Goal: Task Accomplishment & Management: Complete application form

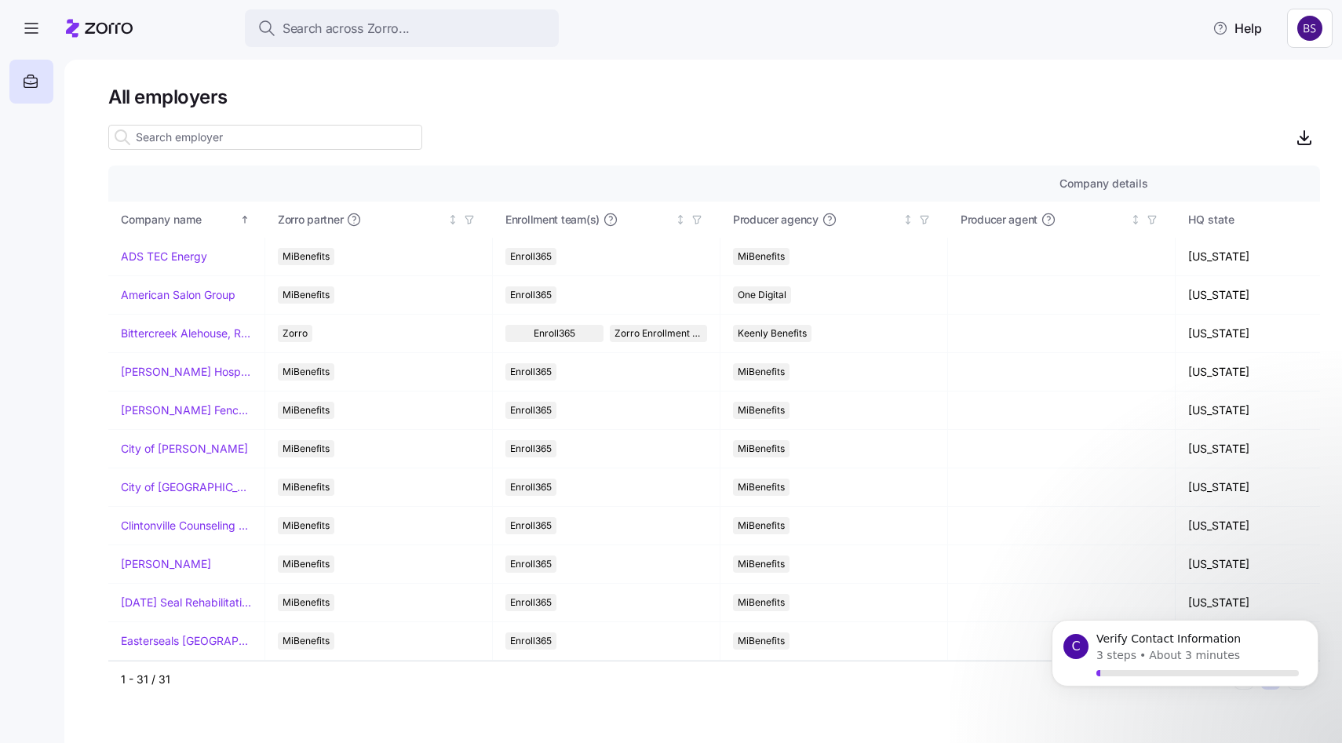
click at [286, 137] on input at bounding box center [265, 137] width 314 height 25
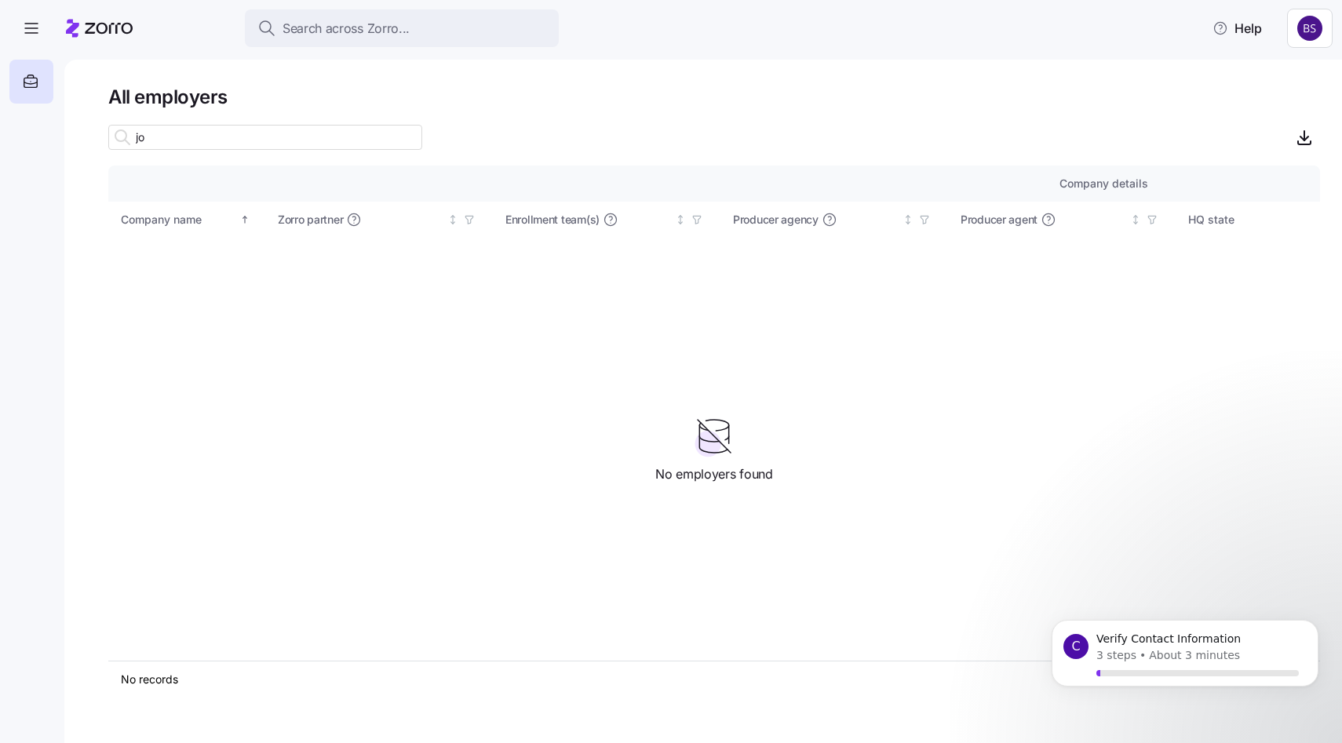
type input "j"
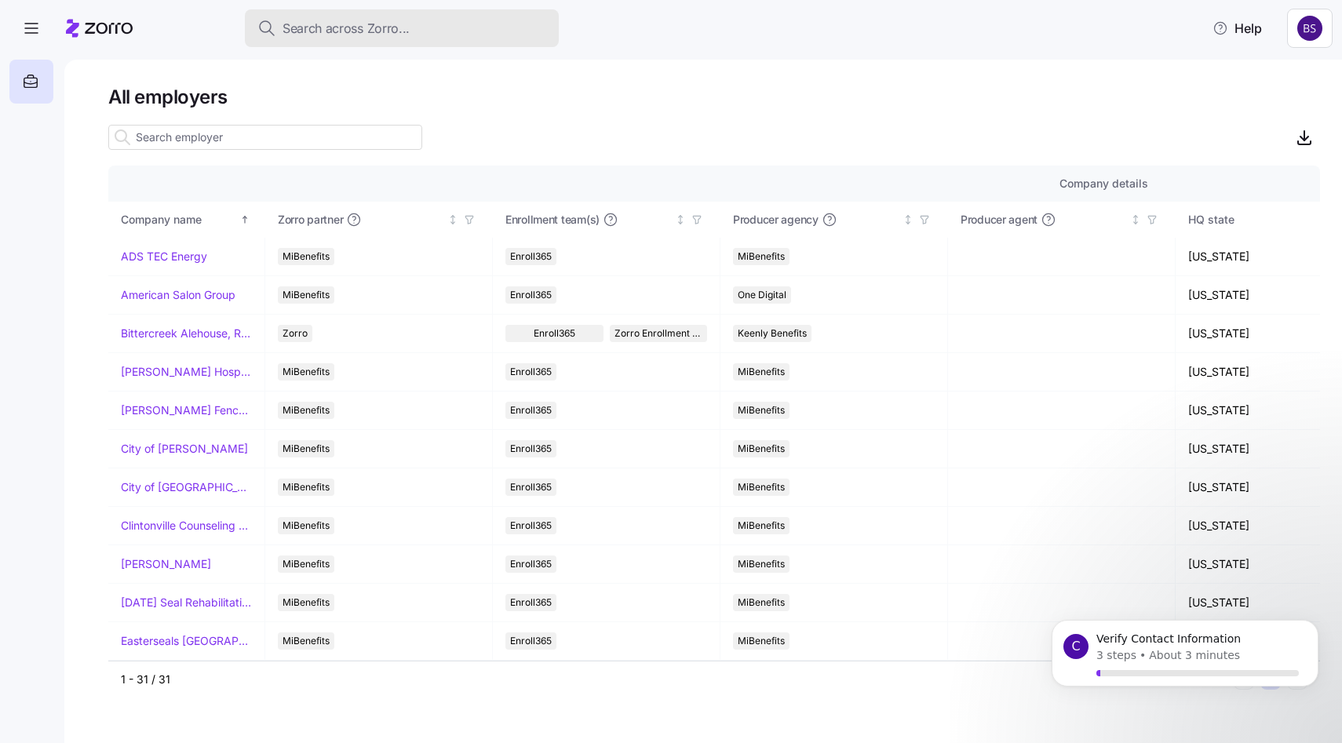
click at [302, 27] on span "Search across Zorro..." at bounding box center [345, 29] width 127 height 20
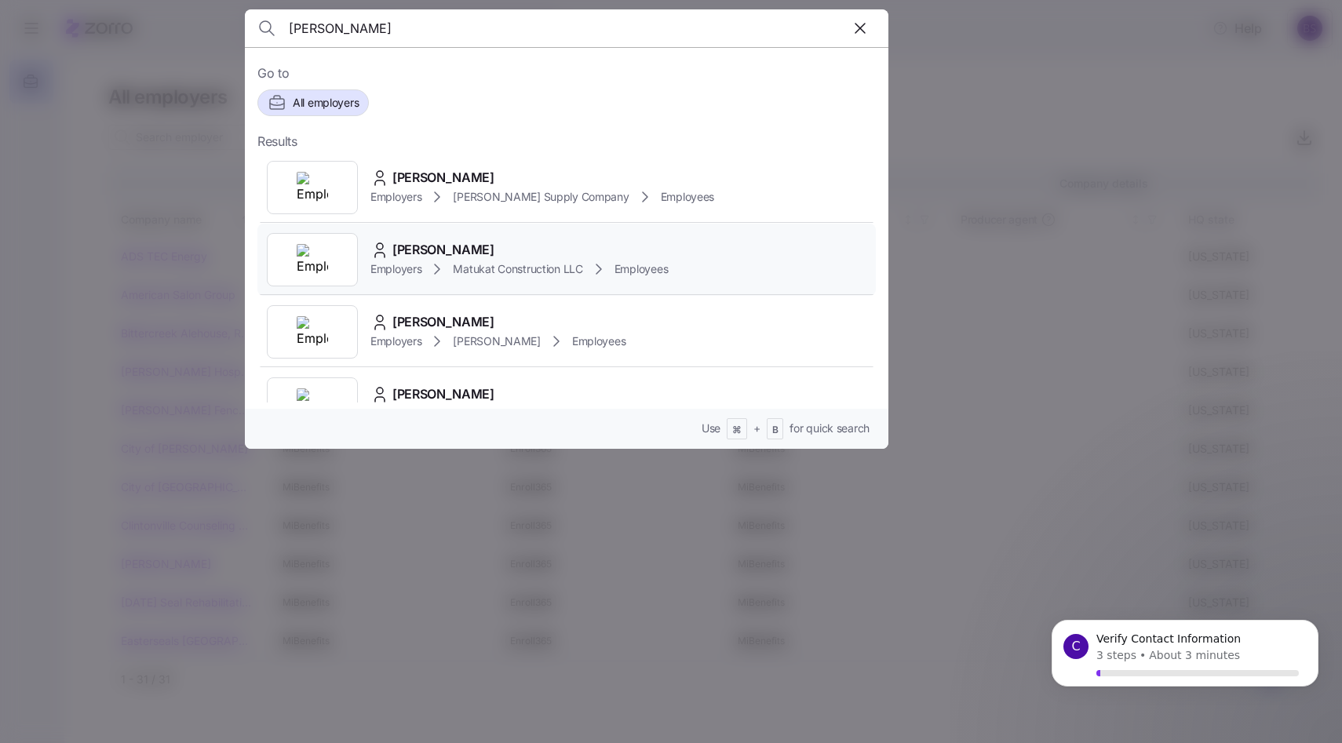
type input "[PERSON_NAME]"
click at [454, 245] on span "[PERSON_NAME]" at bounding box center [443, 250] width 102 height 20
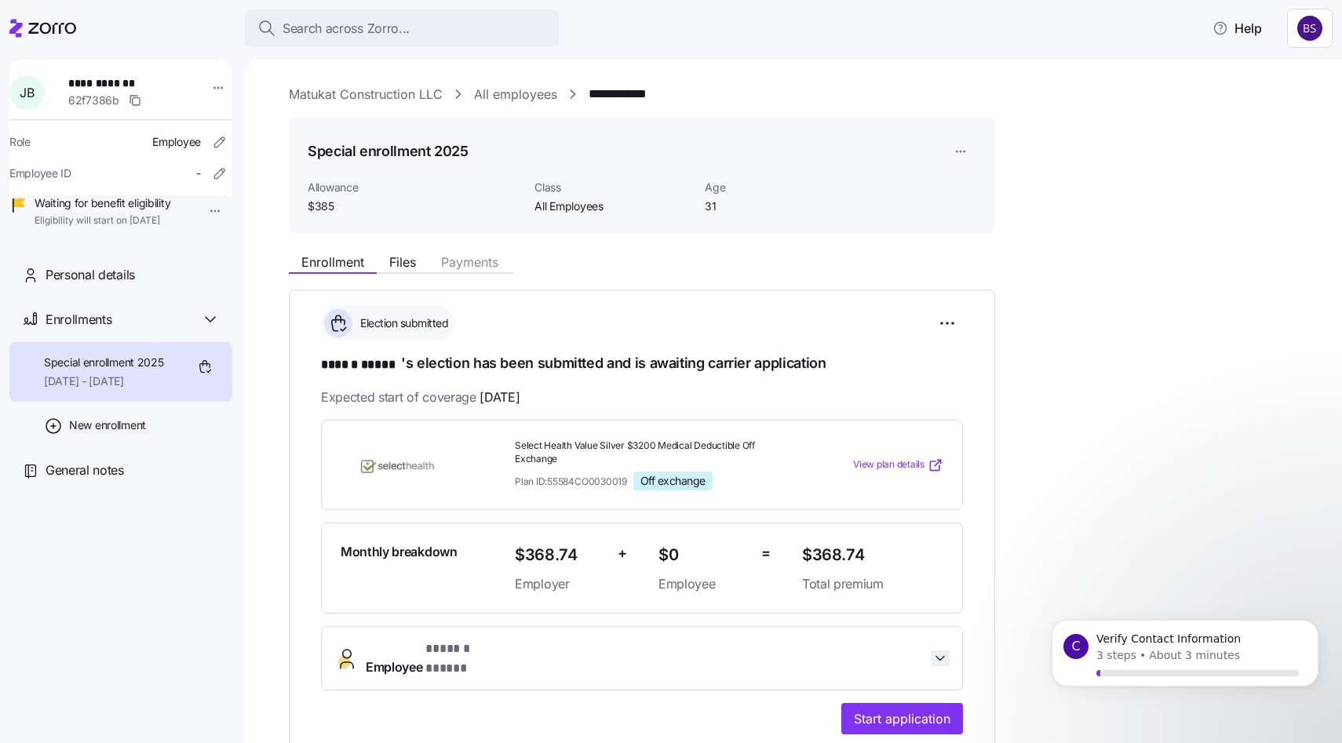
click at [941, 650] on icon "button" at bounding box center [940, 658] width 16 height 16
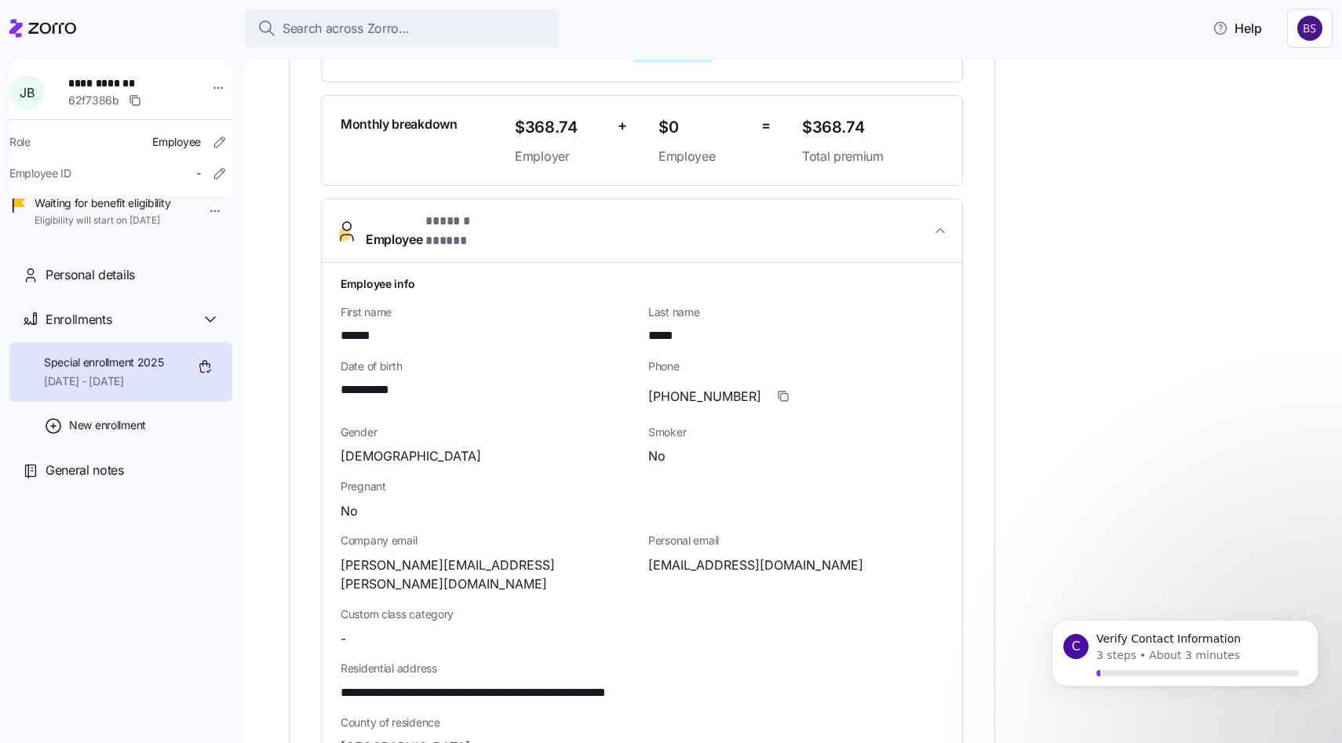
scroll to position [432, 0]
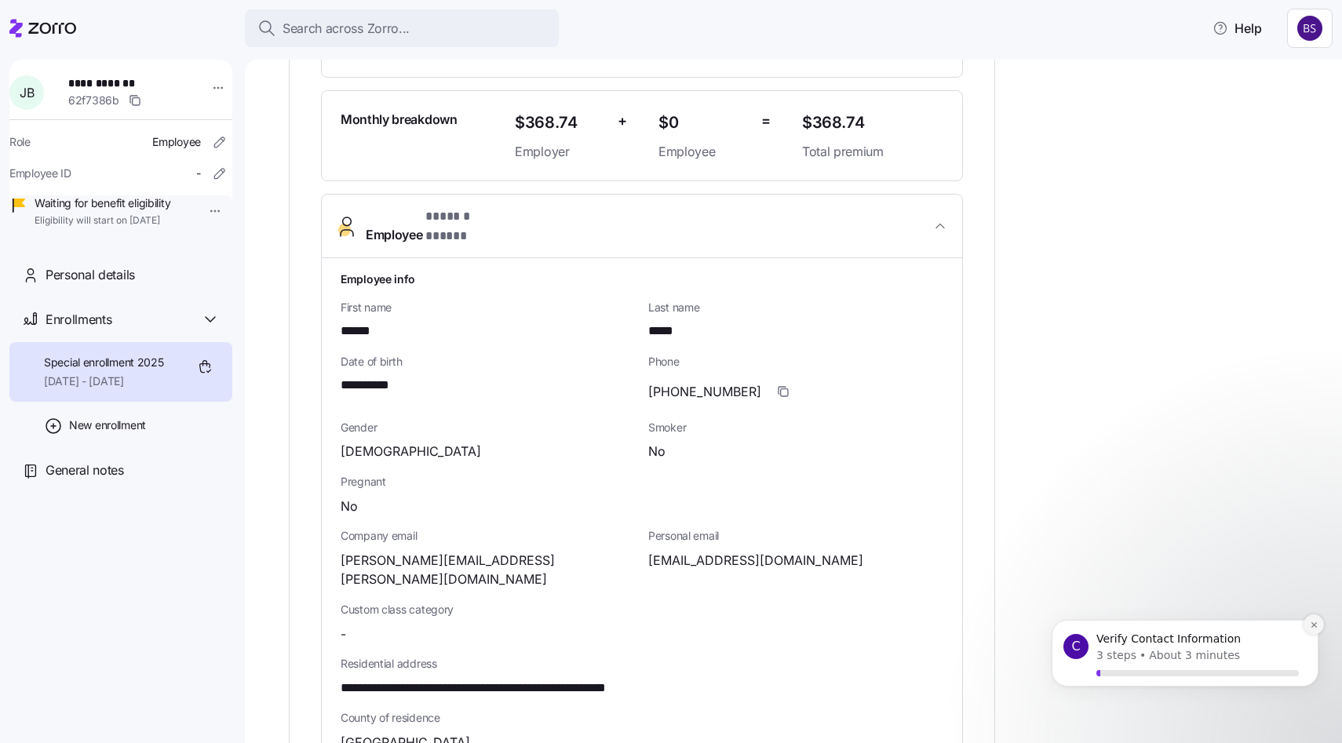
click at [1313, 625] on icon "Dismiss notification" at bounding box center [1312, 624] width 5 height 5
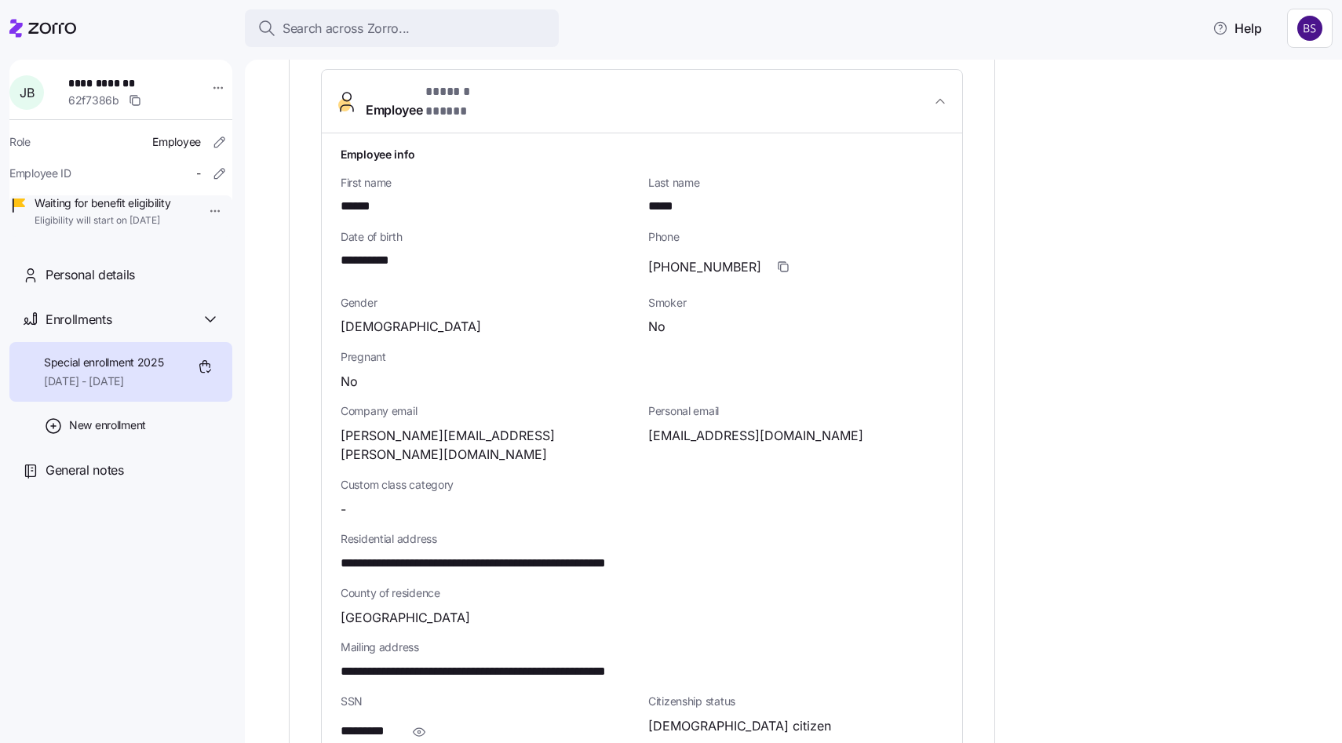
scroll to position [570, 0]
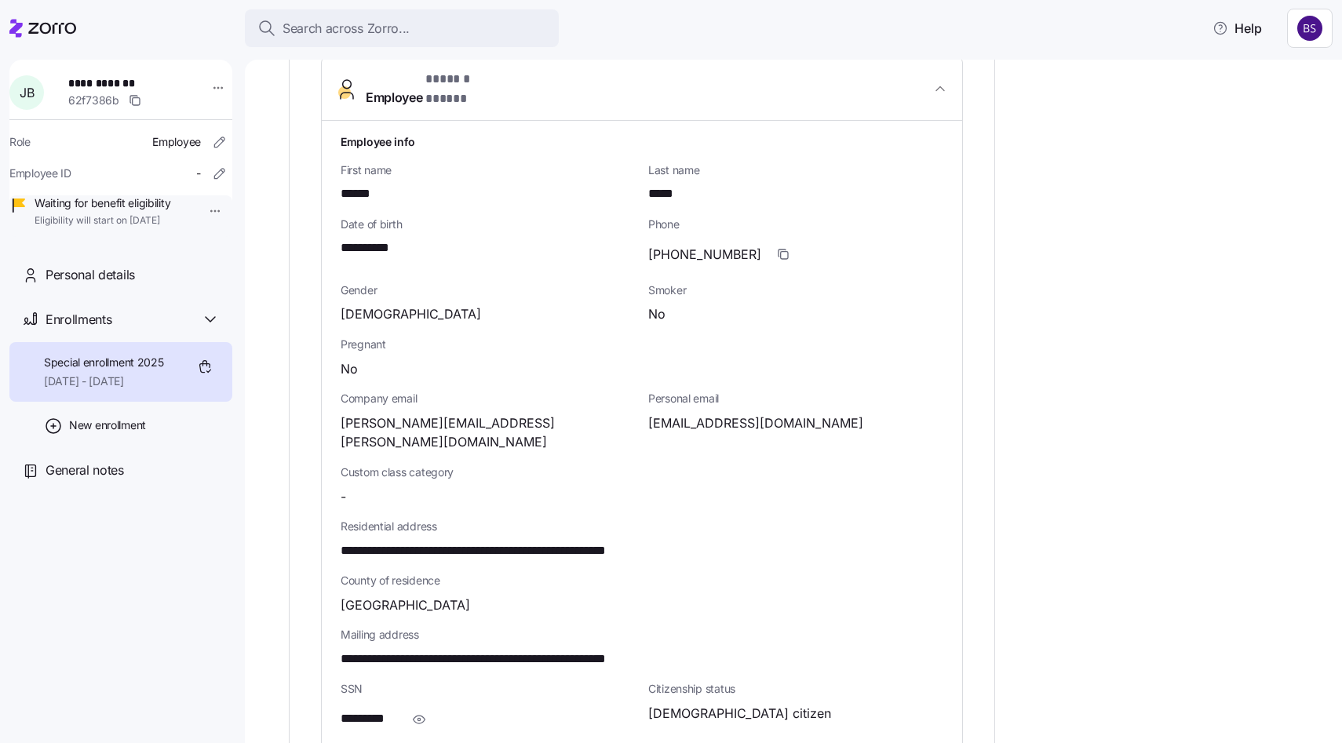
click at [618, 541] on span "**********" at bounding box center [520, 551] width 358 height 20
copy span "*****"
click at [391, 245] on div "**********" at bounding box center [488, 243] width 308 height 66
click at [377, 239] on span "**********" at bounding box center [375, 249] width 69 height 20
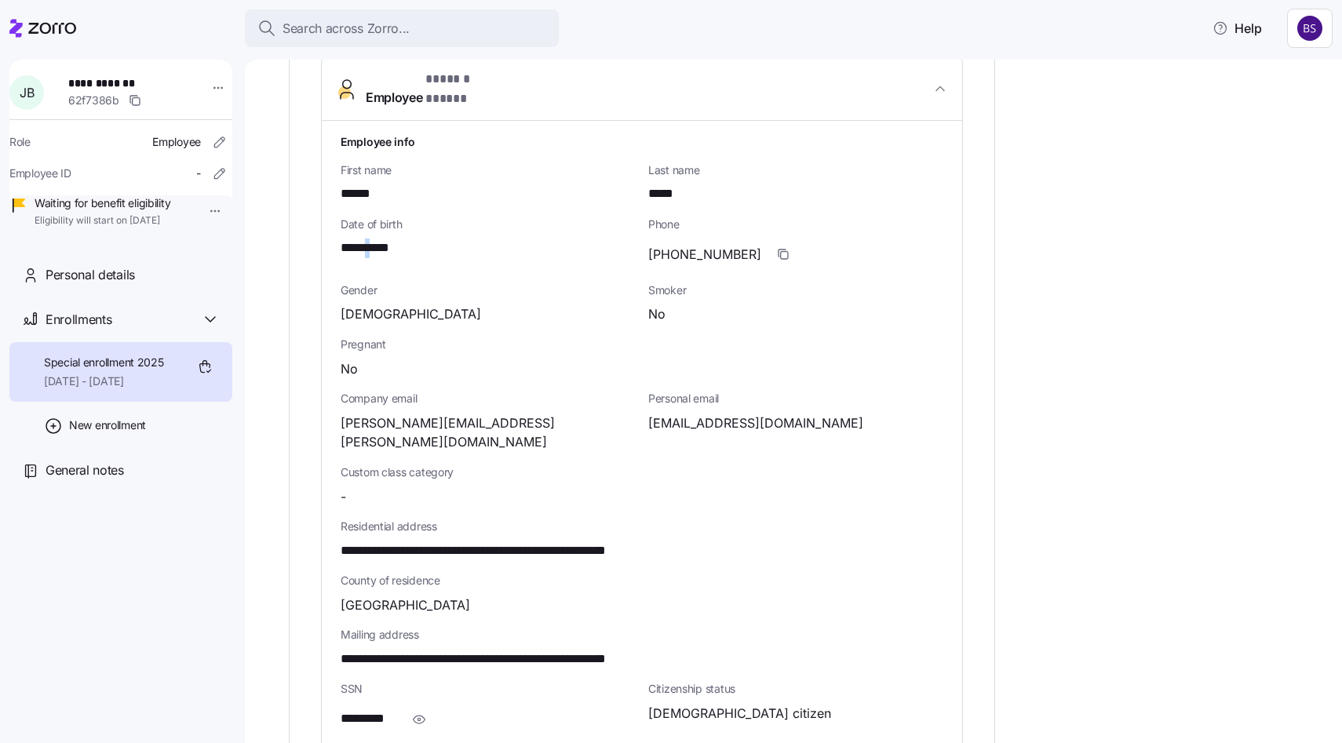
click at [377, 239] on span "**********" at bounding box center [375, 249] width 69 height 20
copy span "*"
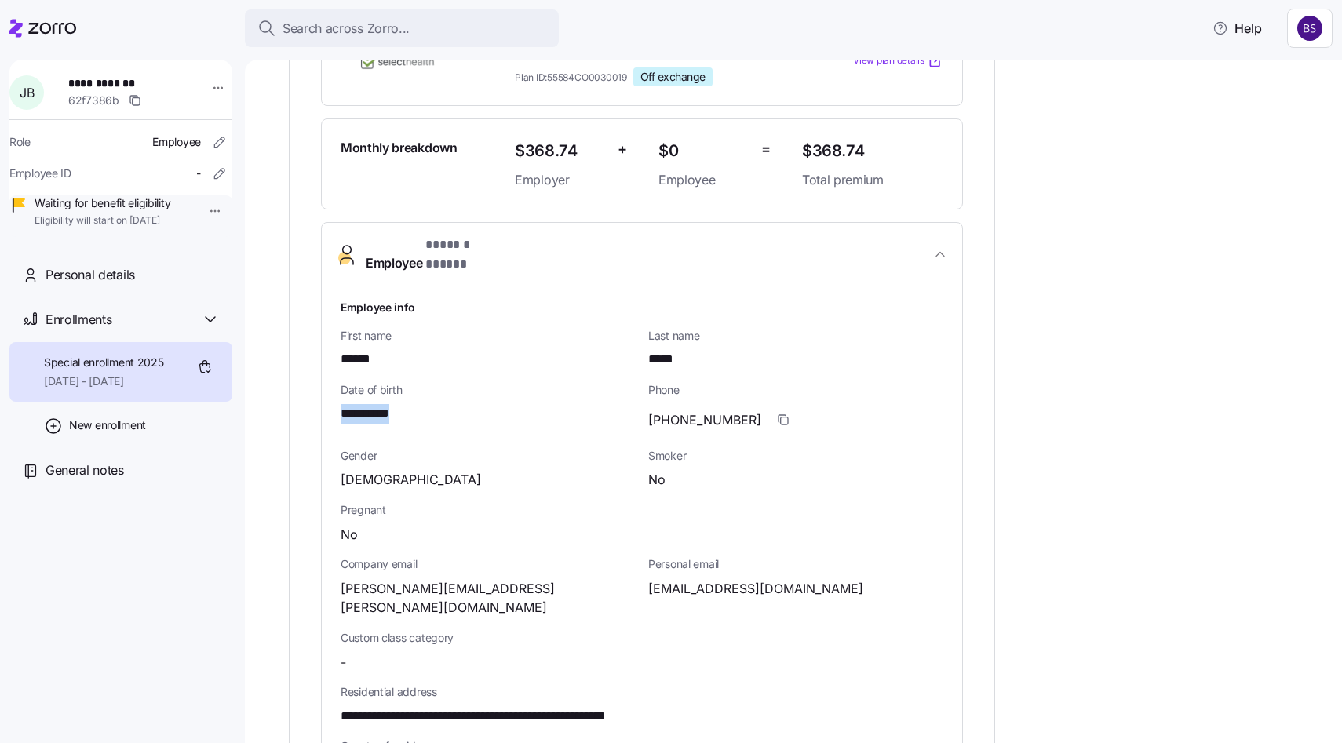
scroll to position [427, 0]
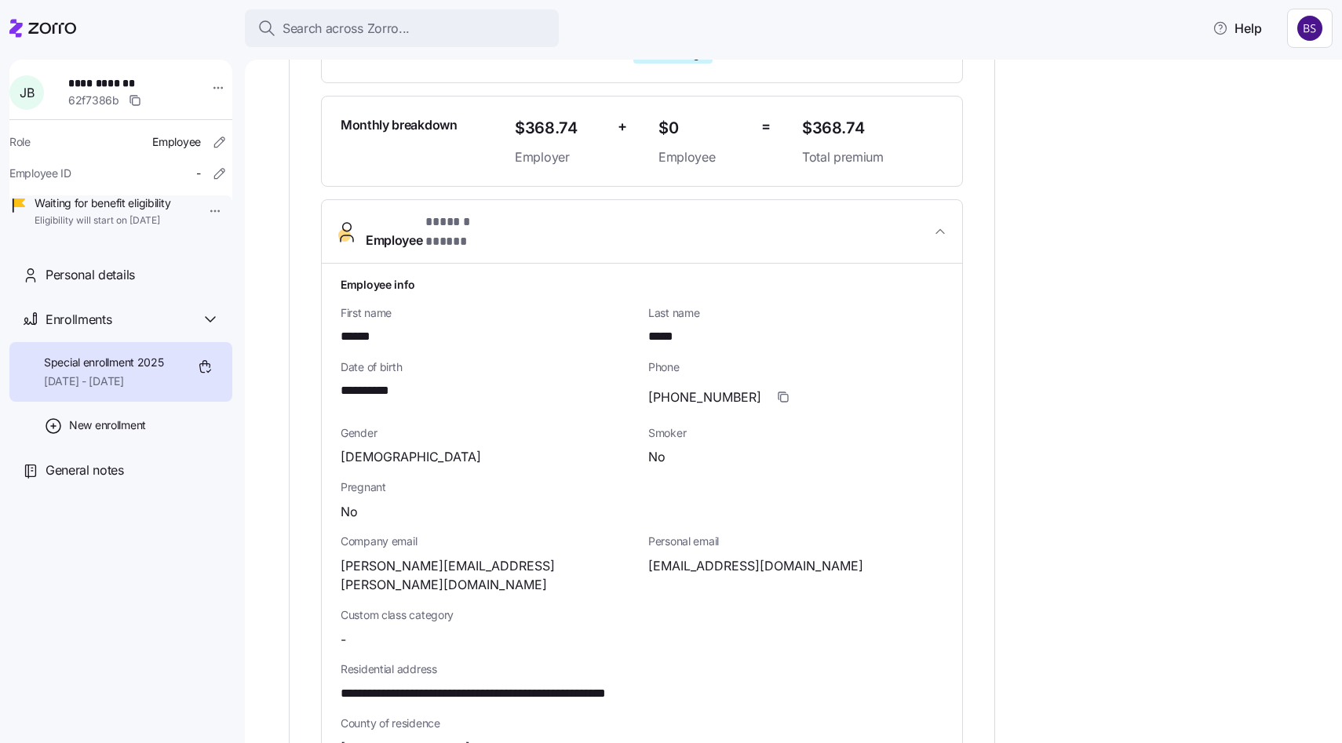
click at [714, 565] on div "Personal email [EMAIL_ADDRESS][DOMAIN_NAME]" at bounding box center [796, 564] width 308 height 74
click at [714, 556] on span "[EMAIL_ADDRESS][DOMAIN_NAME]" at bounding box center [755, 566] width 215 height 20
copy span "joshuabryan554"
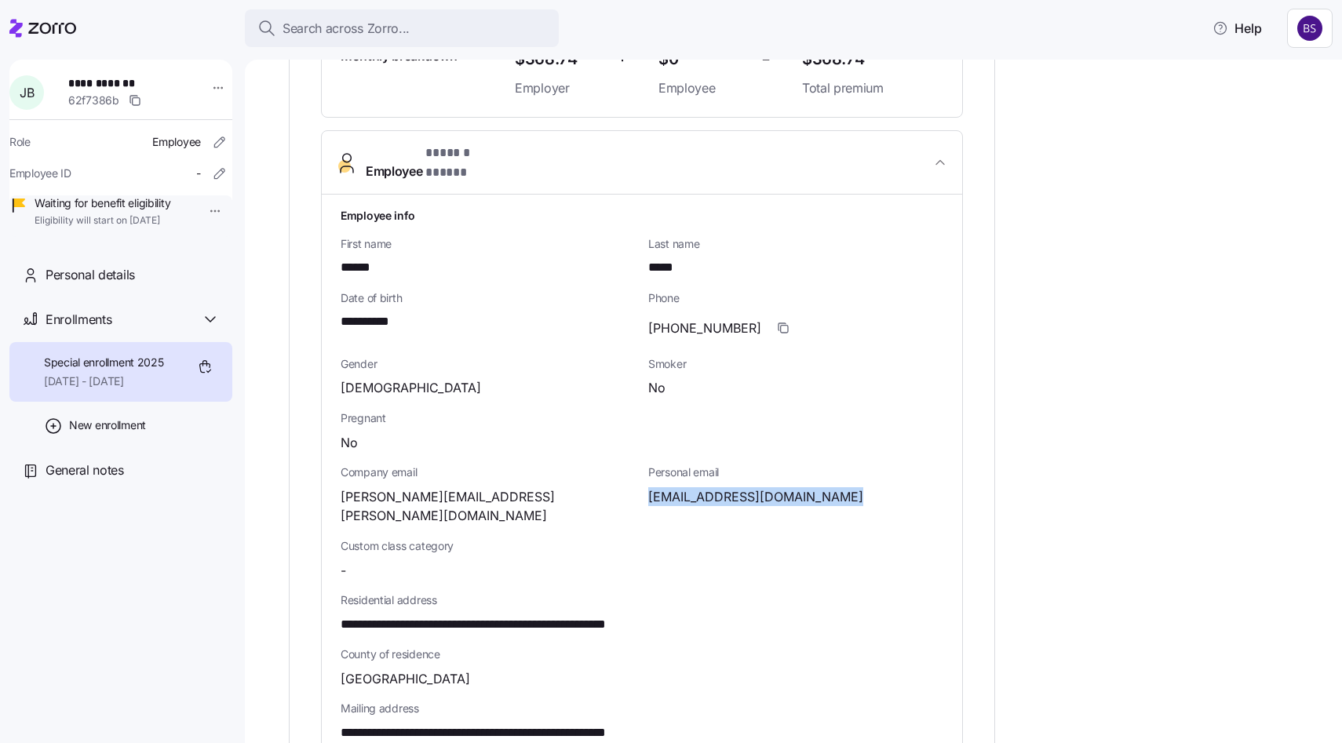
scroll to position [507, 0]
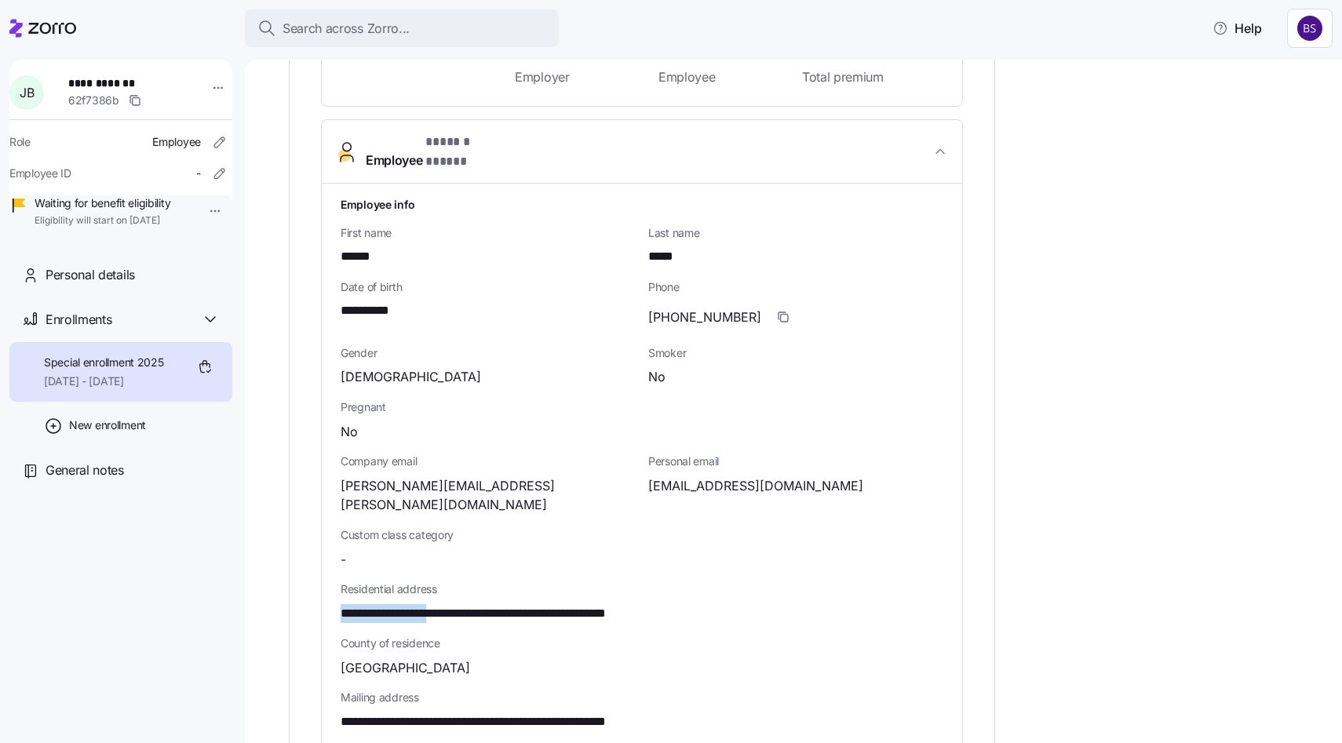
drag, startPoint x: 341, startPoint y: 583, endPoint x: 451, endPoint y: 584, distance: 109.9
click at [451, 604] on span "**********" at bounding box center [520, 614] width 358 height 20
copy span "**********"
drag, startPoint x: 461, startPoint y: 582, endPoint x: 563, endPoint y: 575, distance: 101.5
click at [563, 604] on span "**********" at bounding box center [520, 614] width 358 height 20
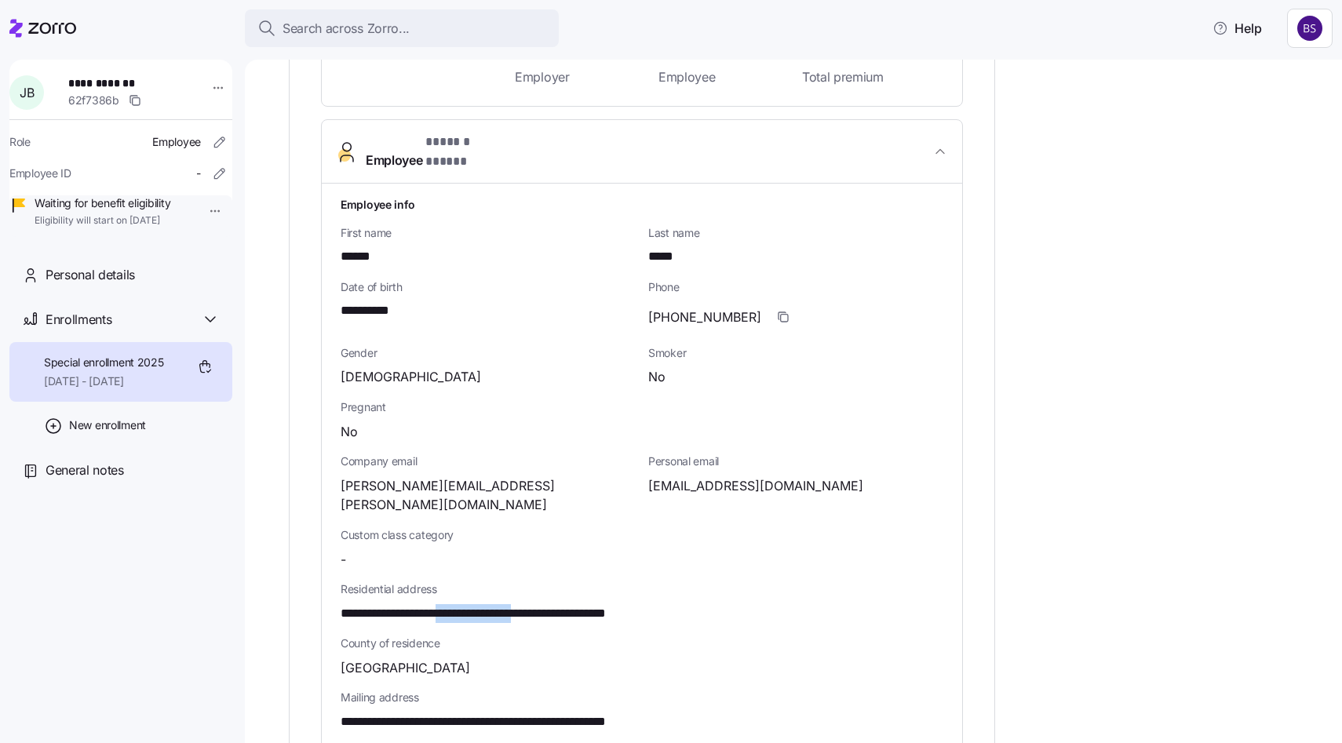
copy span "**********"
click at [777, 311] on icon "button" at bounding box center [783, 317] width 13 height 13
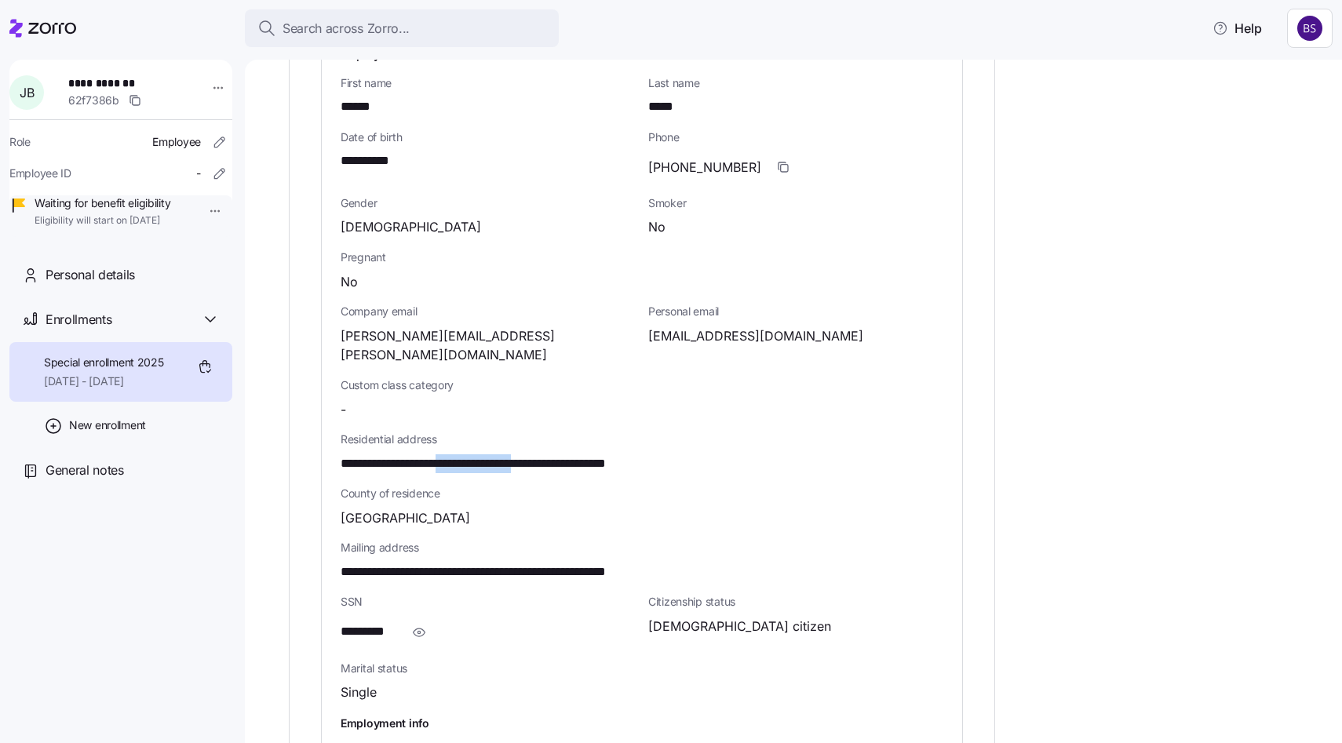
scroll to position [675, 0]
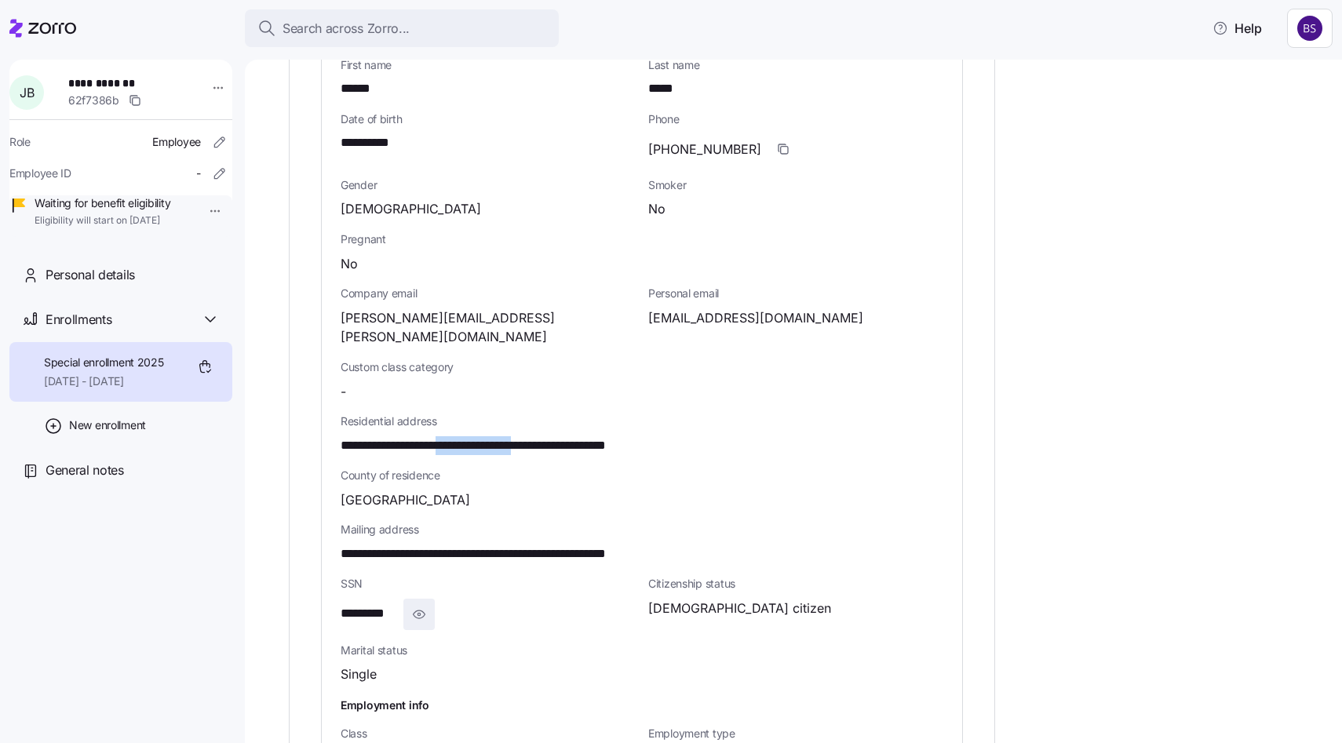
click at [425, 605] on icon "button" at bounding box center [419, 614] width 16 height 19
click at [386, 604] on span "**********" at bounding box center [379, 614] width 76 height 20
copy span "****"
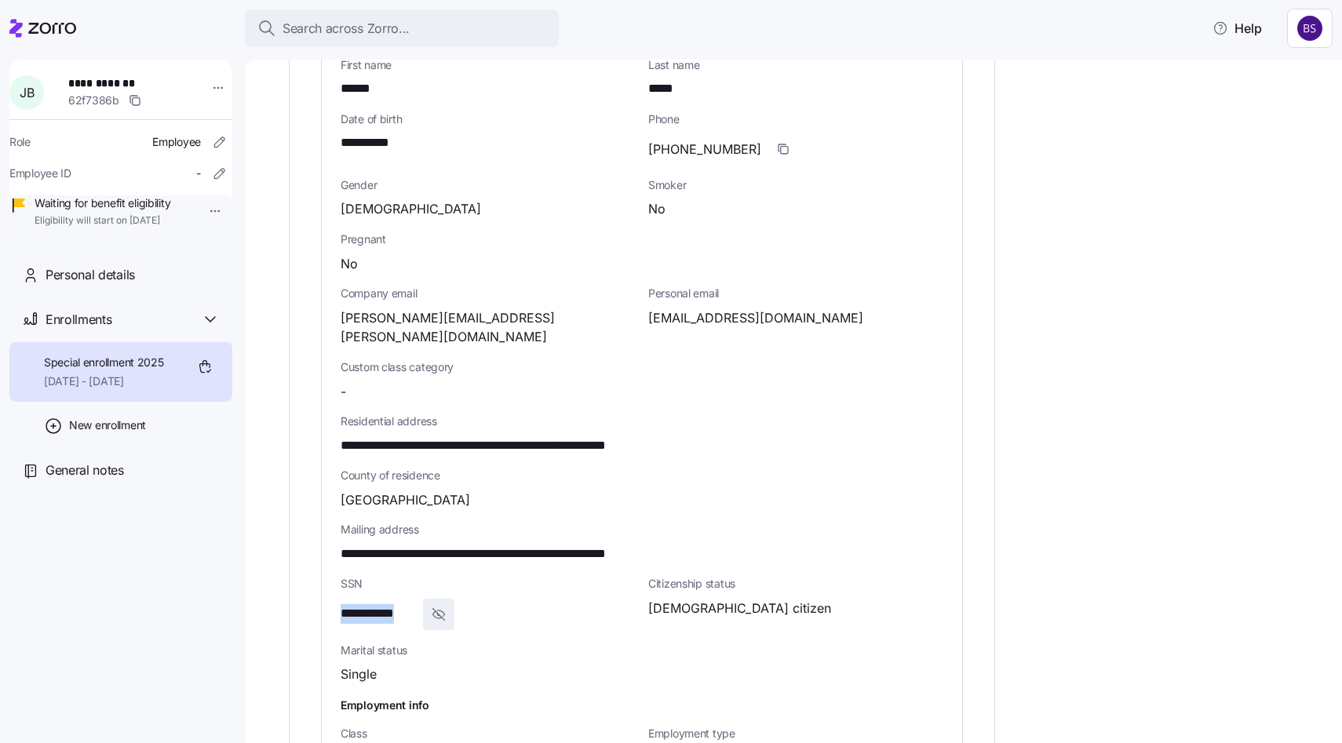
scroll to position [0, 0]
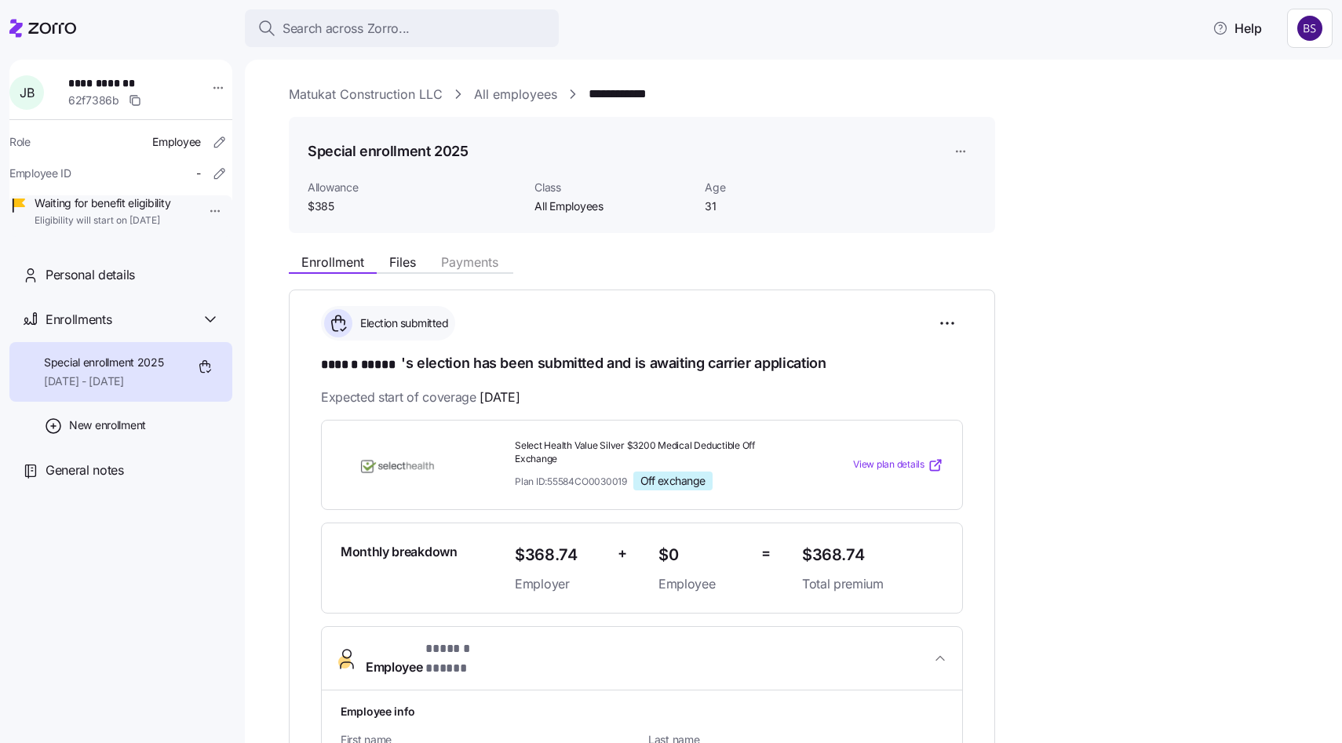
click at [501, 96] on link "All employees" at bounding box center [515, 95] width 83 height 20
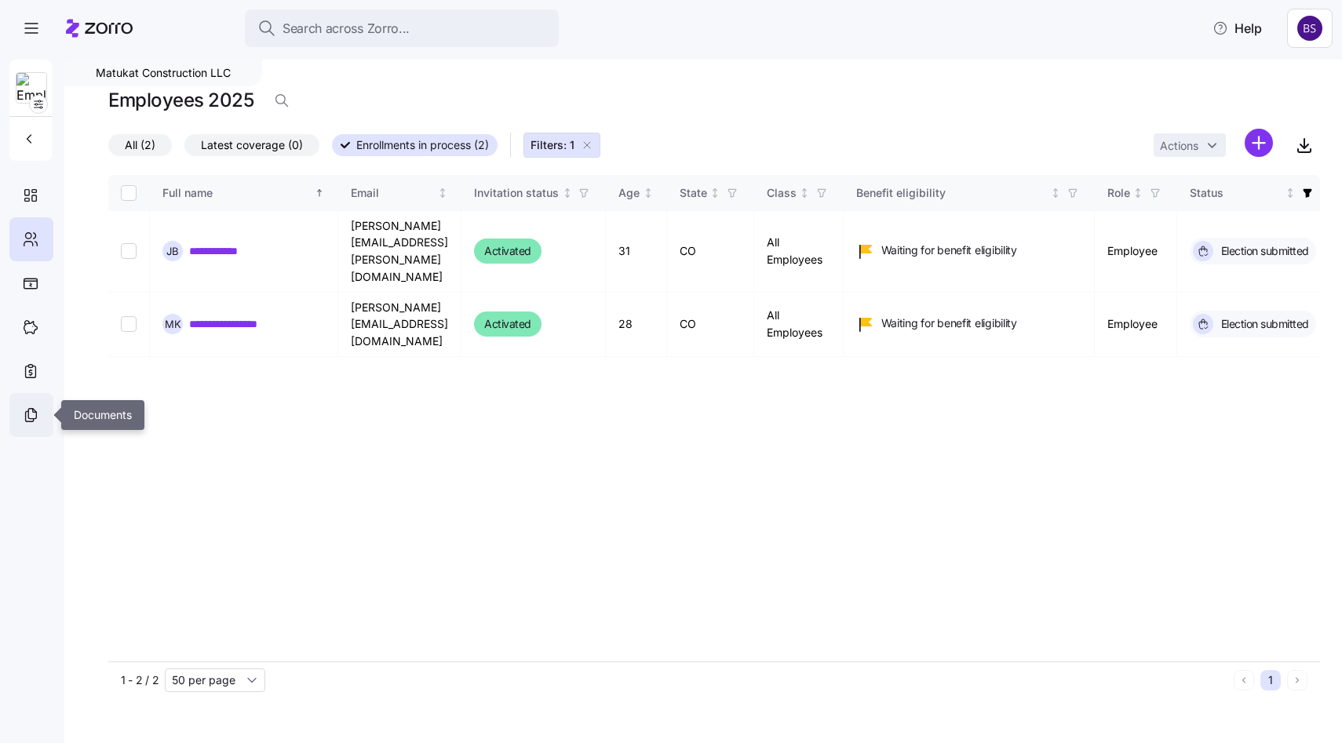
click at [28, 420] on icon at bounding box center [30, 415] width 17 height 19
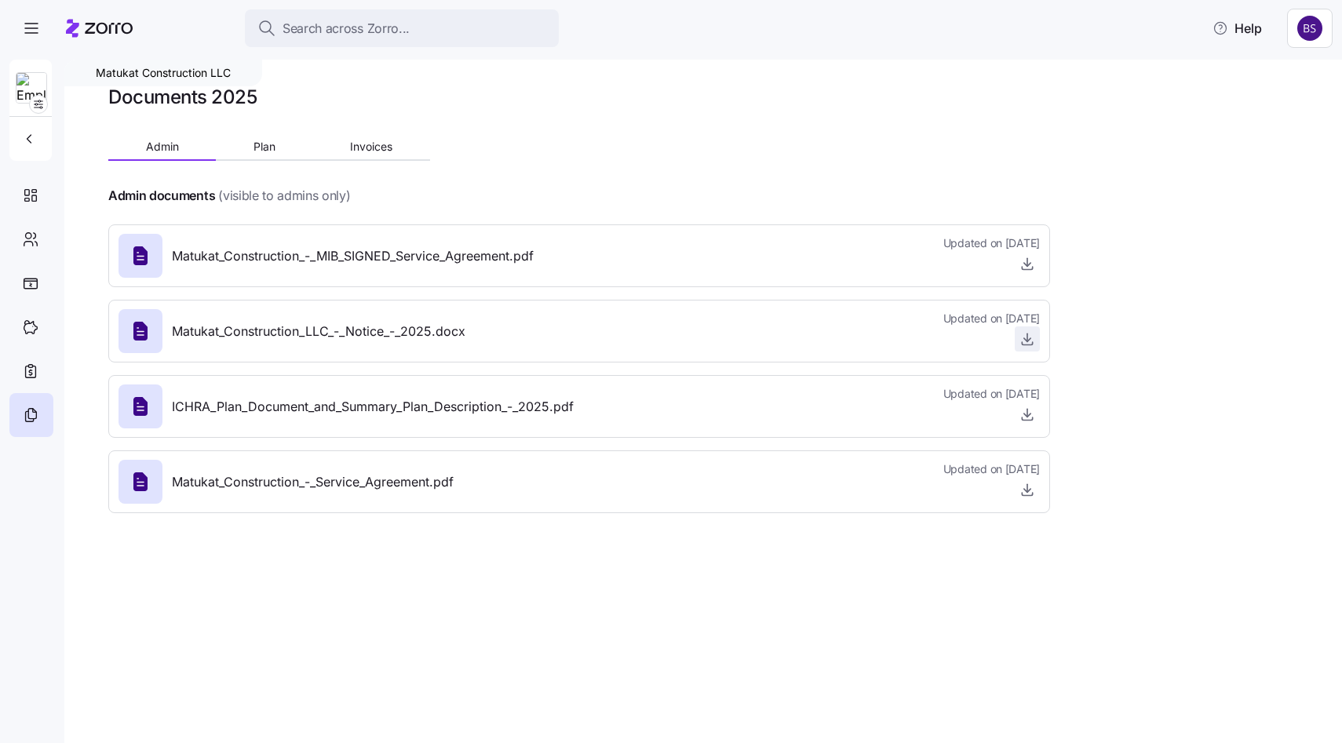
click at [1027, 341] on icon "button" at bounding box center [1027, 337] width 0 height 8
click at [26, 234] on icon at bounding box center [28, 235] width 5 height 5
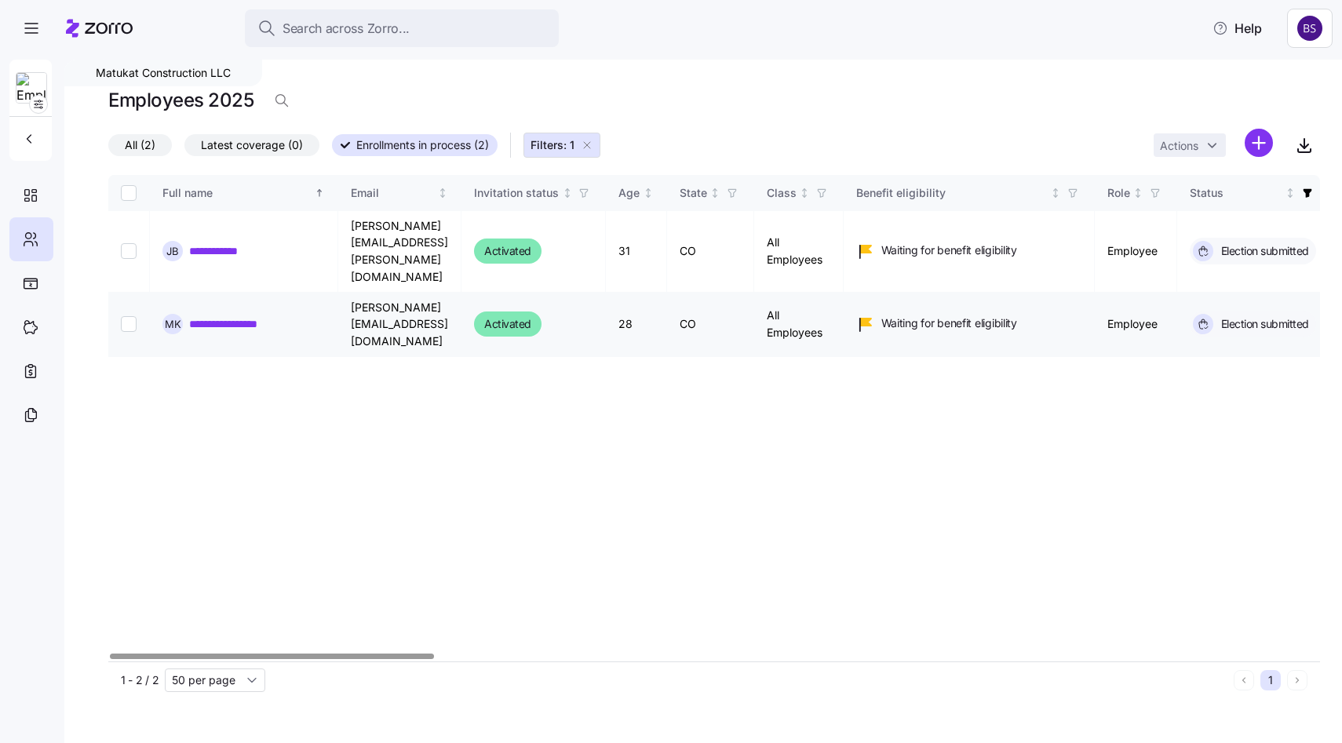
click at [235, 316] on link "**********" at bounding box center [237, 324] width 97 height 16
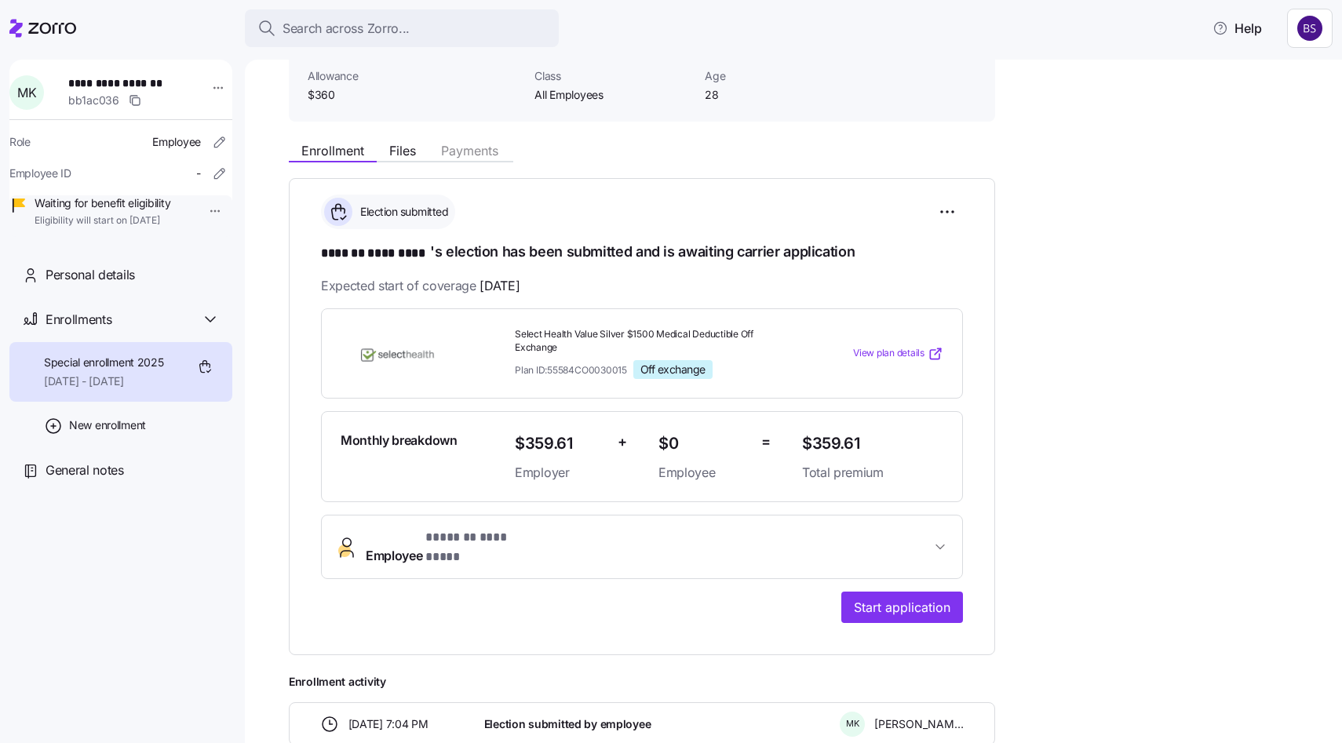
scroll to position [177, 0]
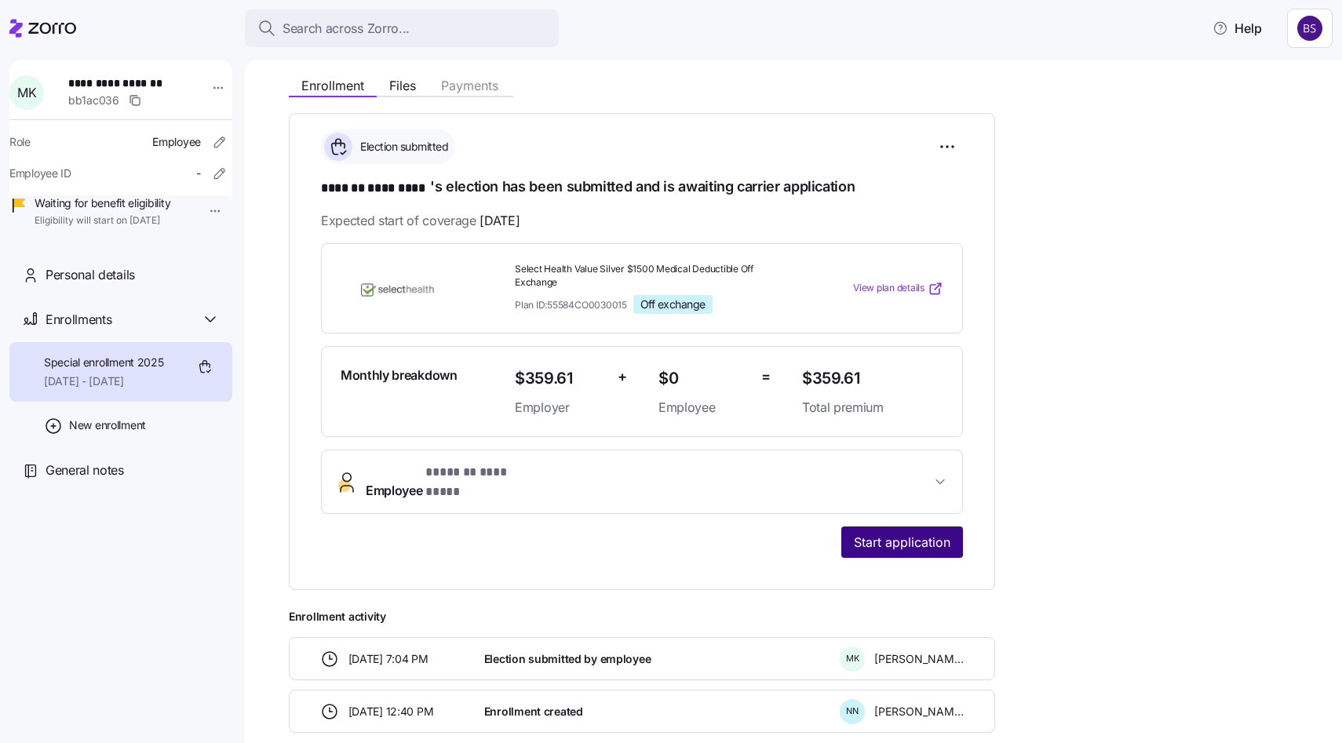
click at [912, 534] on span "Start application" at bounding box center [902, 542] width 97 height 19
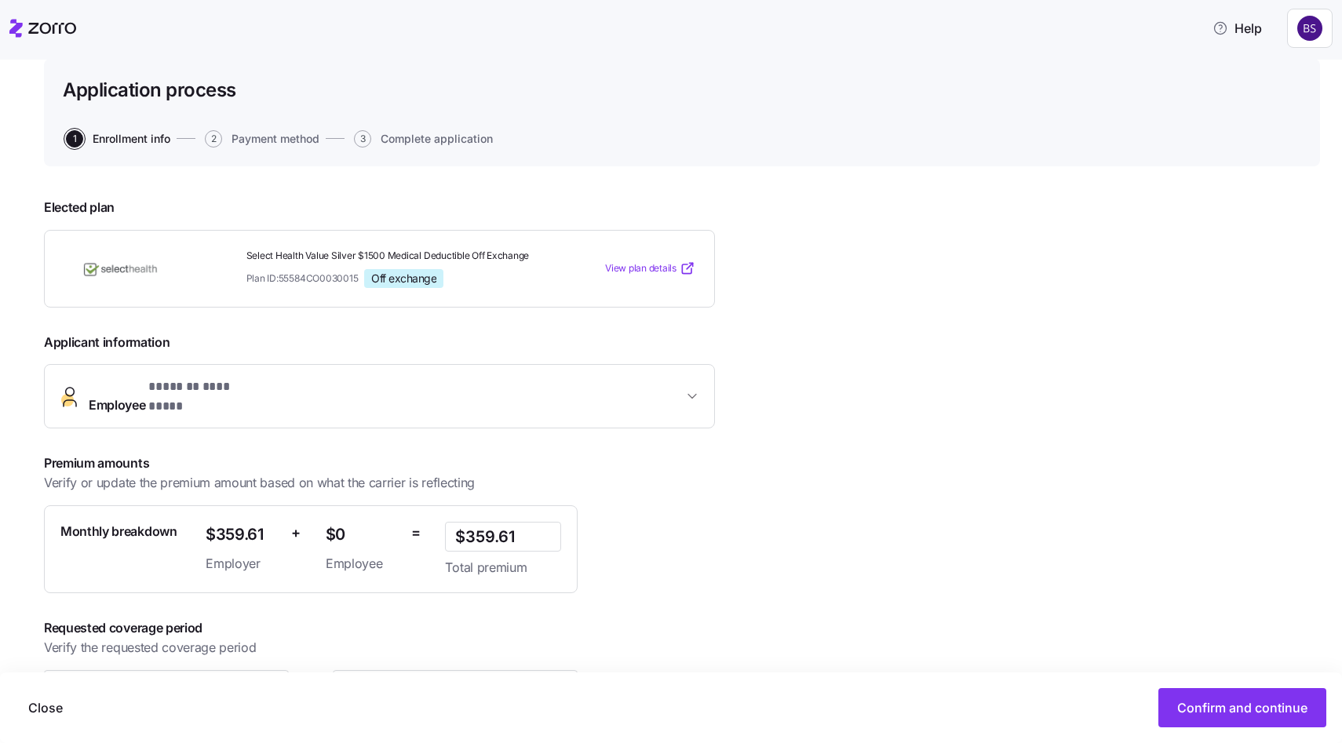
scroll to position [138, 0]
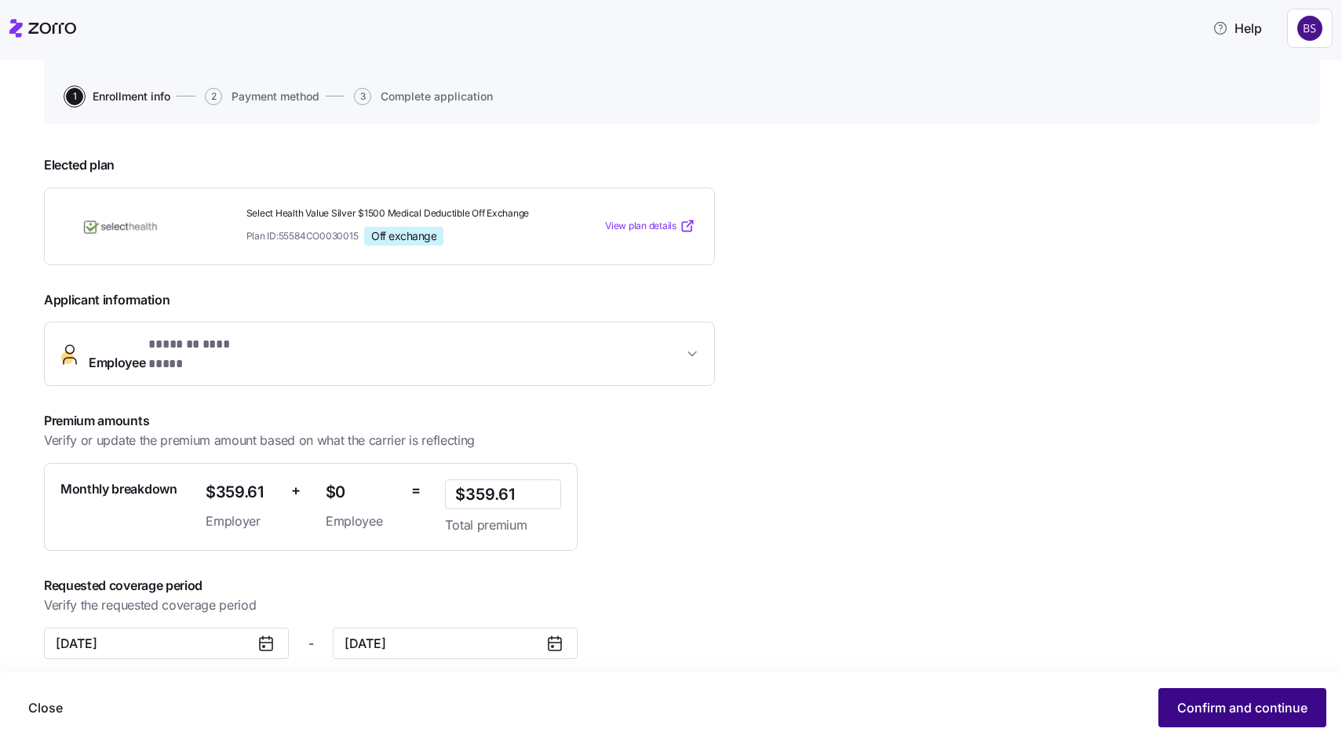
click at [1202, 698] on button "Confirm and continue" at bounding box center [1242, 707] width 168 height 39
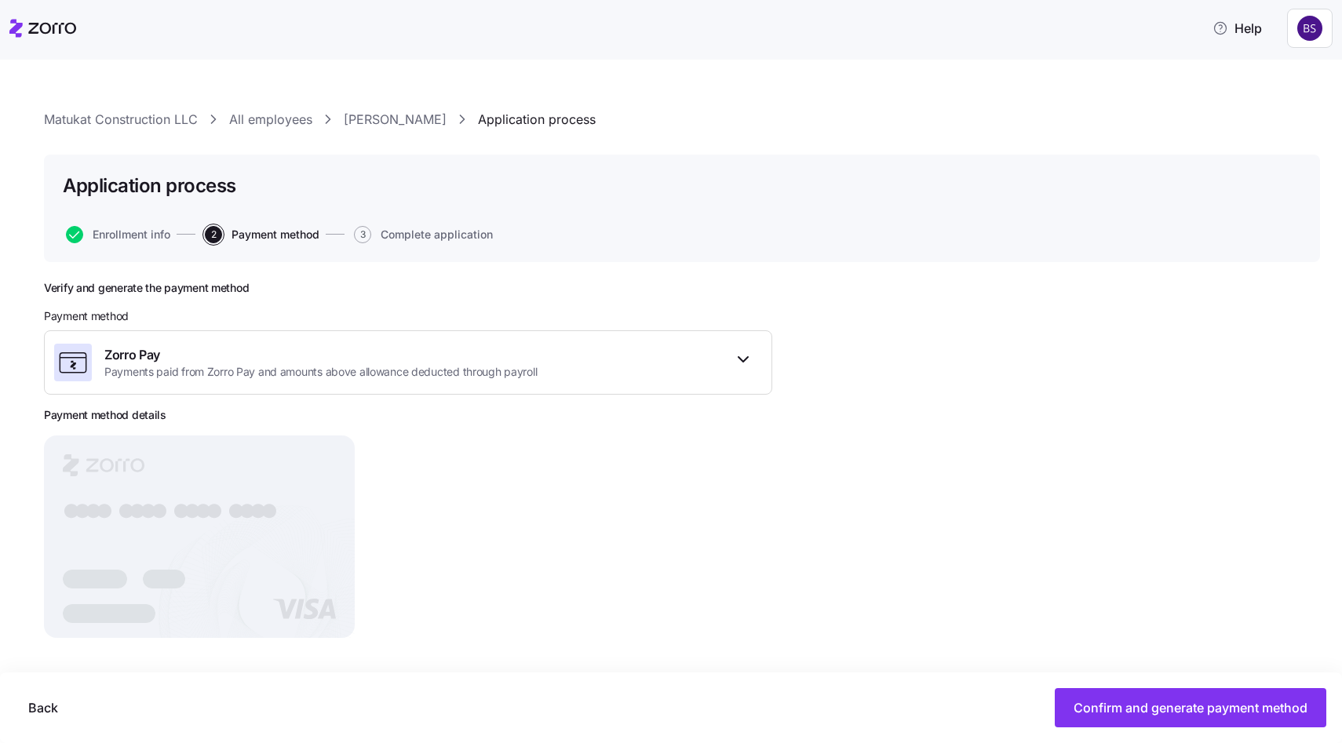
scroll to position [5, 0]
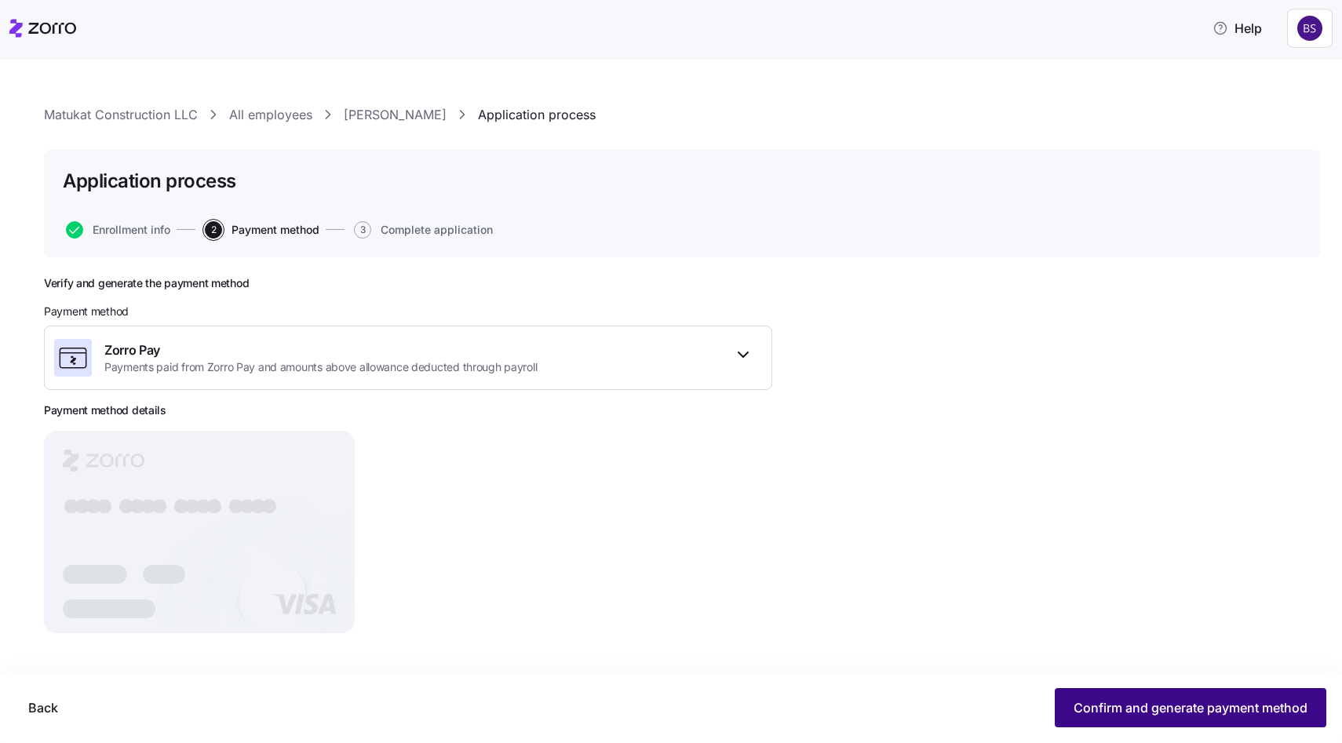
click at [1168, 700] on span "Confirm and generate payment method" at bounding box center [1190, 707] width 234 height 19
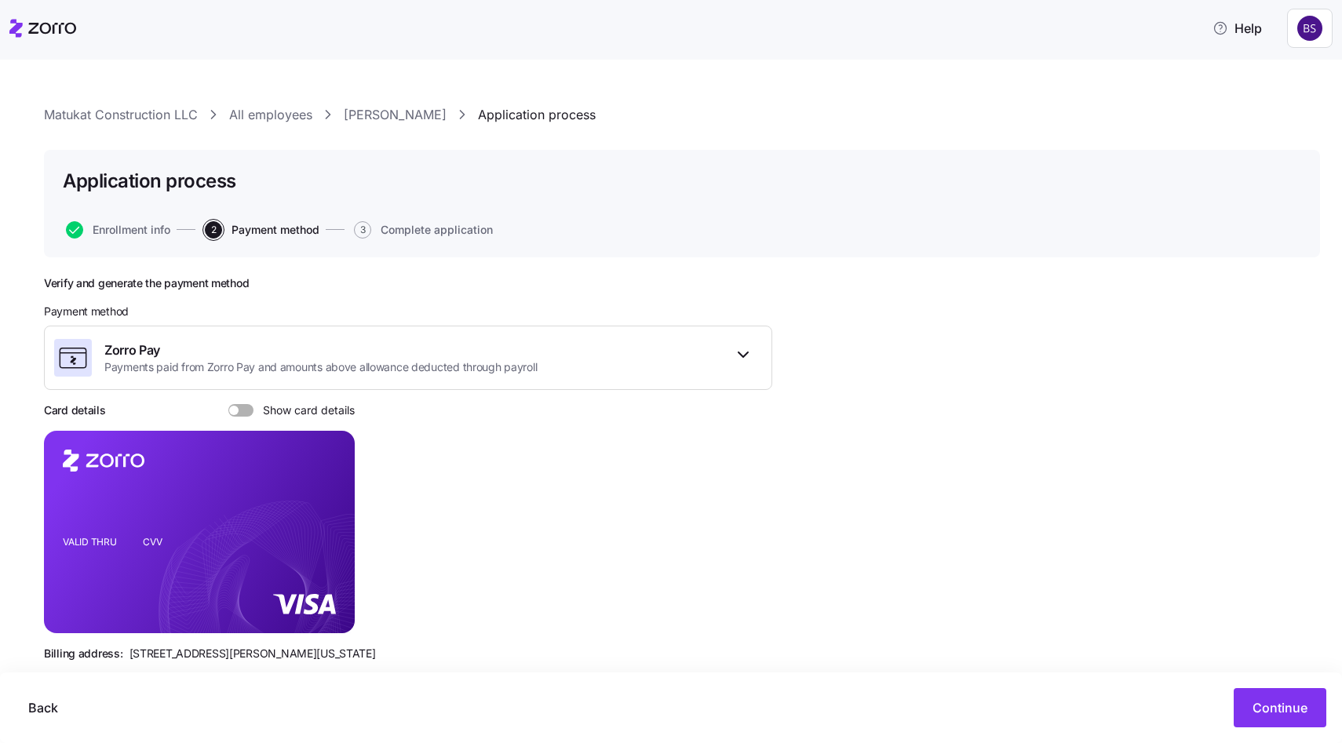
scroll to position [33, 0]
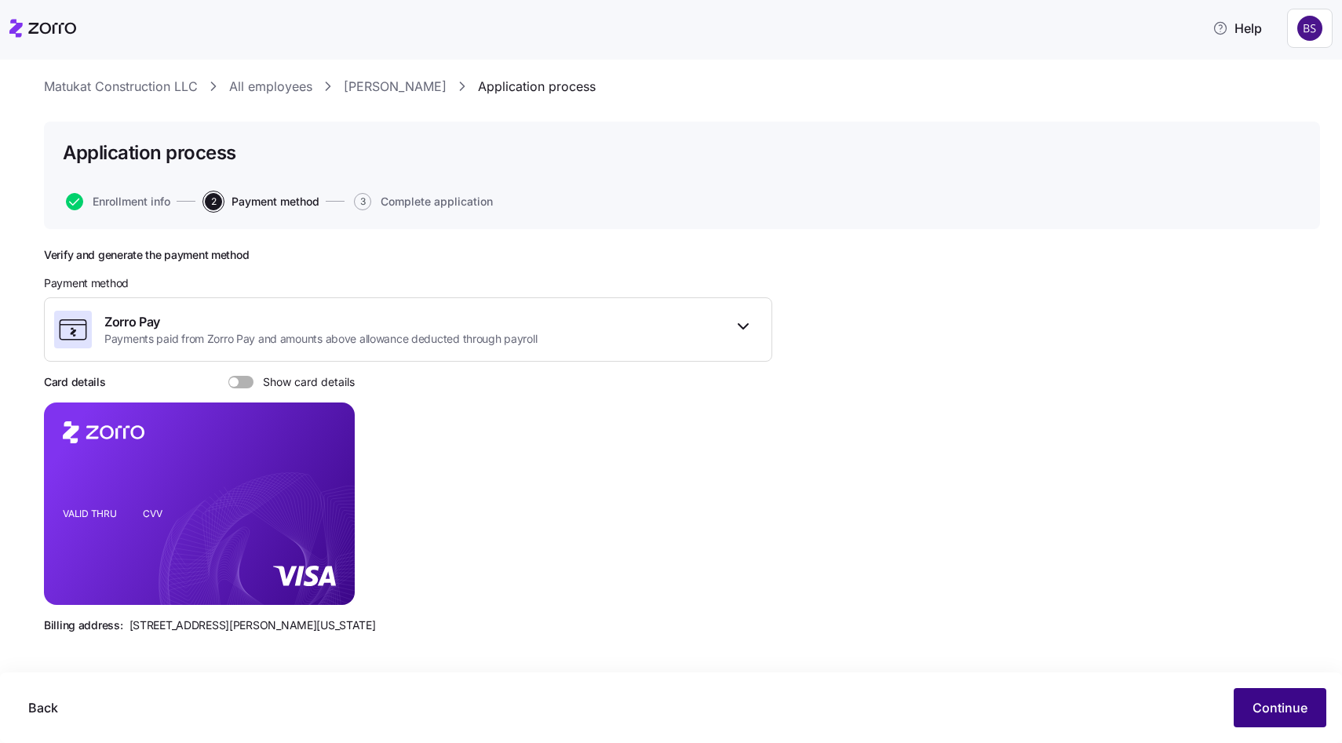
click at [1266, 710] on span "Continue" at bounding box center [1279, 707] width 55 height 19
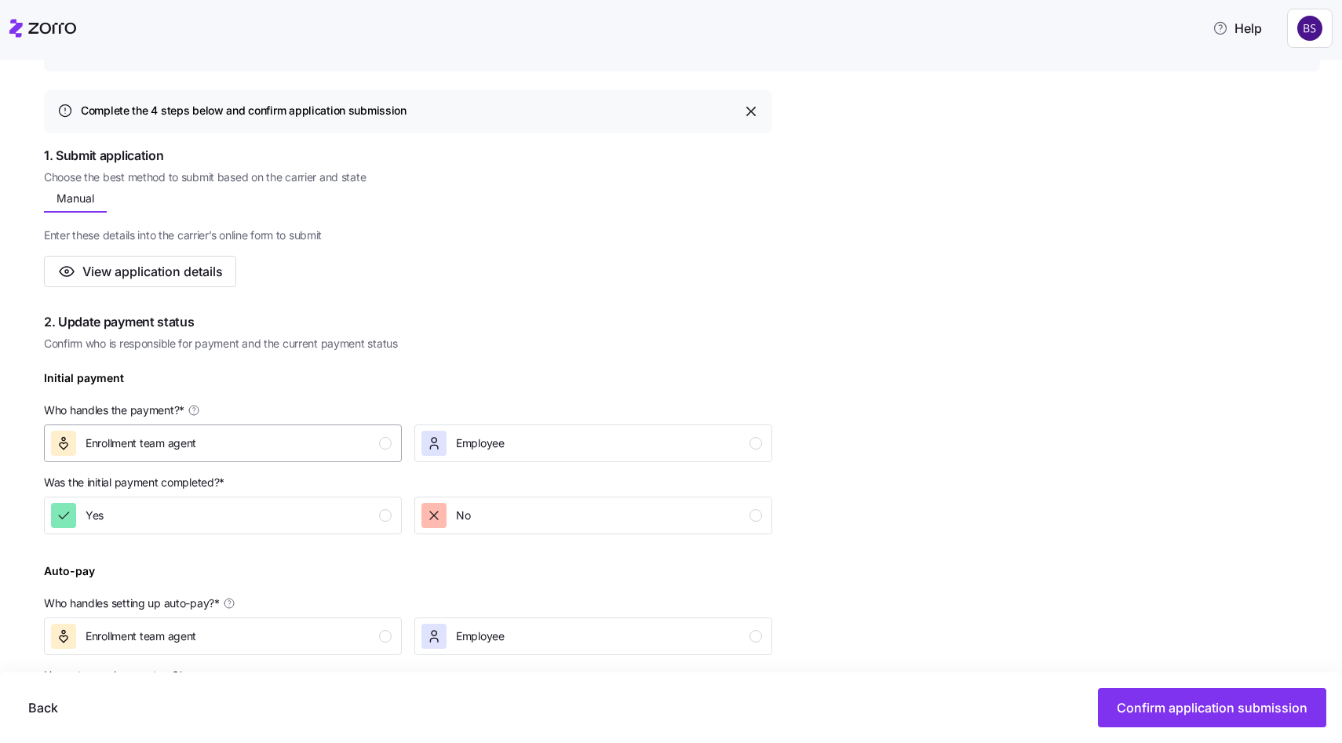
click at [270, 435] on div "Enrollment team agent" at bounding box center [221, 443] width 341 height 25
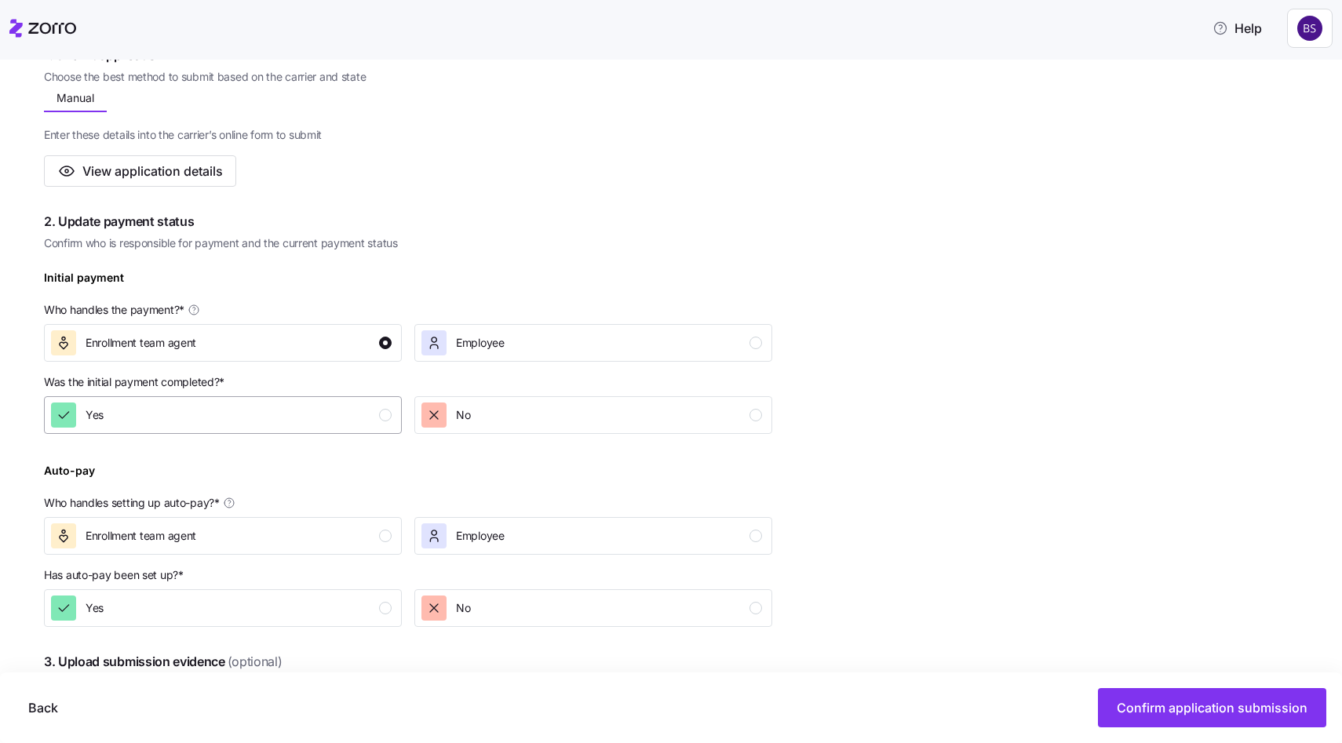
click at [241, 411] on div "Yes" at bounding box center [221, 415] width 341 height 25
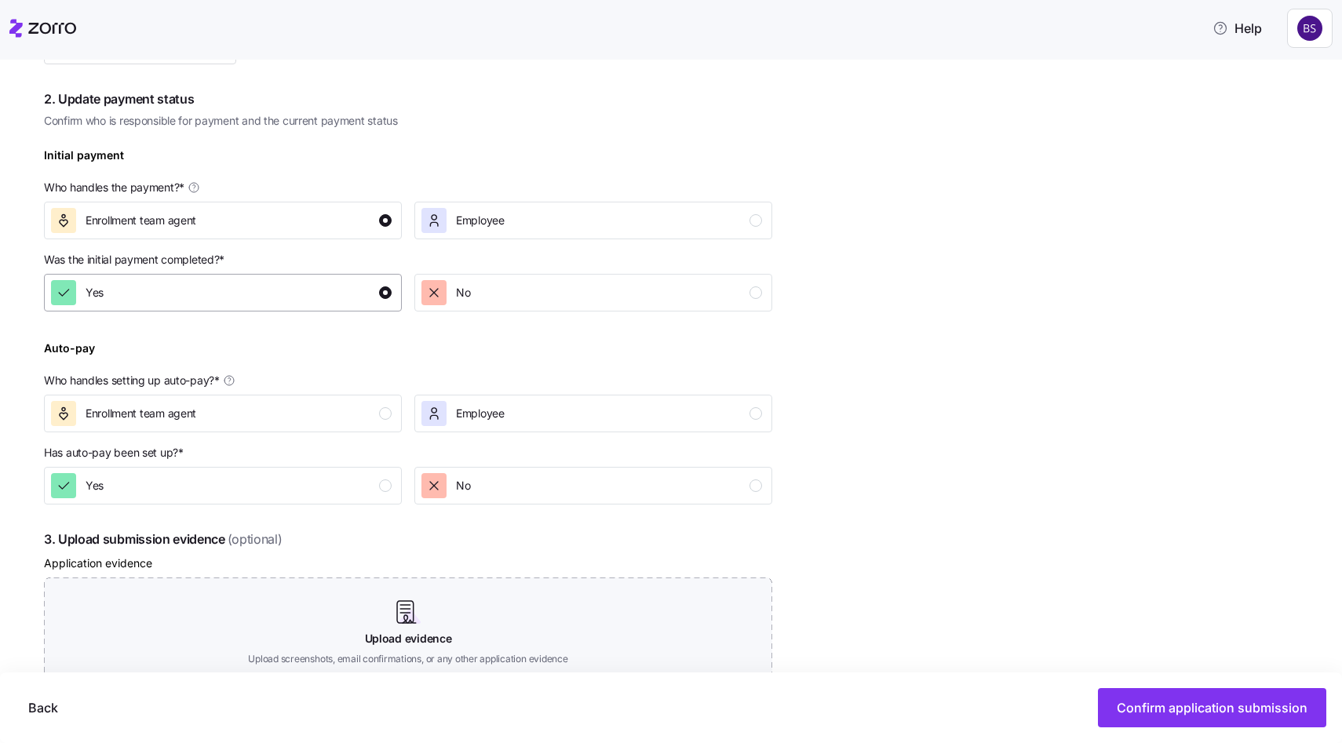
scroll to position [450, 0]
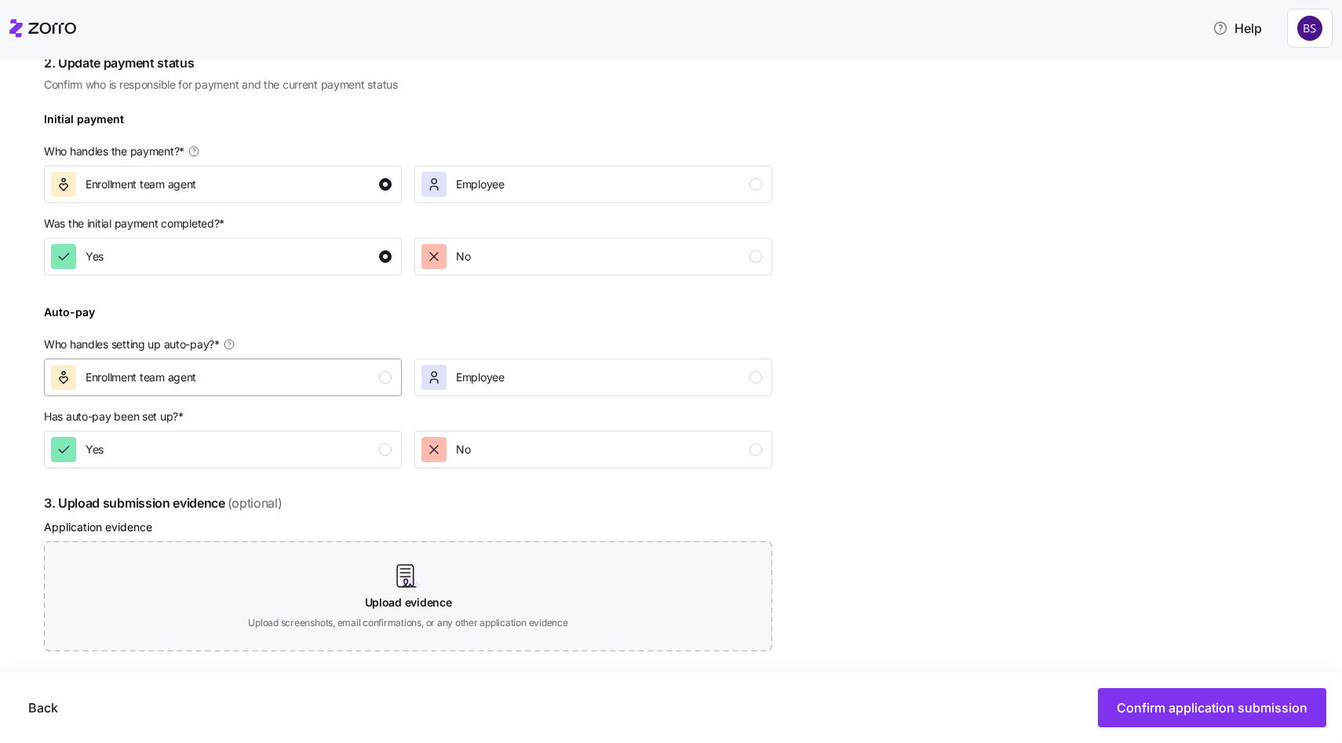
click at [222, 375] on div "Enrollment team agent" at bounding box center [221, 377] width 341 height 25
click at [219, 446] on div "Yes" at bounding box center [221, 449] width 341 height 25
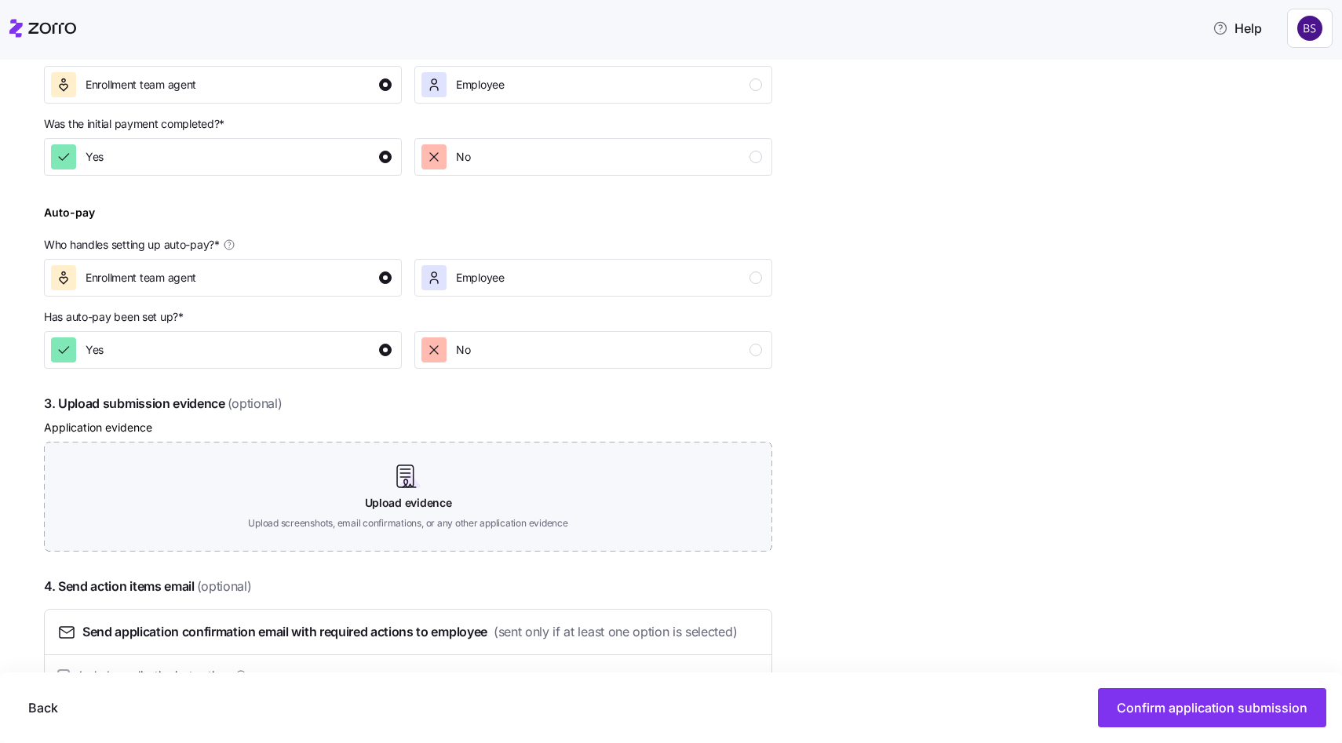
scroll to position [632, 0]
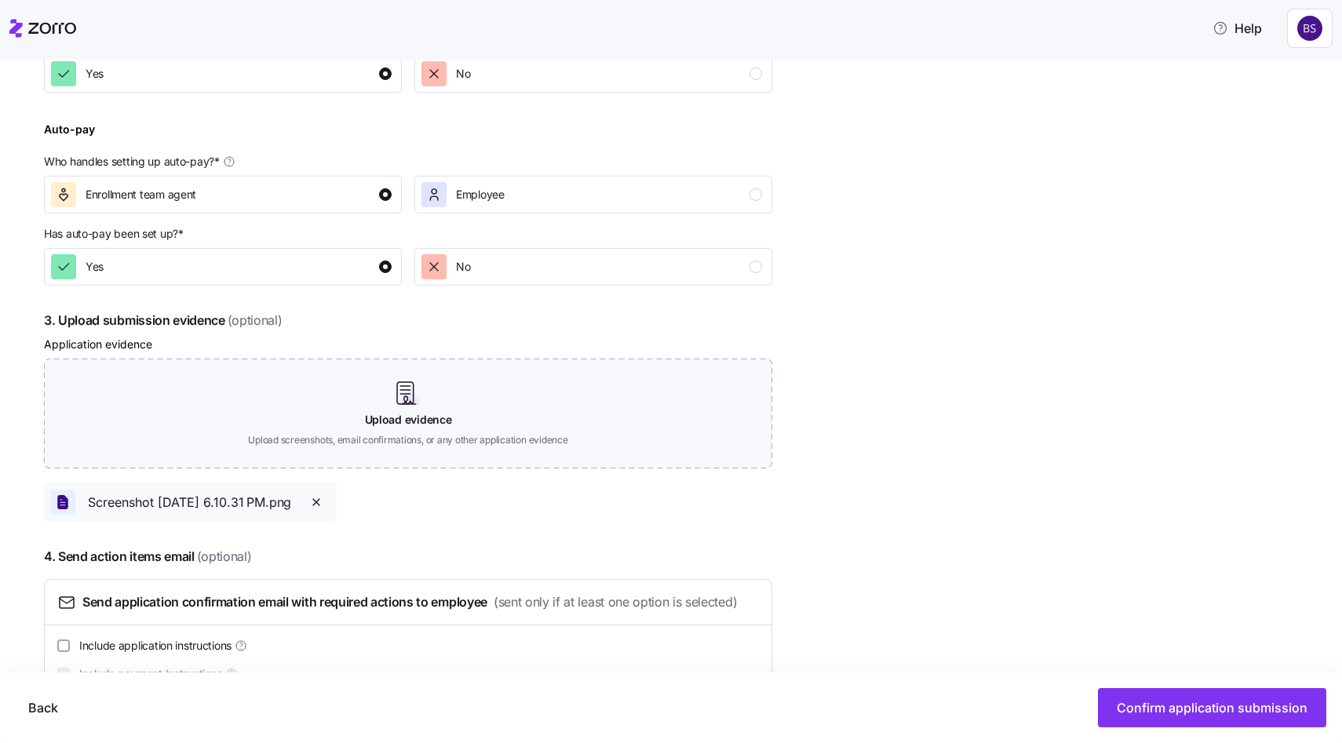
click at [322, 505] on icon "button" at bounding box center [316, 502] width 13 height 13
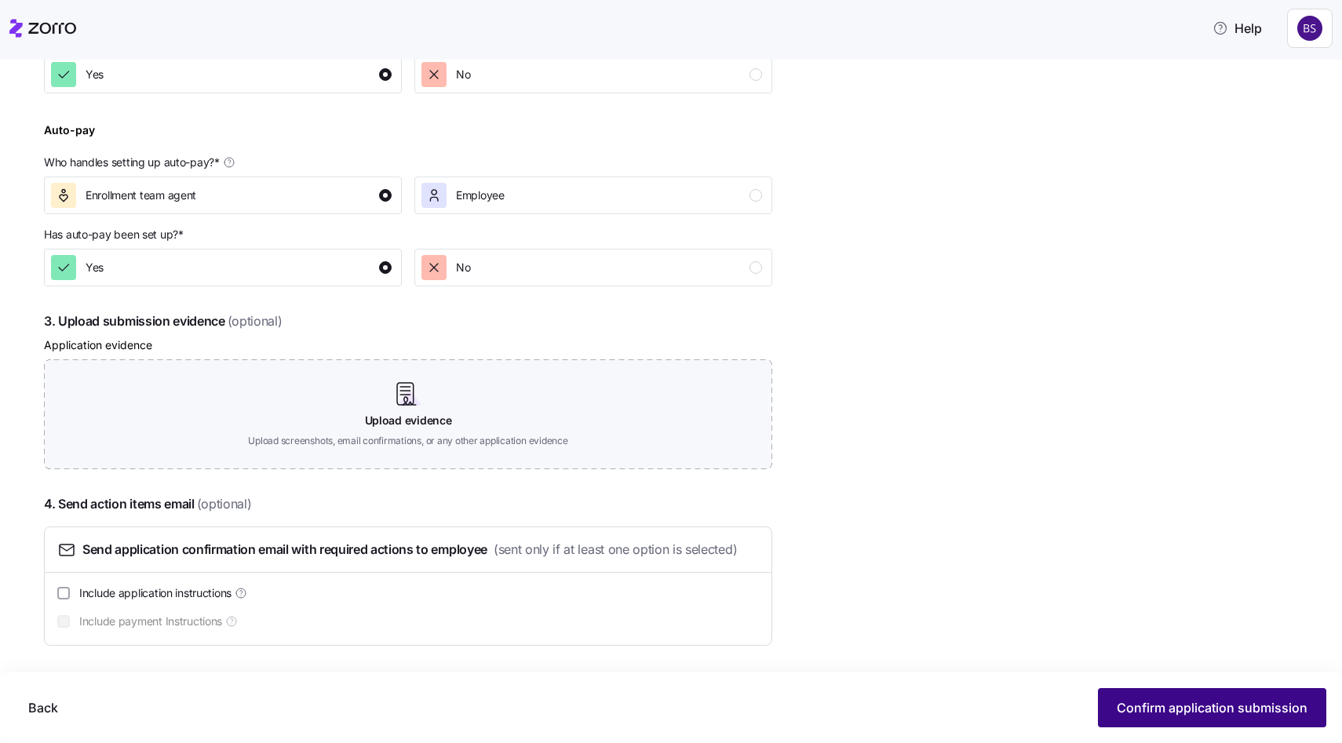
click at [1175, 698] on button "Confirm application submission" at bounding box center [1212, 707] width 228 height 39
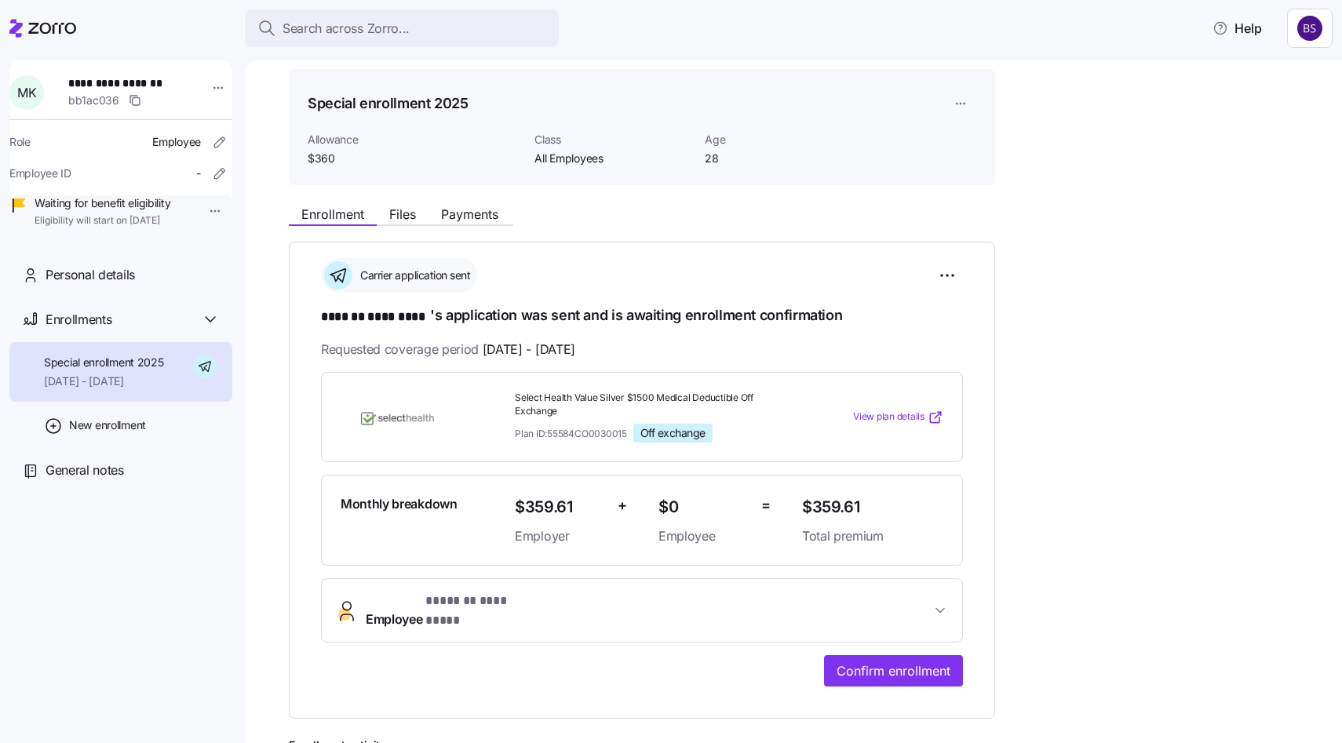
scroll to position [80, 0]
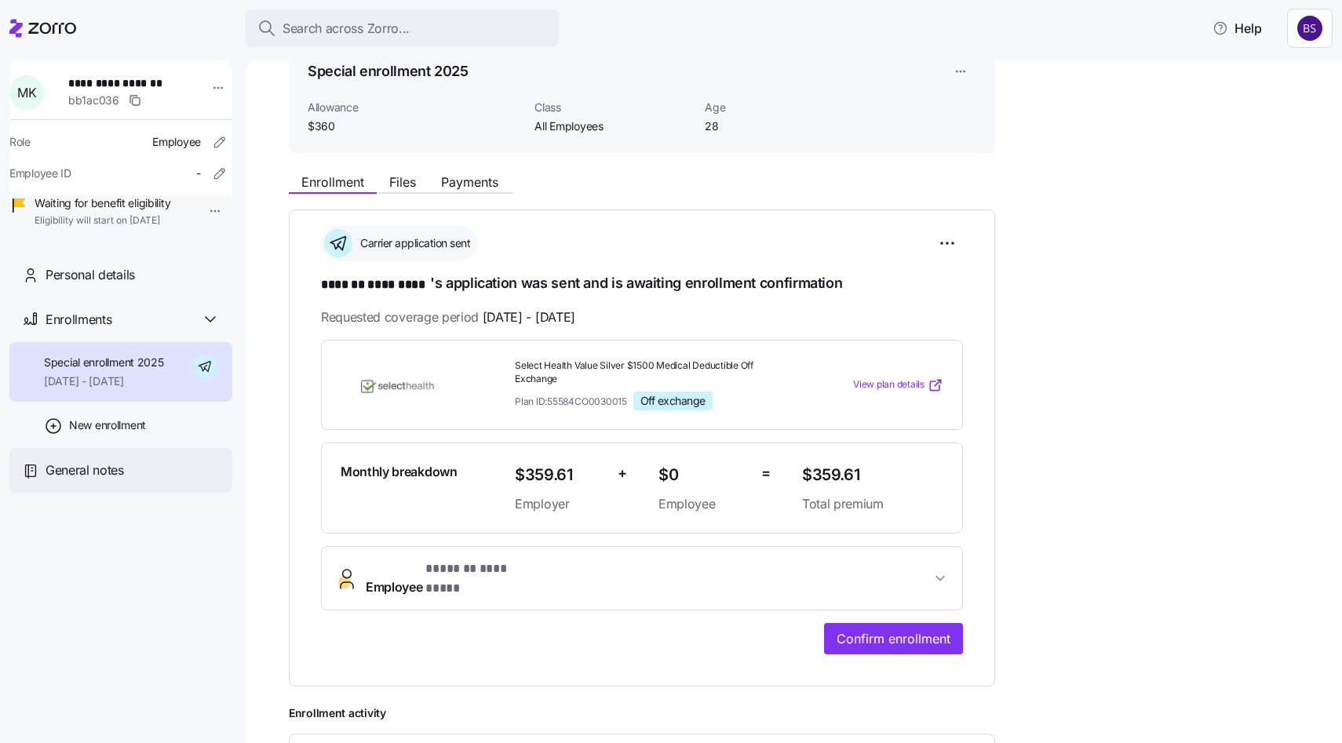
click at [93, 480] on span "General notes" at bounding box center [85, 471] width 78 height 20
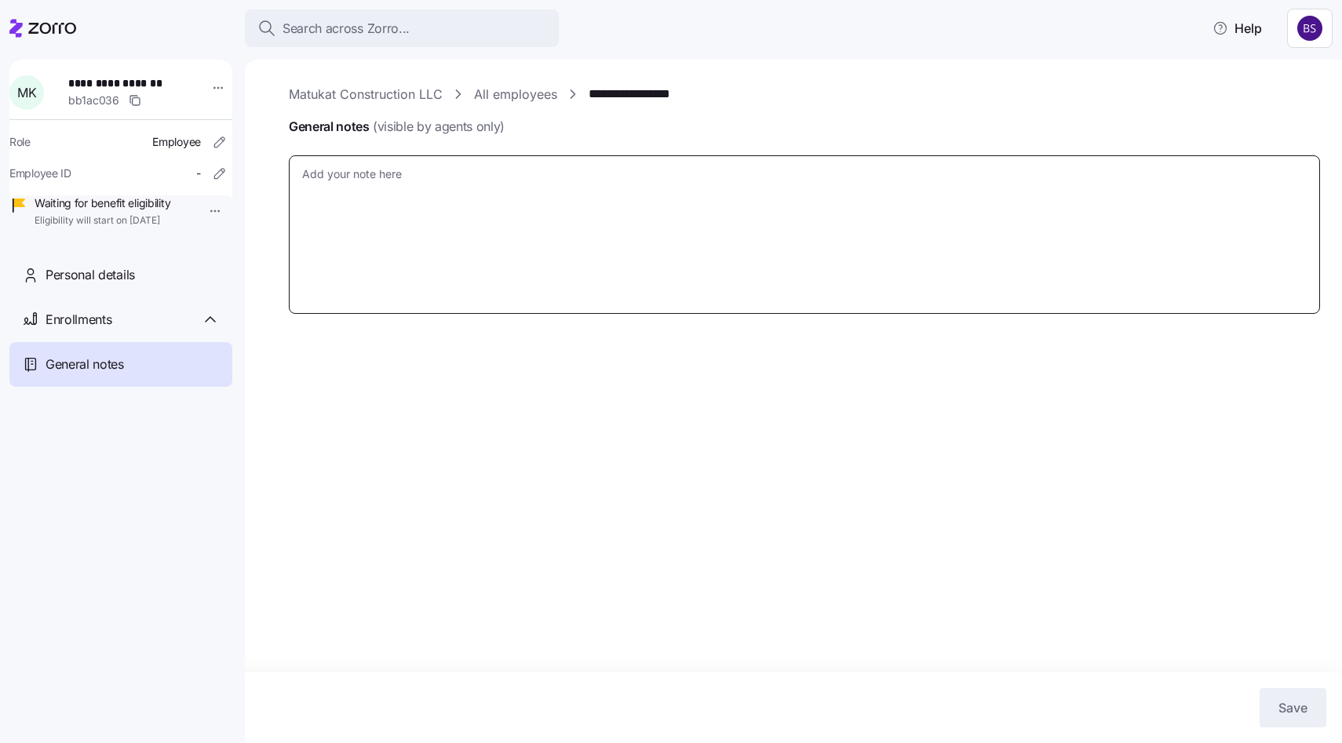
click at [348, 206] on textarea "General notes (visible by agents only)" at bounding box center [804, 234] width 1031 height 158
paste textarea "Transaction Number: 1136800"
type textarea "x"
type textarea "Transaction Number: 1136800"
click at [301, 175] on textarea "Transaction Number: 1136800" at bounding box center [804, 234] width 1031 height 158
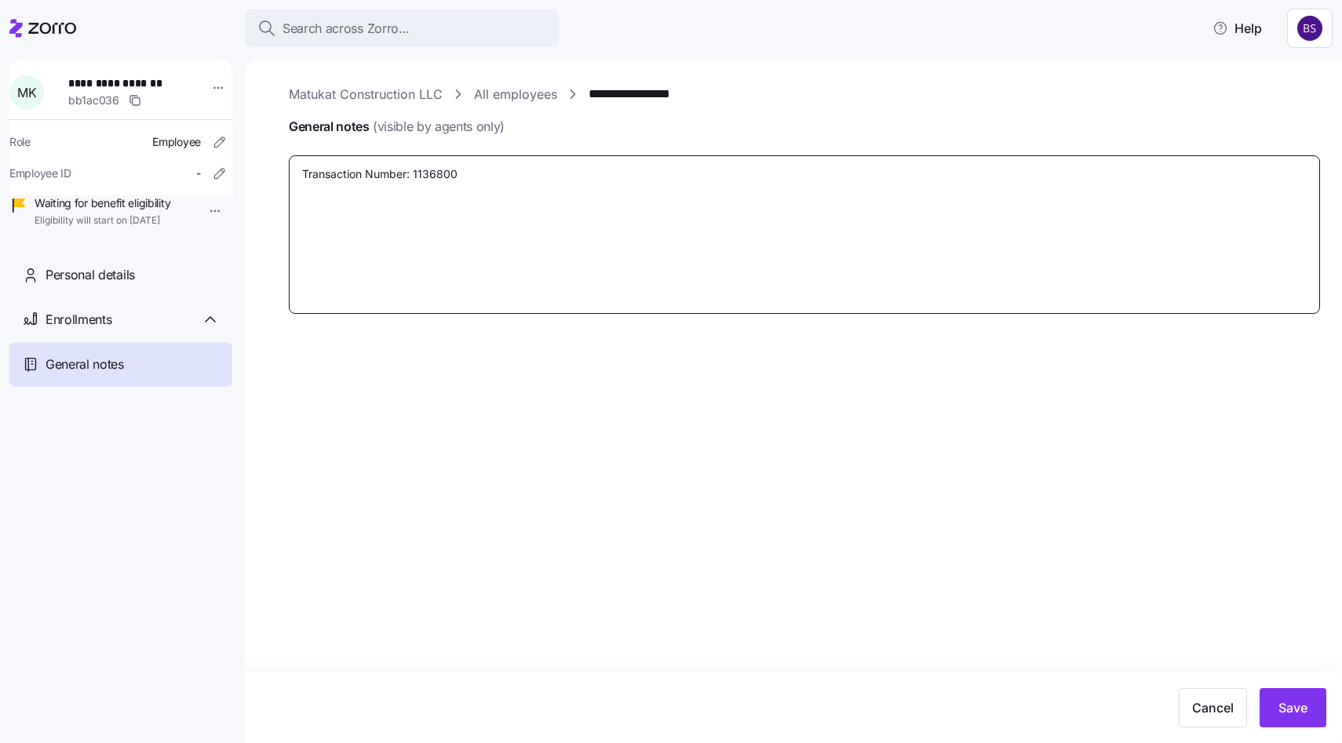
type textarea "x"
type textarea "ATransaction Number: 1136800"
type textarea "x"
type textarea "ApTransaction Number: 1136800"
type textarea "x"
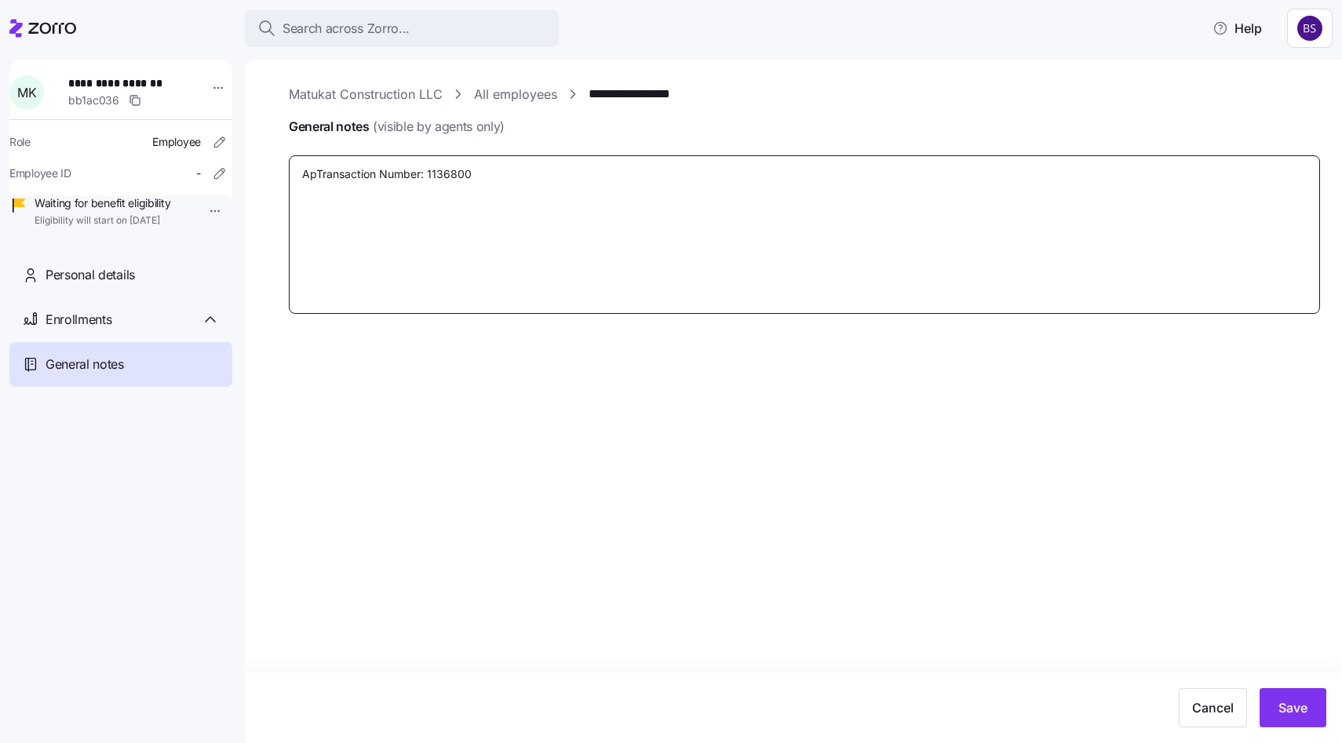
type textarea "AppTransaction Number: 1136800"
type textarea "x"
type textarea "ApplTransaction Number: 1136800"
type textarea "x"
type textarea "AppliTransaction Number: 1136800"
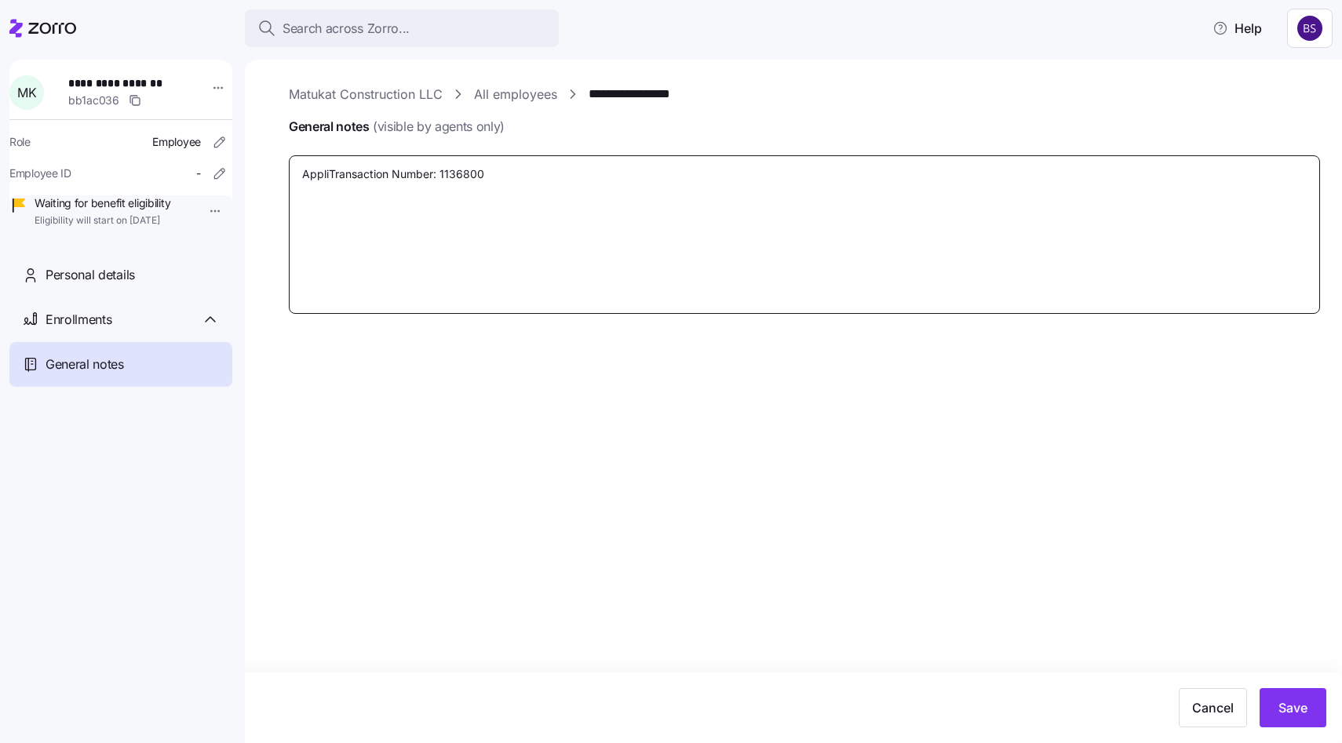
type textarea "x"
type textarea "ApplicaTransaction Number: 1136800"
type textarea "x"
type textarea "ApplicatTransaction Number: 1136800"
type textarea "x"
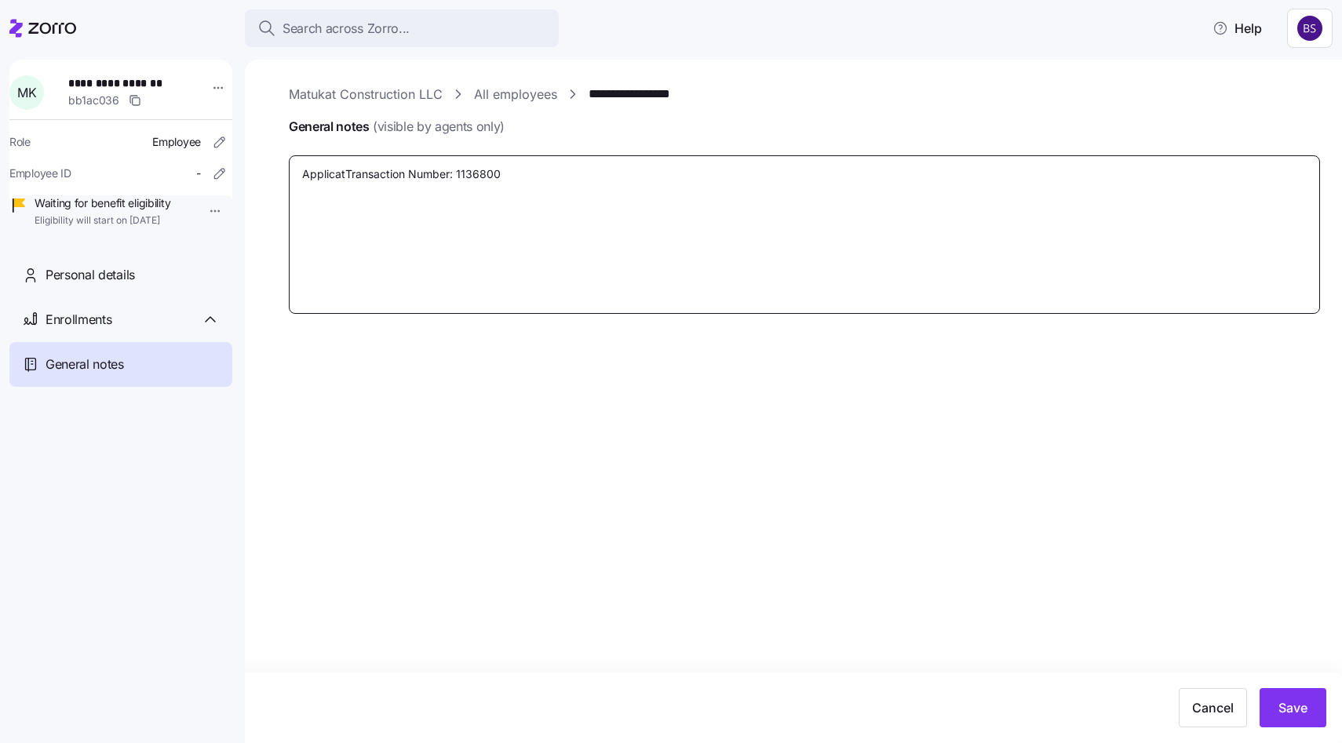
type textarea "ApplicatiTransaction Number: 1136800"
type textarea "x"
type textarea "ApplicatinTransaction Number: 1136800"
type textarea "x"
type textarea "ApplicatiTransaction Number: 1136800"
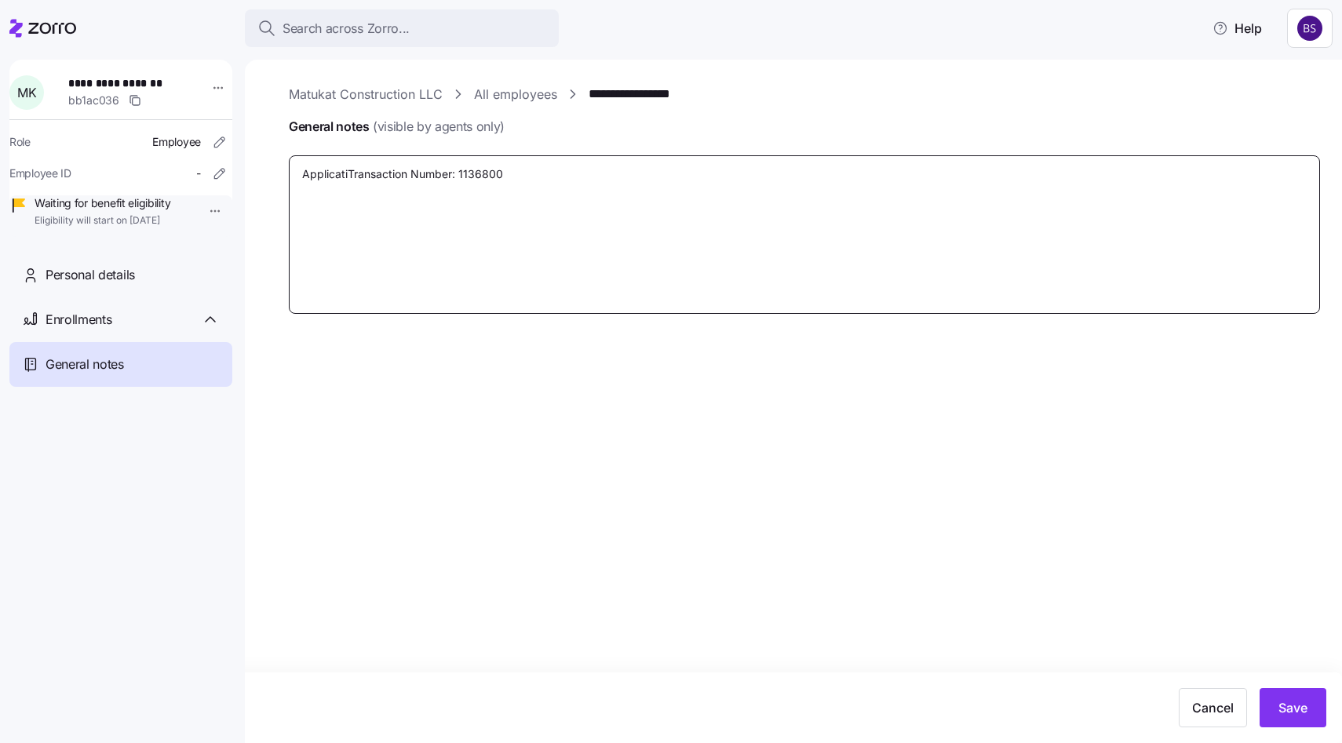
type textarea "x"
type textarea "ApplicatTransaction Number: 1136800"
type textarea "x"
type textarea "ApplicatiTransaction Number: 1136800"
type textarea "x"
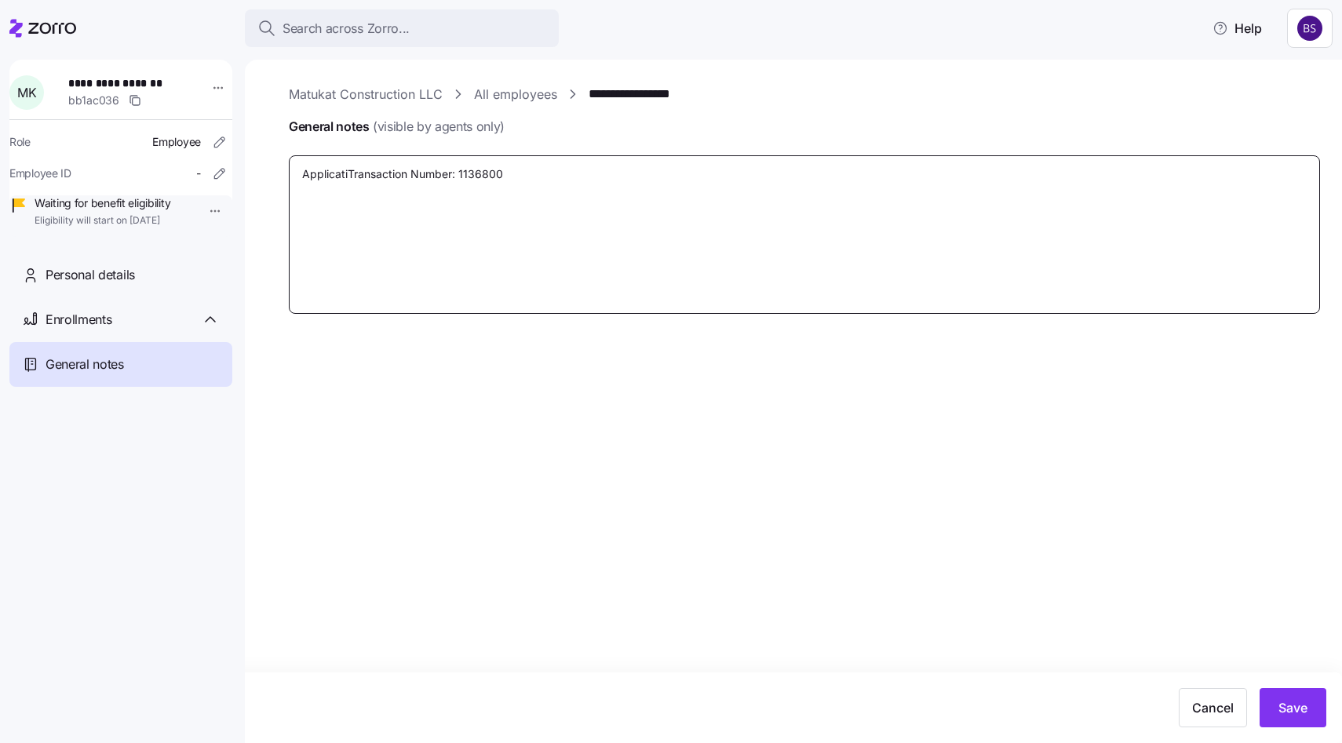
type textarea "ApplicatioTransaction Number: 1136800"
type textarea "x"
type textarea "ApplicationTransaction Number: 1136800"
type textarea "x"
type textarea "Application Transaction Number: 1136800"
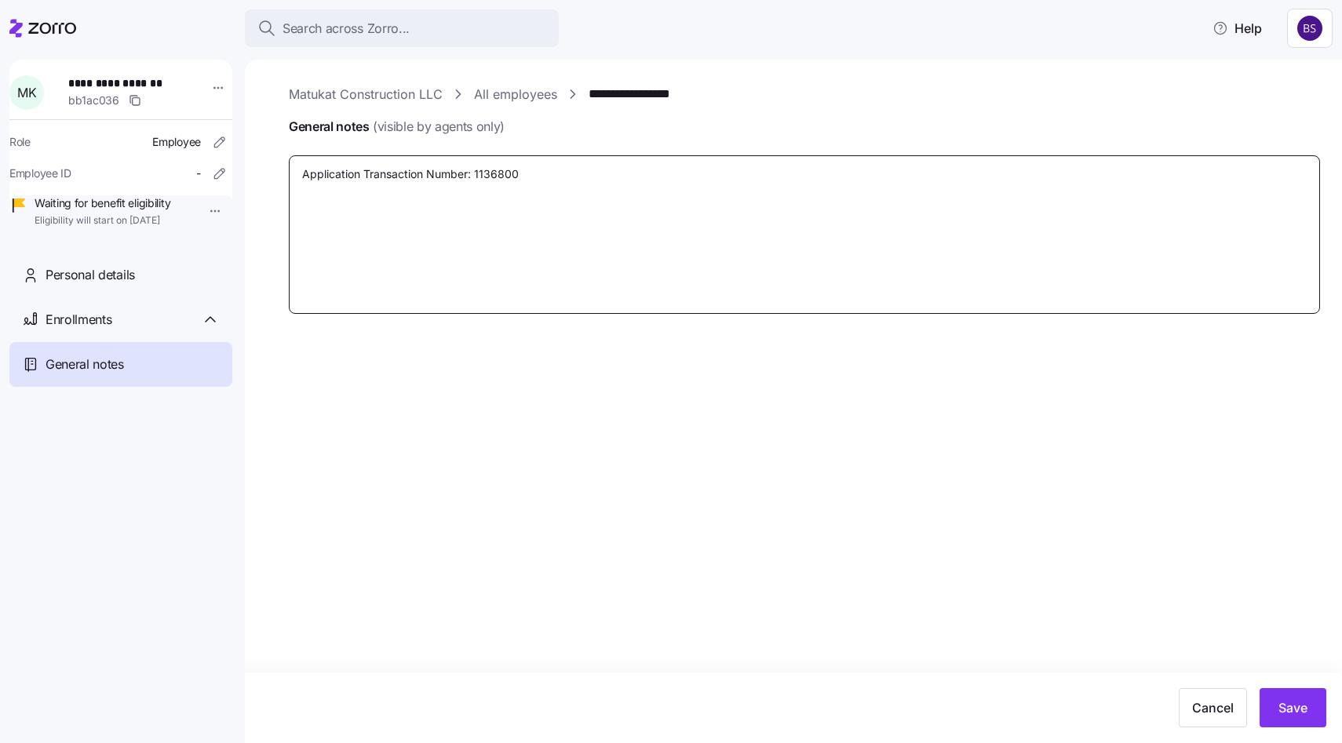
type textarea "x"
type textarea "Application STransaction Number: 1136800"
type textarea "x"
type textarea "Application SubTransaction Number: 1136800"
type textarea "x"
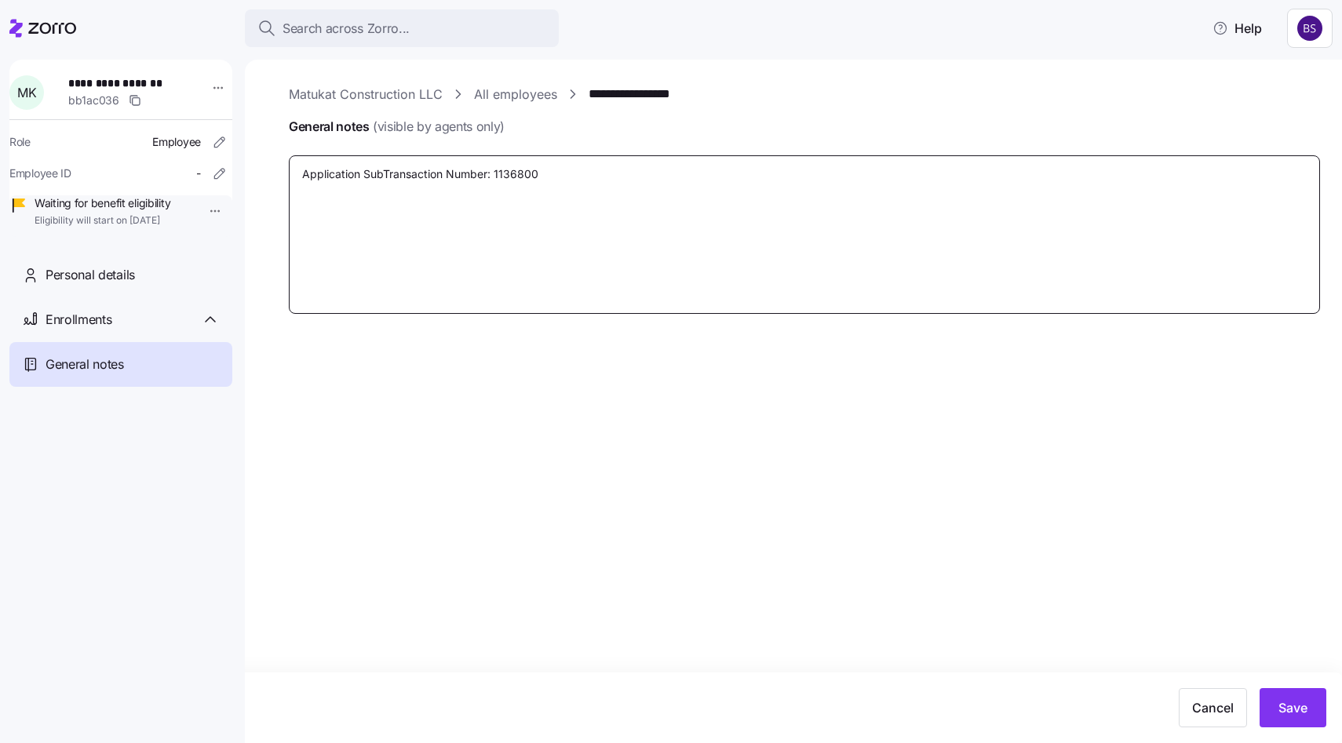
type textarea "Application SubmTransaction Number: 1136800"
type textarea "x"
type textarea "Application SubmiTransaction Number: 1136800"
type textarea "x"
type textarea "Application SubmisTransaction Number: 1136800"
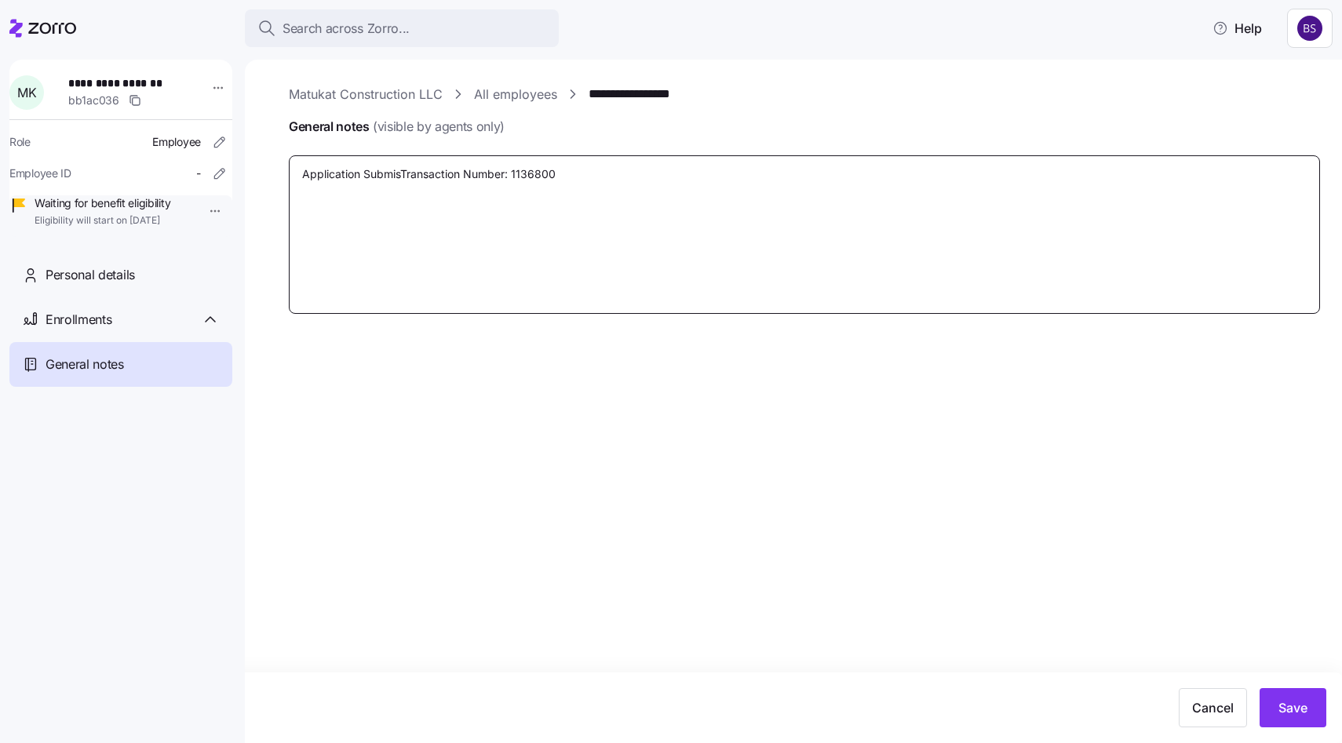
type textarea "x"
type textarea "Application SubmissTransaction Number: 1136800"
type textarea "x"
type textarea "Application SubmisstTransaction Number: 1136800"
type textarea "x"
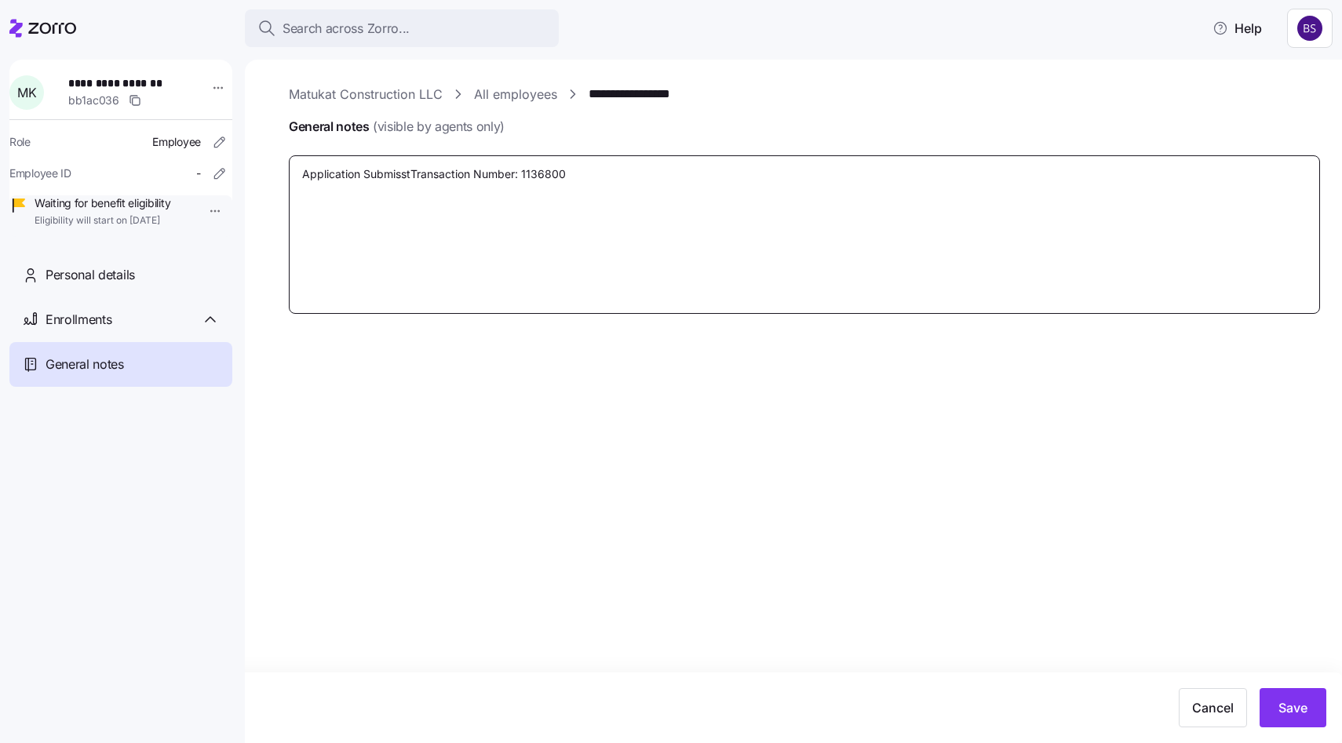
type textarea "Application SubmissTransaction Number: 1136800"
type textarea "x"
type textarea "Application SubmisTransaction Number: 1136800"
type textarea "x"
type textarea "Application SubmiTransaction Number: 1136800"
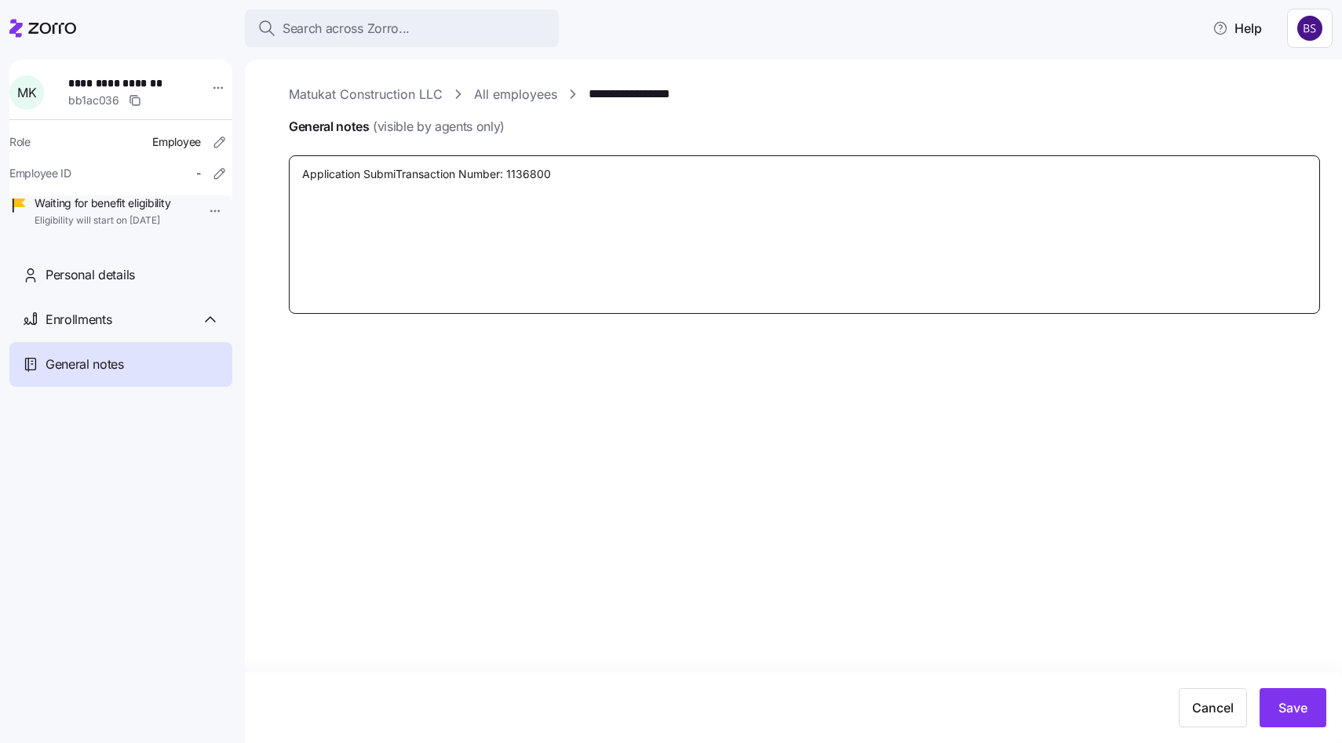
type textarea "x"
type textarea "Application SubmitTransaction Number: 1136800"
type textarea "x"
type textarea "Application SubmittTransaction Number: 1136800"
type textarea "x"
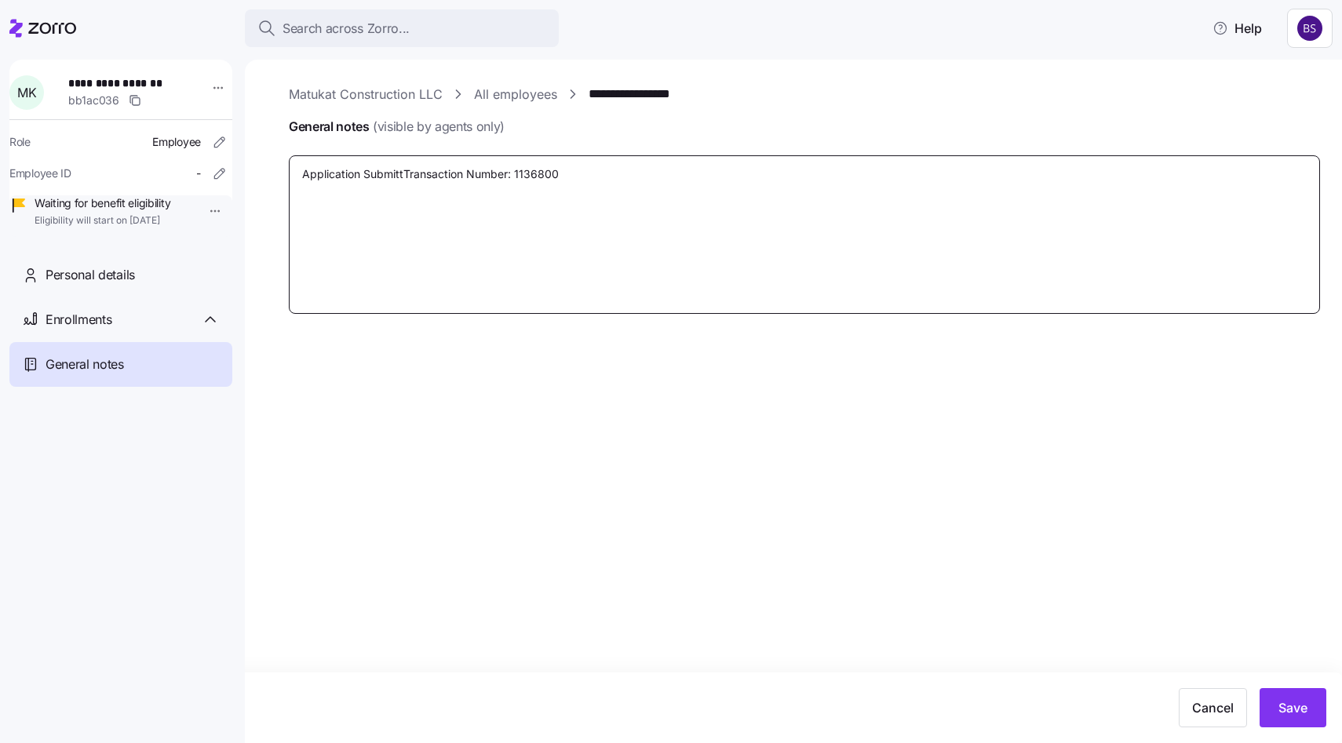
type textarea "Application SubmitteTransaction Number: 1136800"
type textarea "x"
type textarea "Application SubmittedTransaction Number: 1136800"
type textarea "x"
type textarea "Application Submitted Transaction Number: 1136800"
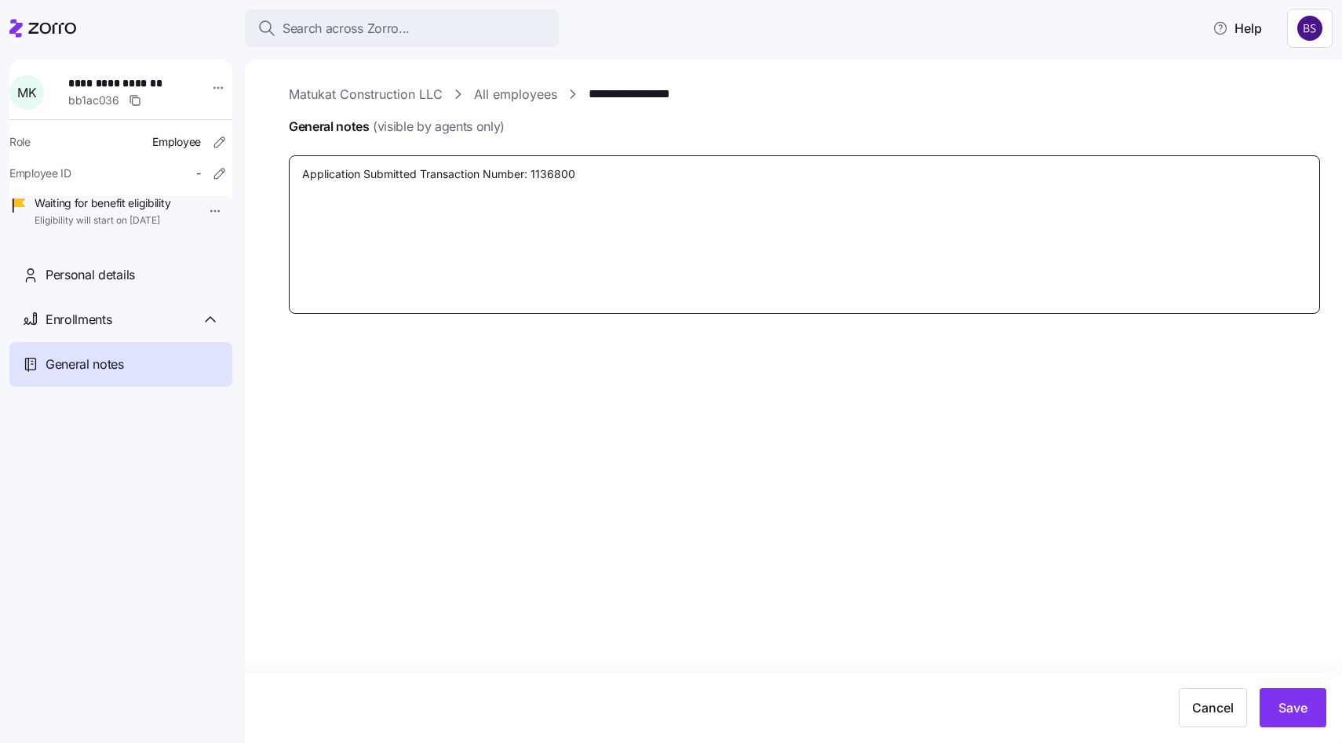
type textarea "x"
type textarea "Application Submitted STransaction Number: 1136800"
type textarea "x"
type textarea "Application Submitted SuTransaction Number: 1136800"
type textarea "x"
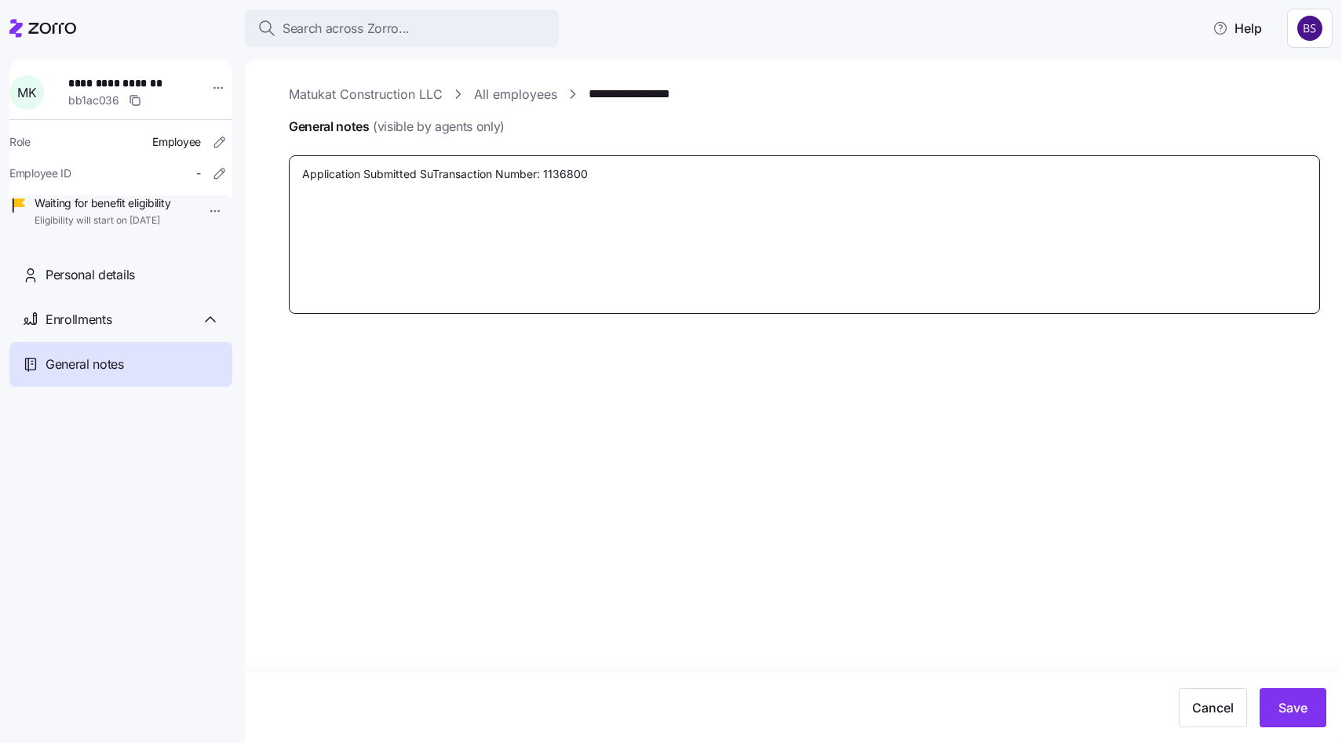
type textarea "Application Submitted SucTransaction Number: 1136800"
type textarea "x"
type textarea "Application Submitted SuccTransaction Number: 1136800"
type textarea "x"
type textarea "Application Submitted SucceTransaction Number: 1136800"
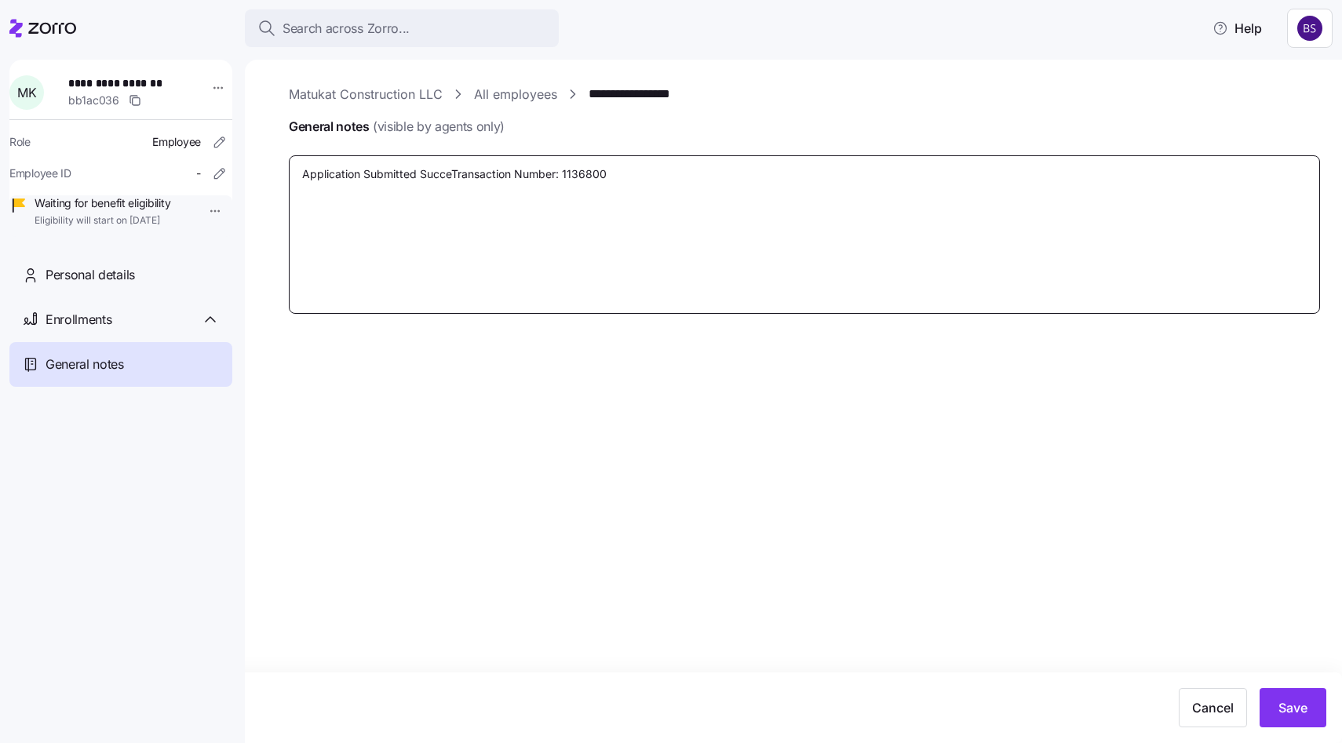
type textarea "x"
type textarea "Application Submitted SuccesTransaction Number: 1136800"
type textarea "x"
type textarea "Application Submitted SuccessTransaction Number: 1136800"
type textarea "x"
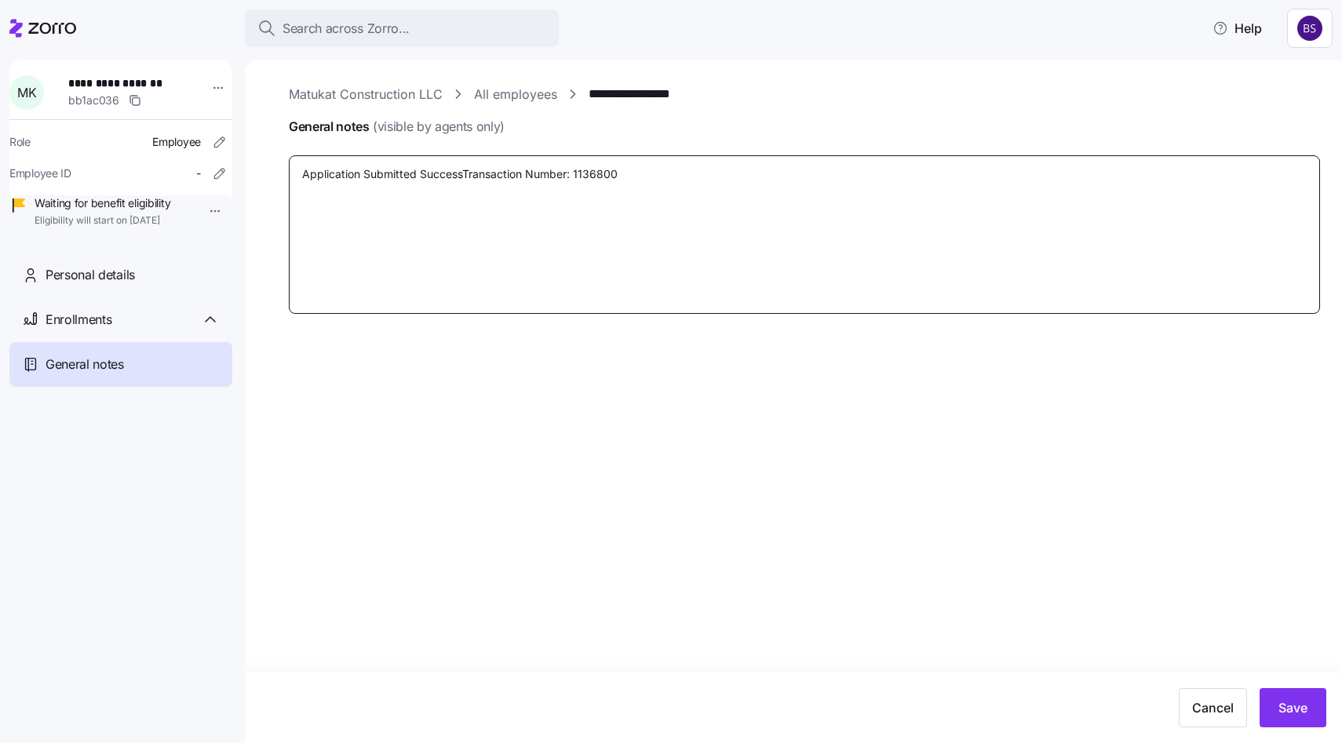
type textarea "Application Submitted SuccessfTransaction Number: 1136800"
type textarea "x"
type textarea "Application Submitted SuccessfuTransaction Number: 1136800"
type textarea "x"
type textarea "Application Submitted SuccessfulTransaction Number: 1136800"
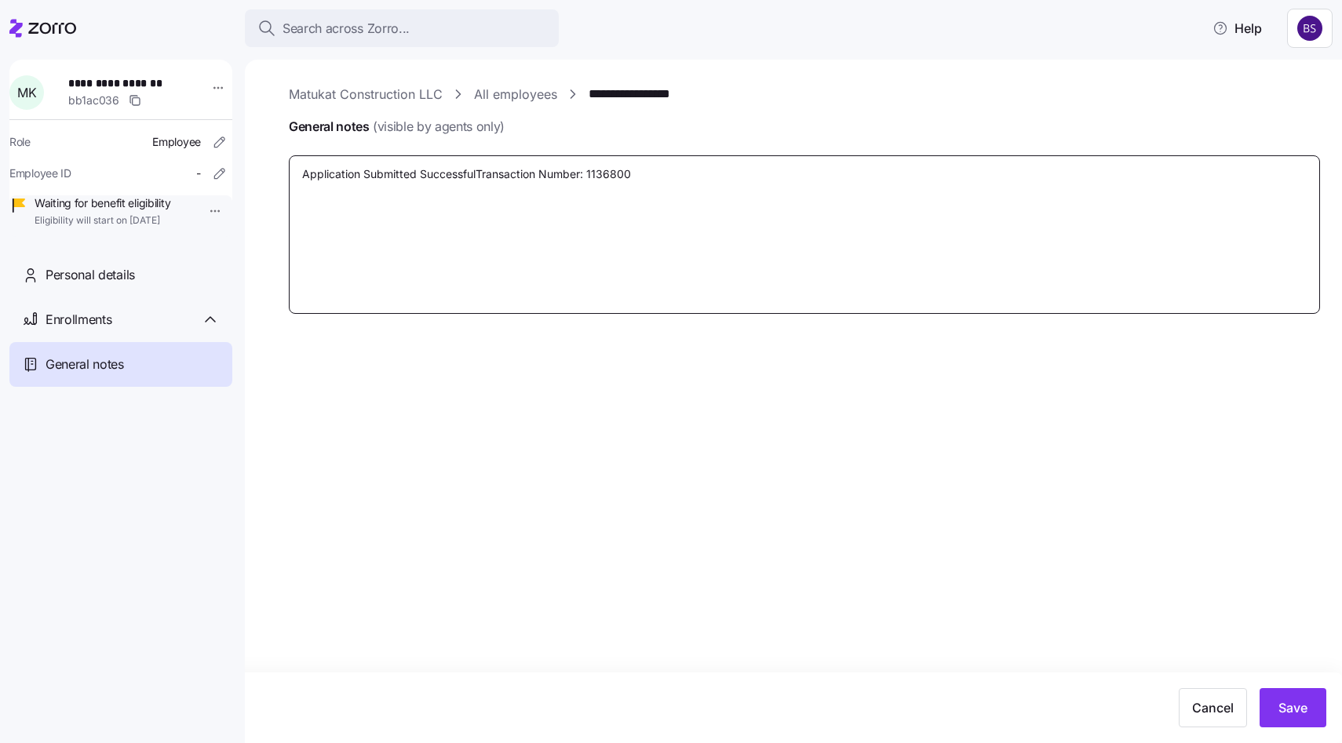
type textarea "x"
type textarea "Application Submitted SuccessfullTransaction Number: 1136800"
type textarea "x"
type textarea "Application Submitted SuccessfullyTransaction Number: 1136800"
type textarea "x"
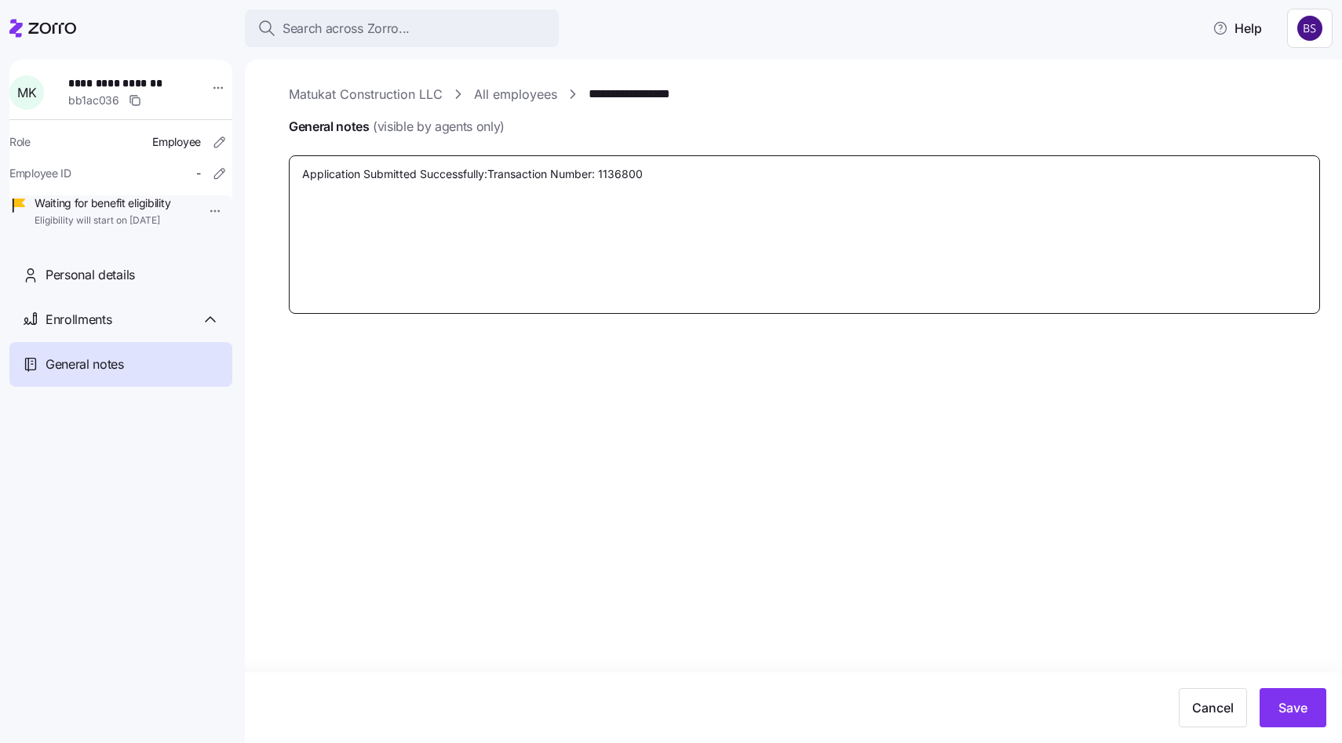
type textarea "Application Submitted Successfully: Transaction Number: 1136800"
type textarea "x"
type textarea "Application Submitted Successfully: Transaction Number: 1136800"
click at [1288, 712] on span "Save" at bounding box center [1292, 707] width 29 height 19
click at [75, 342] on div "Enrollments" at bounding box center [120, 319] width 223 height 45
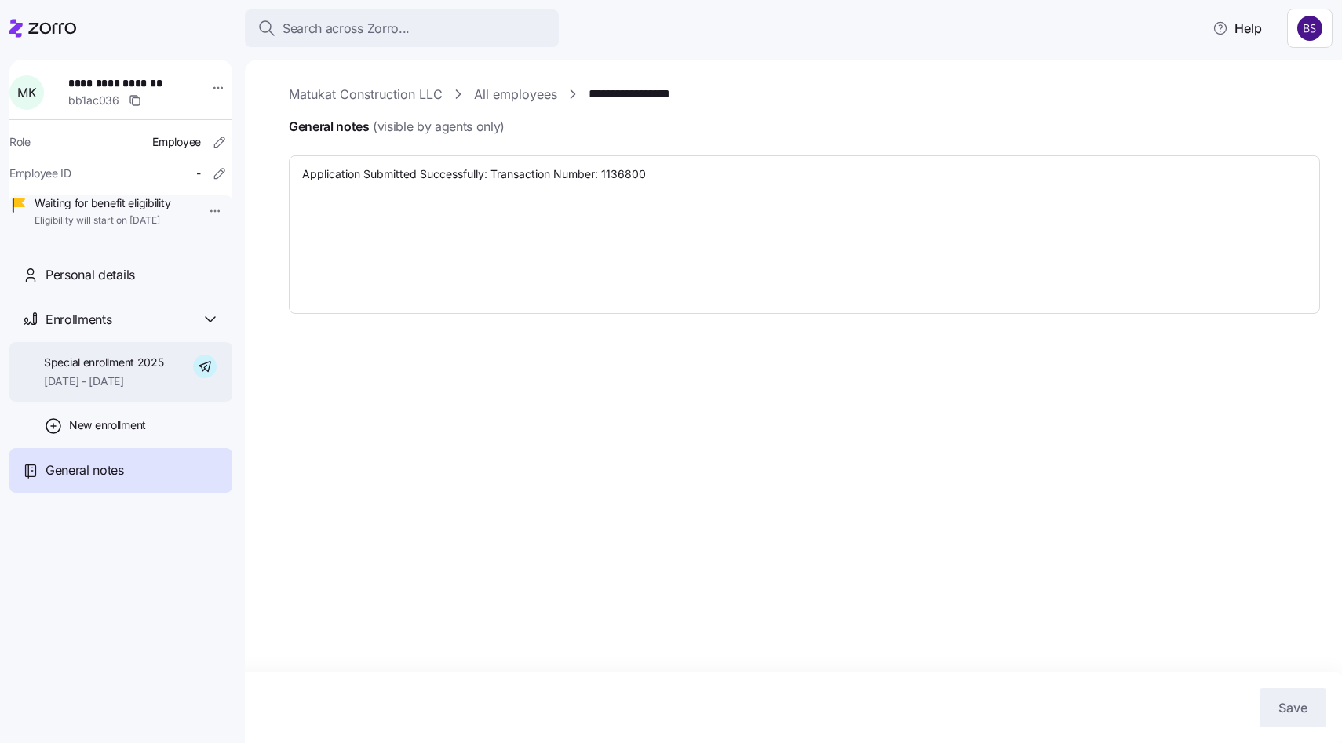
click at [82, 370] on span "Special enrollment 2025" at bounding box center [104, 363] width 120 height 16
type textarea "x"
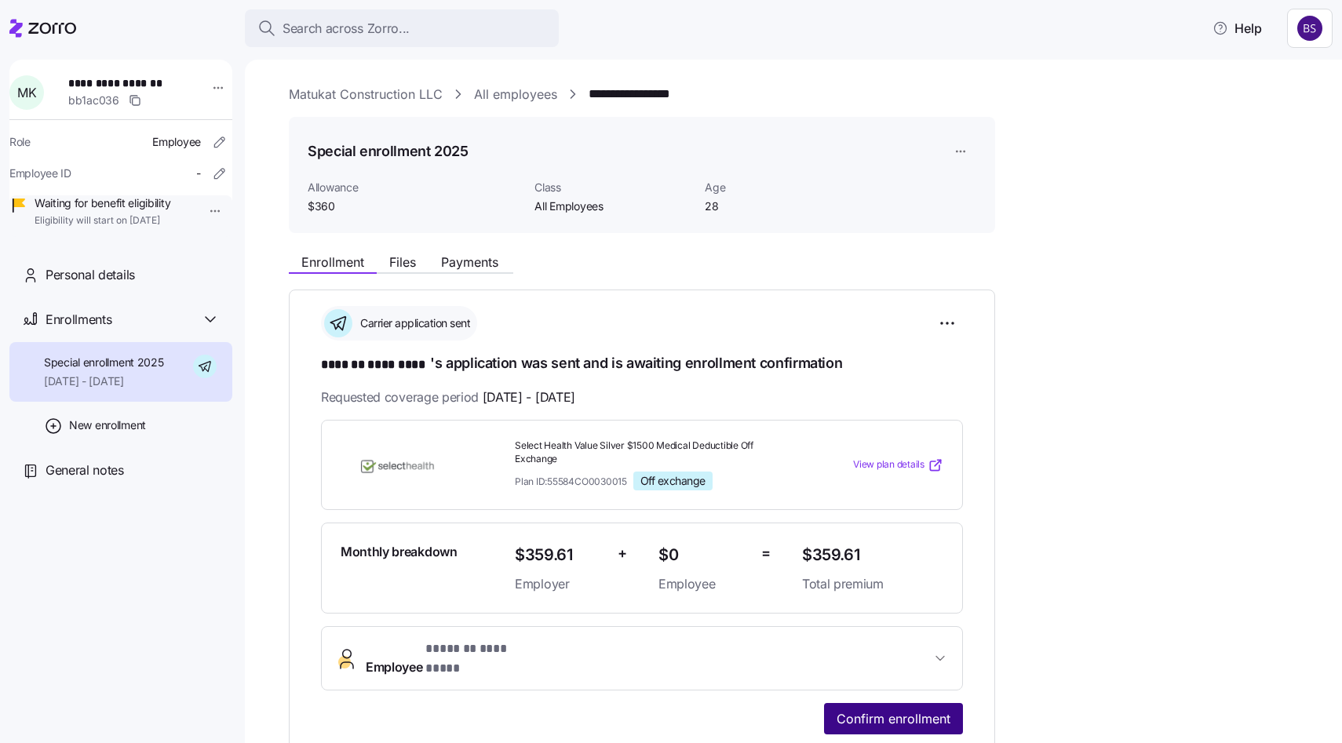
click at [847, 709] on span "Confirm enrollment" at bounding box center [893, 718] width 114 height 19
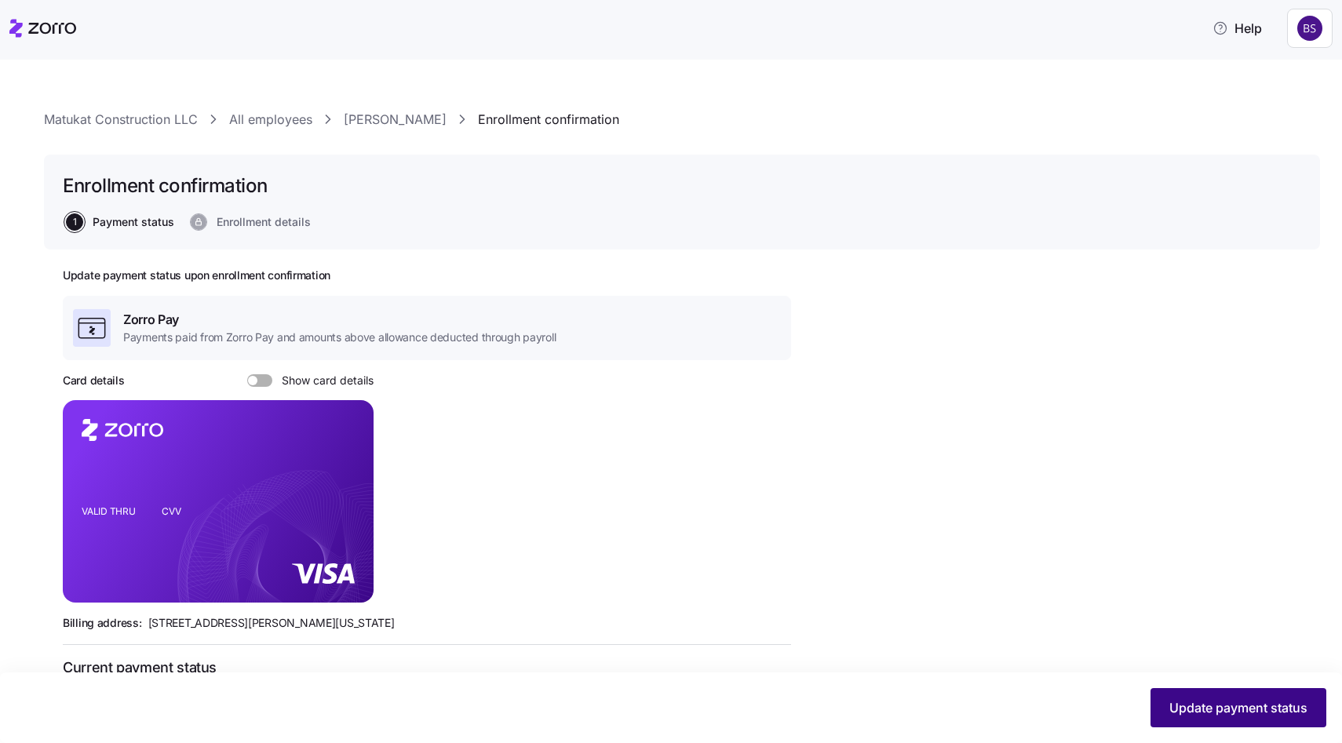
click at [1265, 721] on button "Update payment status" at bounding box center [1238, 707] width 176 height 39
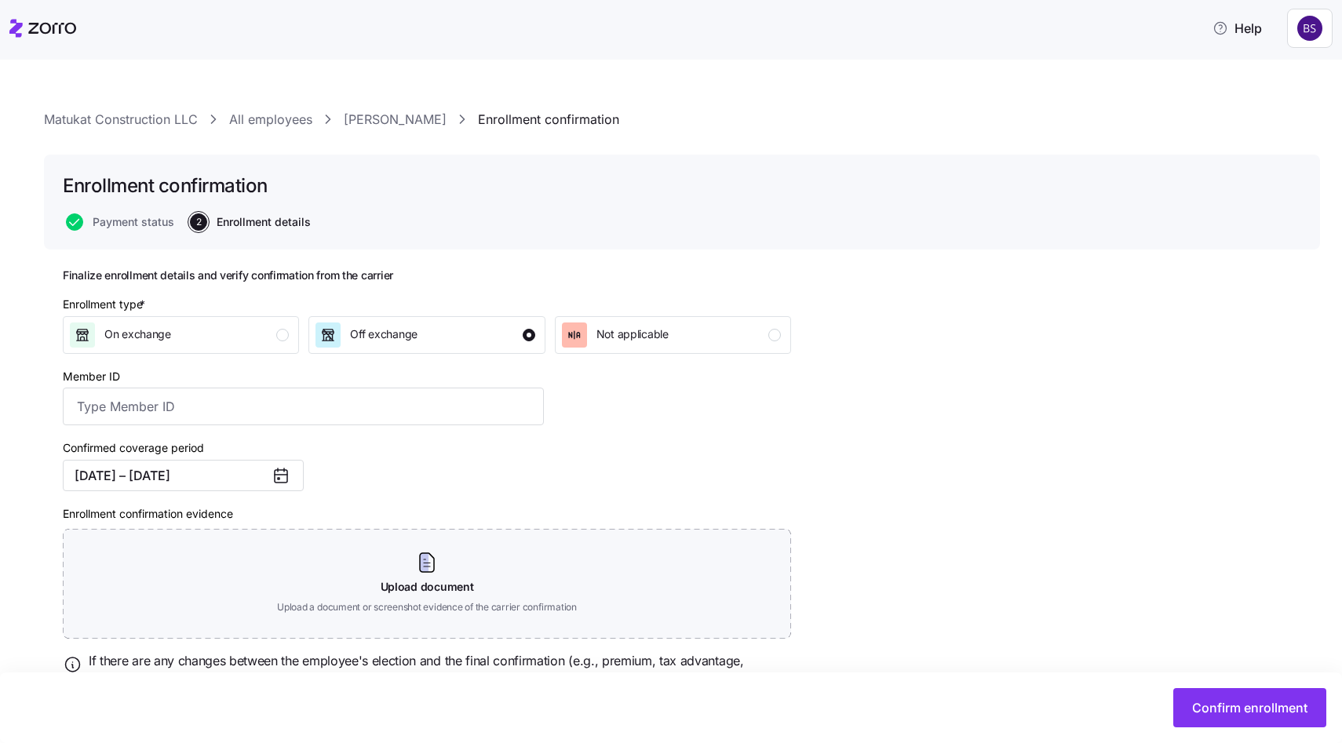
scroll to position [74, 0]
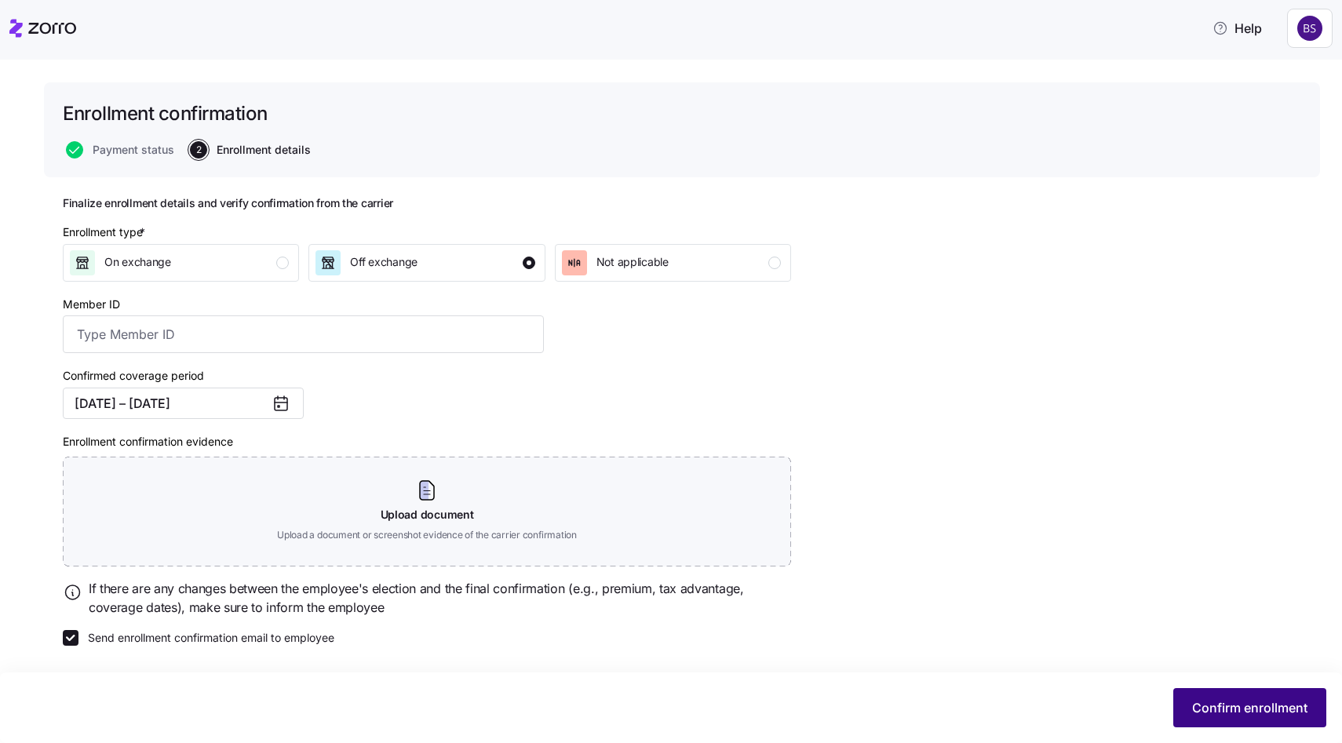
click at [1228, 693] on button "Confirm enrollment" at bounding box center [1249, 707] width 153 height 39
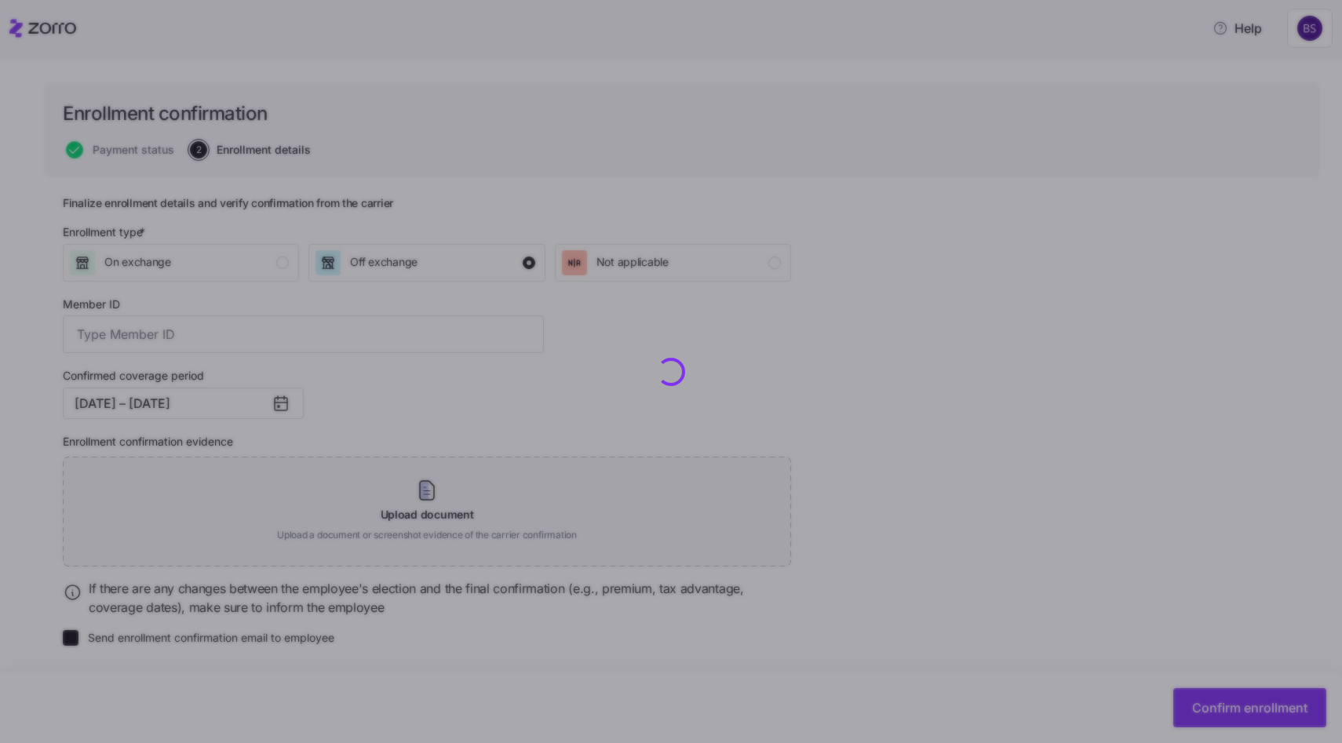
checkbox input "false"
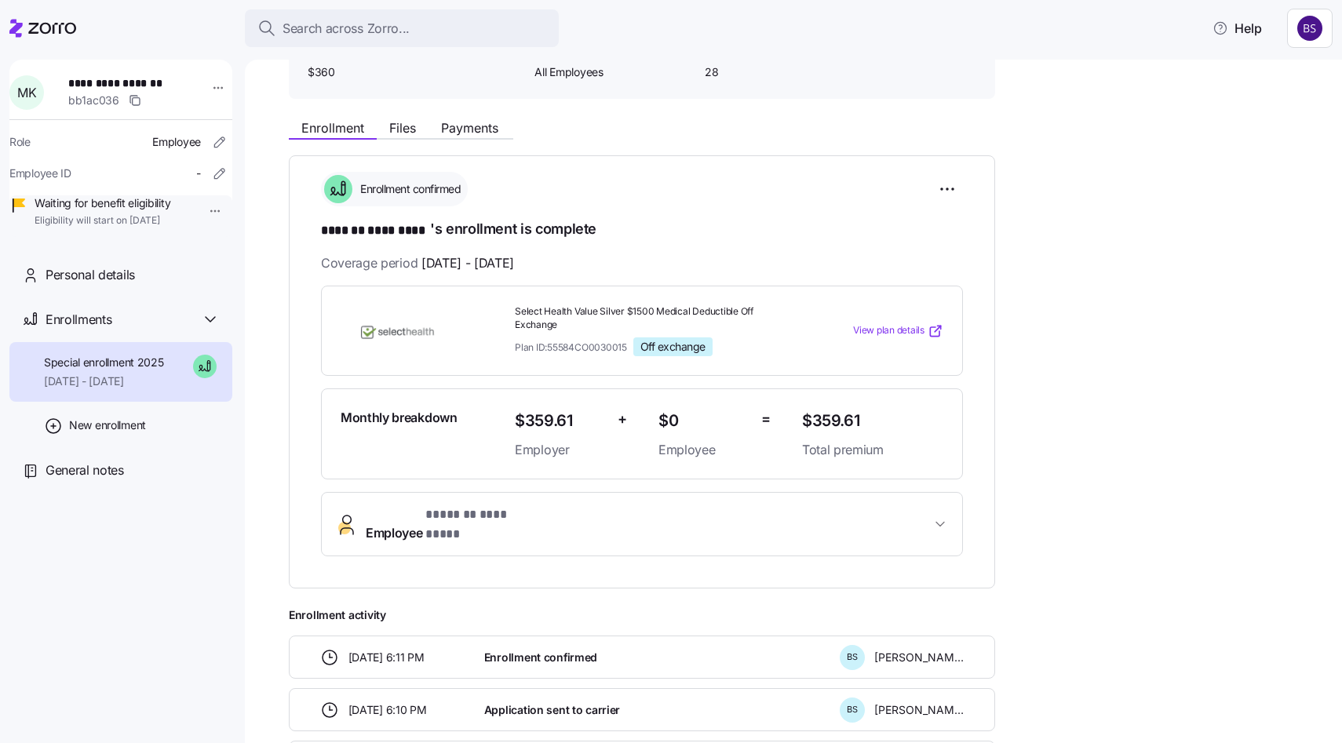
scroll to position [3, 0]
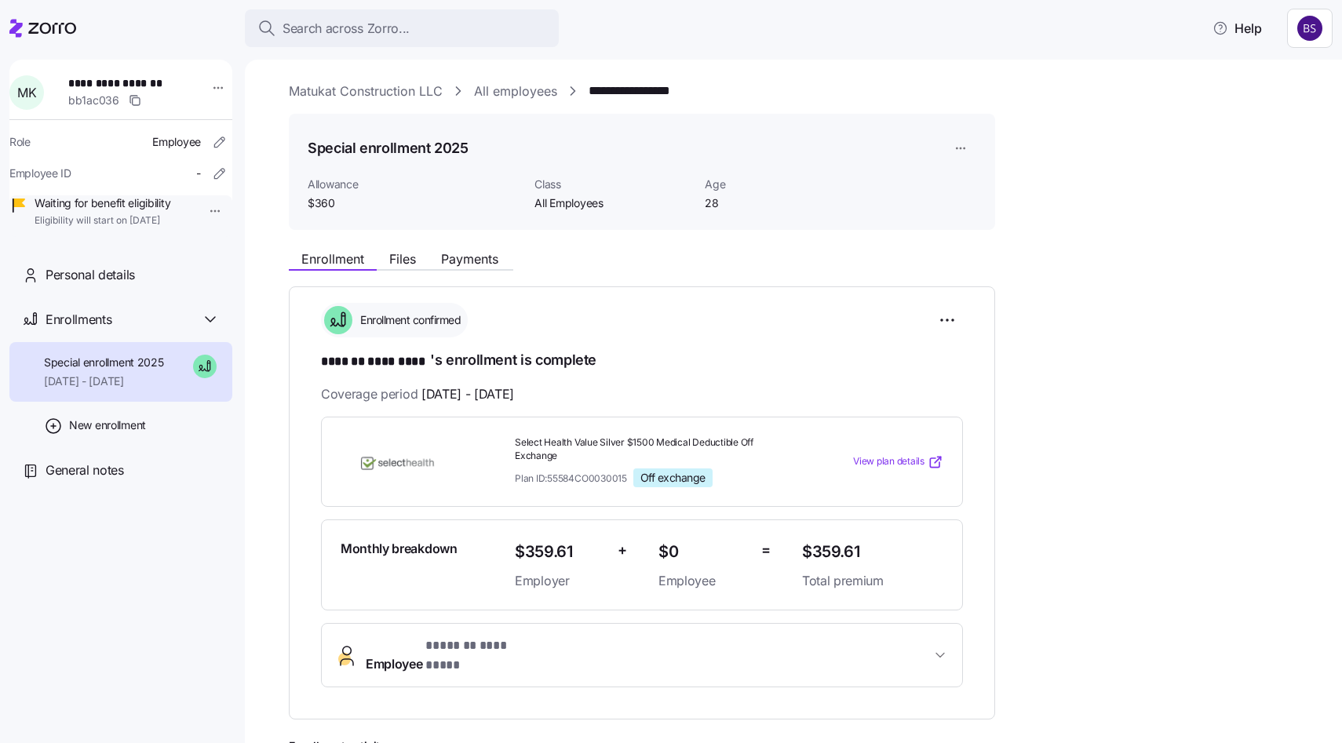
click at [506, 90] on link "All employees" at bounding box center [515, 92] width 83 height 20
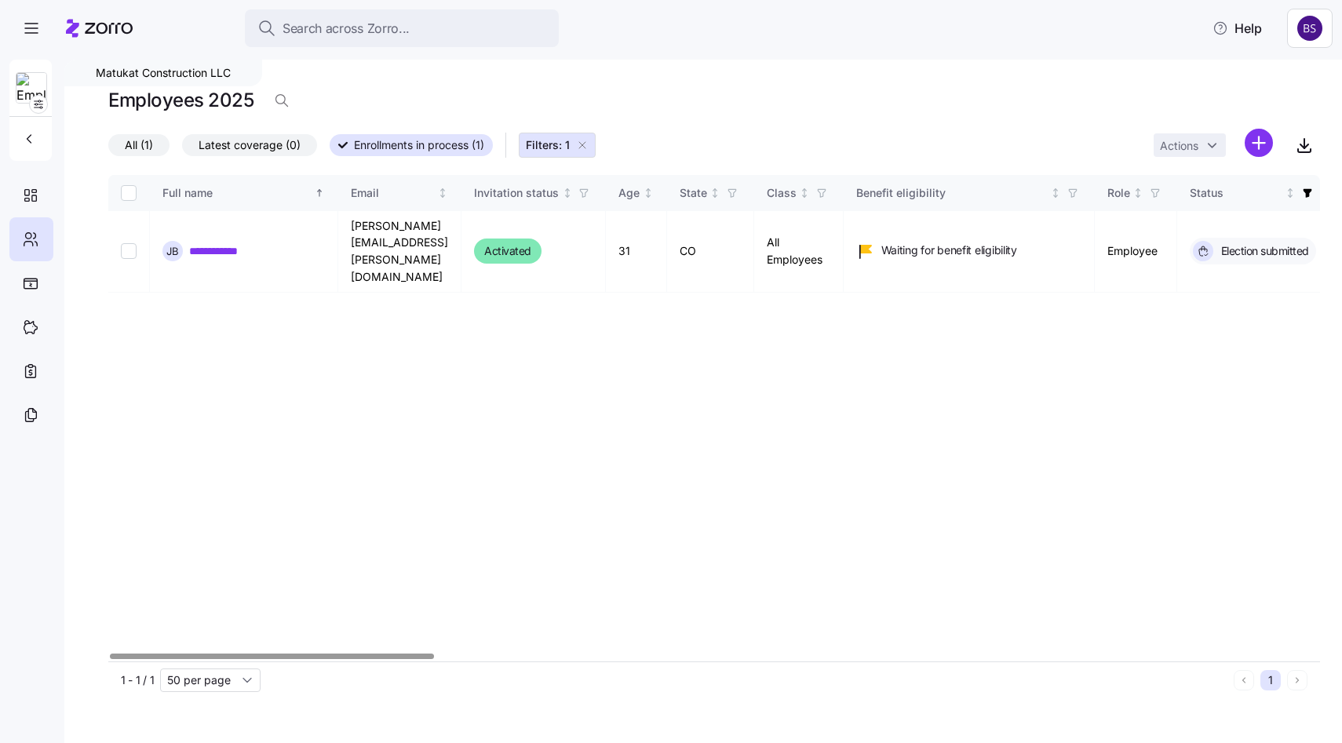
click at [588, 146] on icon "button" at bounding box center [582, 145] width 13 height 13
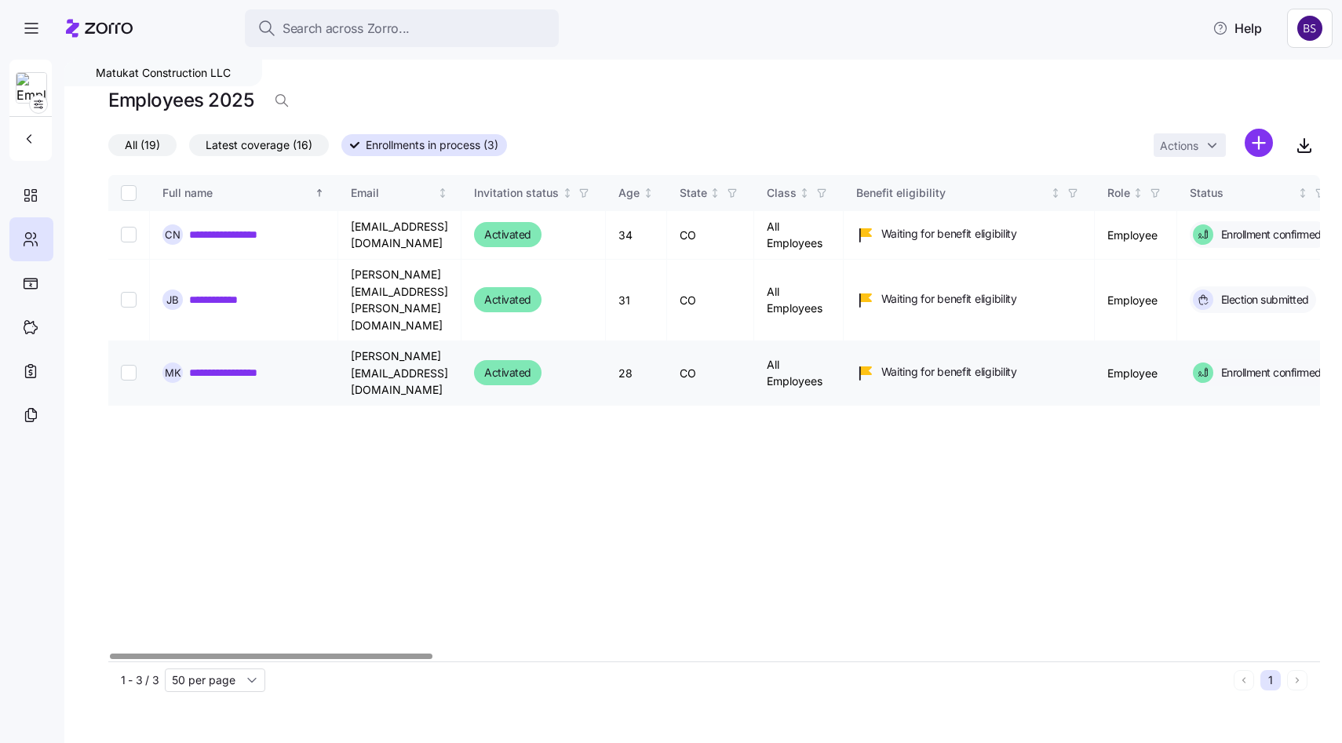
click at [255, 365] on link "**********" at bounding box center [237, 373] width 97 height 16
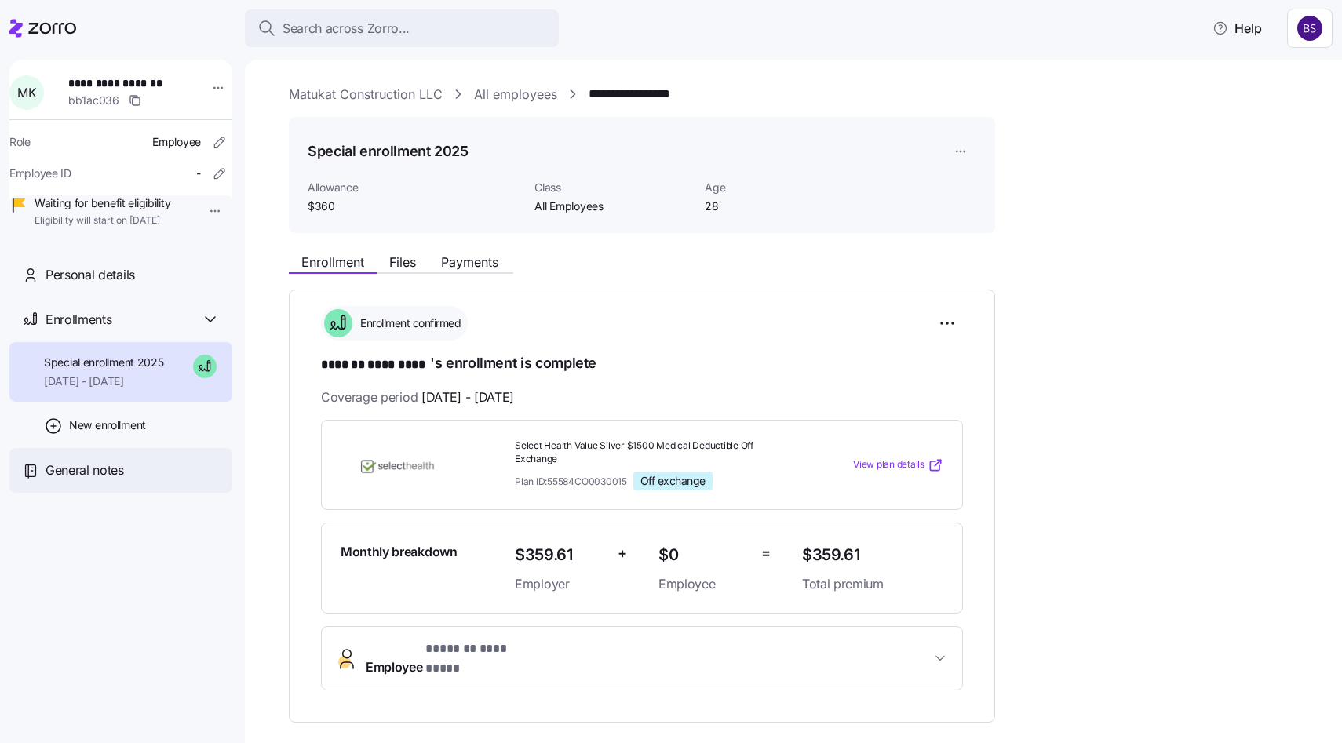
click at [95, 480] on span "General notes" at bounding box center [85, 471] width 78 height 20
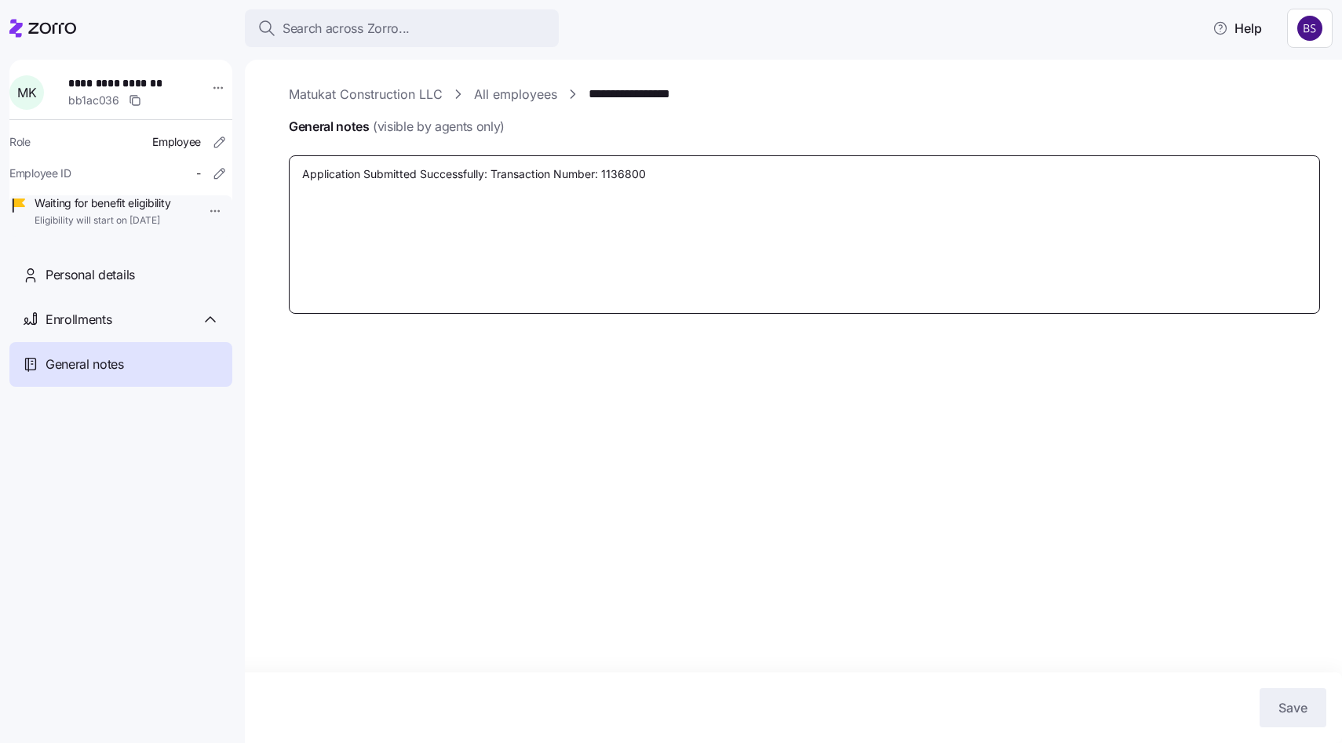
click at [480, 178] on textarea "Application Submitted Successfully: Transaction Number: 1136800" at bounding box center [804, 234] width 1031 height 158
click at [511, 96] on link "All employees" at bounding box center [515, 95] width 83 height 20
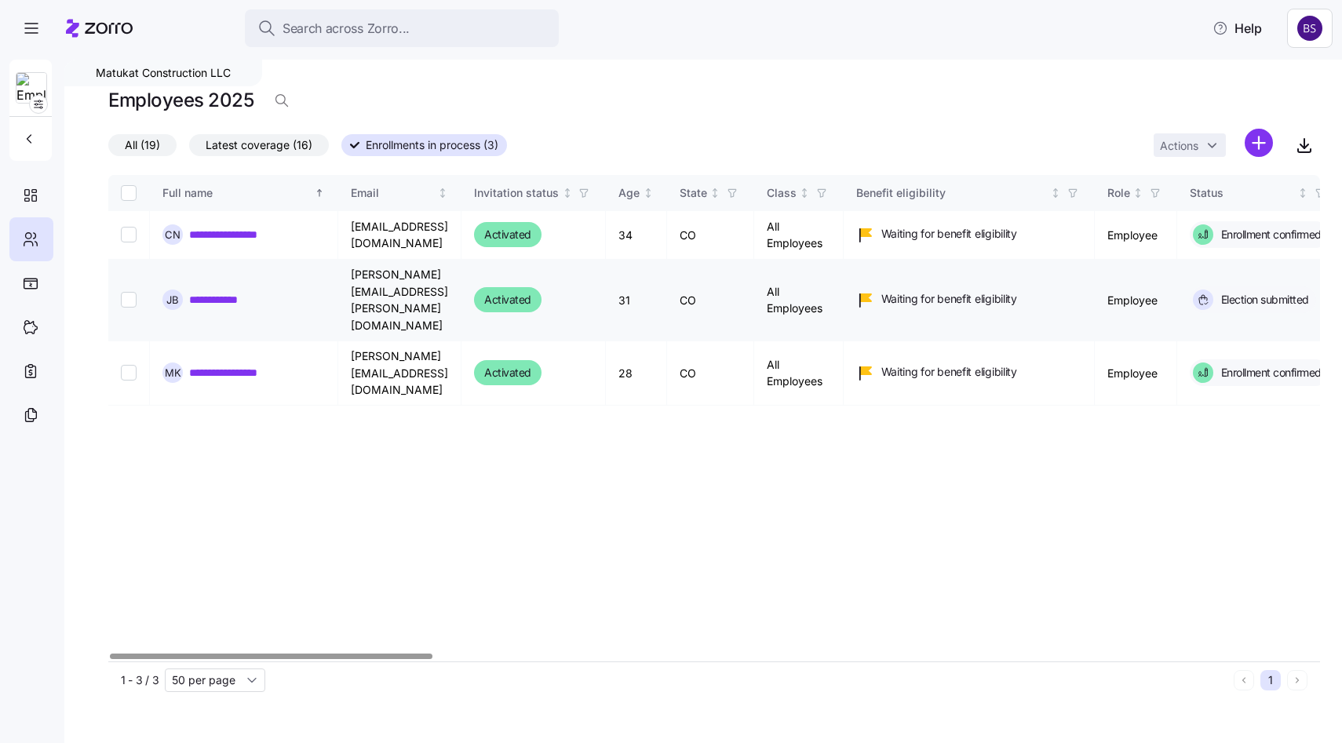
click at [236, 292] on link "**********" at bounding box center [224, 300] width 71 height 16
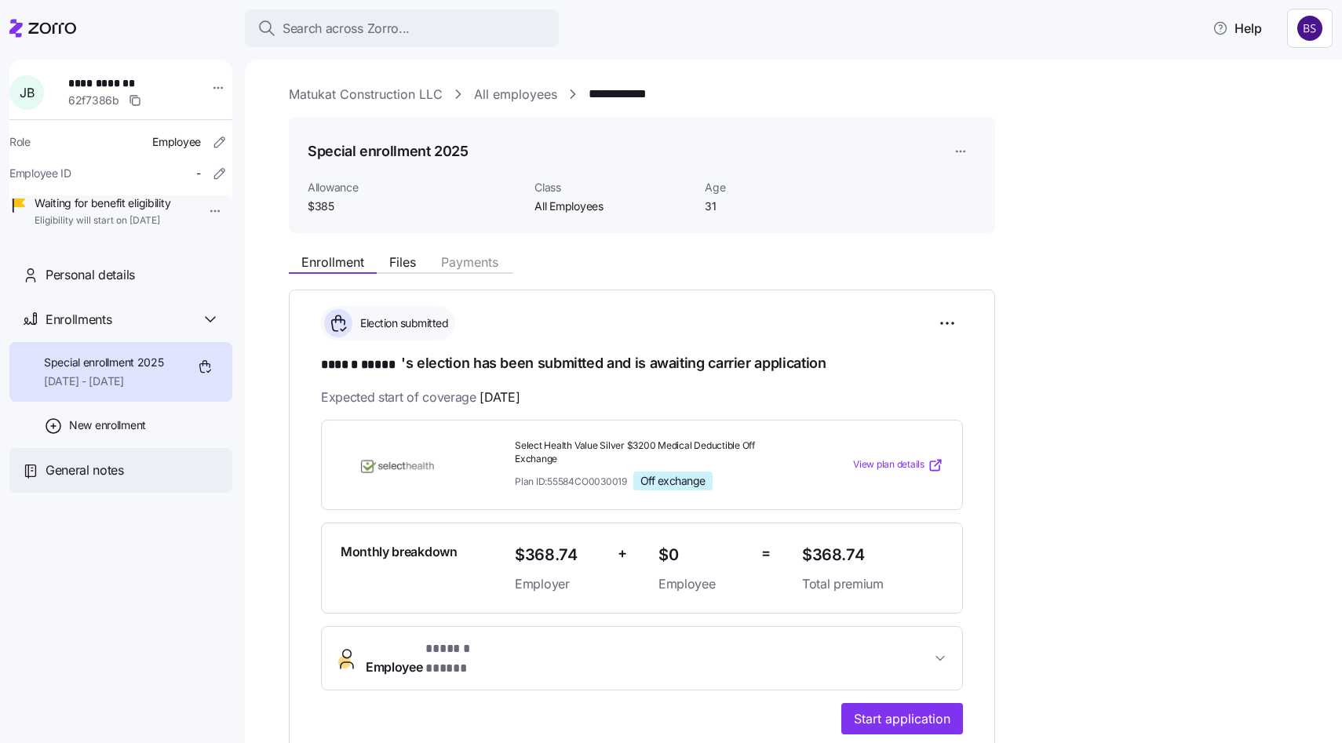
click at [67, 493] on div "General notes" at bounding box center [120, 470] width 223 height 45
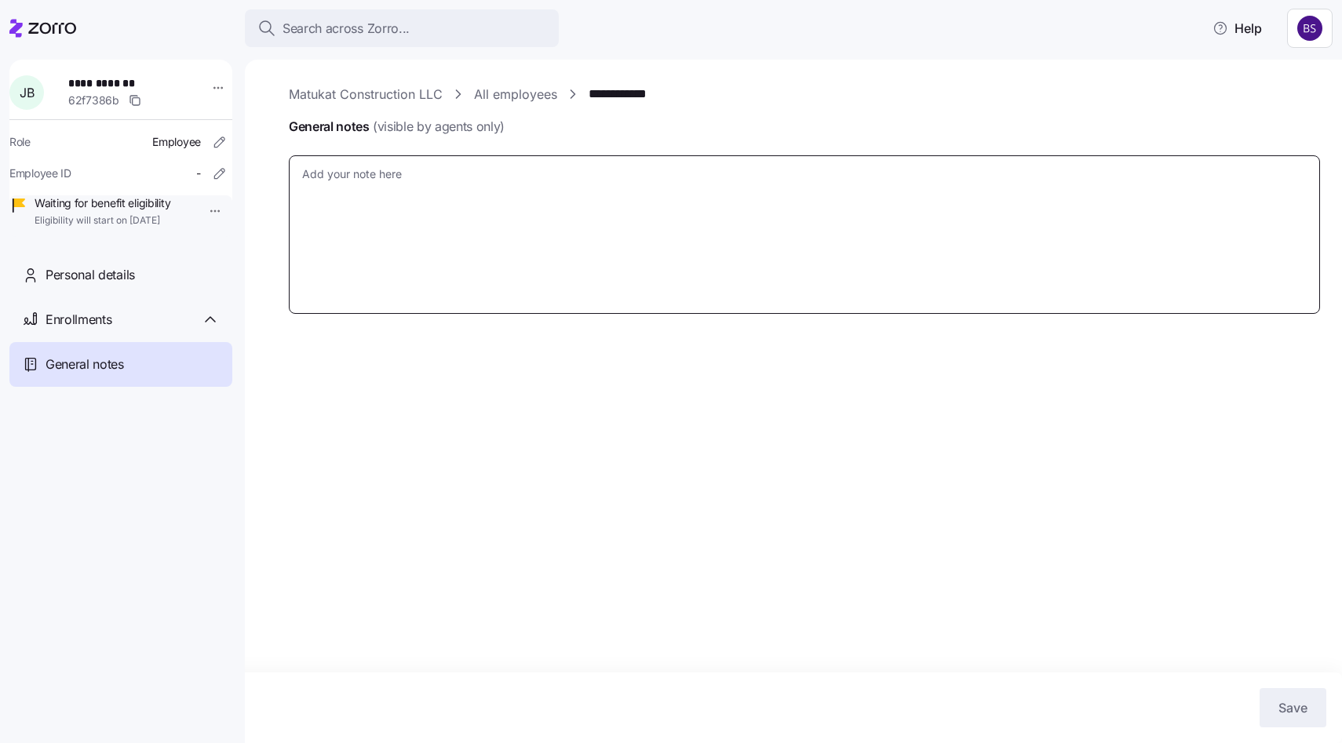
click at [343, 190] on textarea "General notes (visible by agents only)" at bounding box center [804, 234] width 1031 height 158
paste textarea "Application Submitted Successfully: Transaction Number: 1136800"
type textarea "x"
type textarea "Application Submitted Successfully: Transaction Number: 1136800"
click at [1295, 698] on button "Save" at bounding box center [1292, 707] width 67 height 39
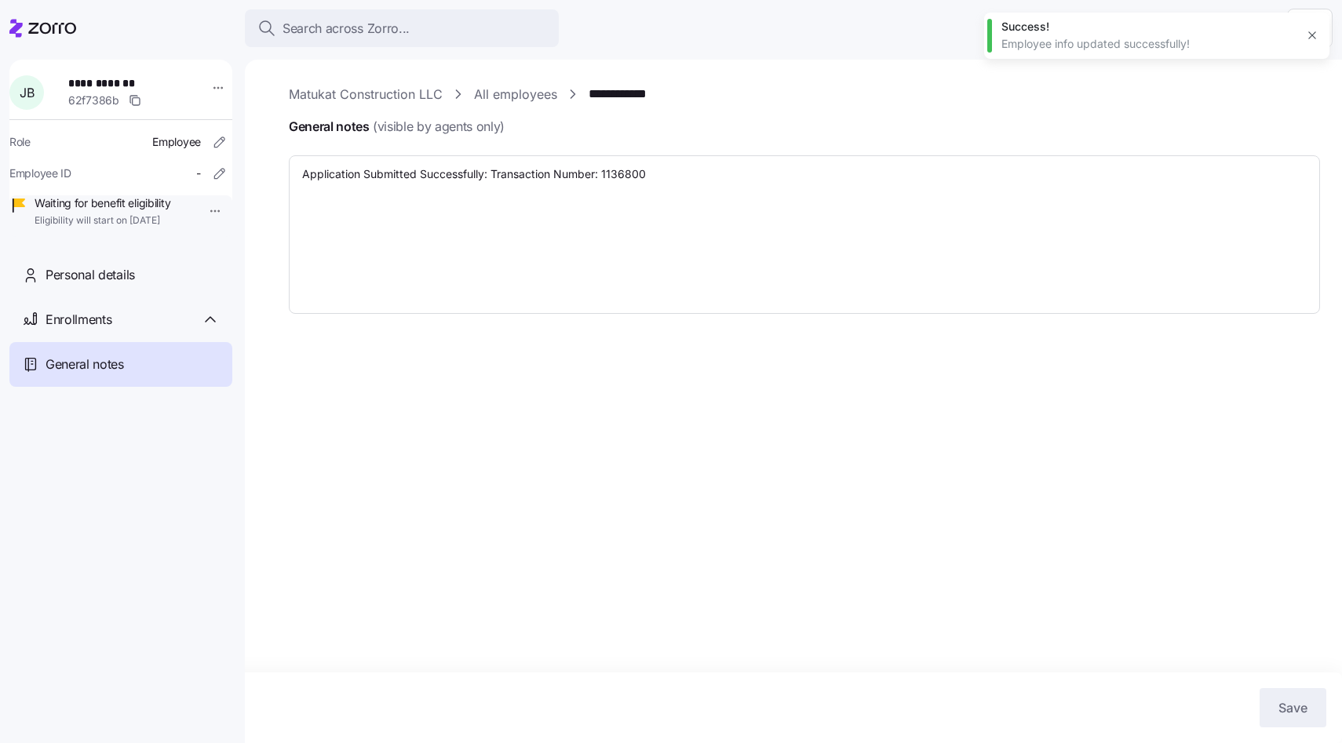
click at [511, 89] on link "All employees" at bounding box center [515, 95] width 83 height 20
type textarea "x"
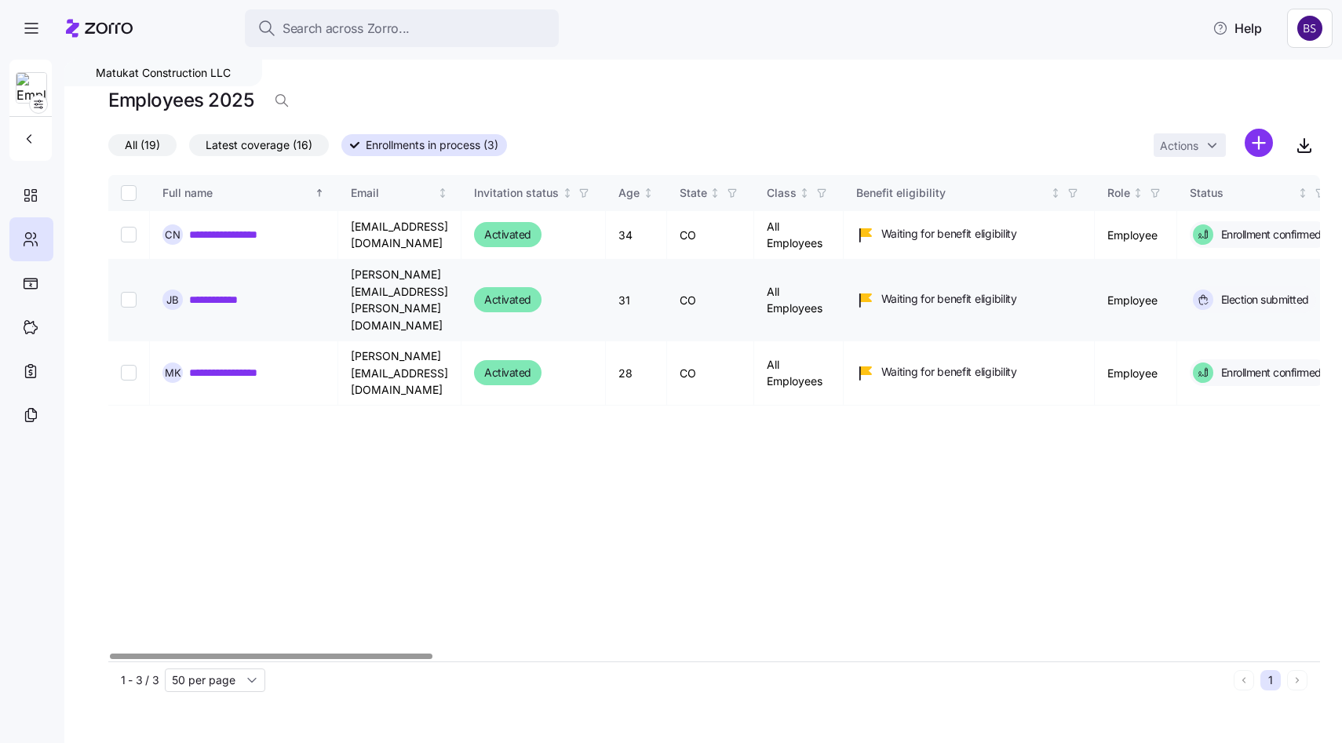
click at [209, 292] on link "**********" at bounding box center [224, 300] width 71 height 16
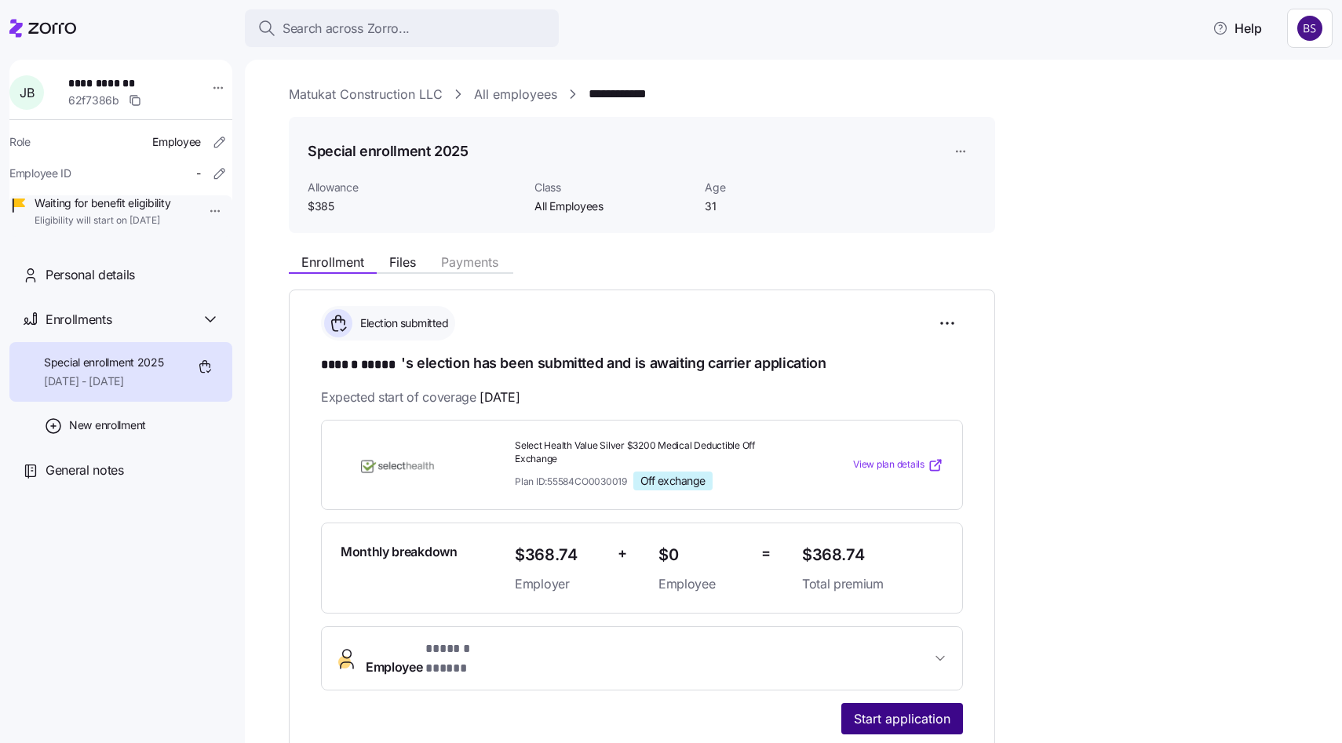
click at [933, 709] on span "Start application" at bounding box center [902, 718] width 97 height 19
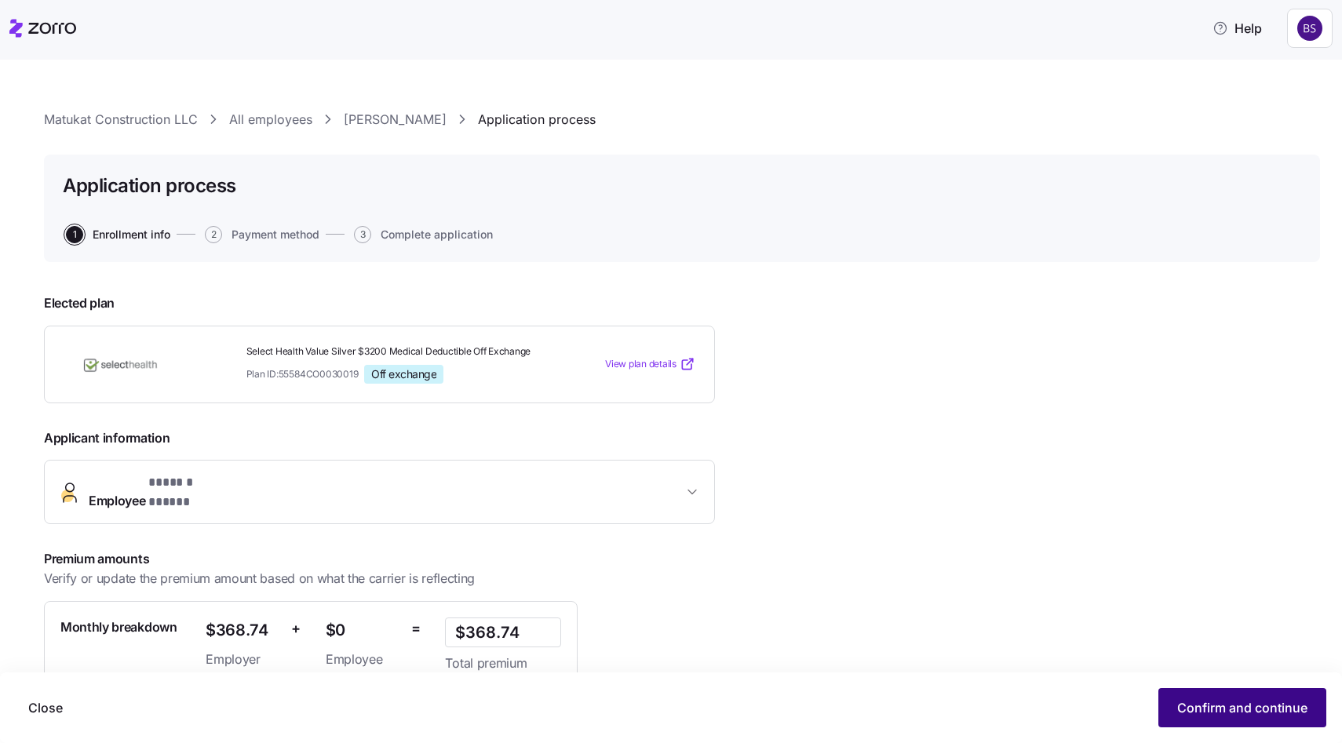
click at [1226, 710] on span "Confirm and continue" at bounding box center [1242, 707] width 130 height 19
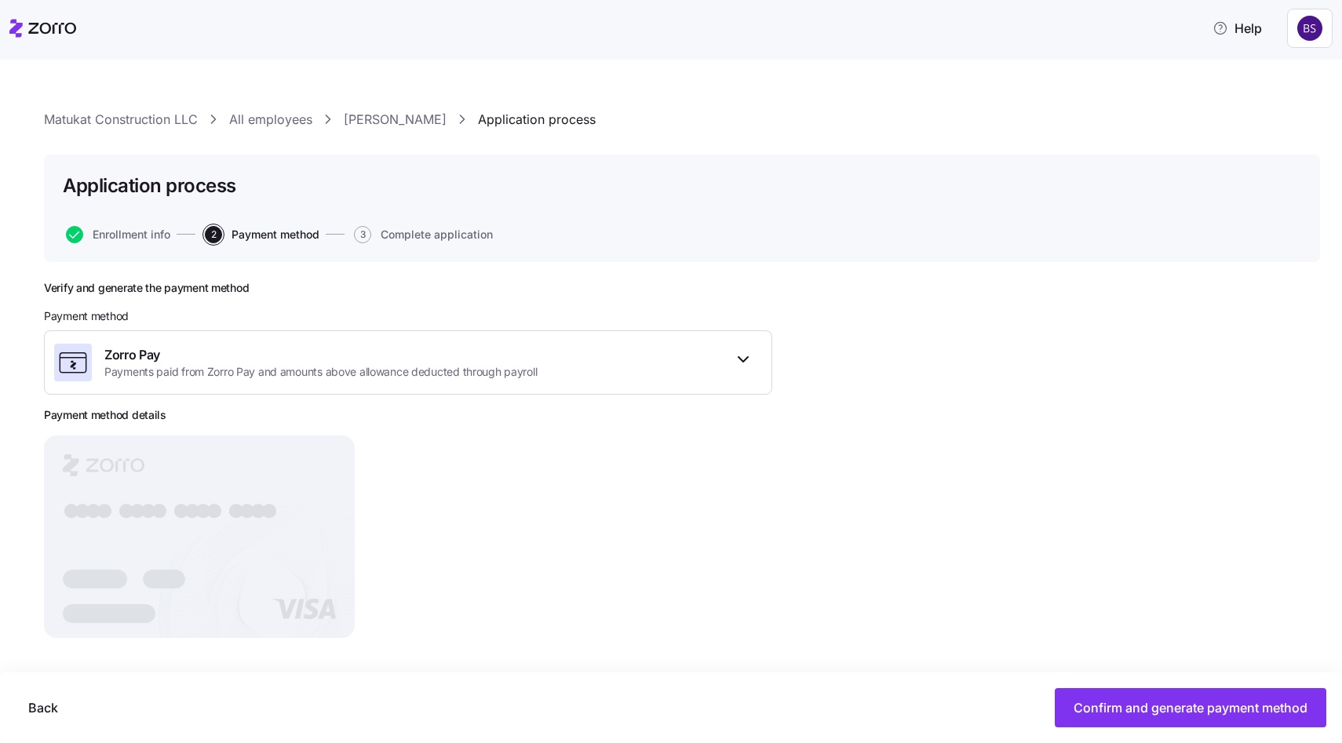
scroll to position [5, 0]
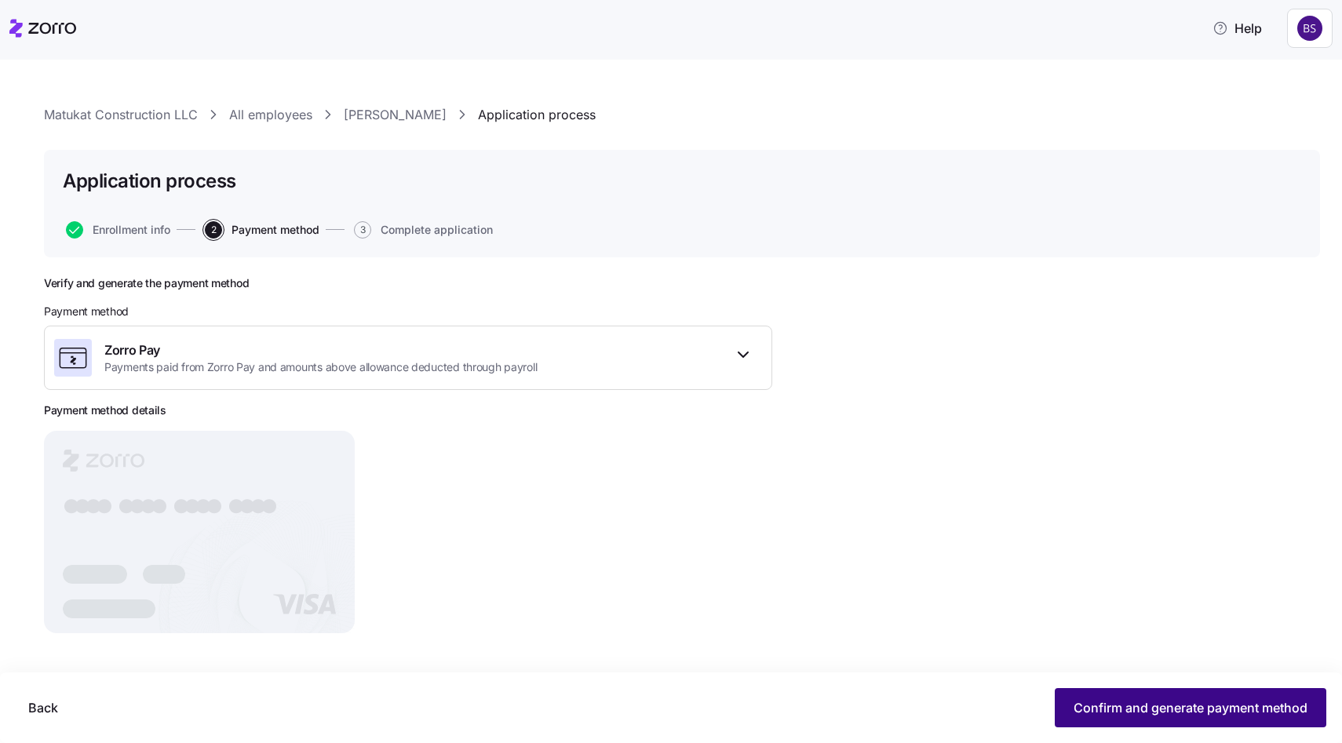
click at [1122, 716] on span "Confirm and generate payment method" at bounding box center [1190, 707] width 234 height 19
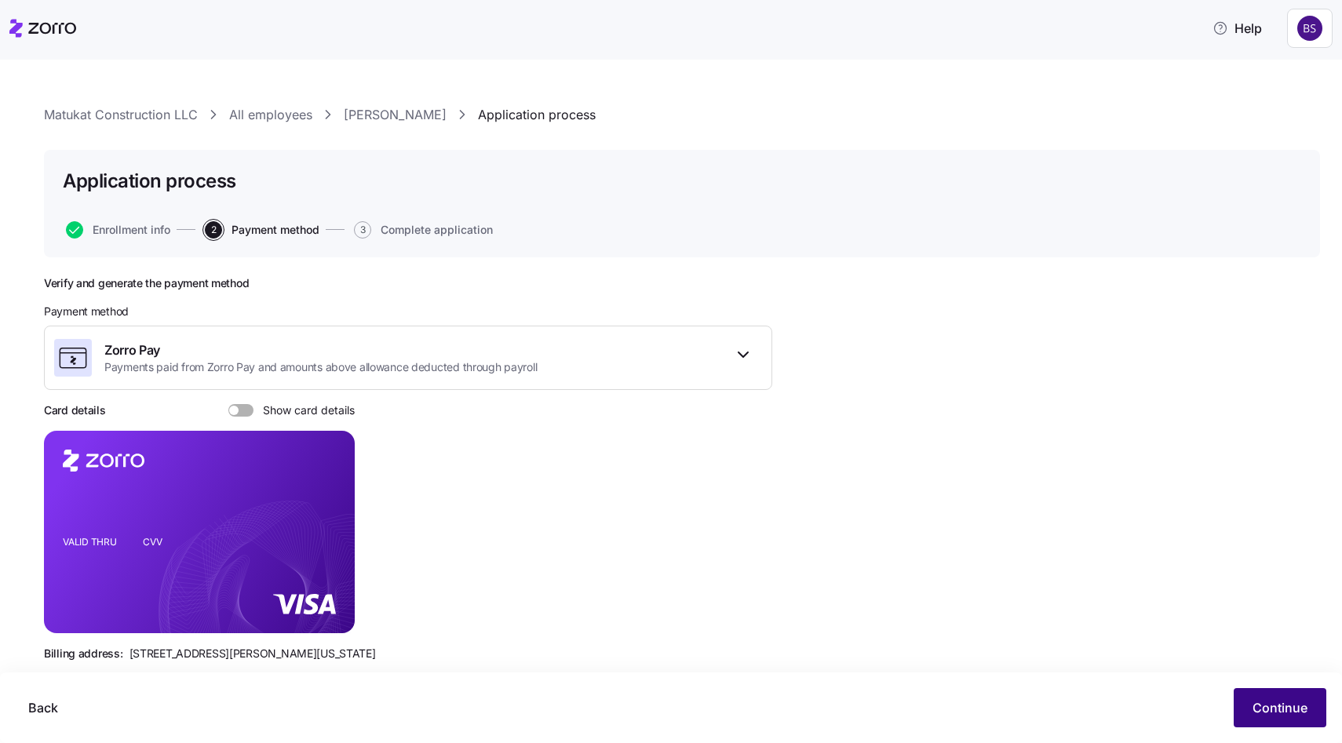
click at [1251, 707] on button "Continue" at bounding box center [1279, 707] width 93 height 39
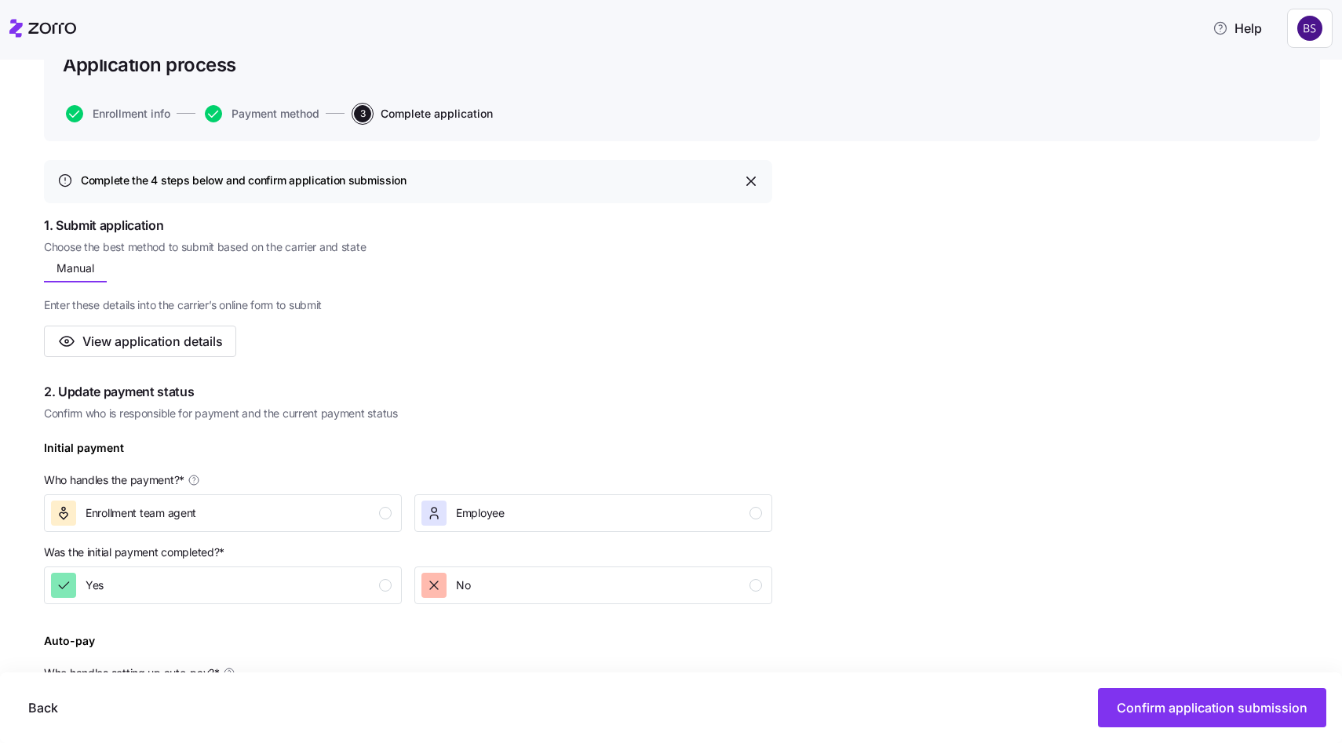
scroll to position [173, 0]
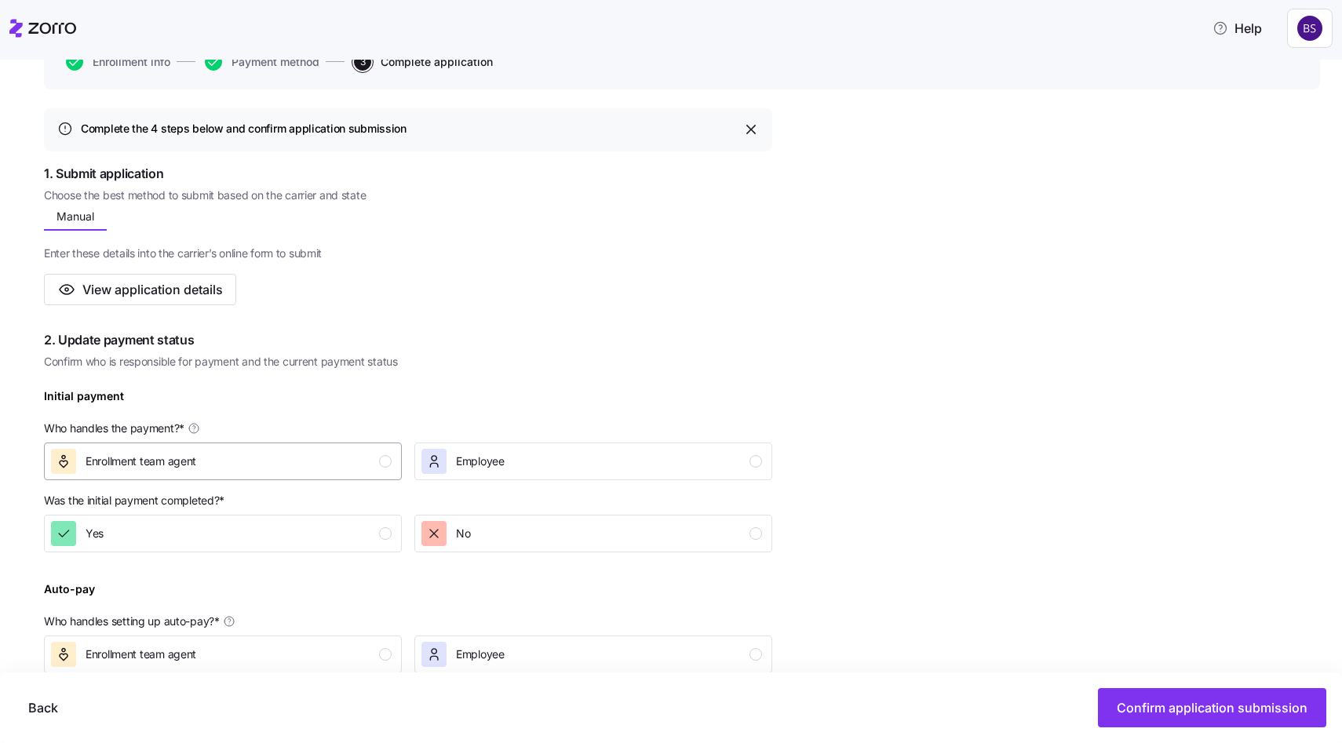
click at [314, 477] on button "Enrollment team agent" at bounding box center [223, 462] width 358 height 38
click at [309, 535] on div "Yes" at bounding box center [221, 533] width 341 height 25
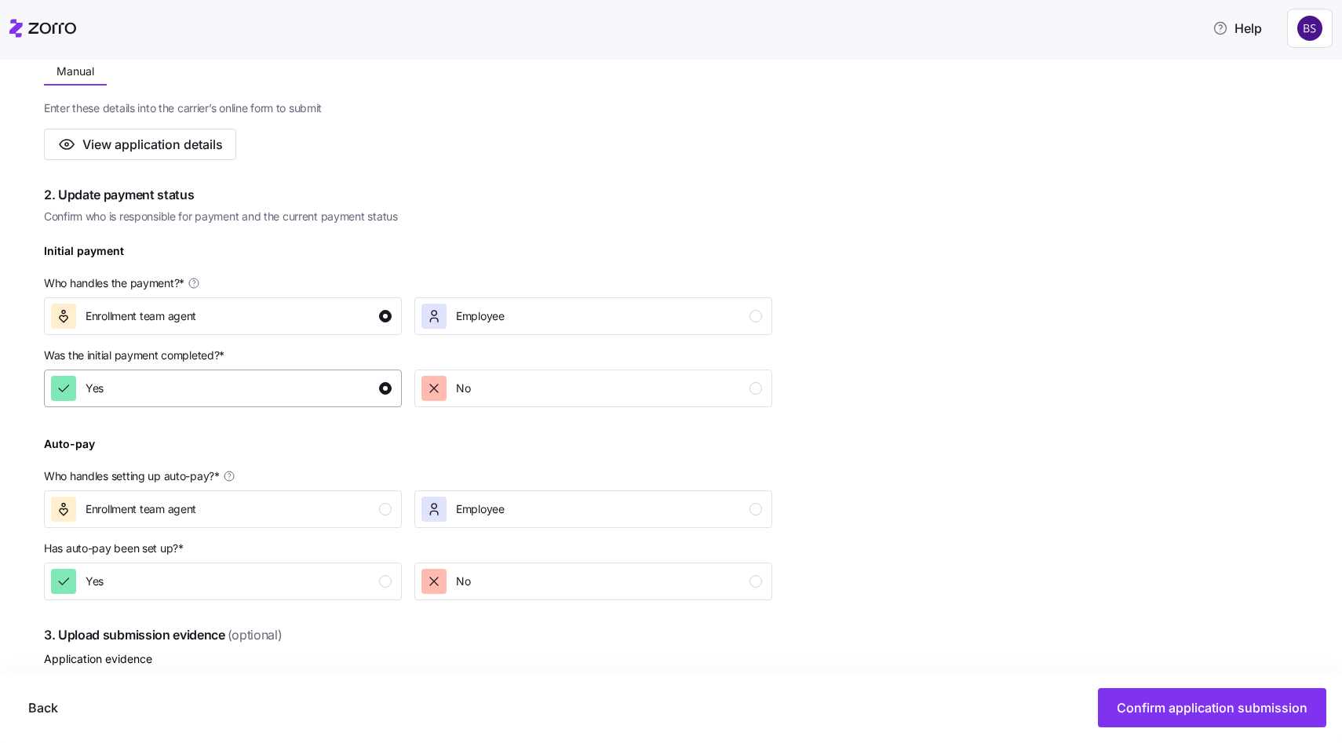
scroll to position [348, 0]
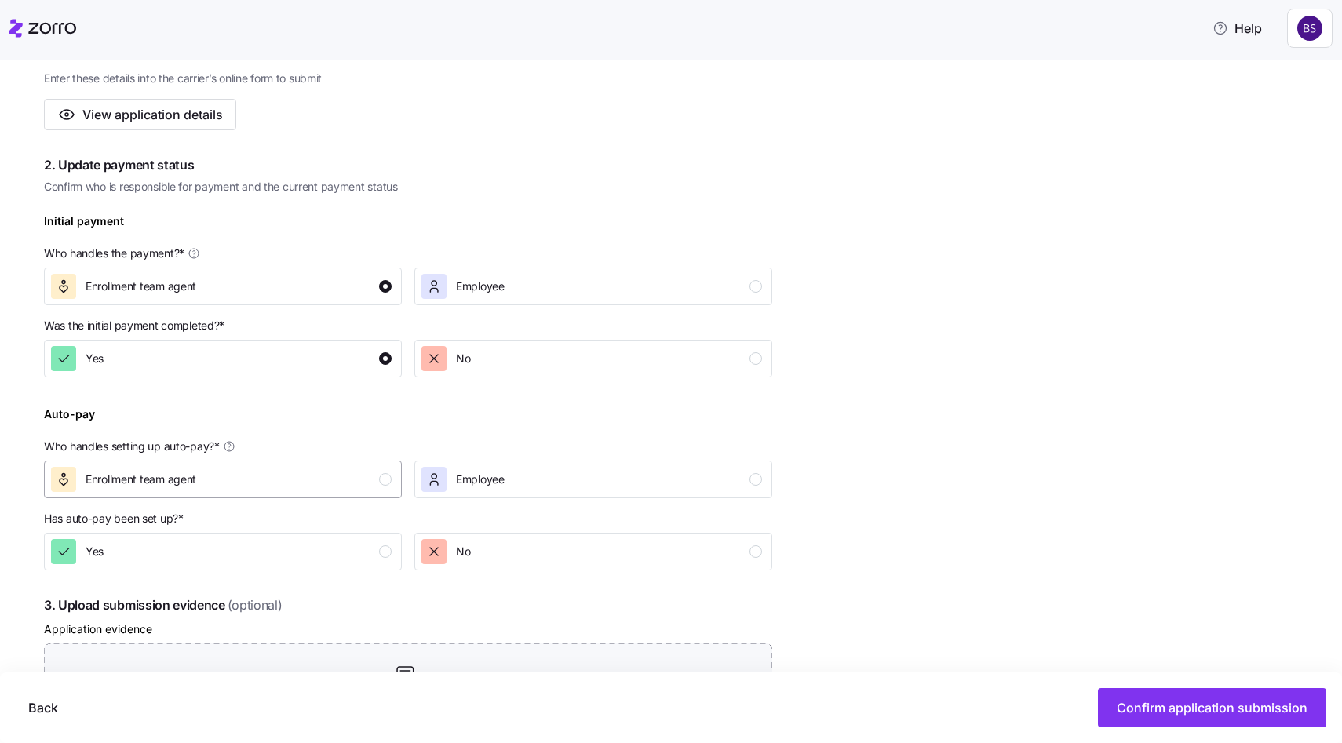
click at [218, 488] on div "Enrollment team agent" at bounding box center [221, 479] width 341 height 25
click at [200, 557] on div "Yes" at bounding box center [221, 551] width 341 height 25
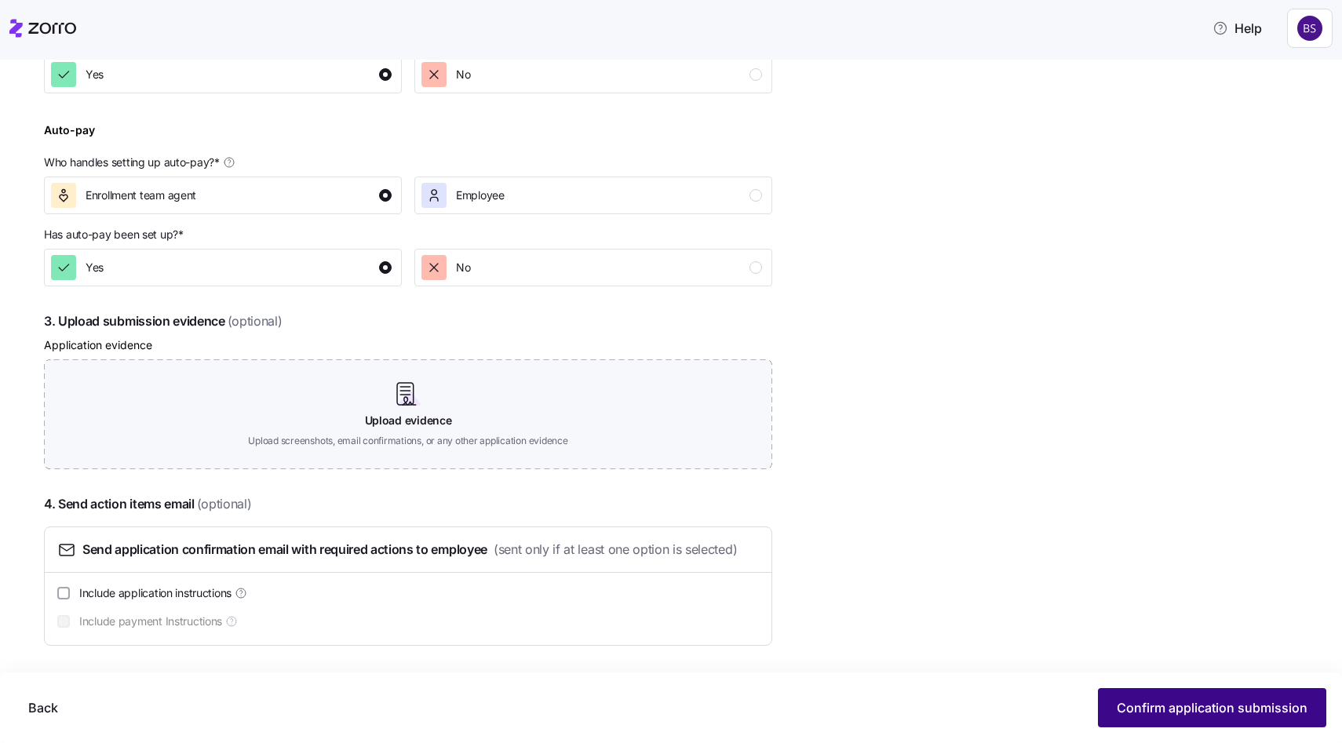
click at [1200, 690] on button "Confirm application submission" at bounding box center [1212, 707] width 228 height 39
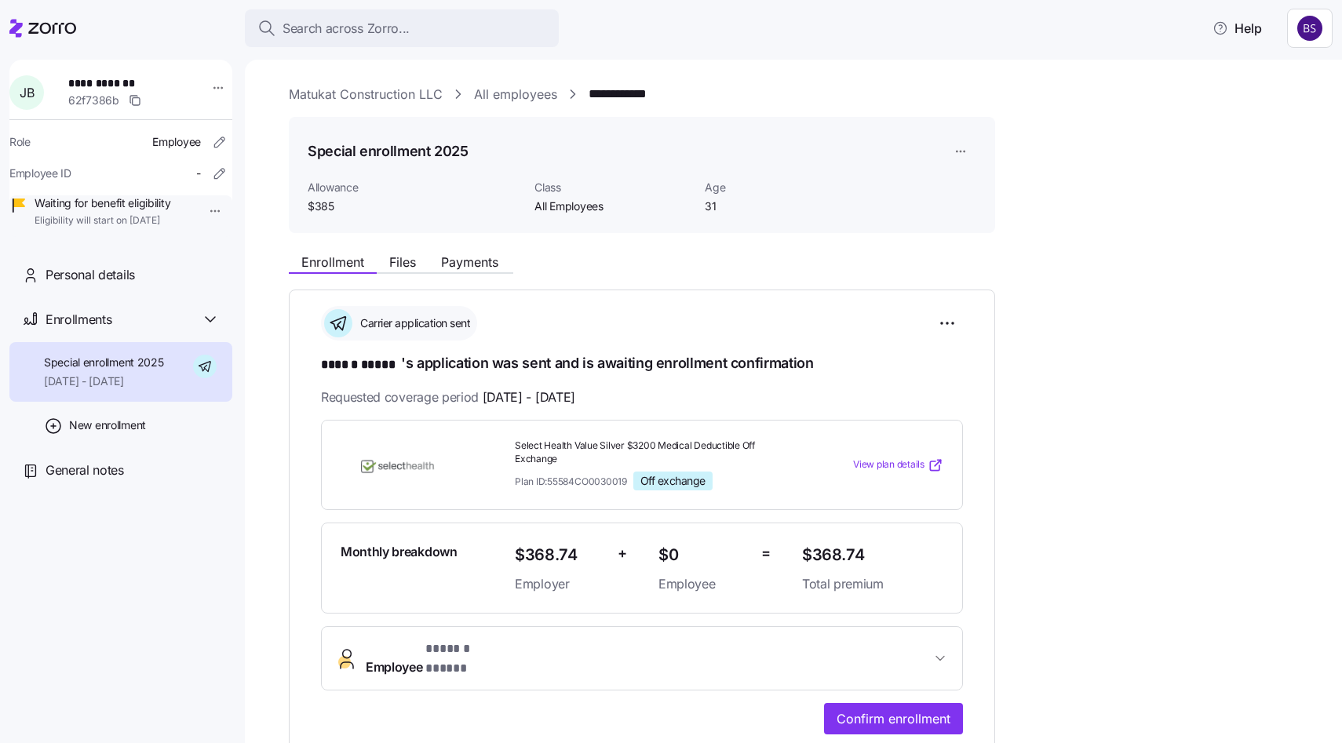
scroll to position [50, 0]
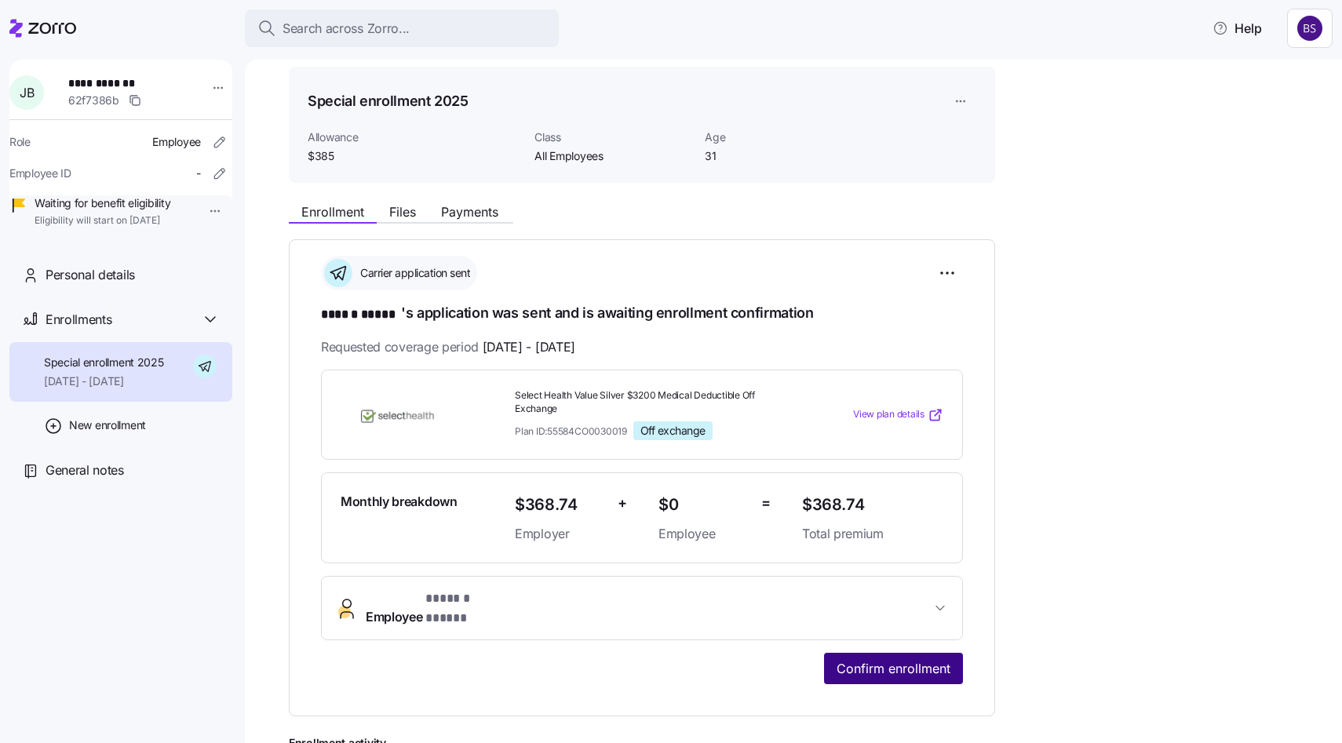
click at [863, 653] on button "Confirm enrollment" at bounding box center [893, 668] width 139 height 31
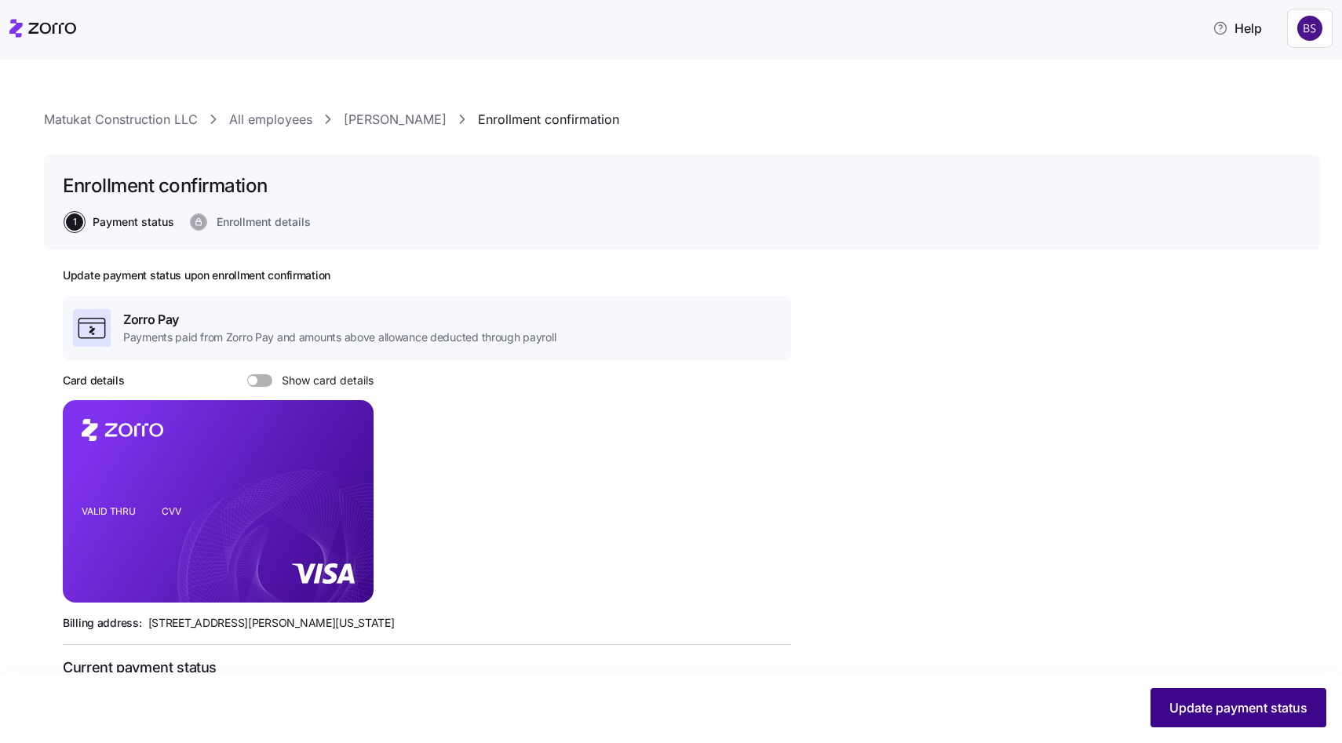
click at [1205, 706] on span "Update payment status" at bounding box center [1238, 707] width 138 height 19
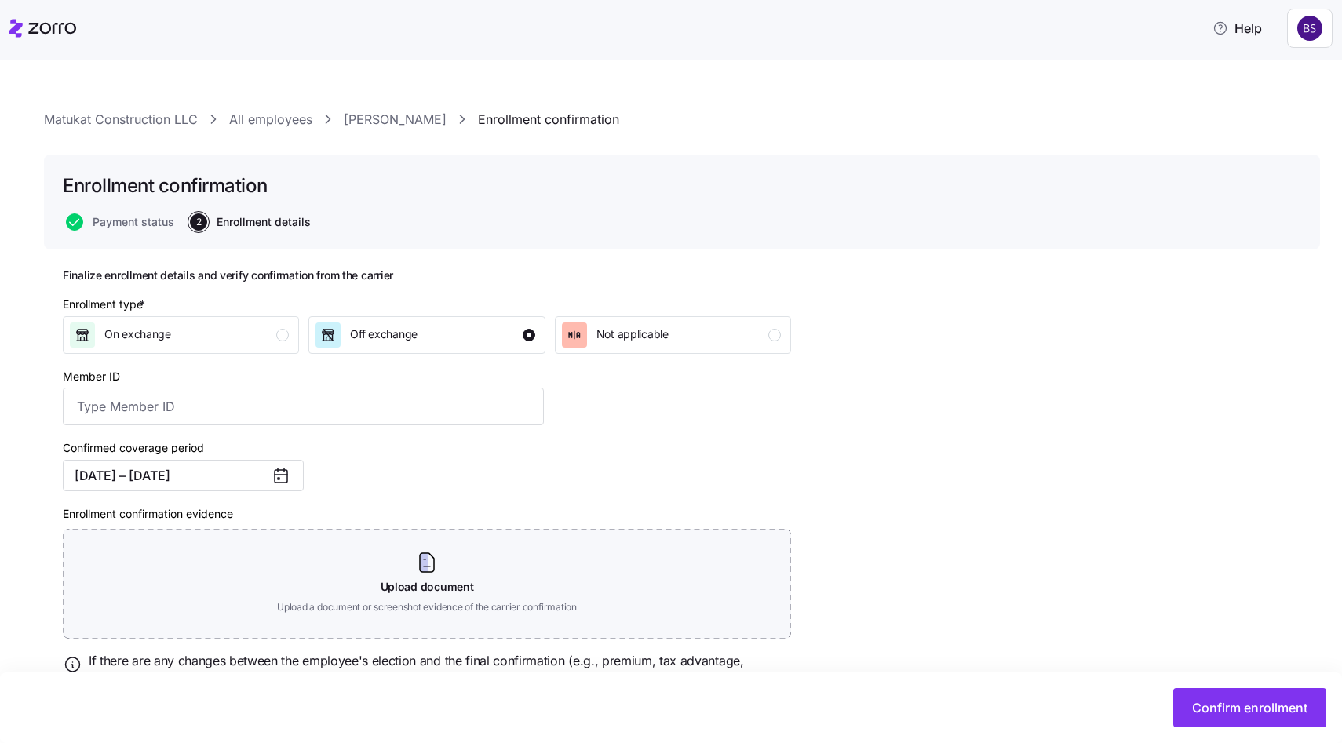
scroll to position [74, 0]
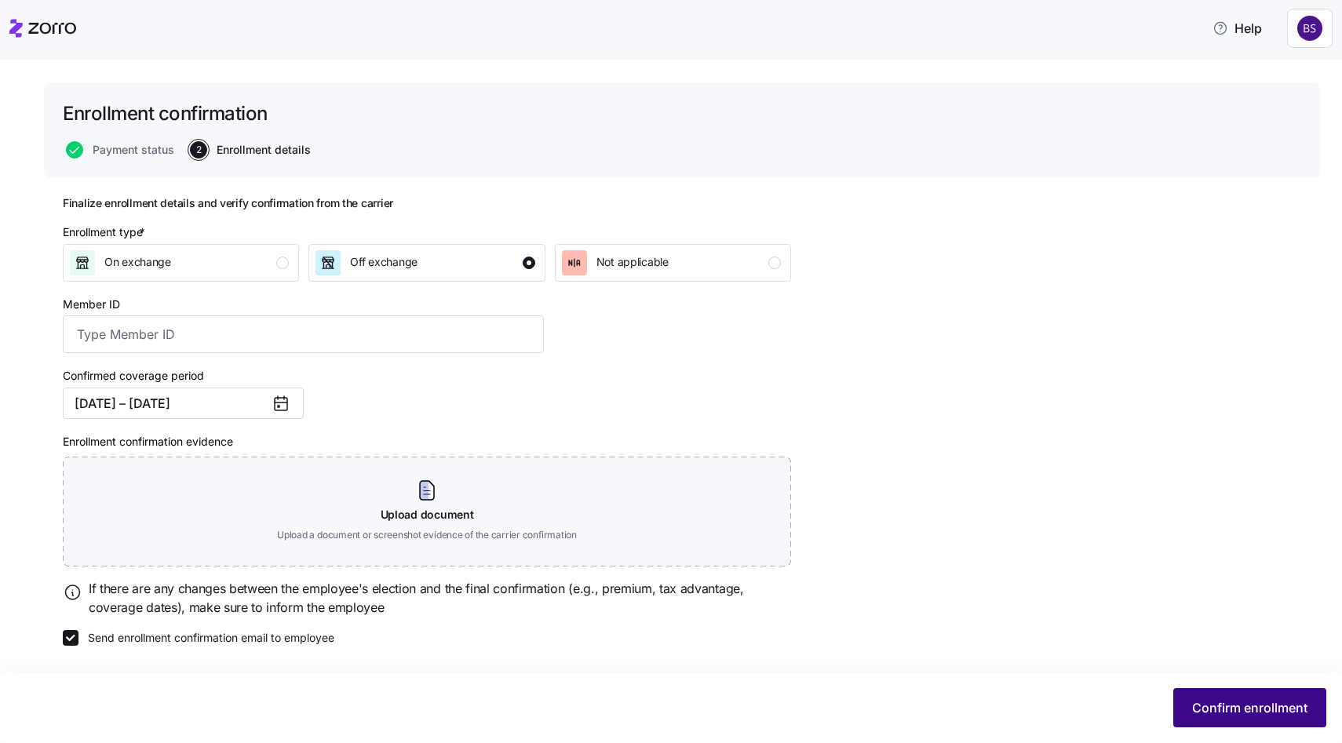
click at [1253, 694] on button "Confirm enrollment" at bounding box center [1249, 707] width 153 height 39
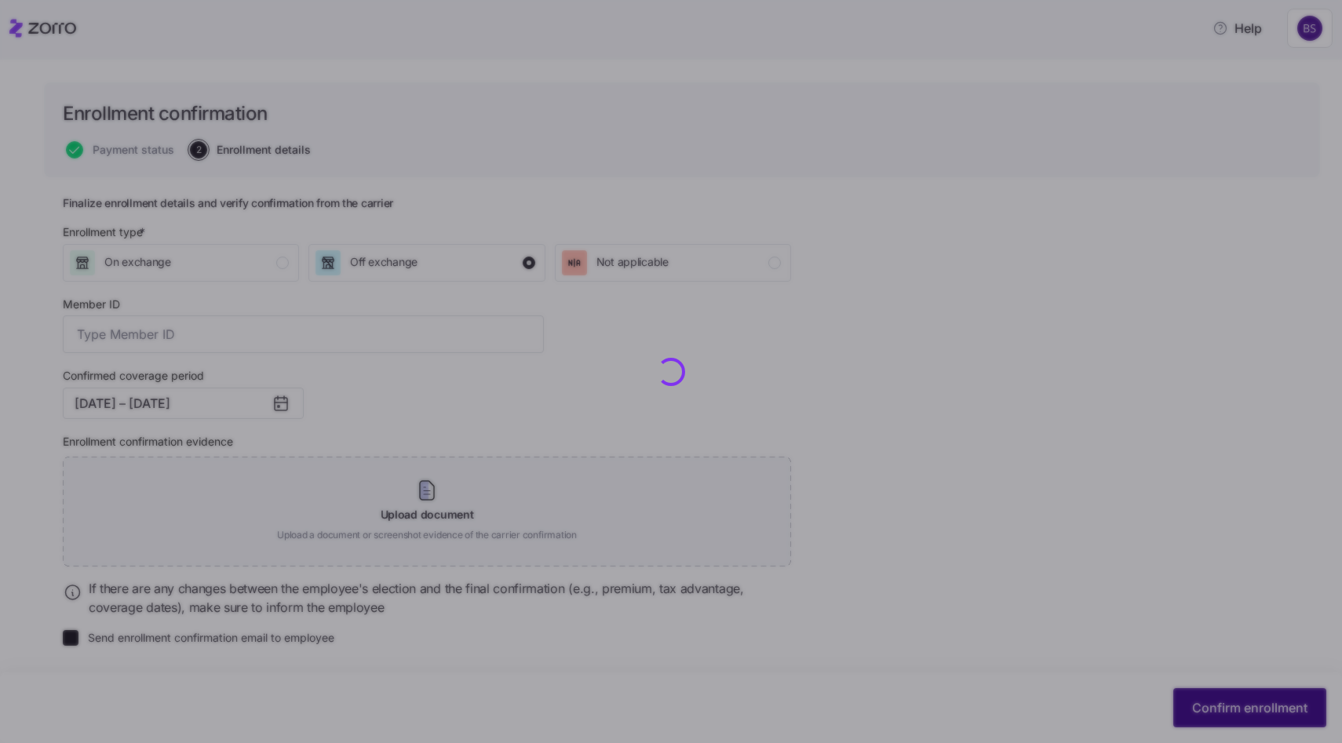
checkbox input "false"
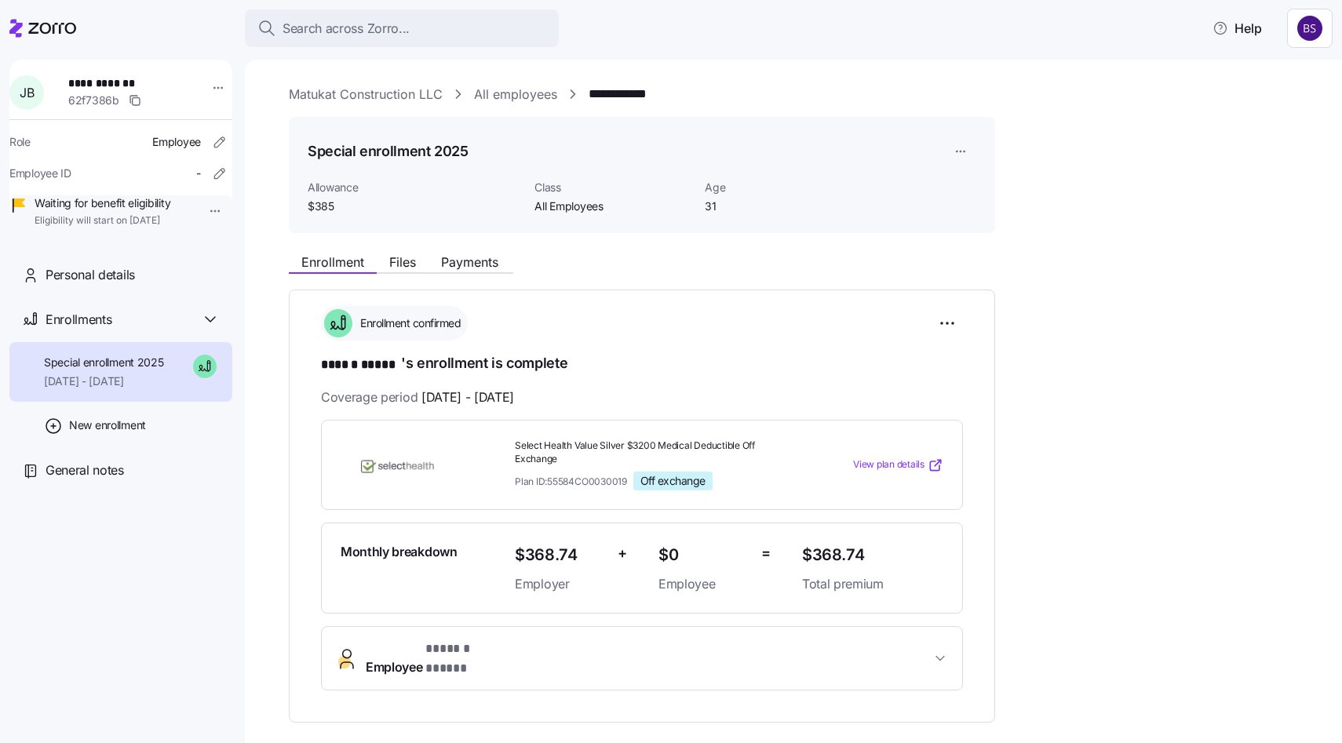
click at [490, 96] on link "All employees" at bounding box center [515, 95] width 83 height 20
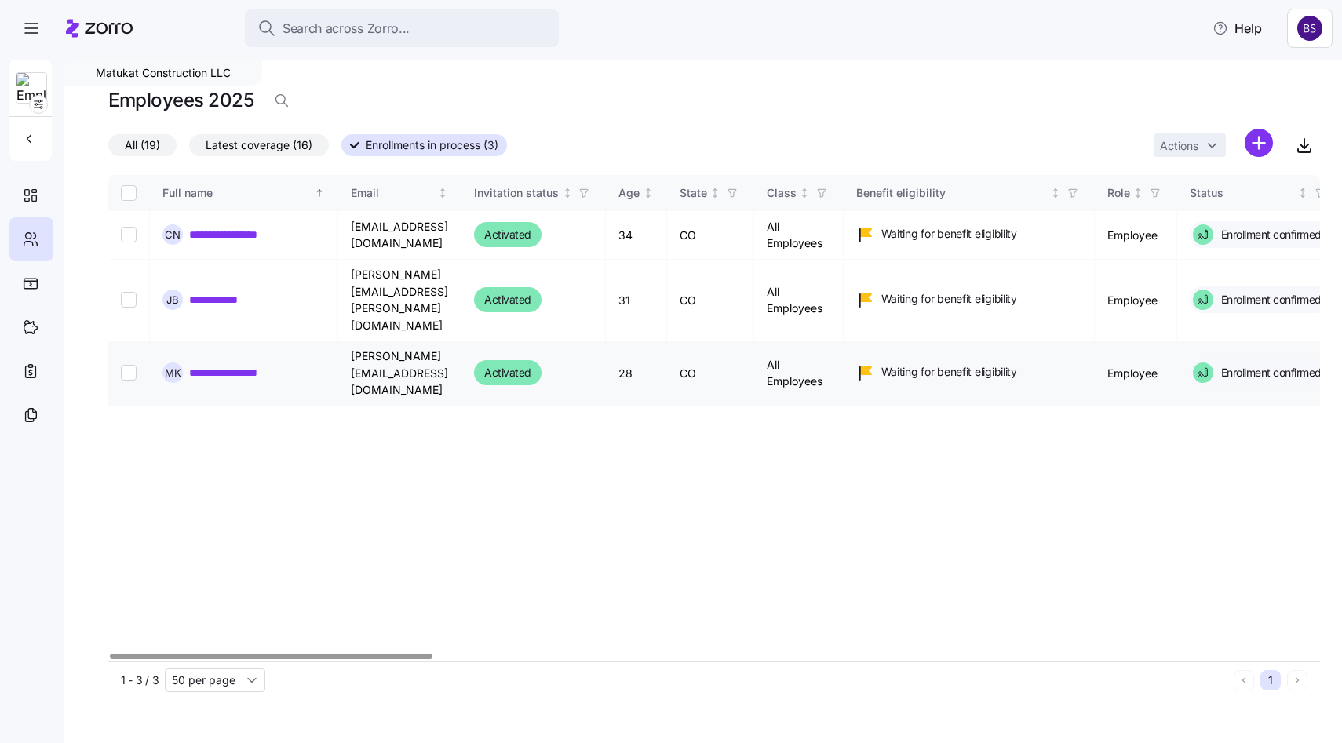
click at [246, 365] on link "**********" at bounding box center [237, 373] width 97 height 16
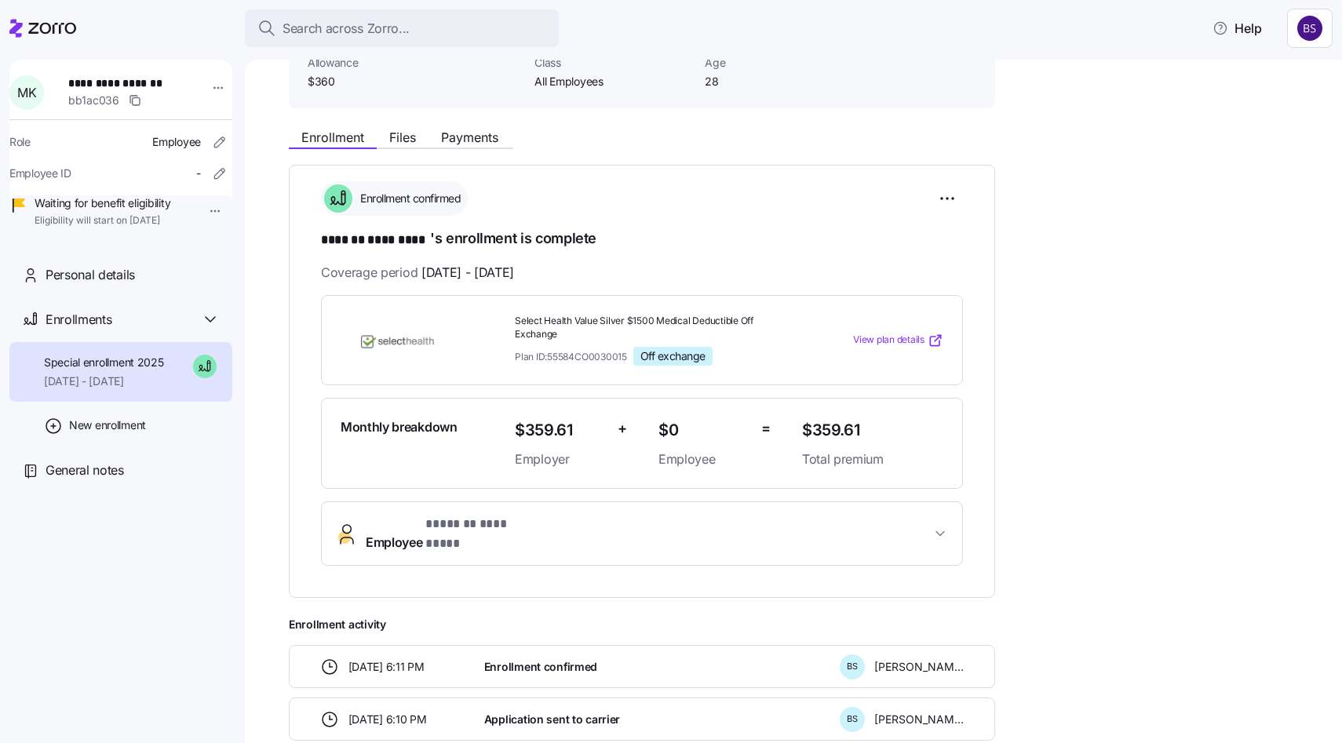
scroll to position [118, 0]
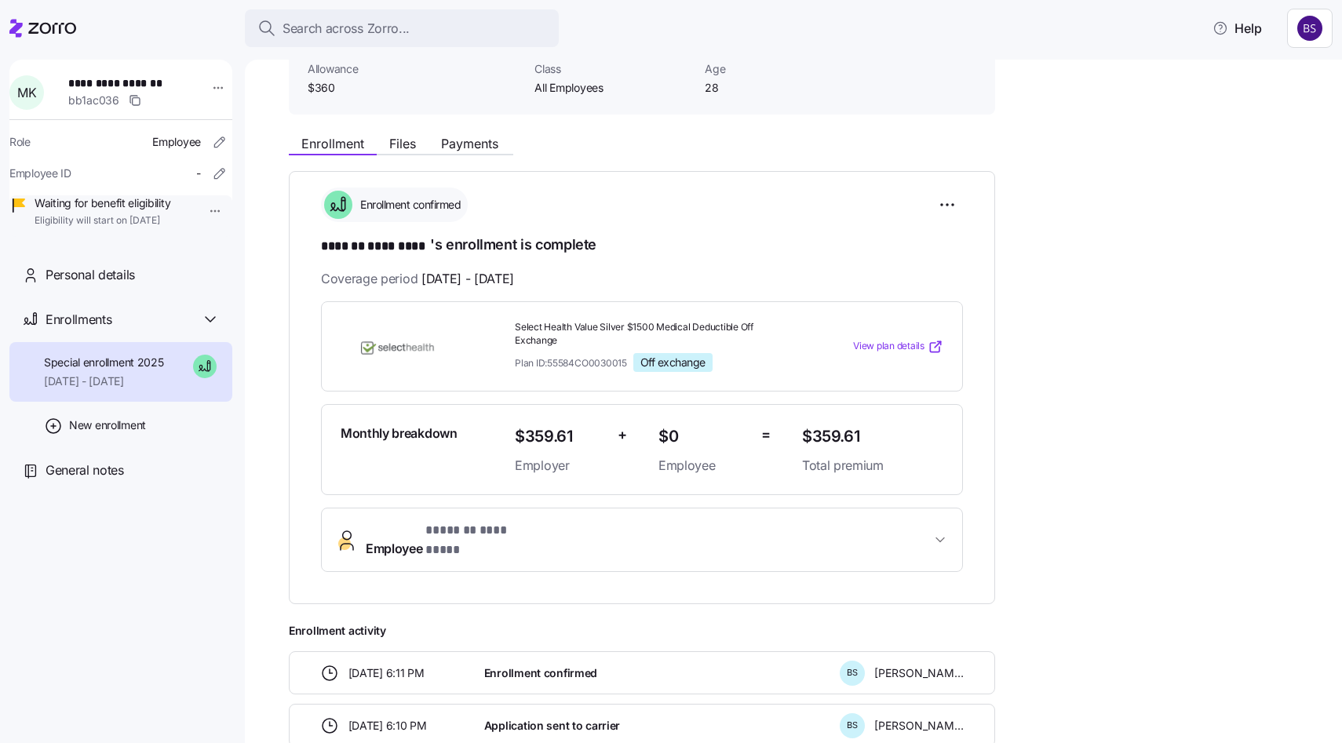
click at [600, 558] on div "**********" at bounding box center [642, 387] width 706 height 432
click at [570, 538] on span "Employee * ******* ********* *" at bounding box center [648, 540] width 565 height 38
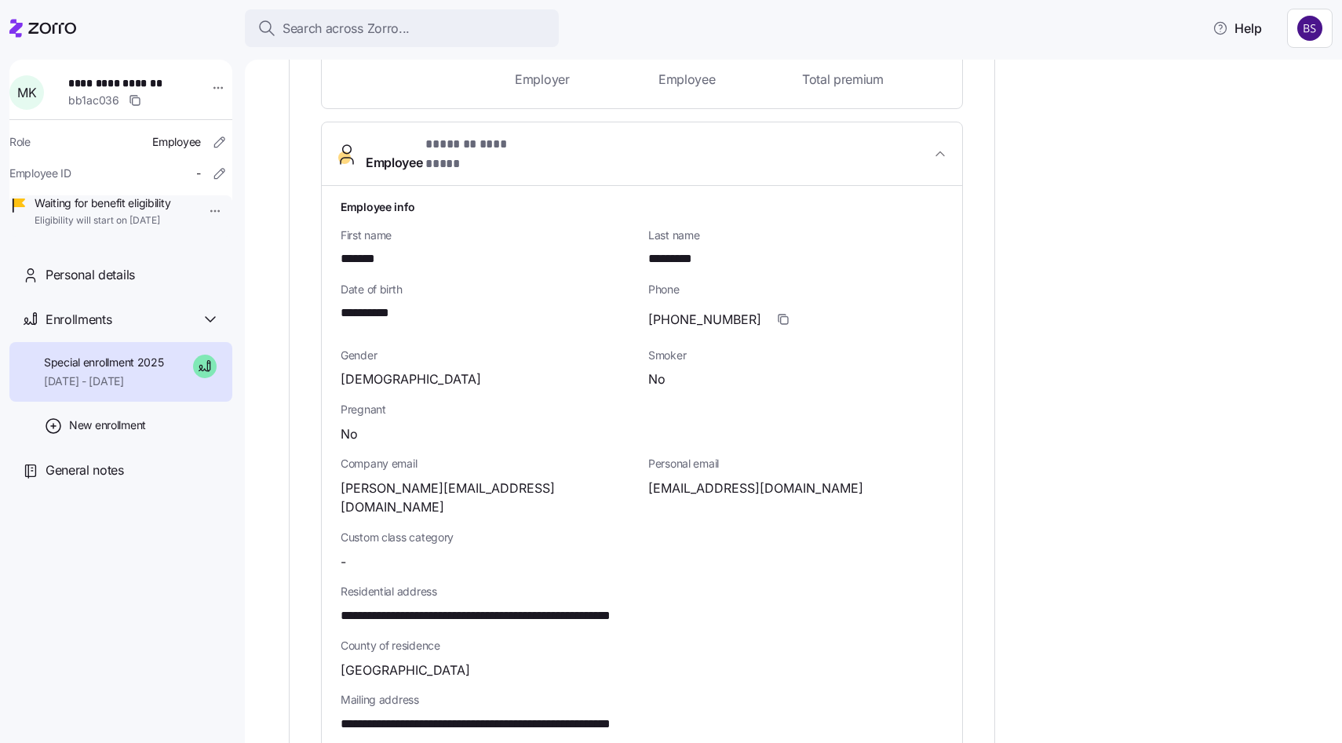
scroll to position [512, 0]
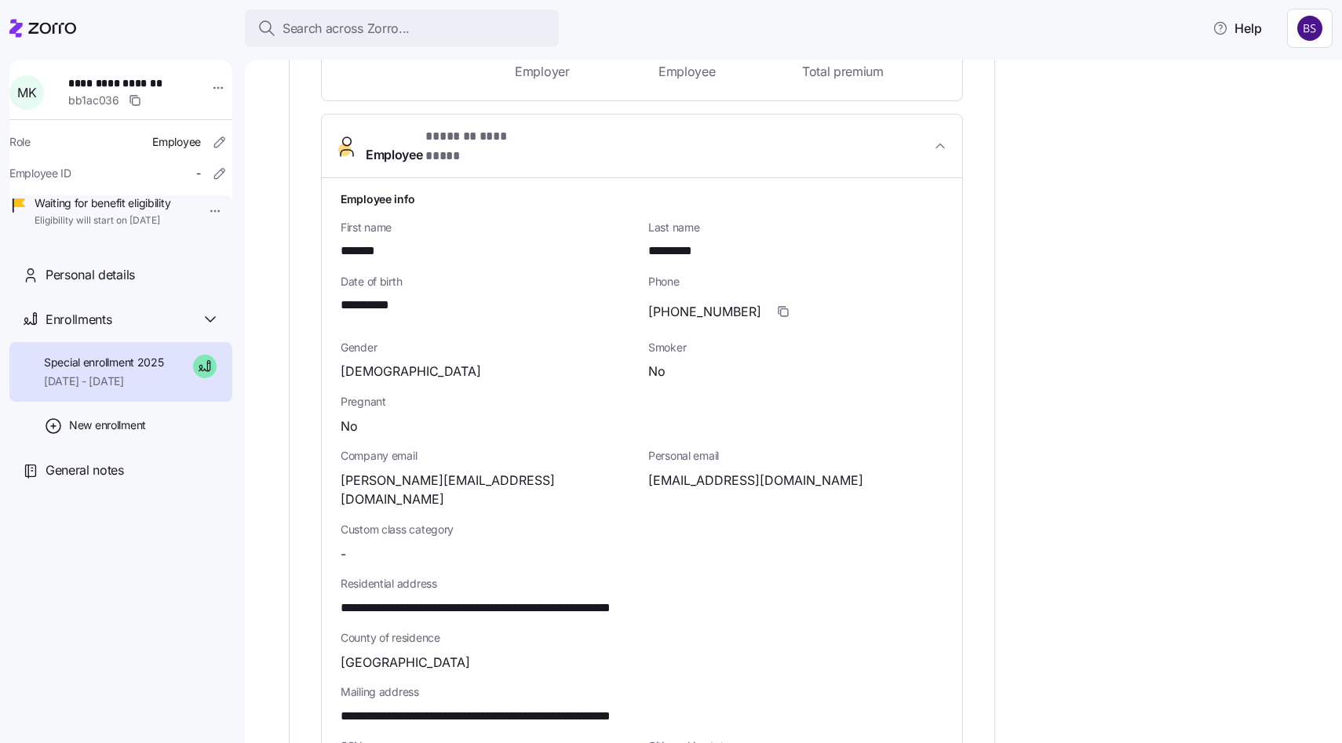
click at [631, 599] on span "**********" at bounding box center [527, 609] width 373 height 20
copy span "*****"
click at [370, 245] on span "*******" at bounding box center [367, 252] width 52 height 20
click at [370, 242] on span "*******" at bounding box center [367, 252] width 52 height 20
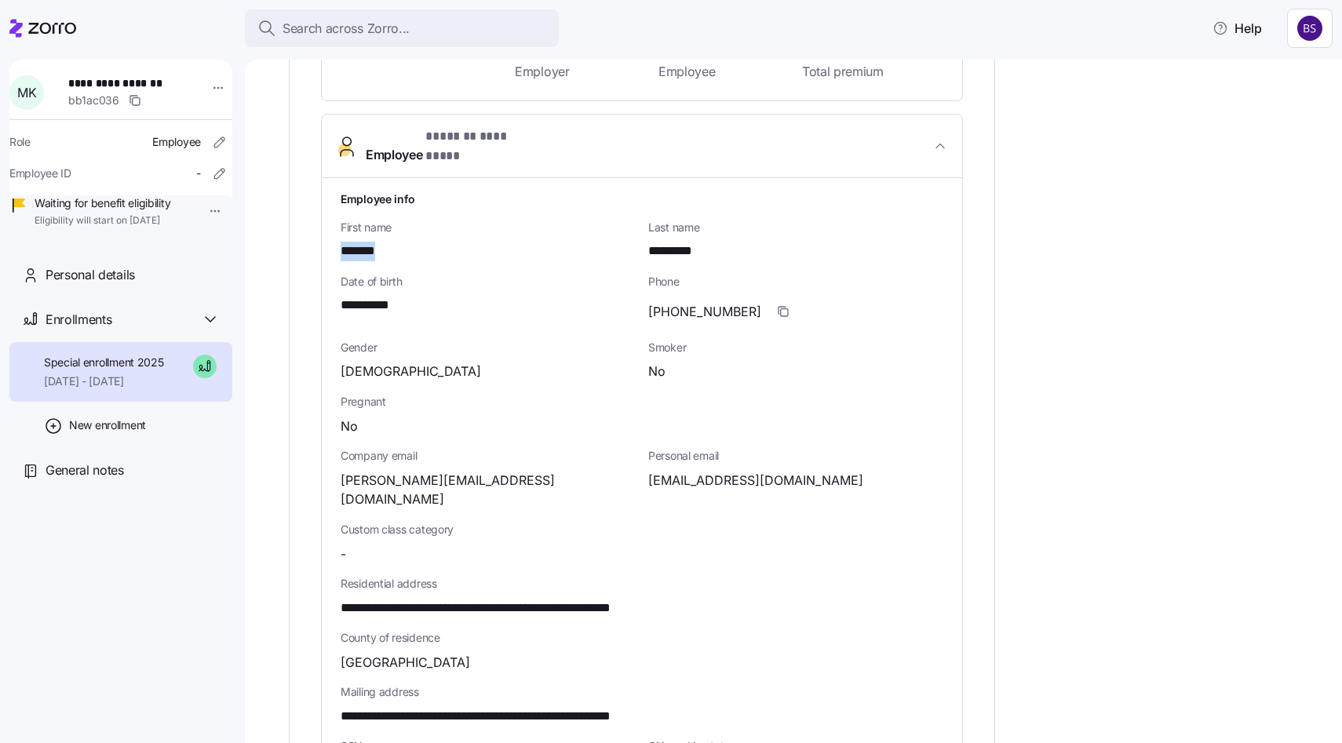
click at [370, 242] on span "*******" at bounding box center [367, 252] width 52 height 20
copy span "*******"
click at [670, 248] on div "Last name *********" at bounding box center [796, 240] width 308 height 54
click at [670, 243] on span "*********" at bounding box center [675, 252] width 55 height 20
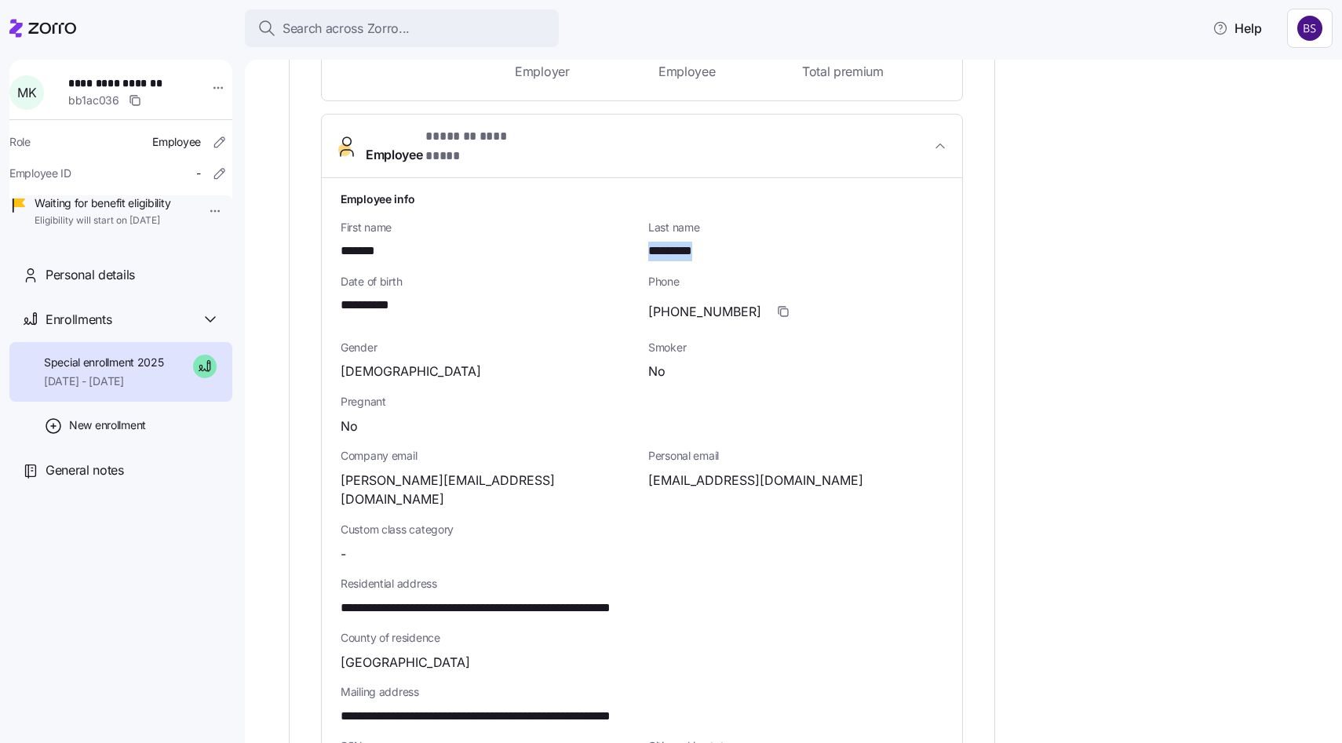
copy span "*********"
click at [366, 296] on span "**********" at bounding box center [373, 306] width 65 height 20
copy span "**"
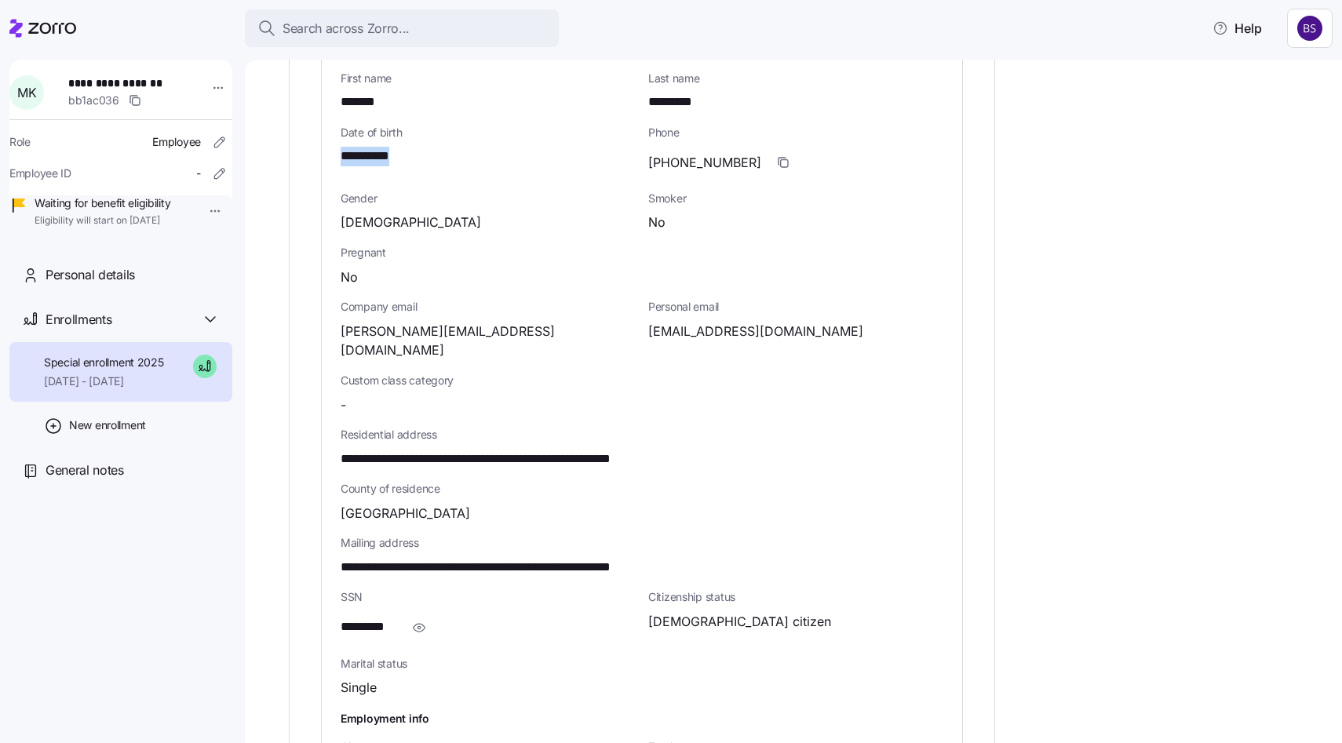
scroll to position [683, 0]
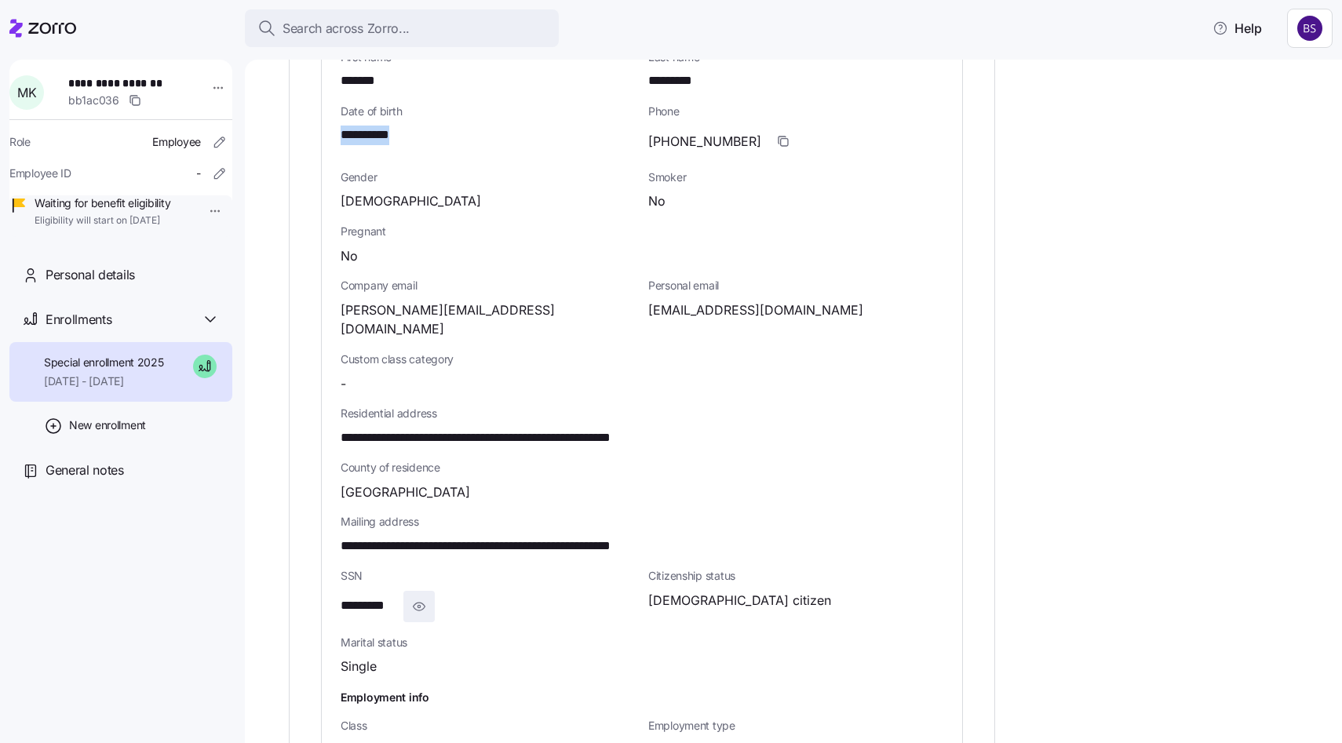
click at [414, 592] on span "button" at bounding box center [419, 607] width 30 height 30
click at [370, 596] on span "**********" at bounding box center [382, 606] width 82 height 20
click at [723, 301] on span "[EMAIL_ADDRESS][DOMAIN_NAME]" at bounding box center [755, 311] width 215 height 20
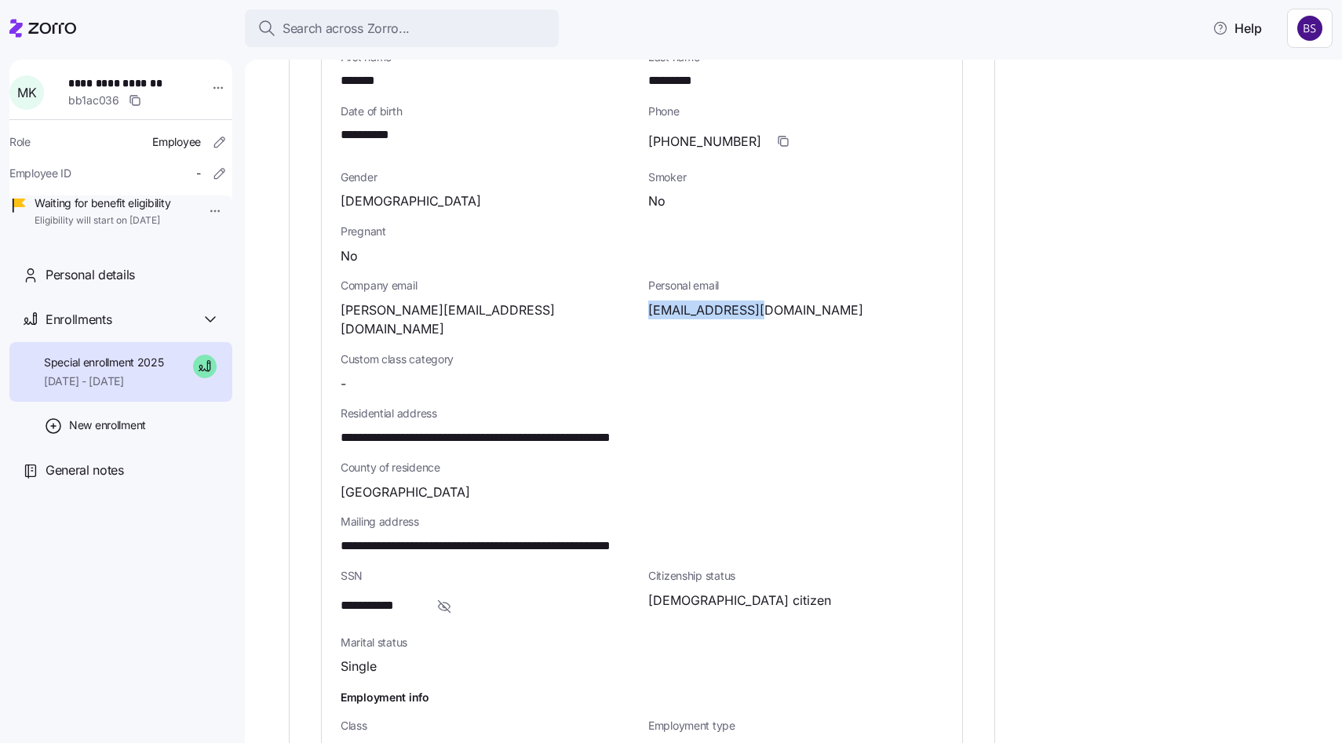
click at [723, 301] on span "[EMAIL_ADDRESS][DOMAIN_NAME]" at bounding box center [755, 311] width 215 height 20
drag, startPoint x: 337, startPoint y: 406, endPoint x: 461, endPoint y: 414, distance: 123.4
click at [461, 414] on div "**********" at bounding box center [642, 417] width 640 height 818
click at [417, 406] on div "**********" at bounding box center [642, 427] width 603 height 42
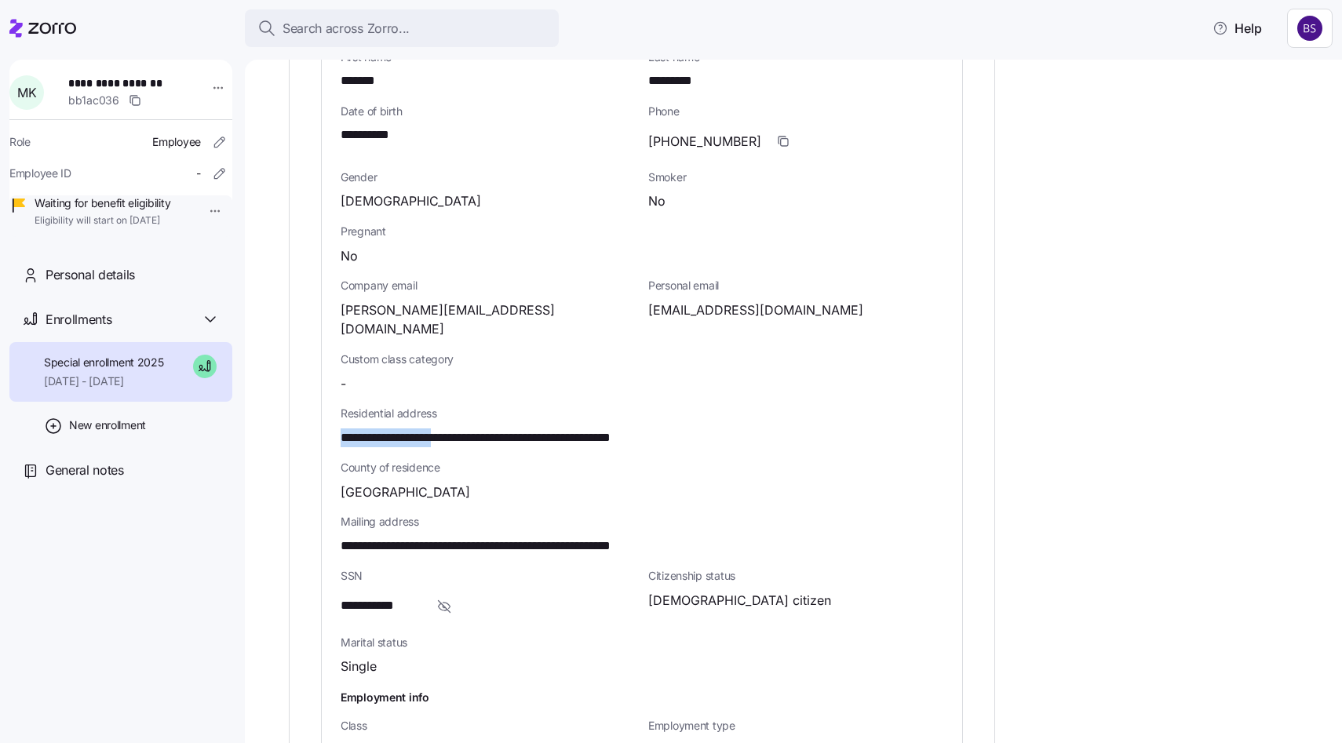
drag, startPoint x: 337, startPoint y: 406, endPoint x: 463, endPoint y: 413, distance: 125.7
click at [463, 413] on div "**********" at bounding box center [642, 417] width 640 height 818
click at [777, 135] on icon "button" at bounding box center [783, 141] width 13 height 13
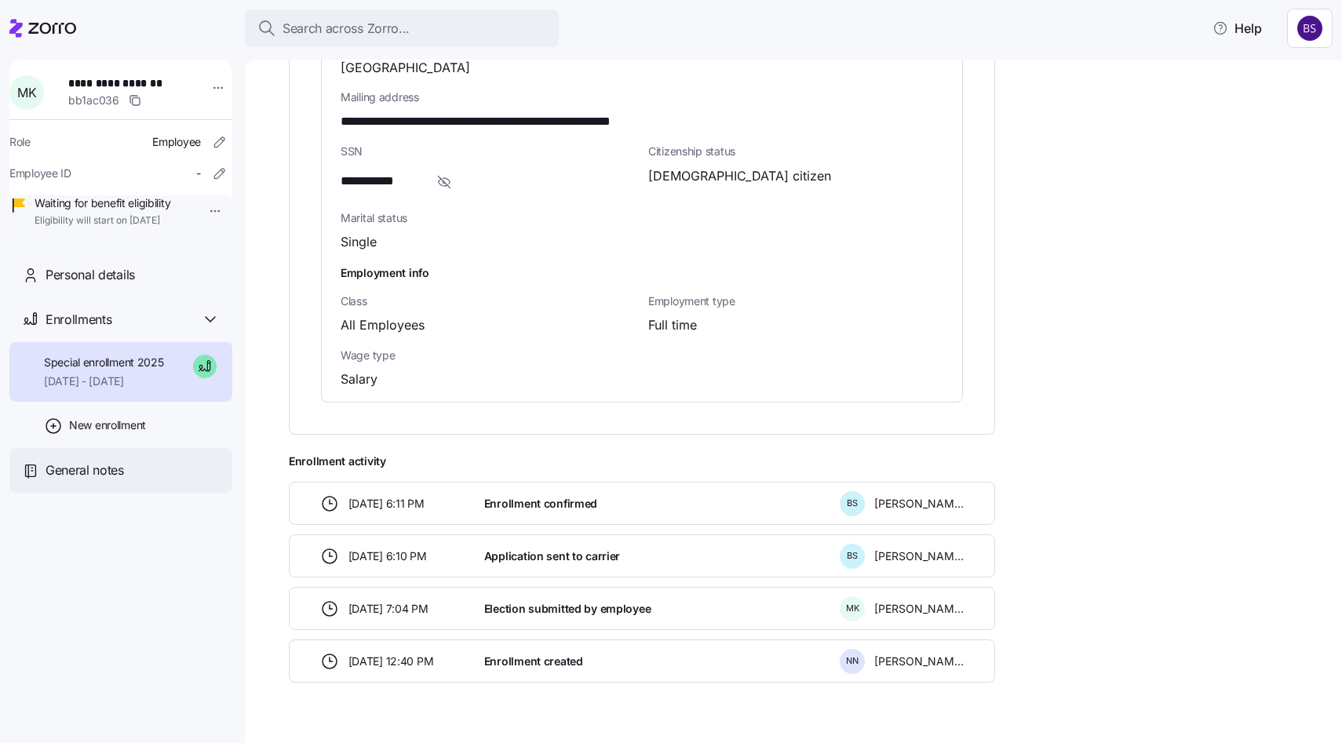
click at [105, 480] on span "General notes" at bounding box center [85, 471] width 78 height 20
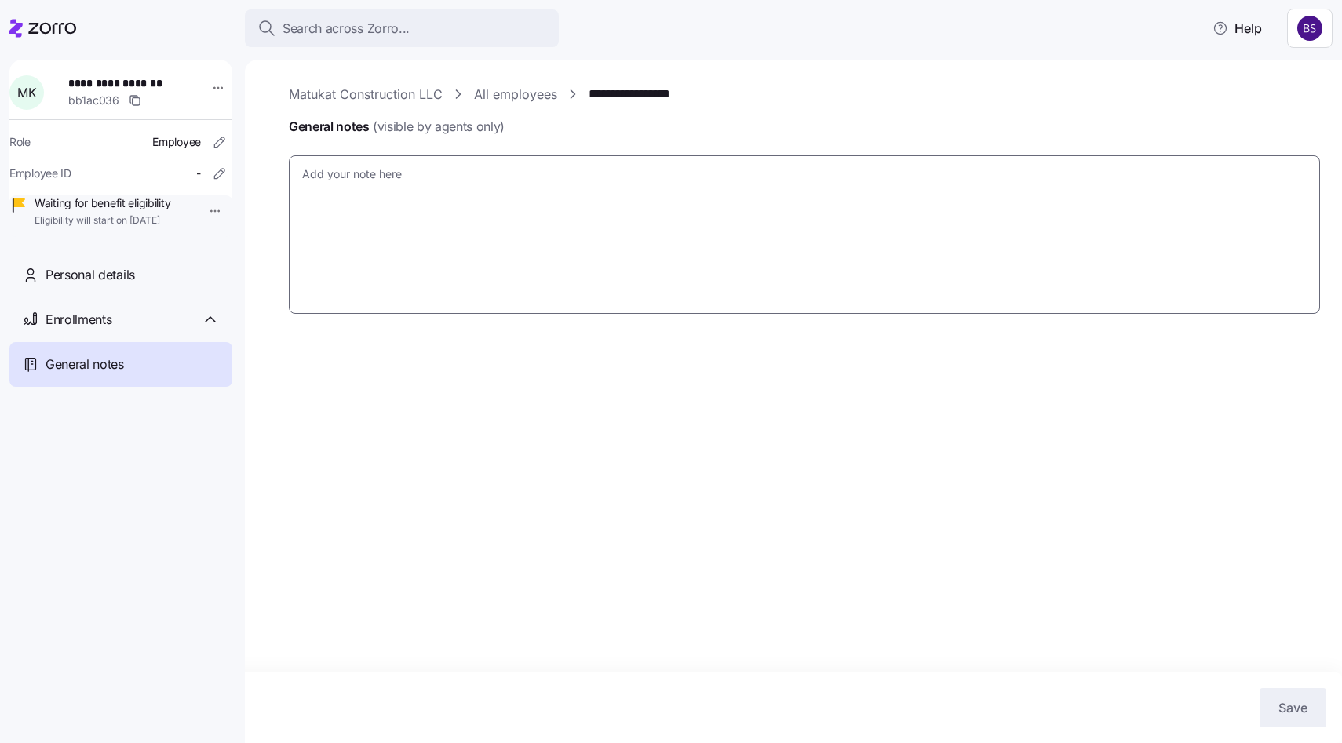
type textarea "x"
type textarea "Application Submitted Successfully: Transaction Number: 1136800"
click at [406, 172] on textarea "Application Submitted Successfully: Transaction Number: 1136800" at bounding box center [804, 234] width 1031 height 158
drag, startPoint x: 661, startPoint y: 174, endPoint x: 493, endPoint y: 172, distance: 168.7
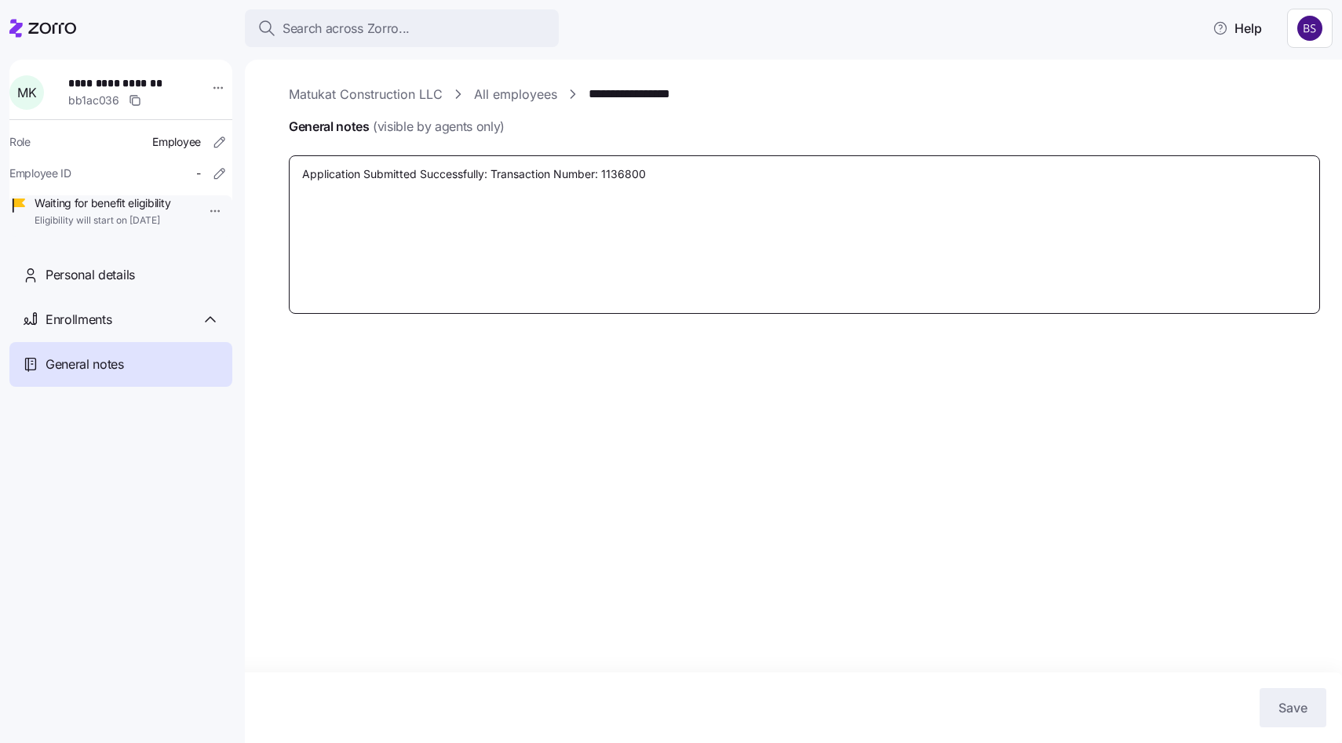
click at [493, 172] on textarea "Application Submitted Successfully: Transaction Number: 1136800" at bounding box center [804, 234] width 1031 height 158
paste textarea "Transaction Number: 1136801"
type textarea "x"
type textarea "Application Submitted Successfully: Transaction Number: 1136801"
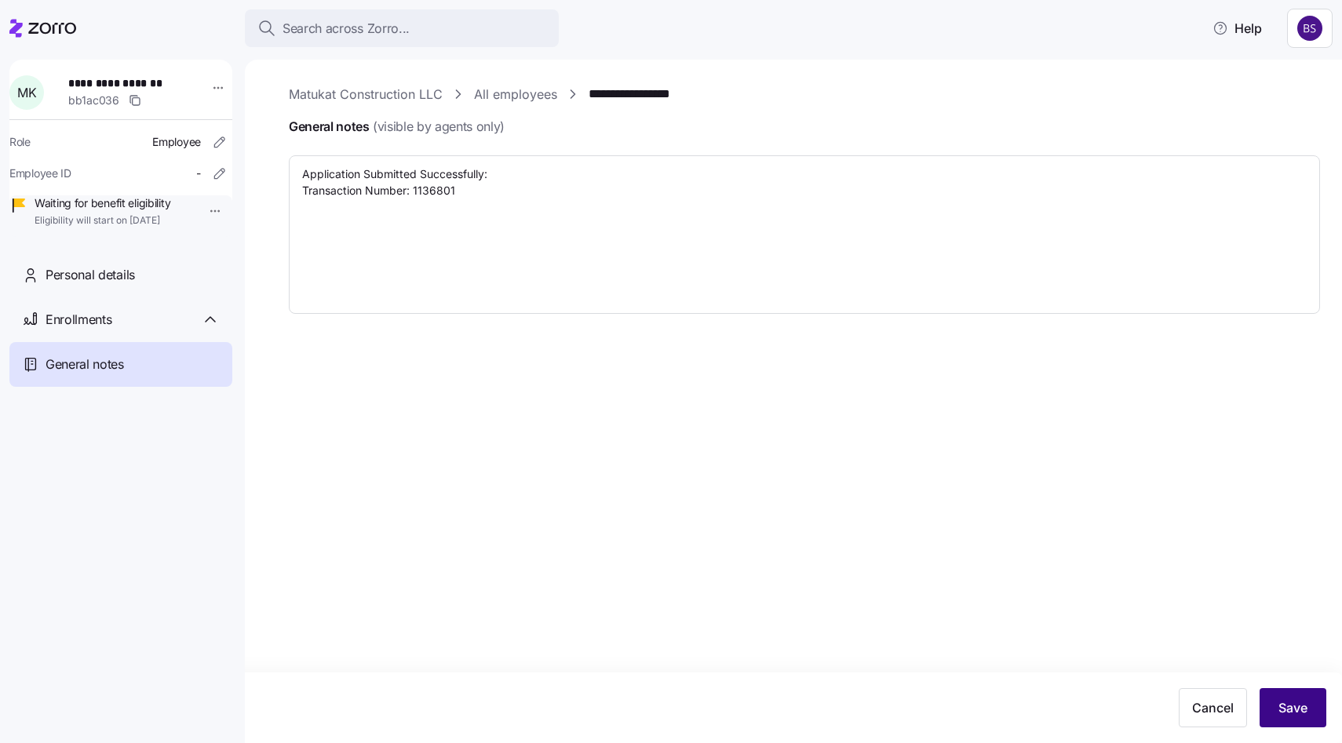
click at [1281, 708] on span "Save" at bounding box center [1292, 707] width 29 height 19
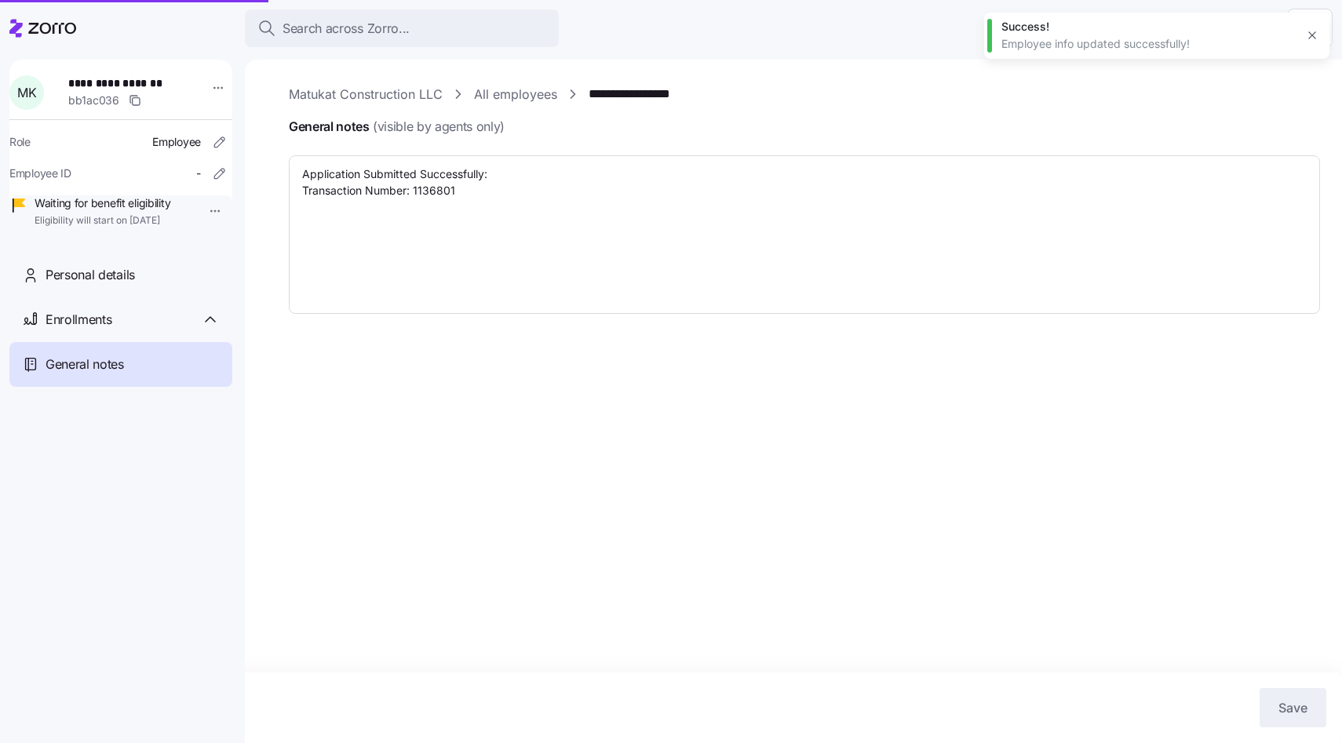
type textarea "x"
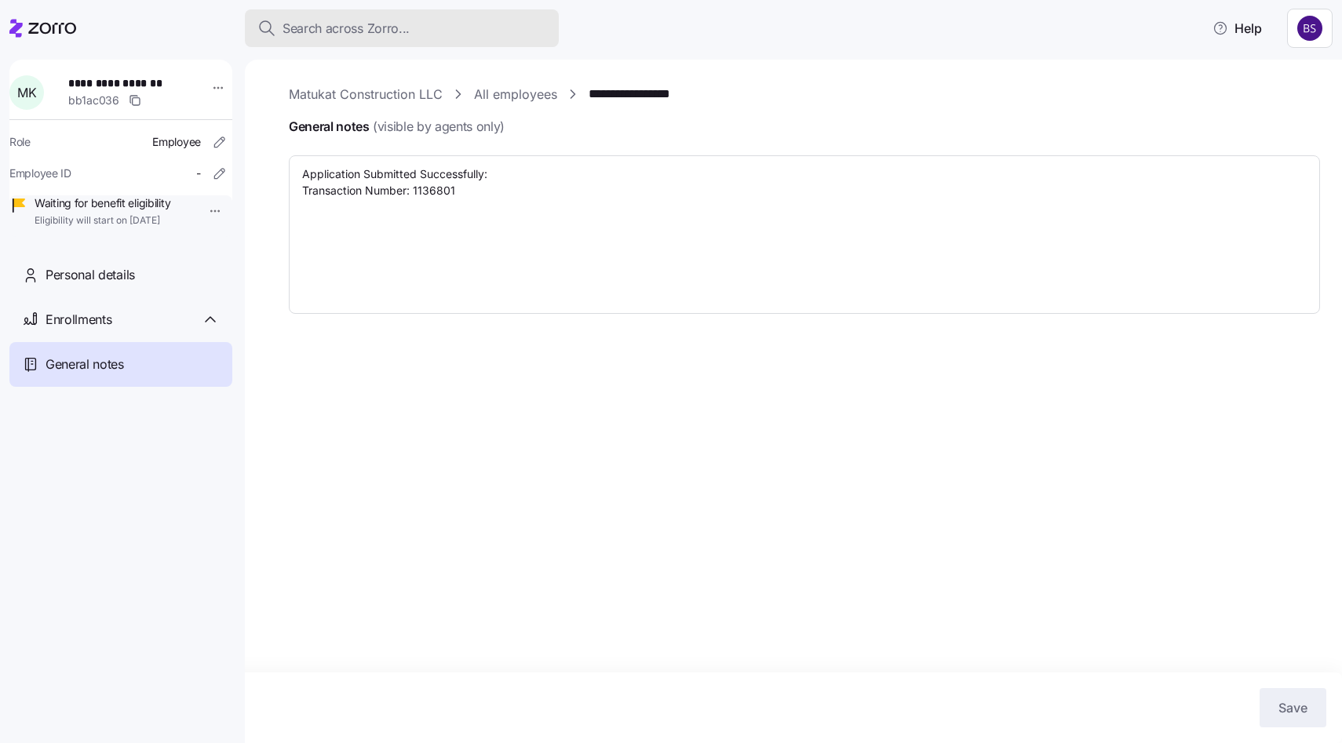
click at [405, 20] on span "Search across Zorro..." at bounding box center [345, 29] width 127 height 20
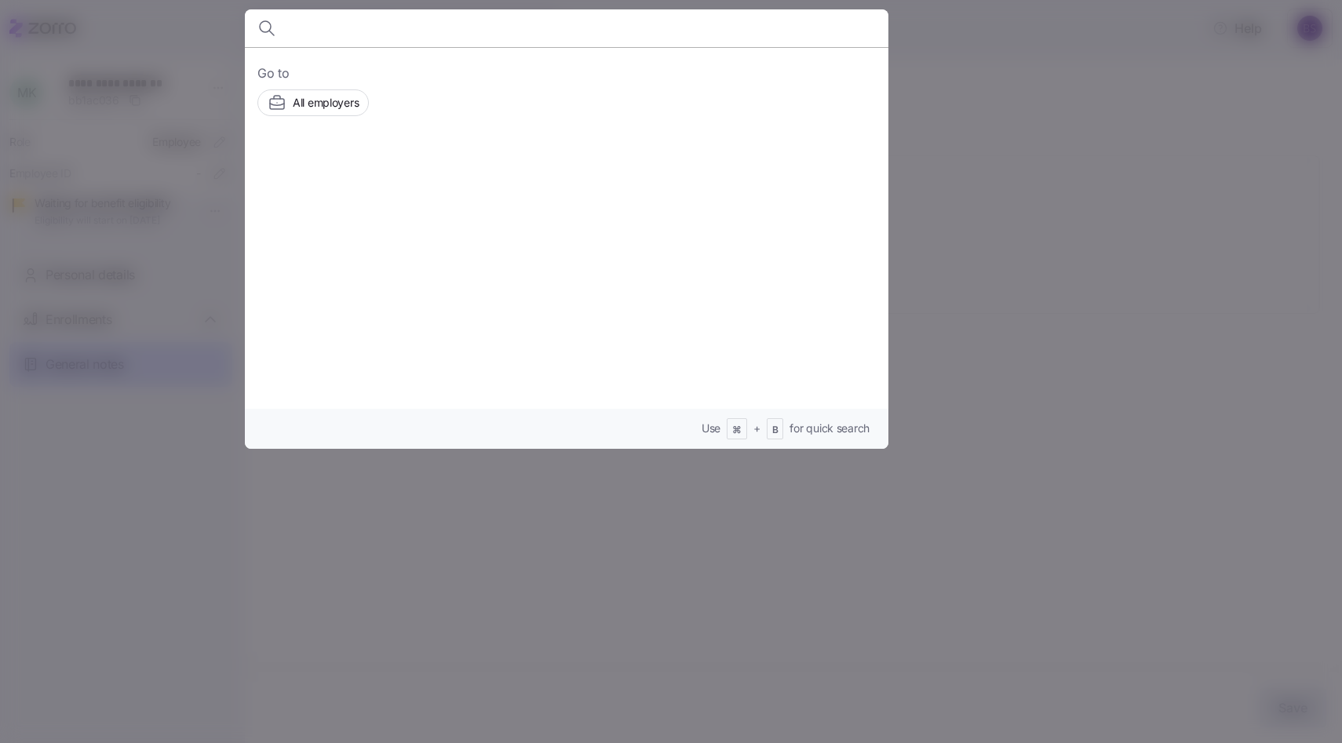
click at [519, 38] on input at bounding box center [490, 28] width 402 height 38
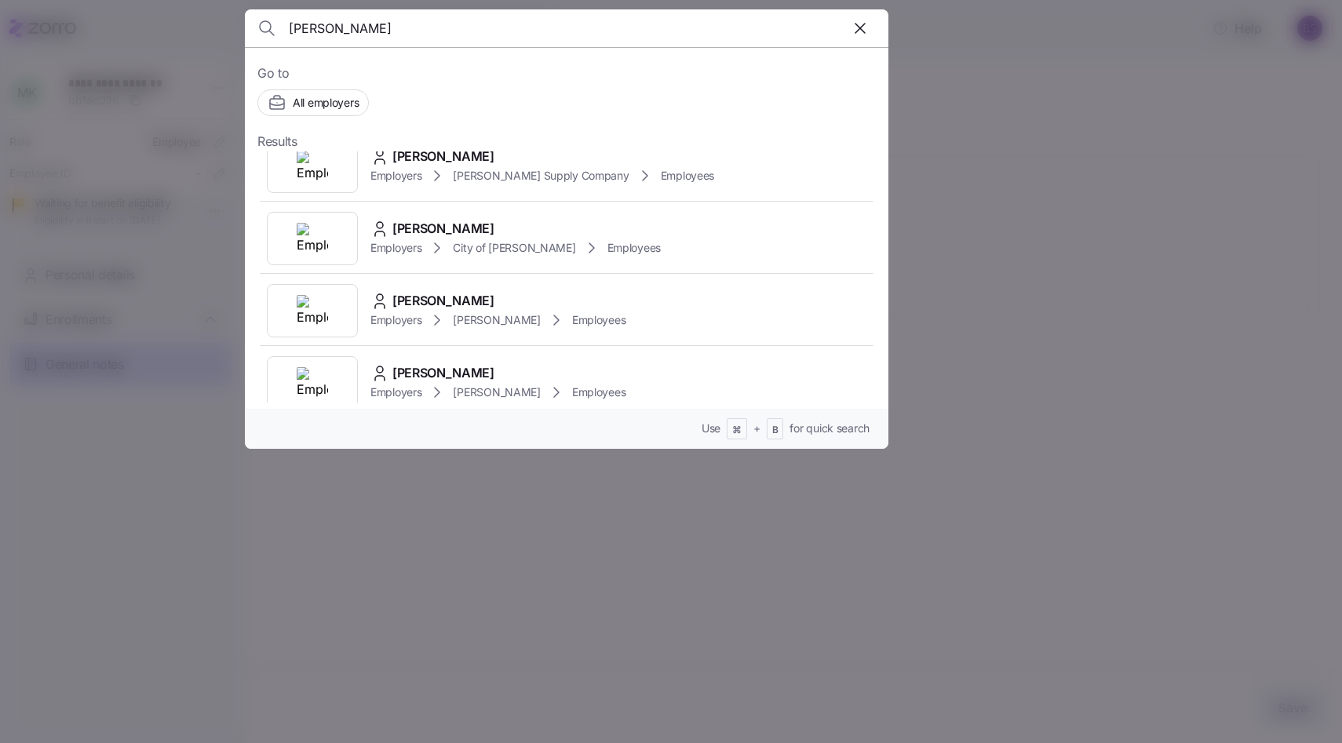
scroll to position [261, 0]
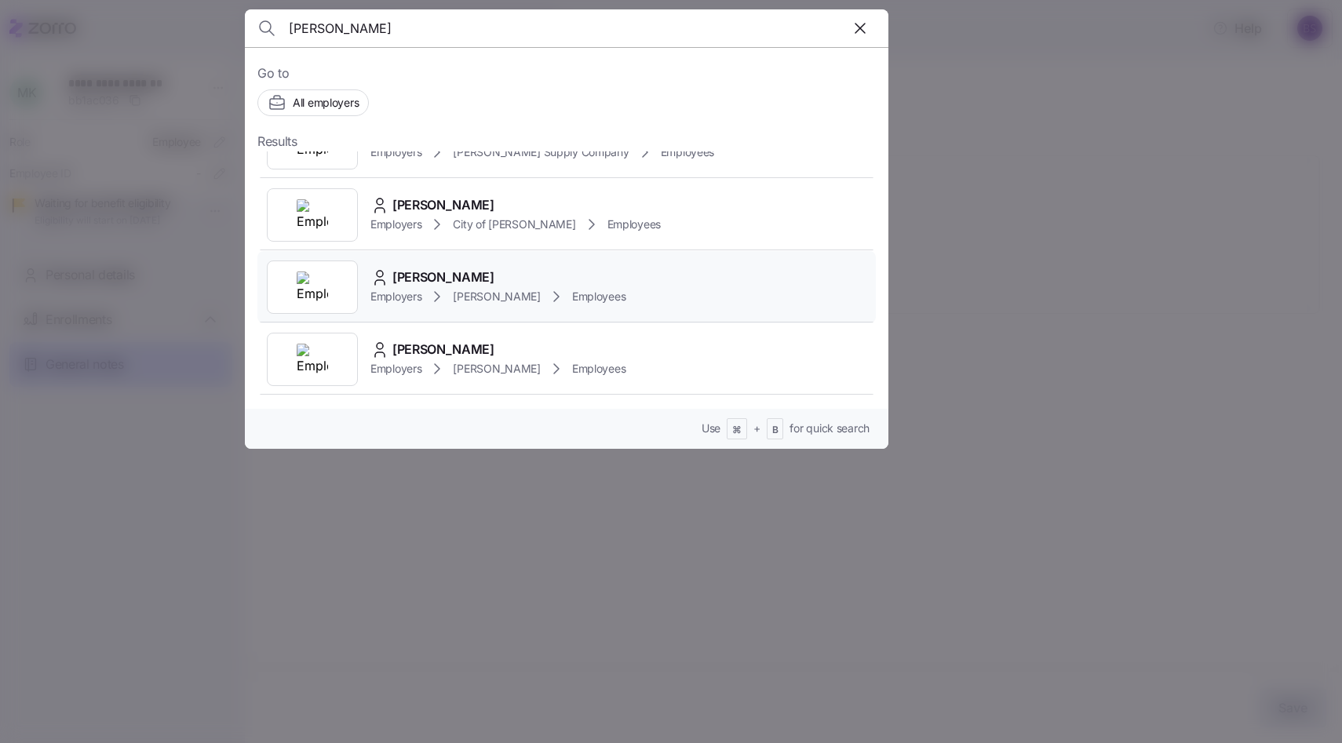
type input "[PERSON_NAME]"
click at [417, 291] on span "Employers" at bounding box center [395, 297] width 51 height 16
type textarea "x"
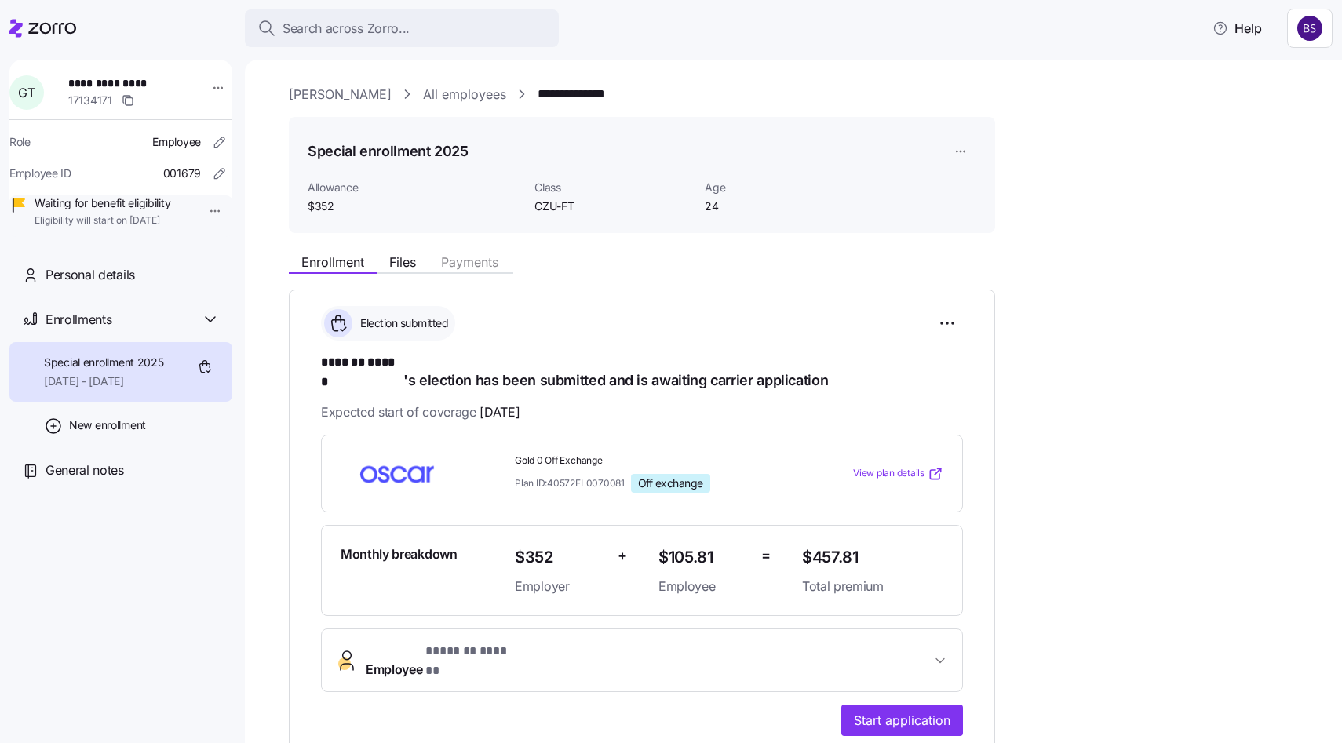
scroll to position [113, 0]
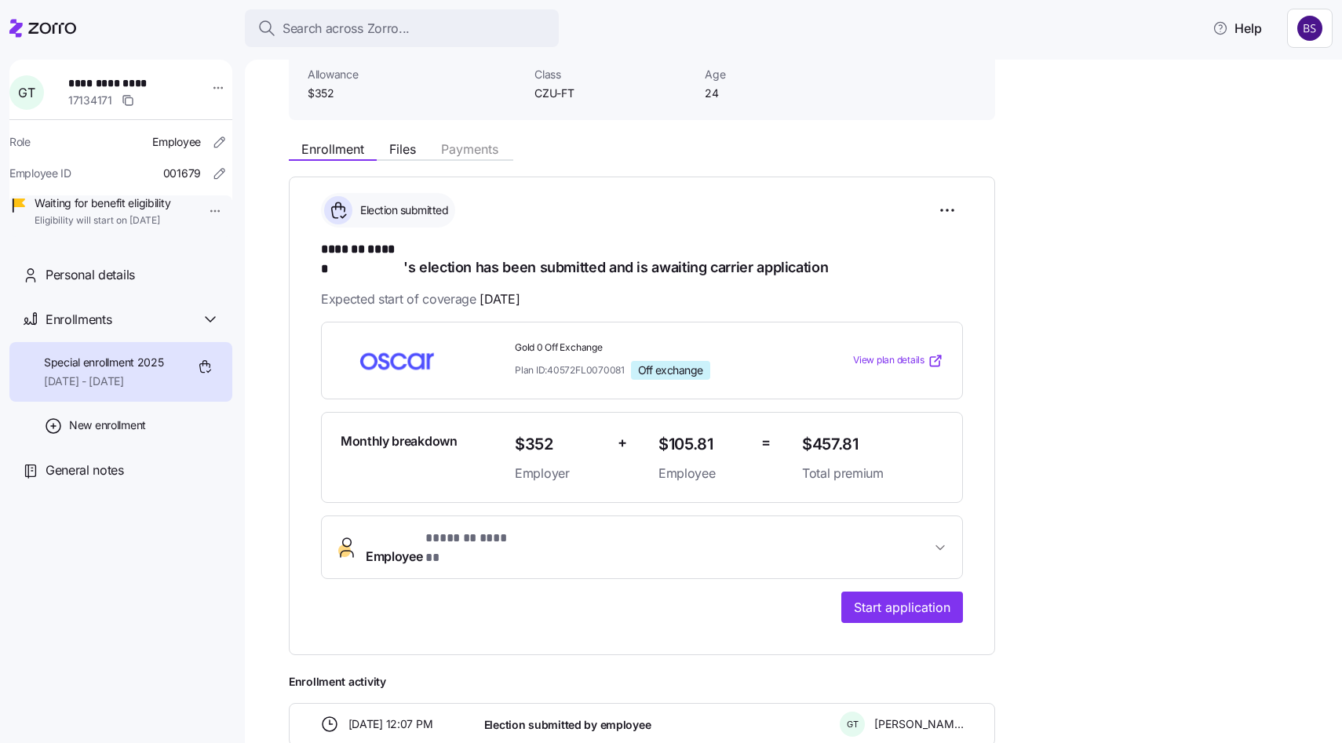
click at [553, 529] on span "Employee * ******* ****** *" at bounding box center [648, 548] width 565 height 38
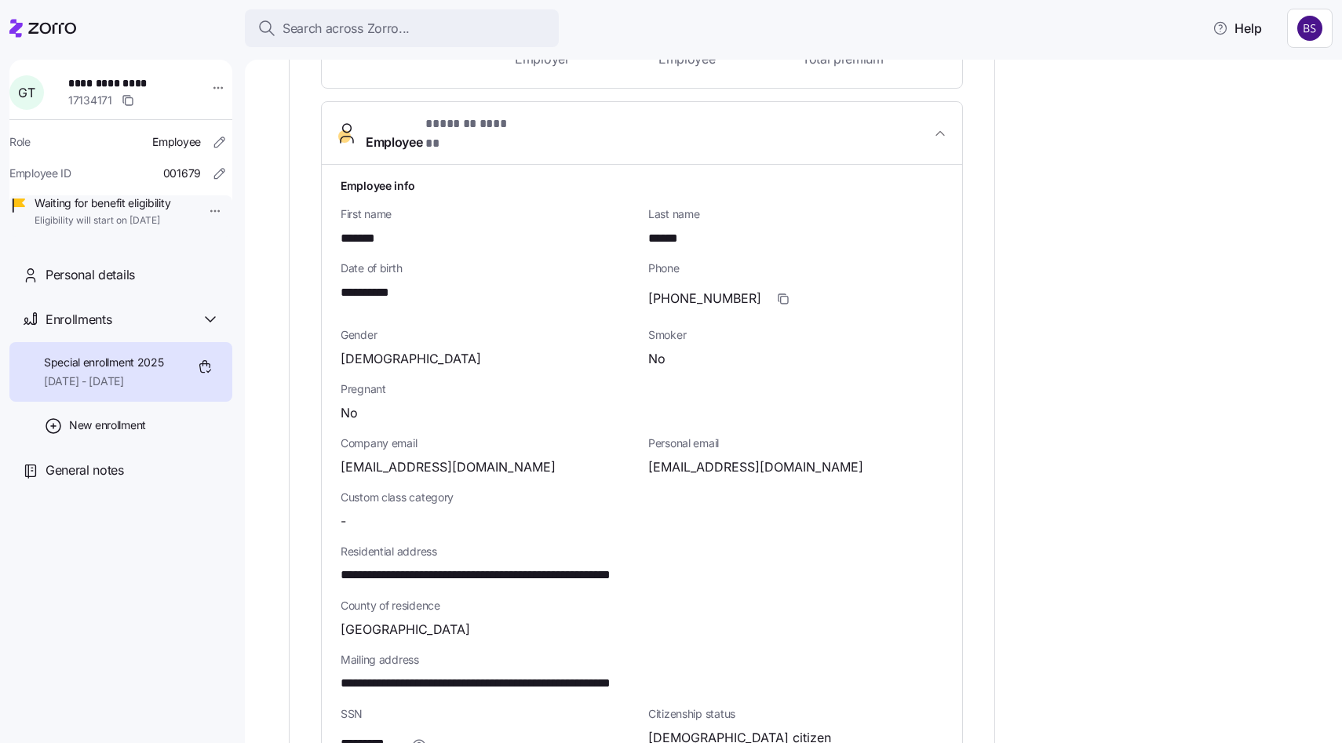
scroll to position [536, 0]
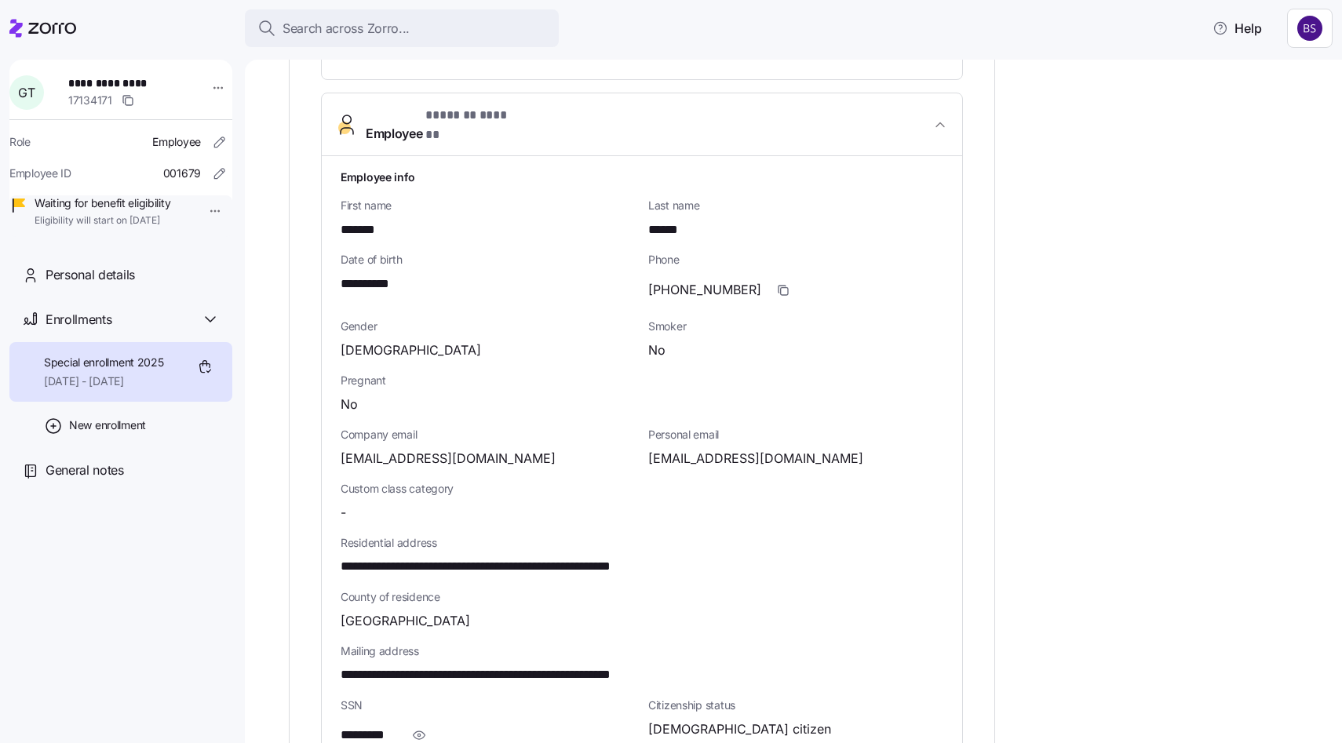
click at [631, 557] on span "**********" at bounding box center [526, 567] width 370 height 20
click at [628, 557] on span "**********" at bounding box center [526, 567] width 370 height 20
click at [358, 275] on span "**********" at bounding box center [375, 285] width 69 height 20
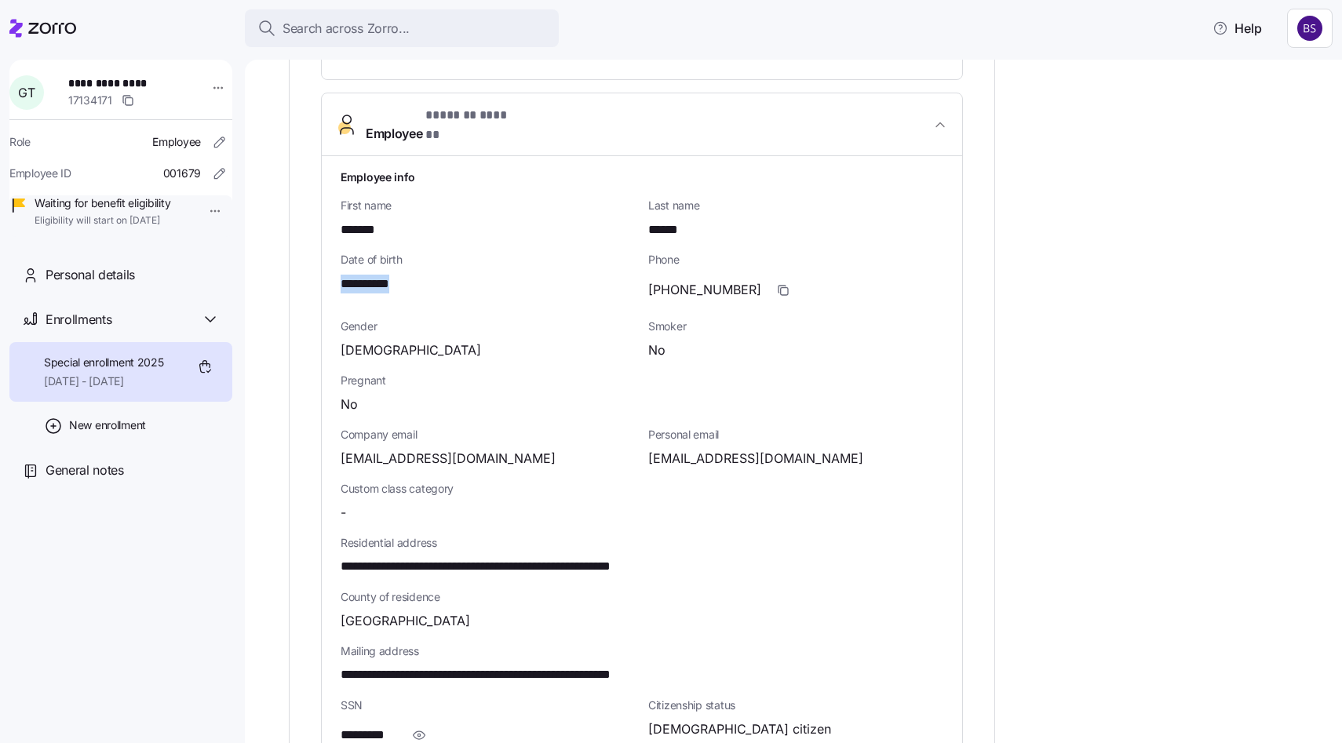
click at [358, 275] on span "**********" at bounding box center [375, 285] width 69 height 20
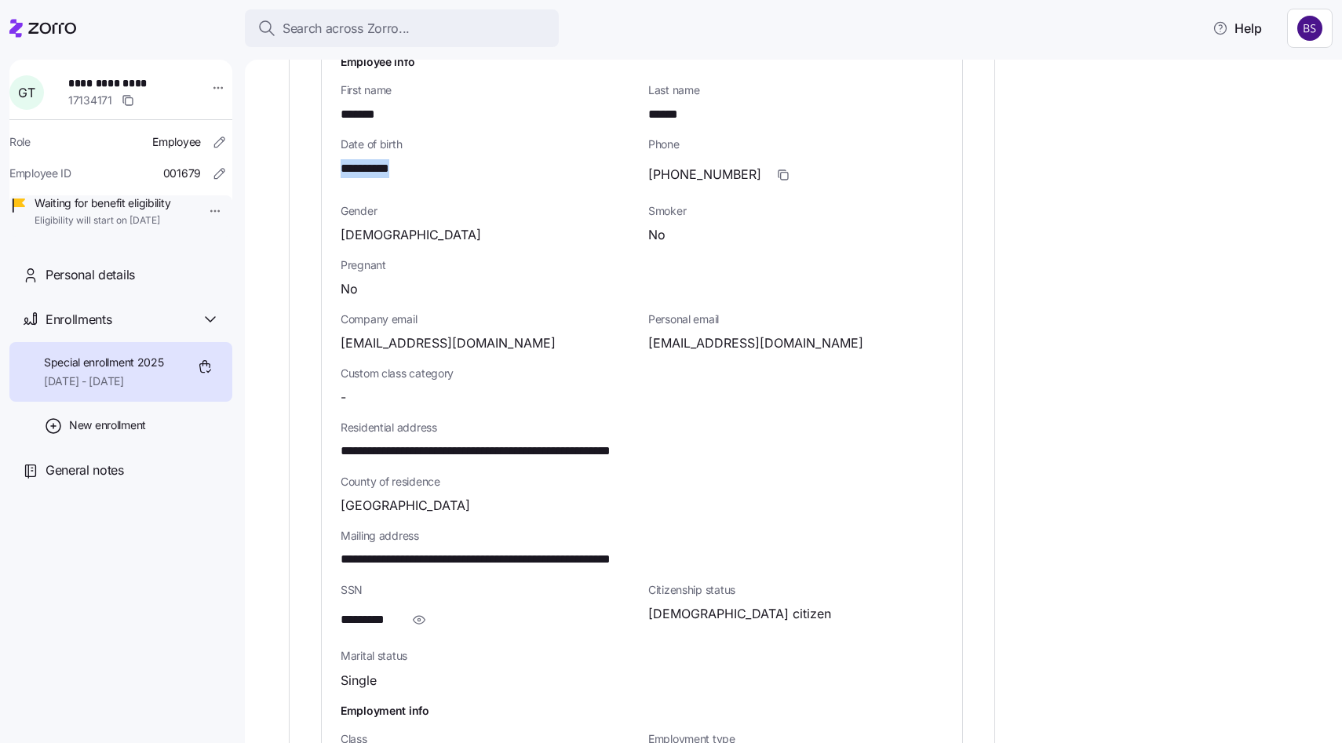
scroll to position [650, 0]
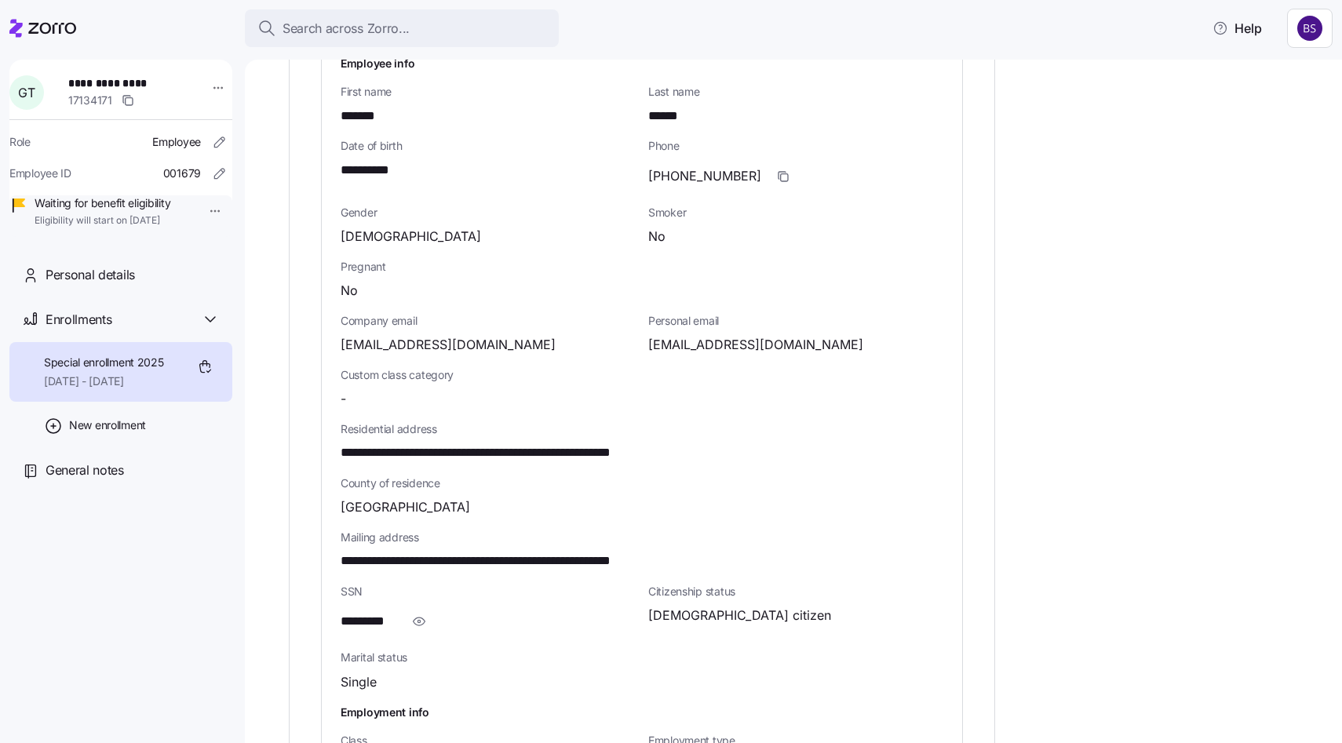
click at [629, 552] on span "**********" at bounding box center [526, 562] width 370 height 20
click at [363, 161] on span "**********" at bounding box center [375, 171] width 69 height 20
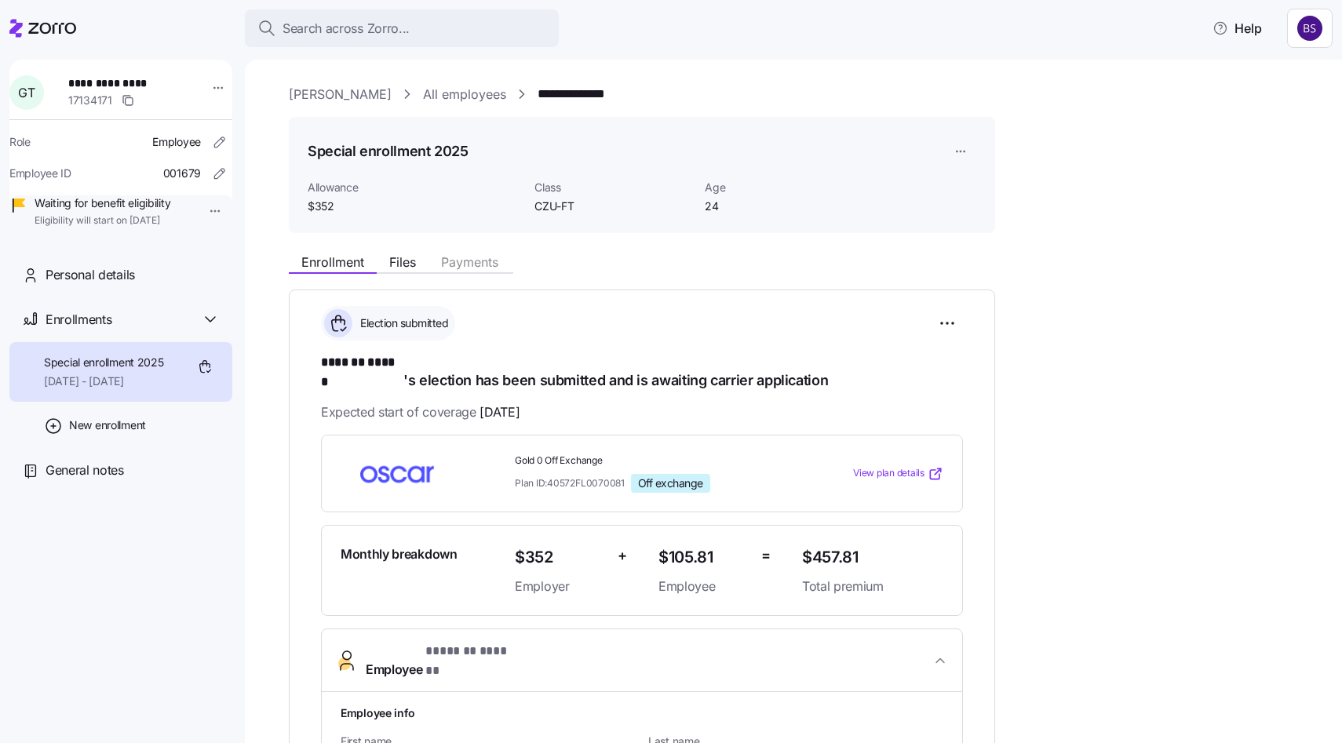
scroll to position [23, 0]
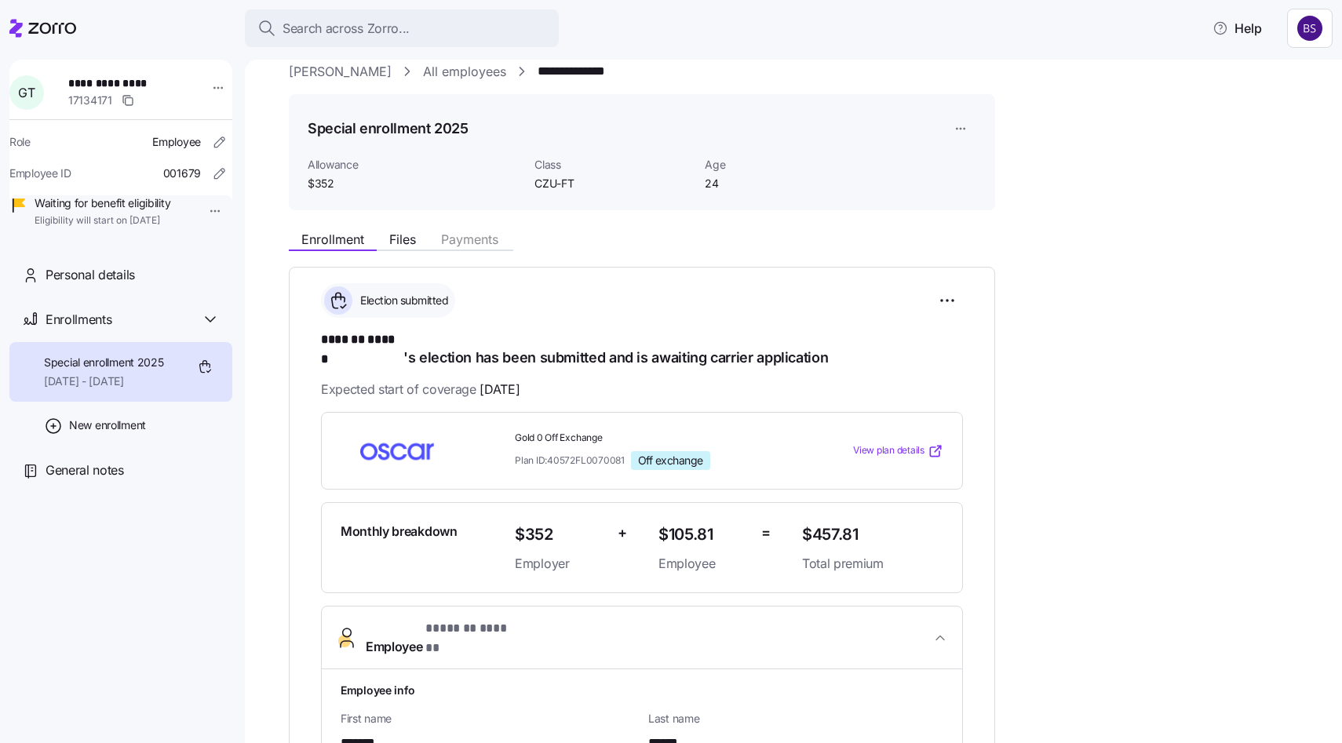
click at [339, 344] on span "******* ******" at bounding box center [362, 340] width 82 height 20
drag, startPoint x: 366, startPoint y: 336, endPoint x: 403, endPoint y: 337, distance: 37.7
click at [403, 337] on h1 "******* ****** 's election has been submitted and is awaiting carrier applicati…" at bounding box center [642, 348] width 642 height 37
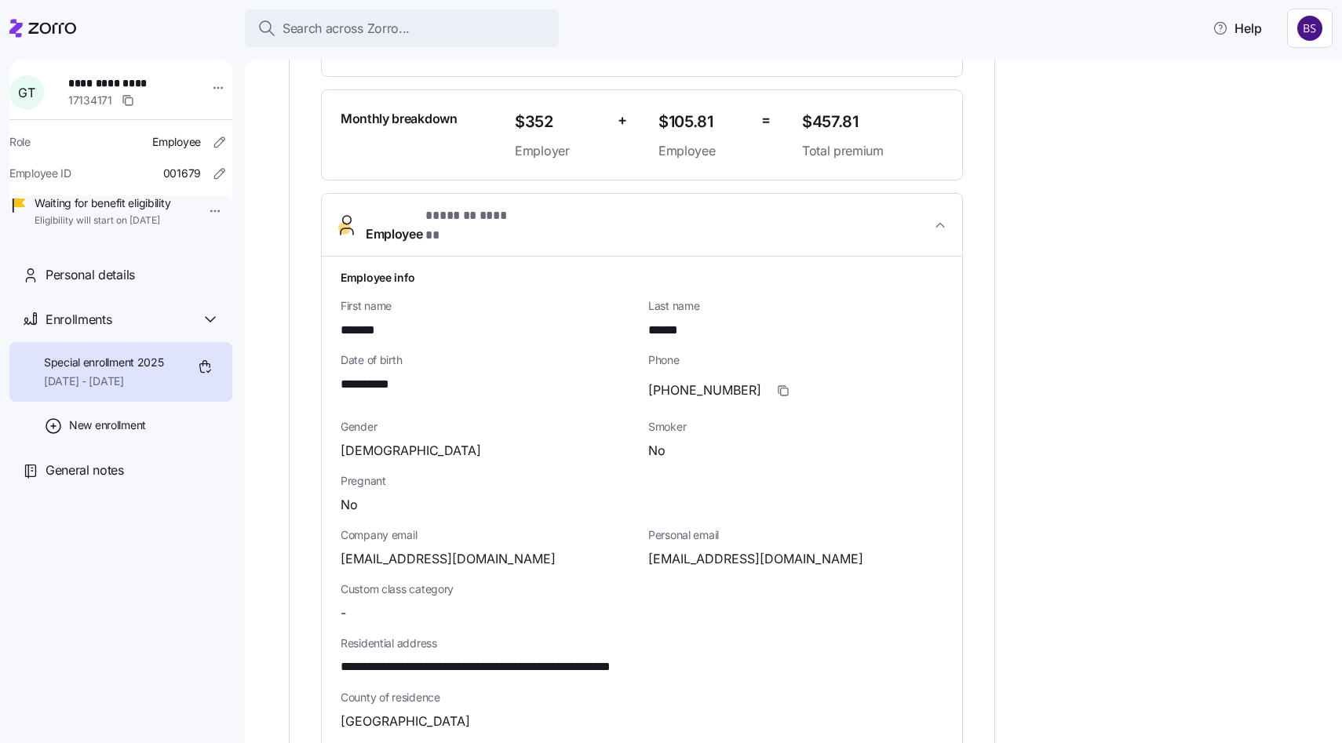
scroll to position [454, 0]
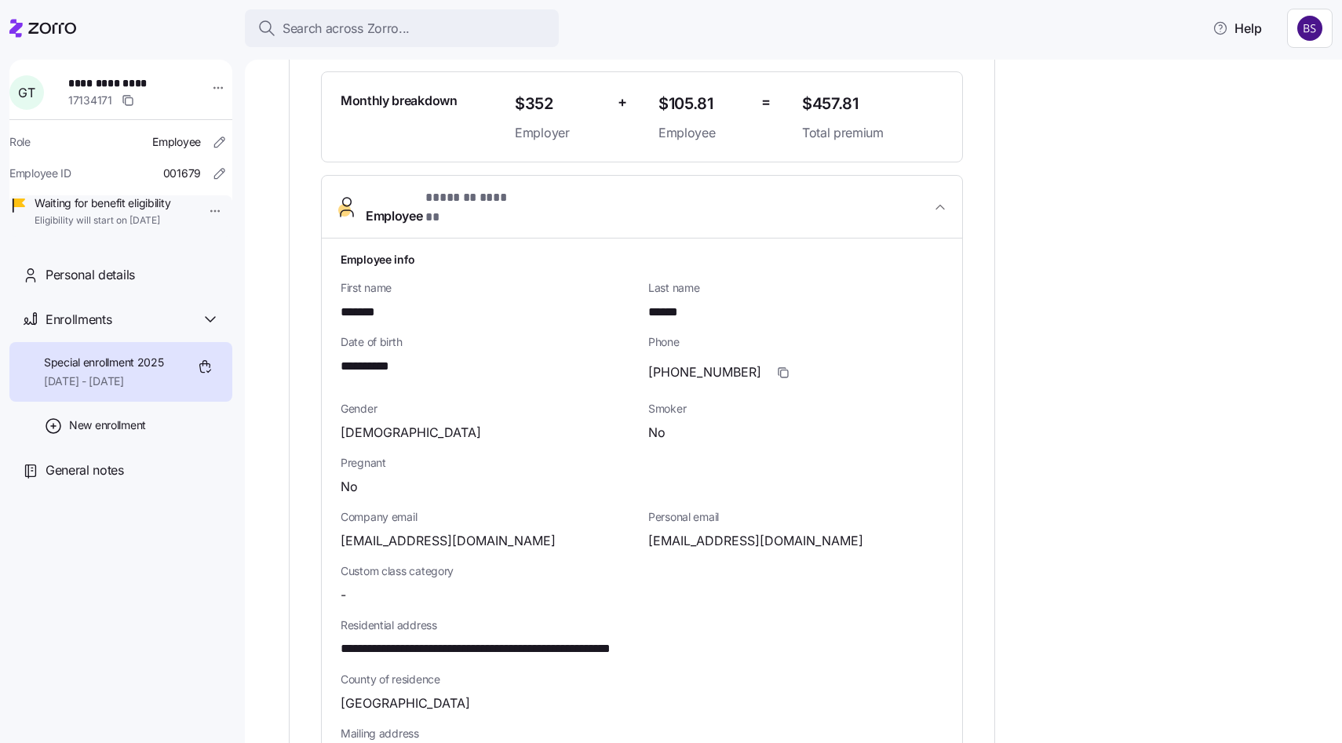
click at [721, 531] on span "[EMAIL_ADDRESS][DOMAIN_NAME]" at bounding box center [755, 541] width 215 height 20
click at [768, 358] on span "button" at bounding box center [783, 373] width 30 height 30
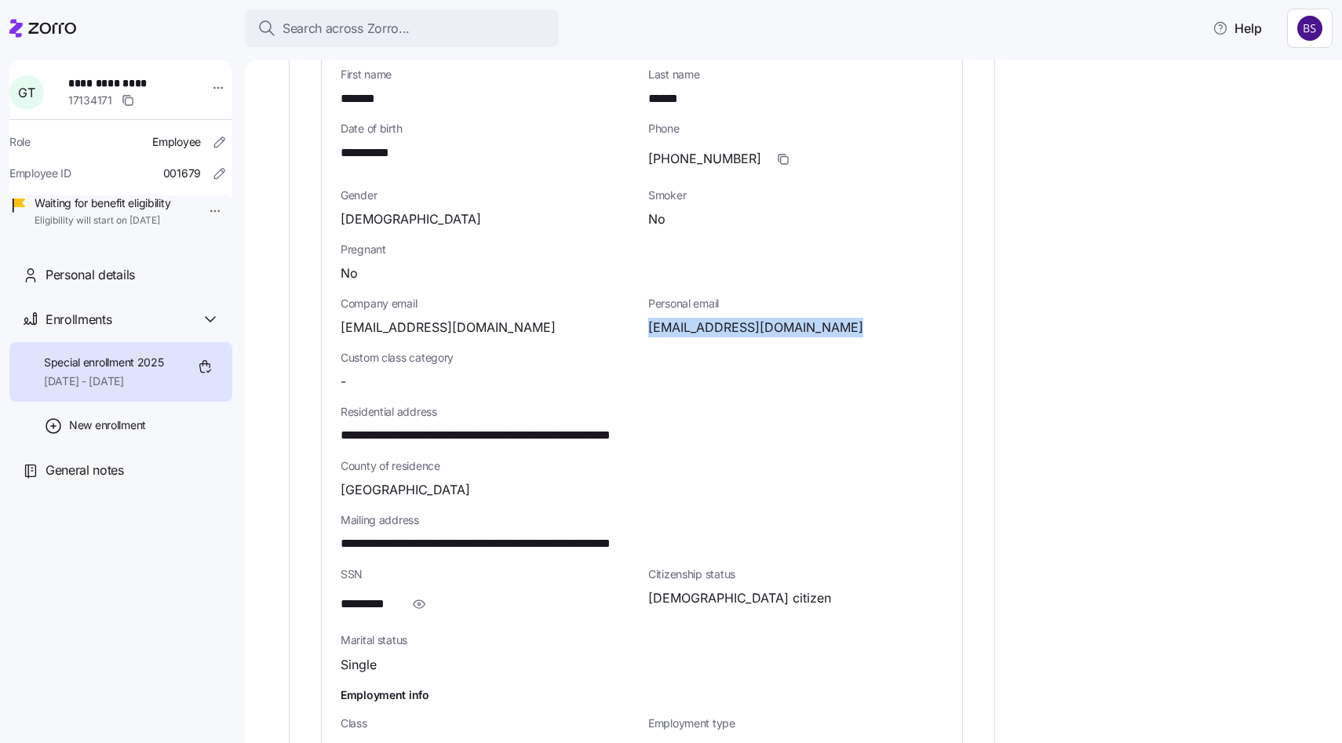
scroll to position [688, 0]
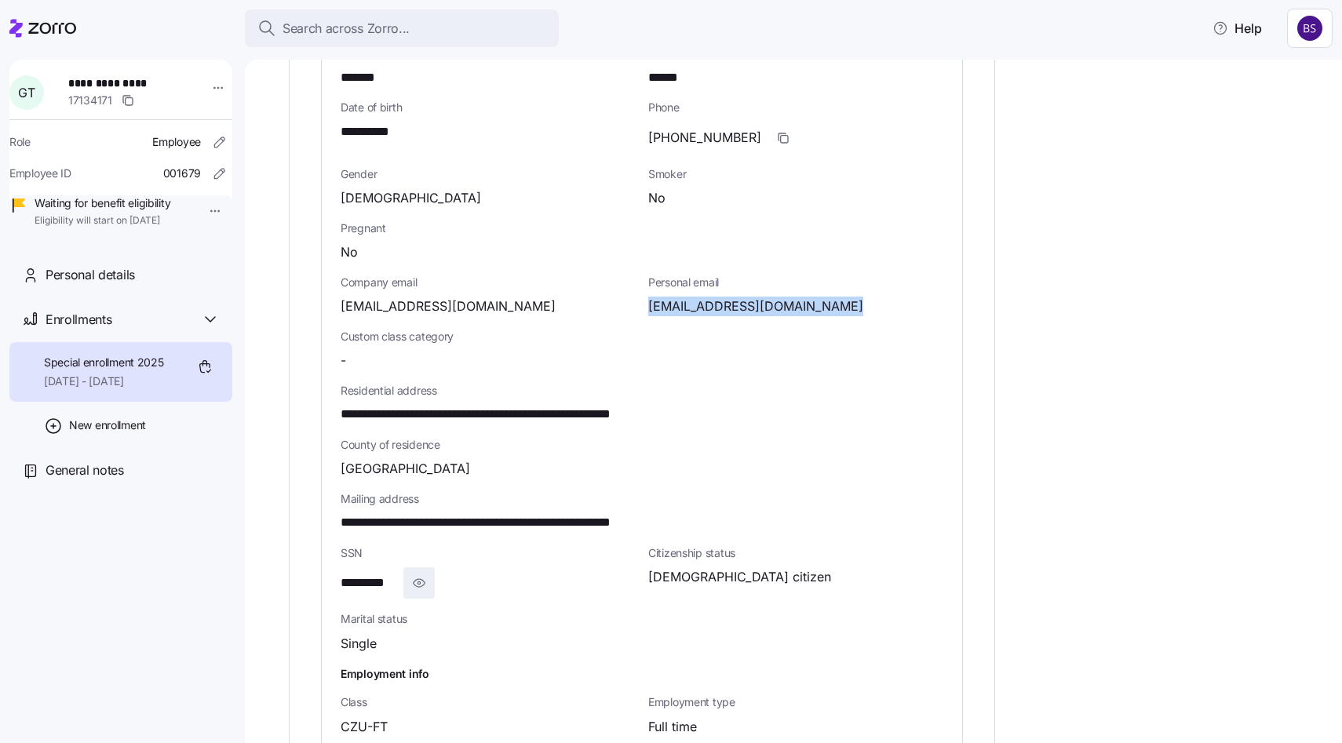
click at [413, 574] on icon "button" at bounding box center [419, 583] width 16 height 19
drag, startPoint x: 340, startPoint y: 556, endPoint x: 418, endPoint y: 556, distance: 78.5
click at [418, 567] on div "**********" at bounding box center [488, 582] width 295 height 31
drag, startPoint x: 339, startPoint y: 380, endPoint x: 509, endPoint y: 389, distance: 170.5
click at [509, 389] on div "**********" at bounding box center [642, 403] width 640 height 799
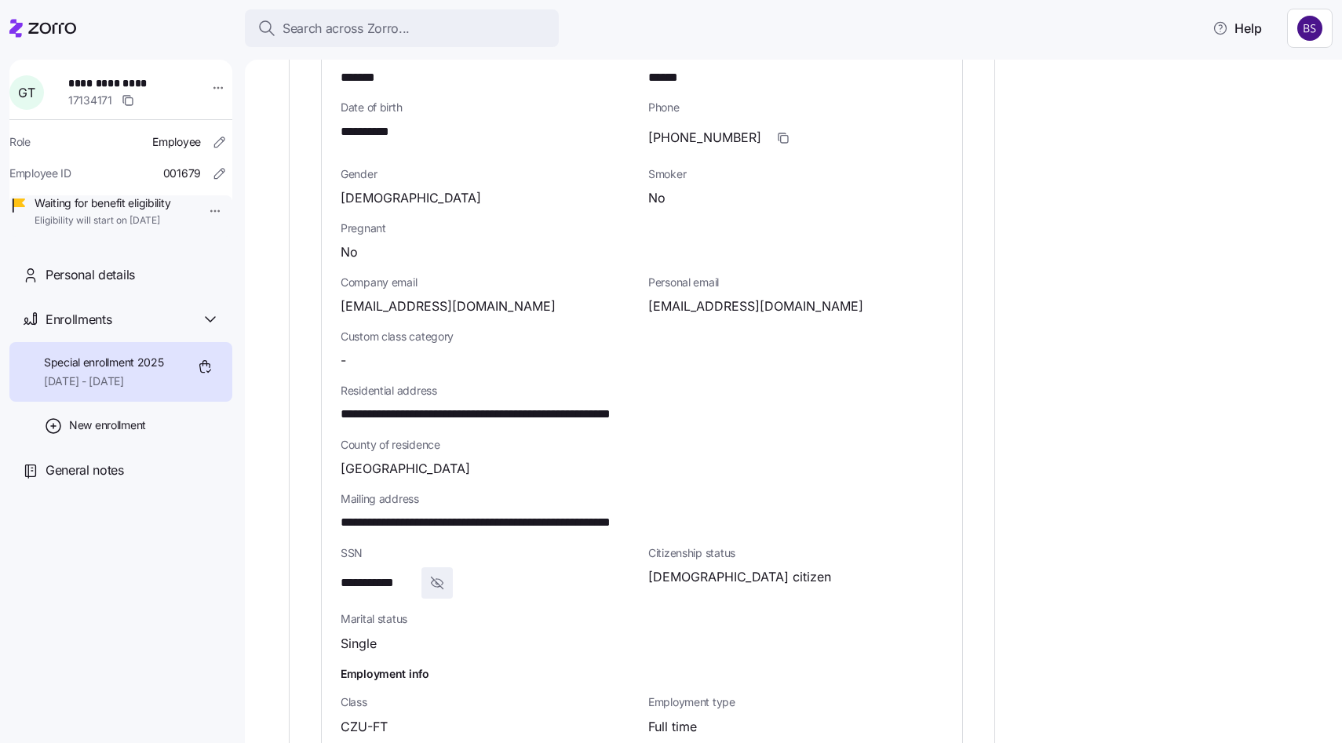
click at [534, 405] on span "**********" at bounding box center [526, 415] width 370 height 20
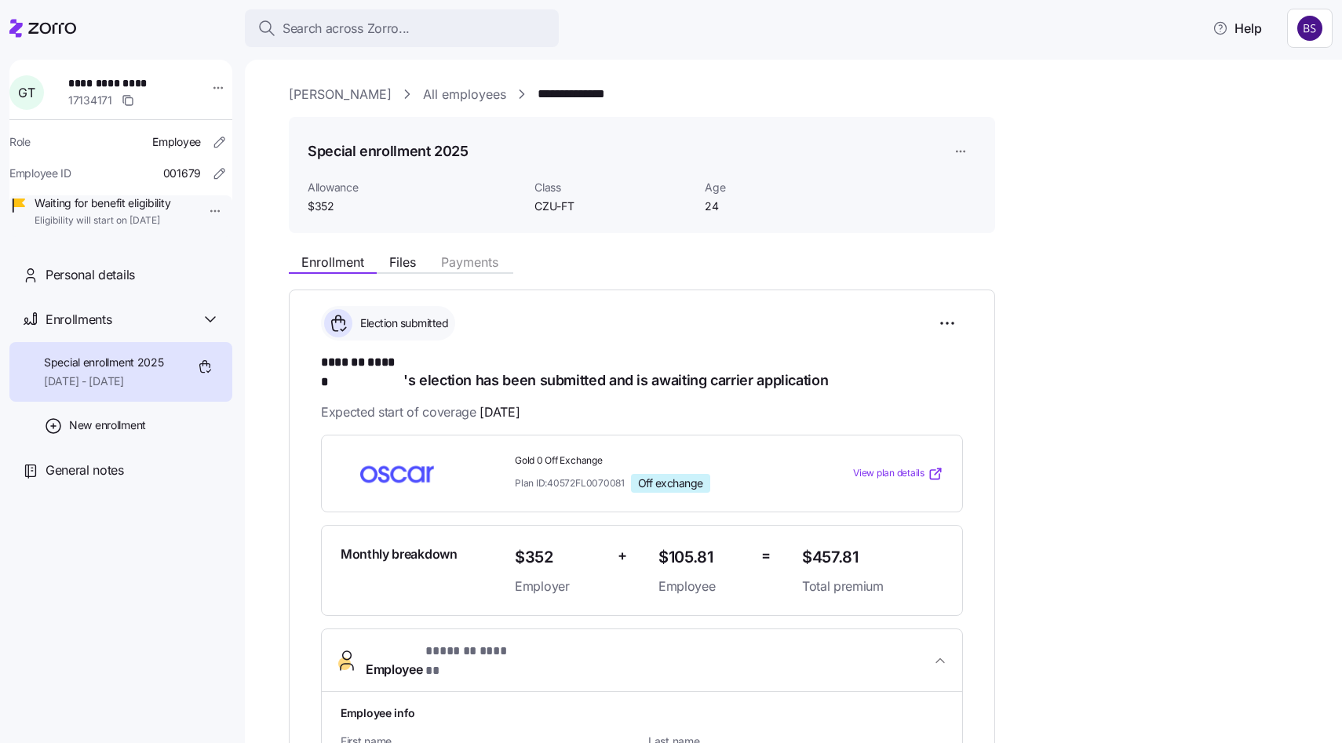
click at [461, 95] on link "All employees" at bounding box center [464, 95] width 83 height 20
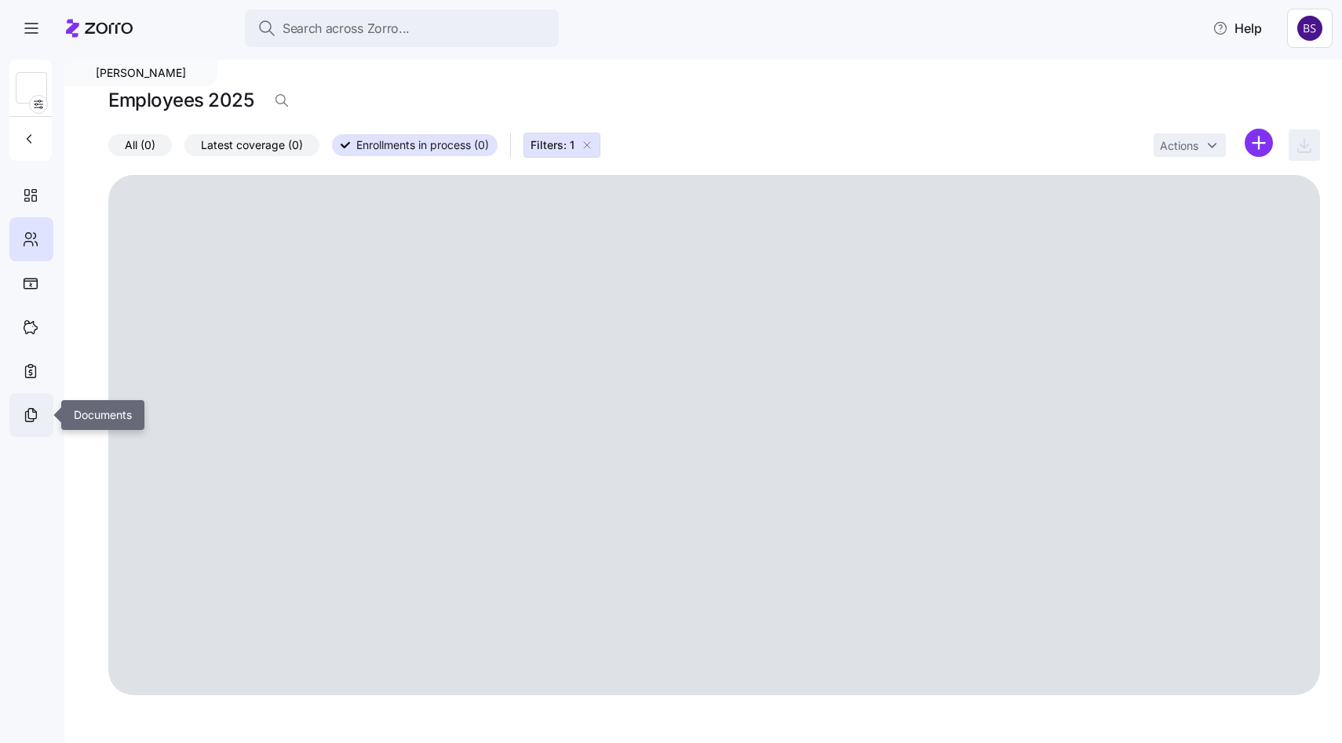
click at [28, 412] on icon at bounding box center [32, 414] width 8 height 10
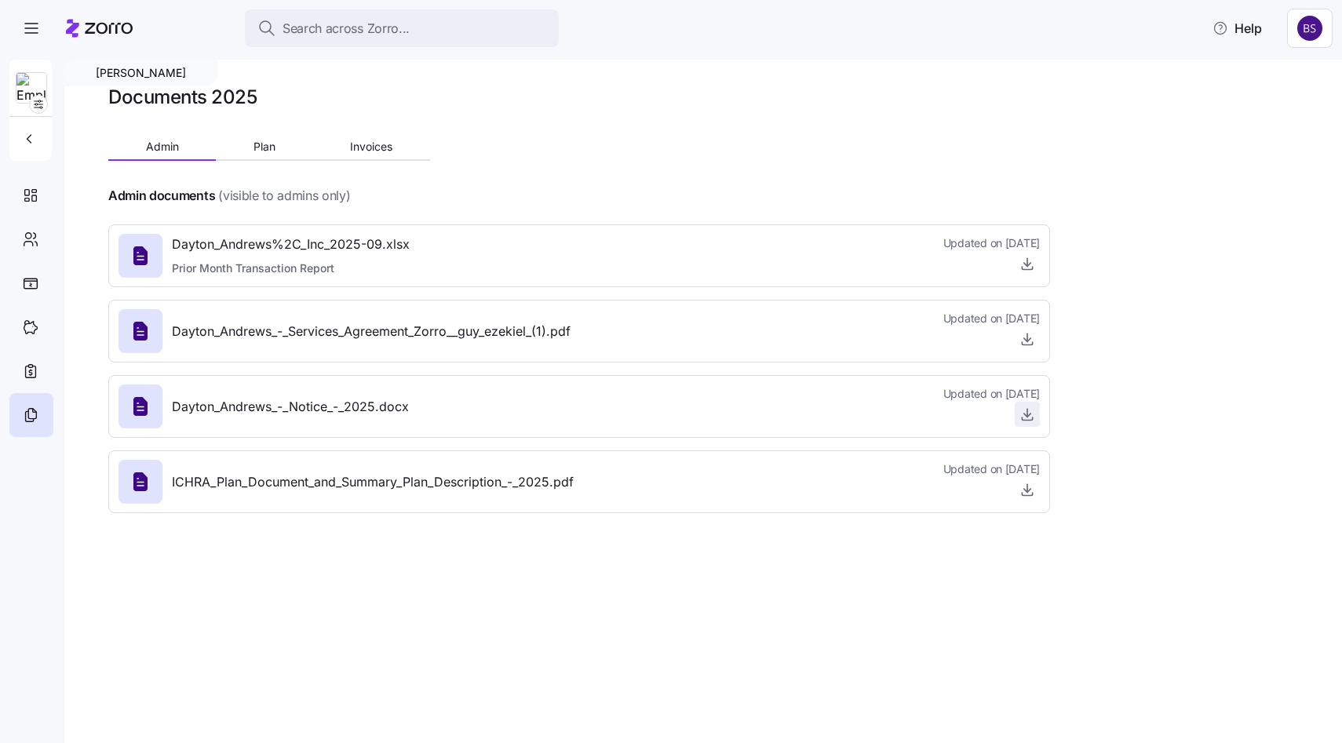
click at [1028, 414] on icon "button" at bounding box center [1027, 414] width 16 height 16
click at [27, 249] on div at bounding box center [31, 239] width 44 height 44
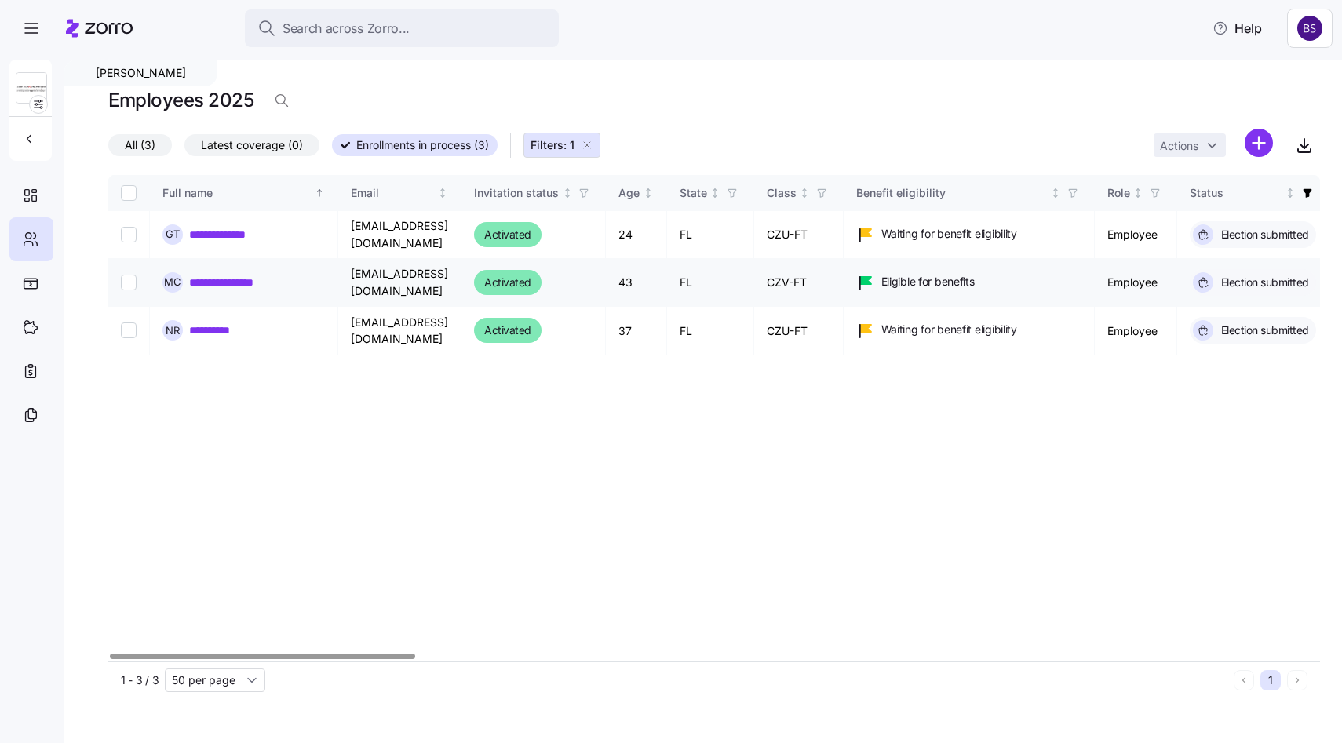
click at [220, 288] on link "**********" at bounding box center [235, 283] width 92 height 16
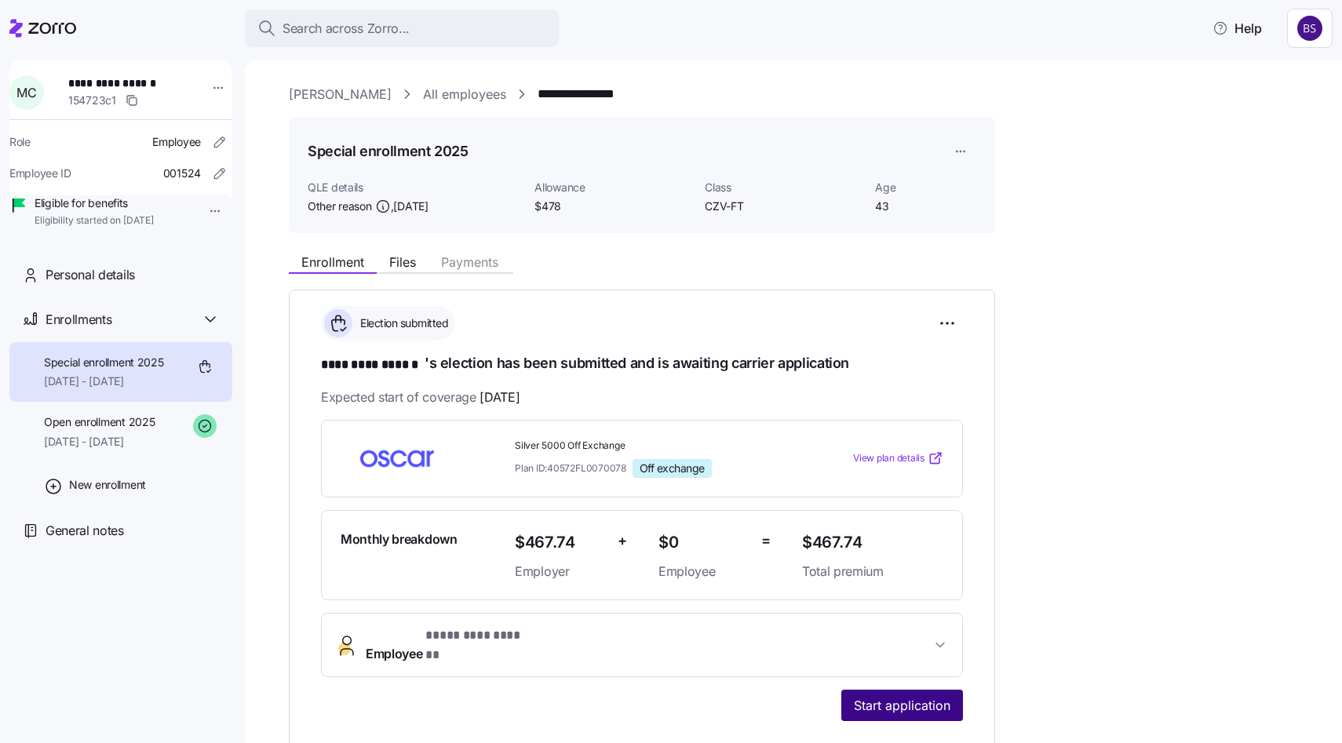
click at [905, 696] on span "Start application" at bounding box center [902, 705] width 97 height 19
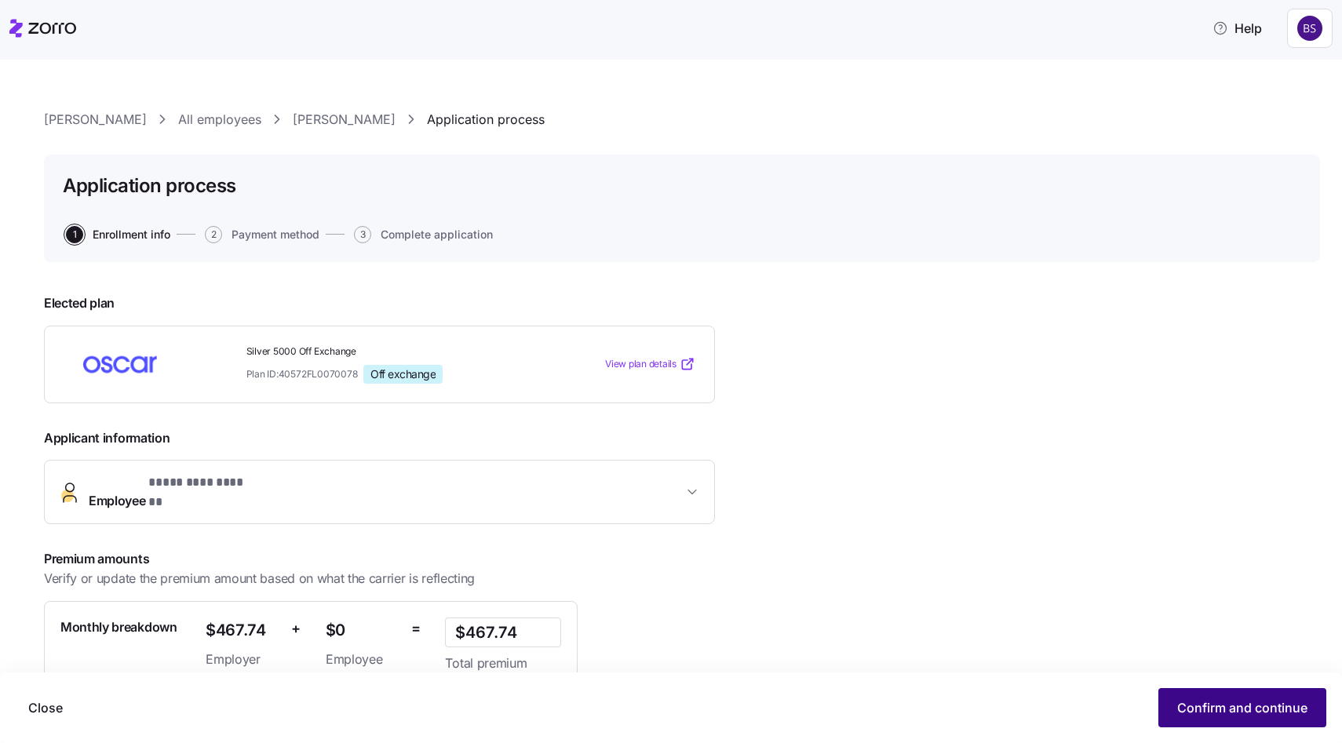
click at [1269, 712] on span "Confirm and continue" at bounding box center [1242, 707] width 130 height 19
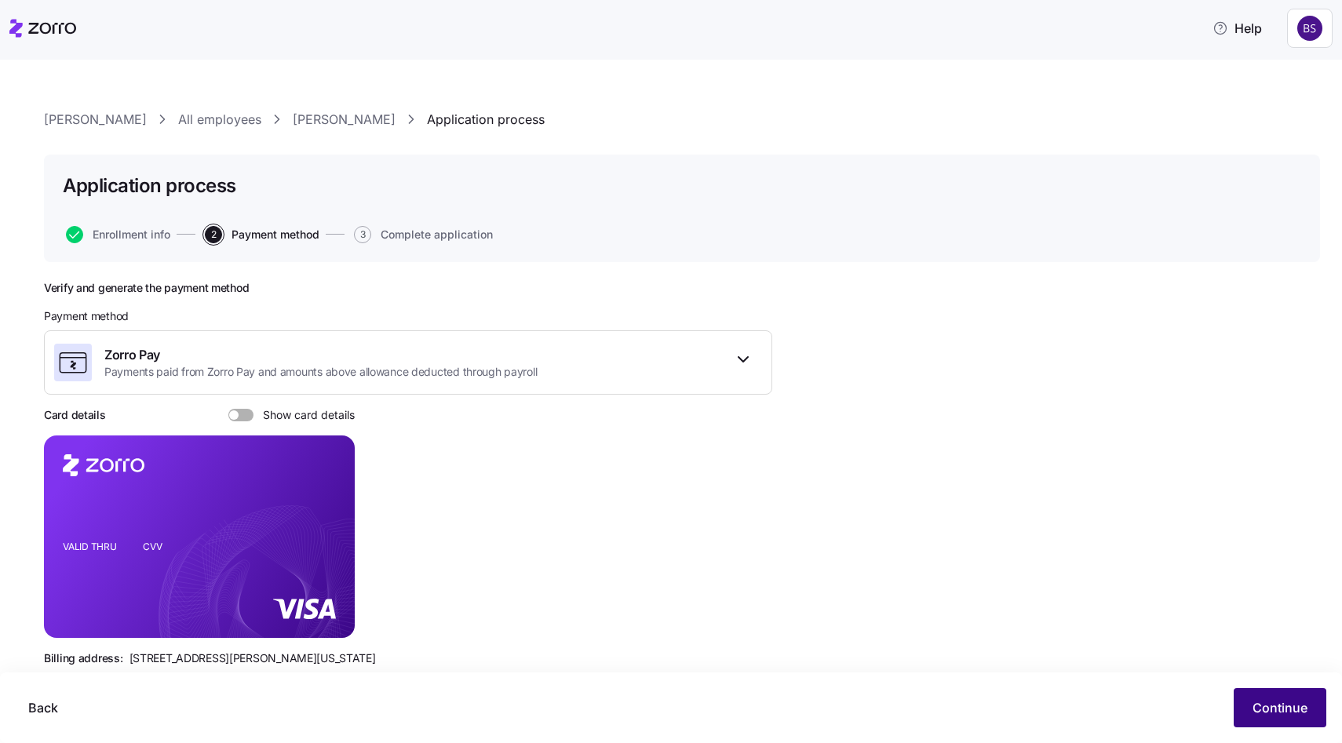
click at [1274, 715] on span "Continue" at bounding box center [1279, 707] width 55 height 19
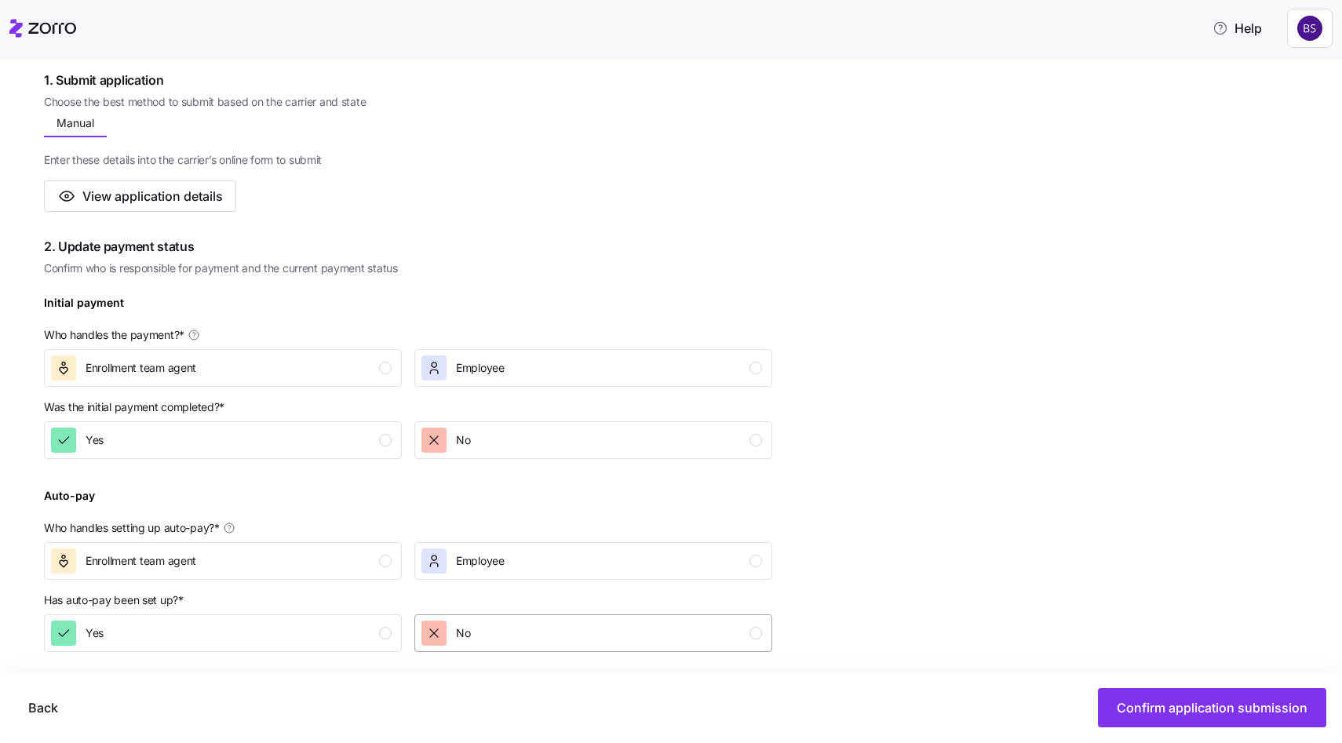
scroll to position [355, 0]
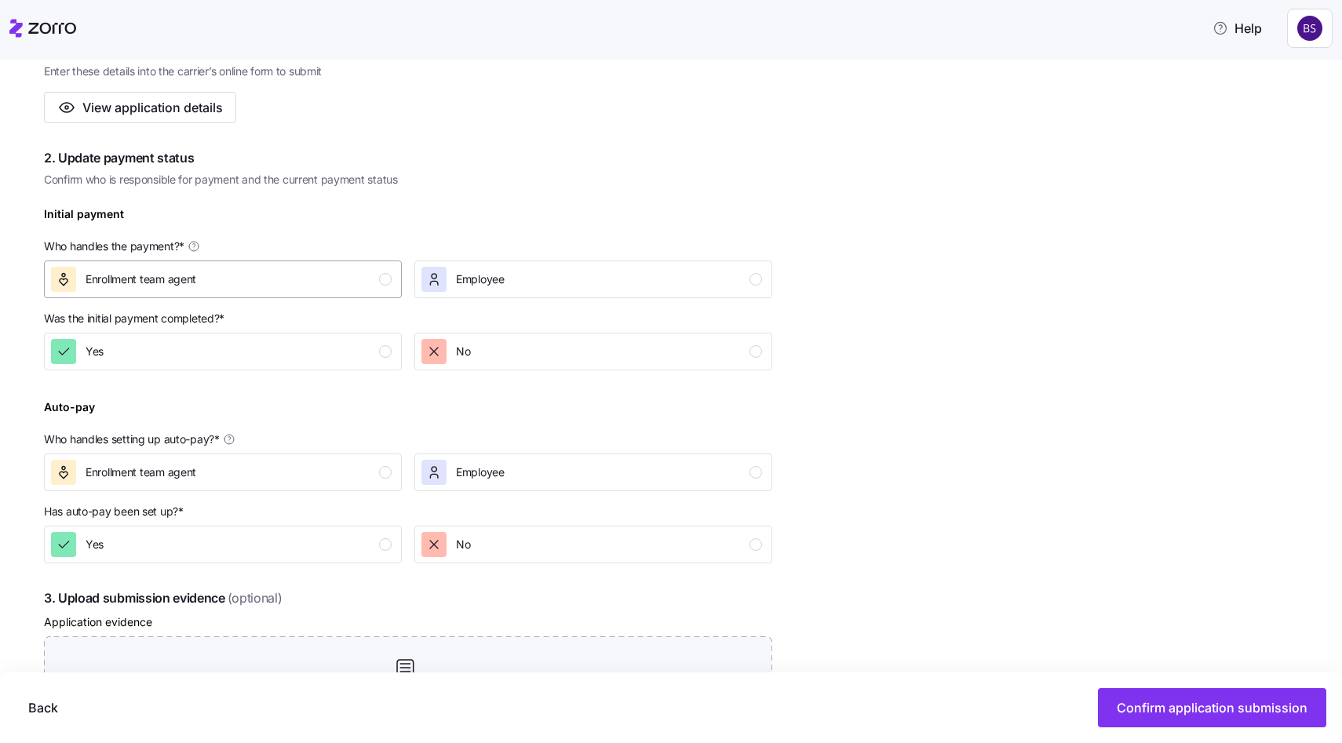
click at [377, 273] on div "Enrollment team agent" at bounding box center [221, 279] width 341 height 25
click at [373, 337] on button "Yes" at bounding box center [223, 352] width 358 height 38
click at [359, 511] on div "Has auto-pay been set up? *" at bounding box center [408, 512] width 728 height 16
click at [358, 484] on div "Enrollment team agent" at bounding box center [221, 472] width 341 height 25
click at [355, 543] on div "Yes" at bounding box center [221, 544] width 341 height 25
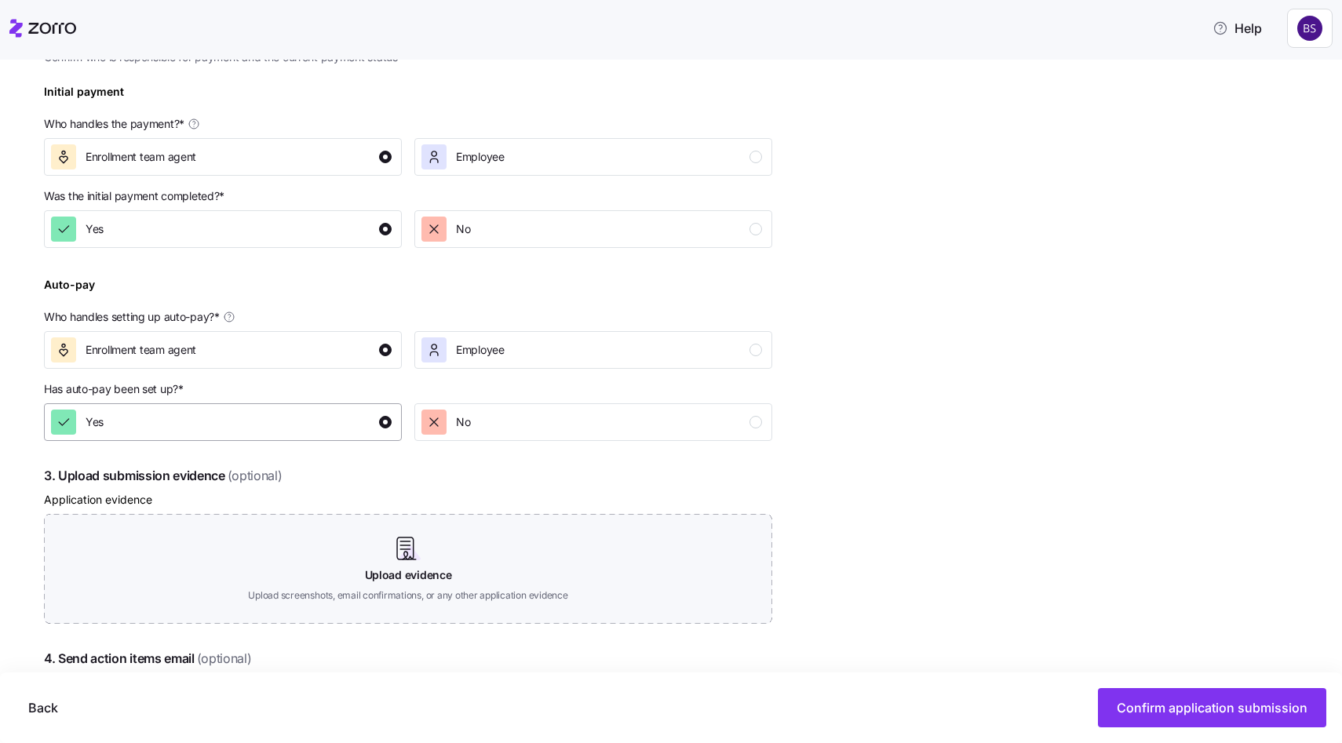
scroll to position [632, 0]
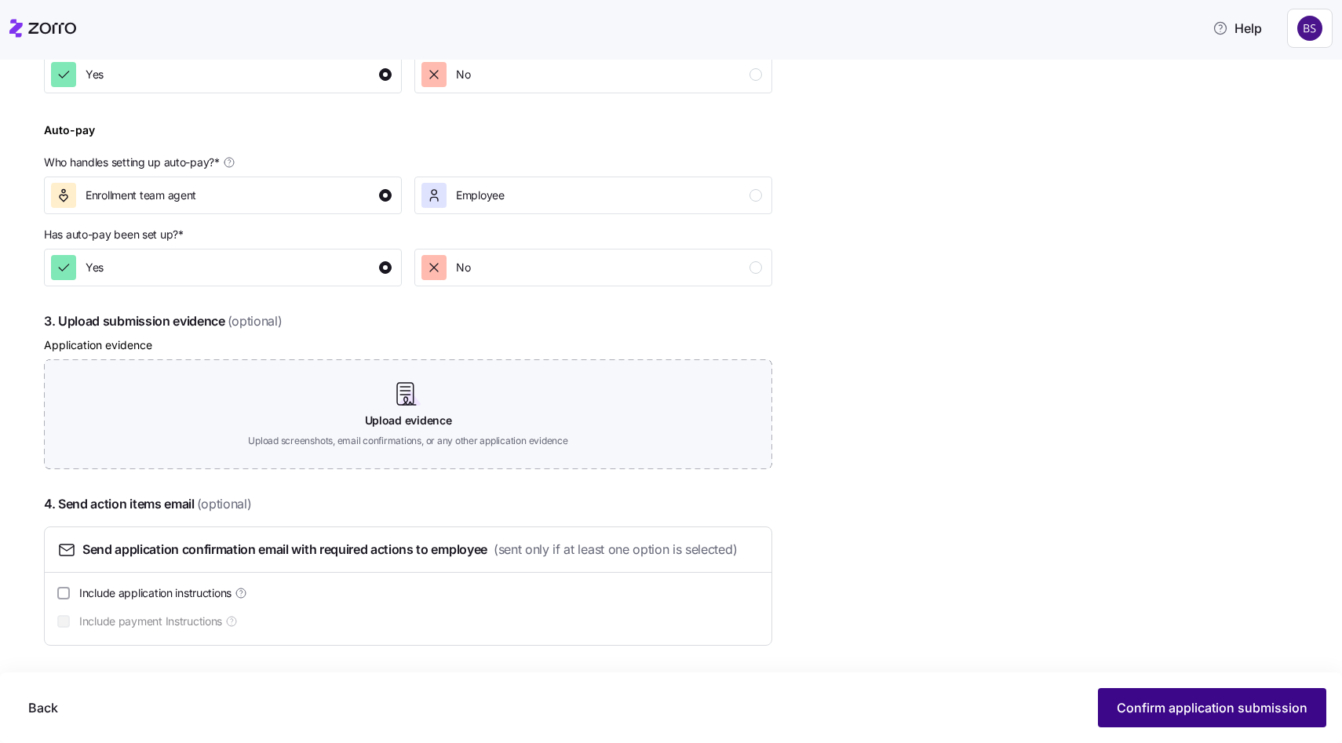
click at [1135, 698] on button "Confirm application submission" at bounding box center [1212, 707] width 228 height 39
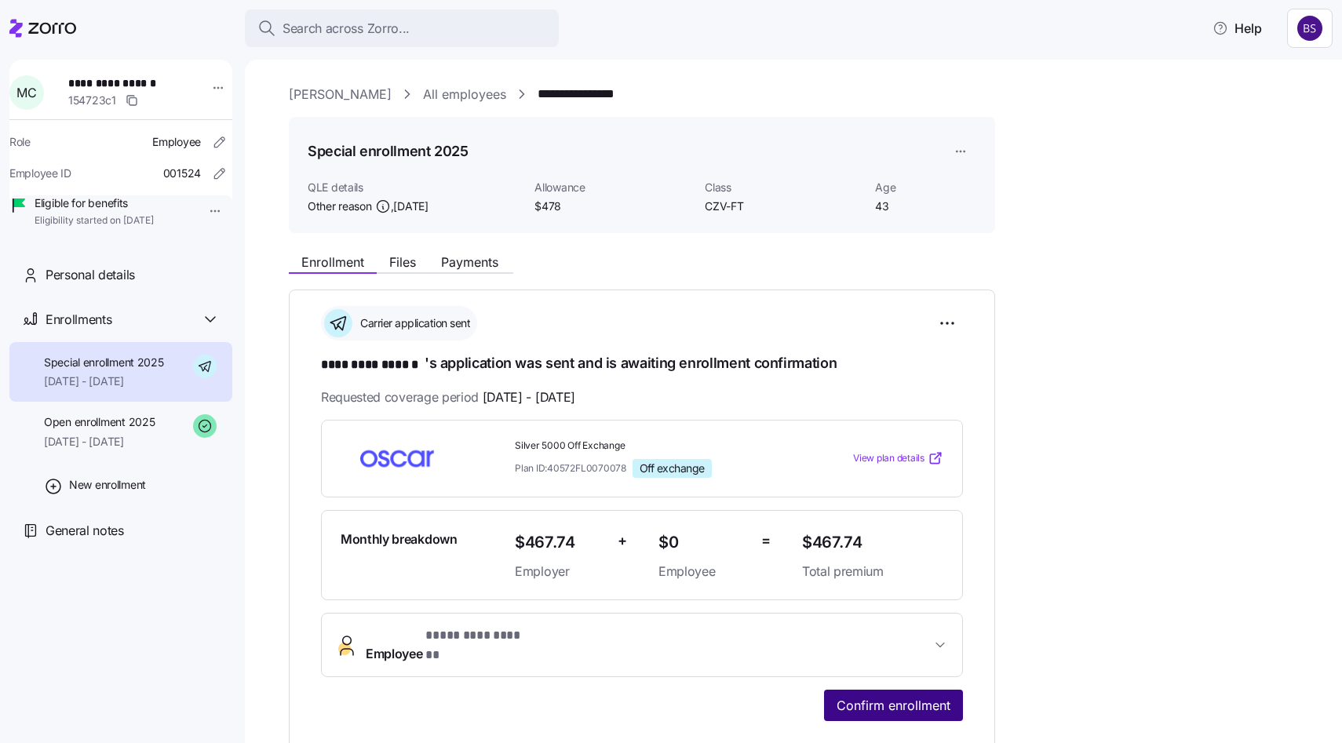
click at [913, 697] on span "Confirm enrollment" at bounding box center [893, 705] width 114 height 19
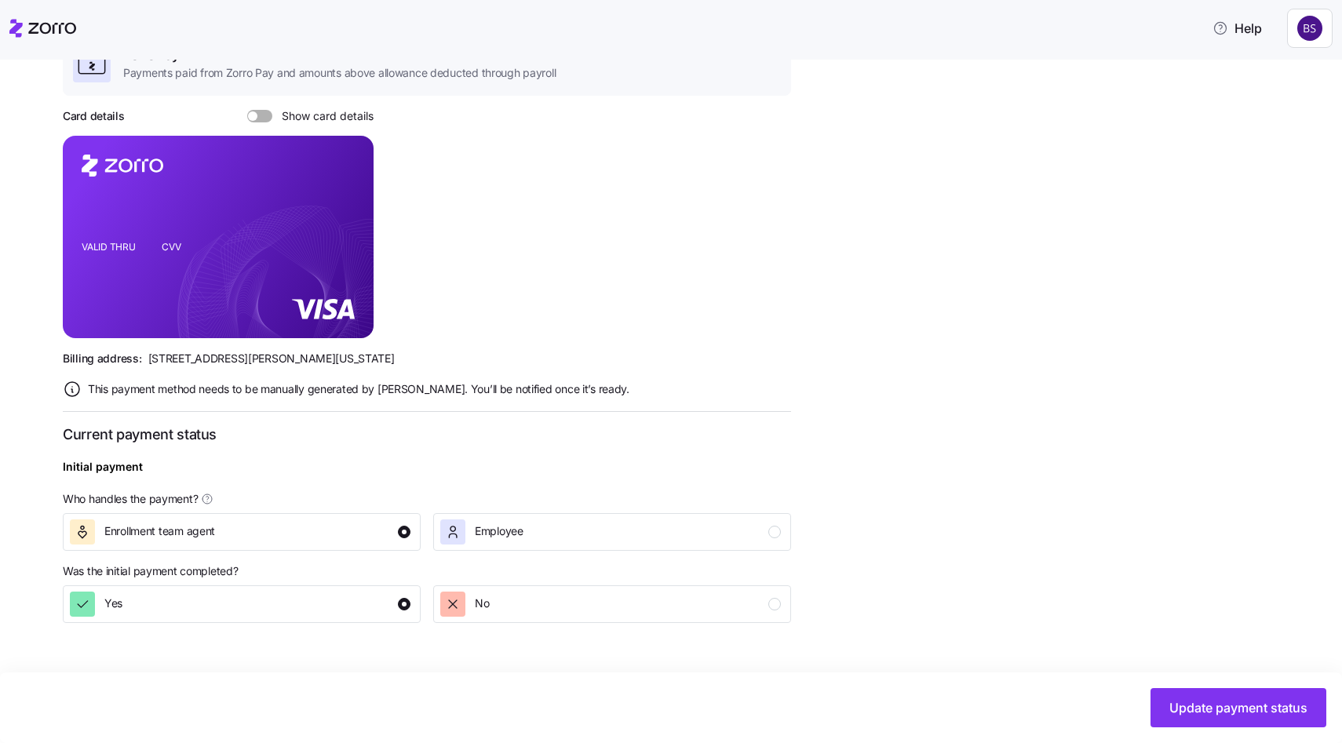
scroll to position [452, 0]
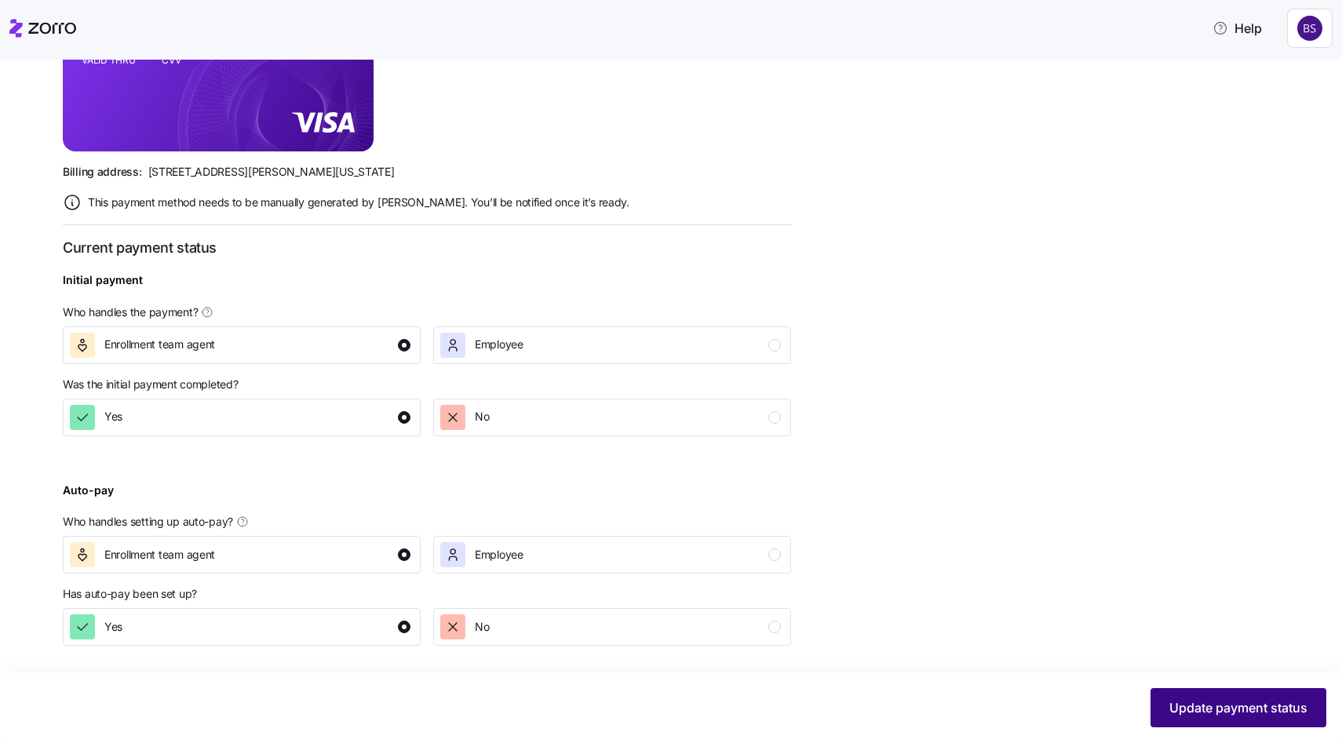
click at [1249, 712] on span "Update payment status" at bounding box center [1238, 707] width 138 height 19
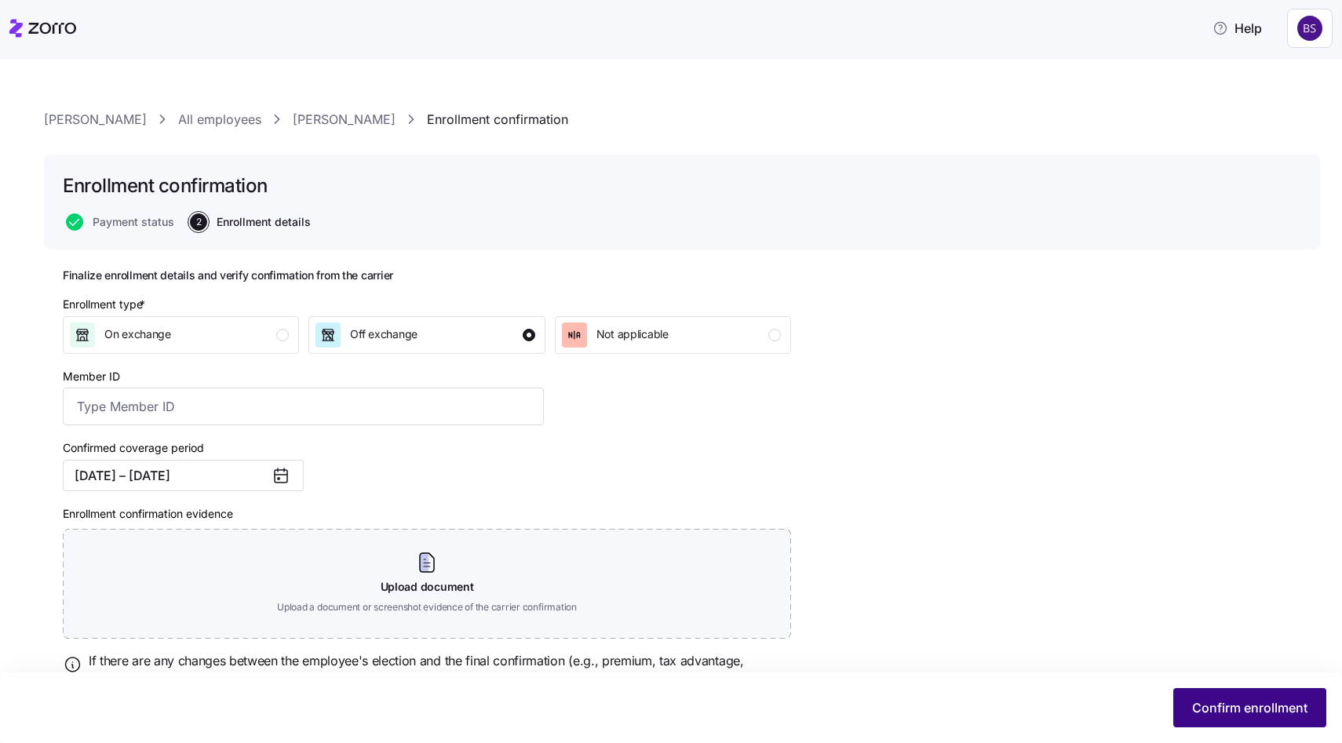
click at [1211, 694] on button "Confirm enrollment" at bounding box center [1249, 707] width 153 height 39
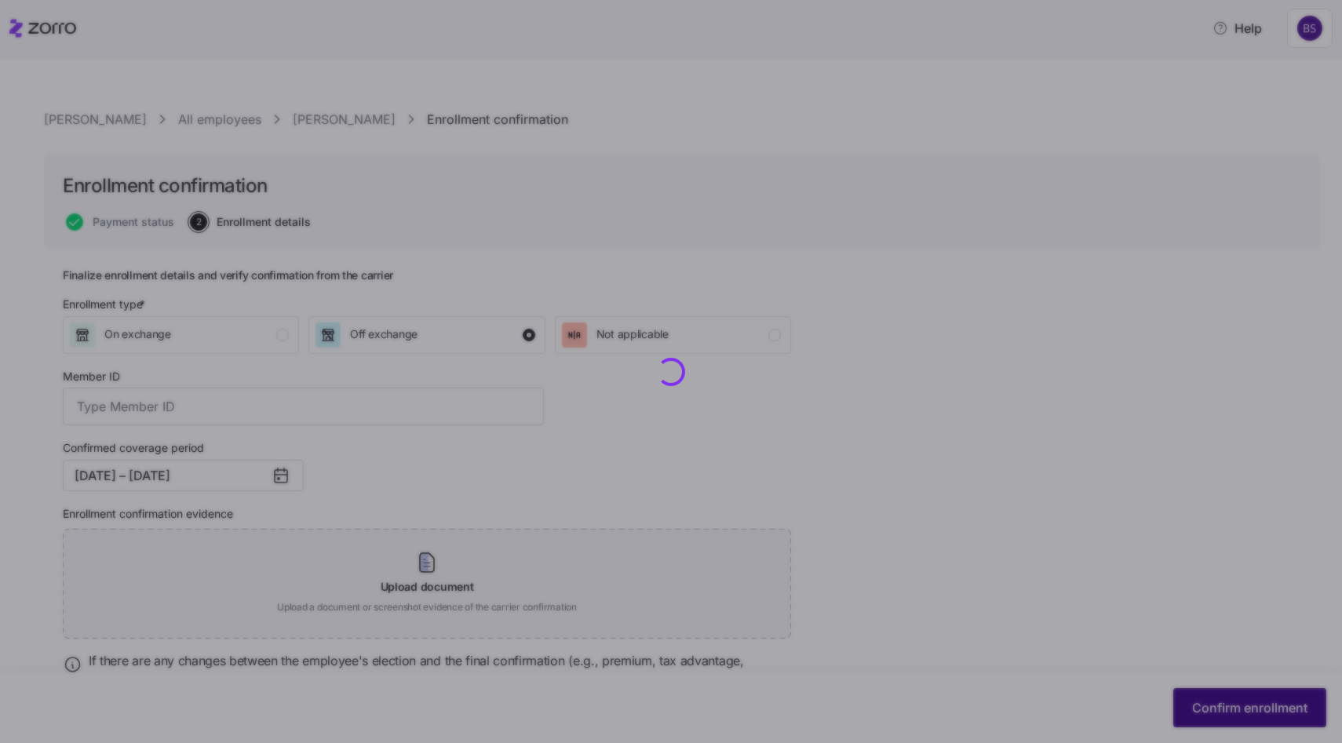
checkbox input "false"
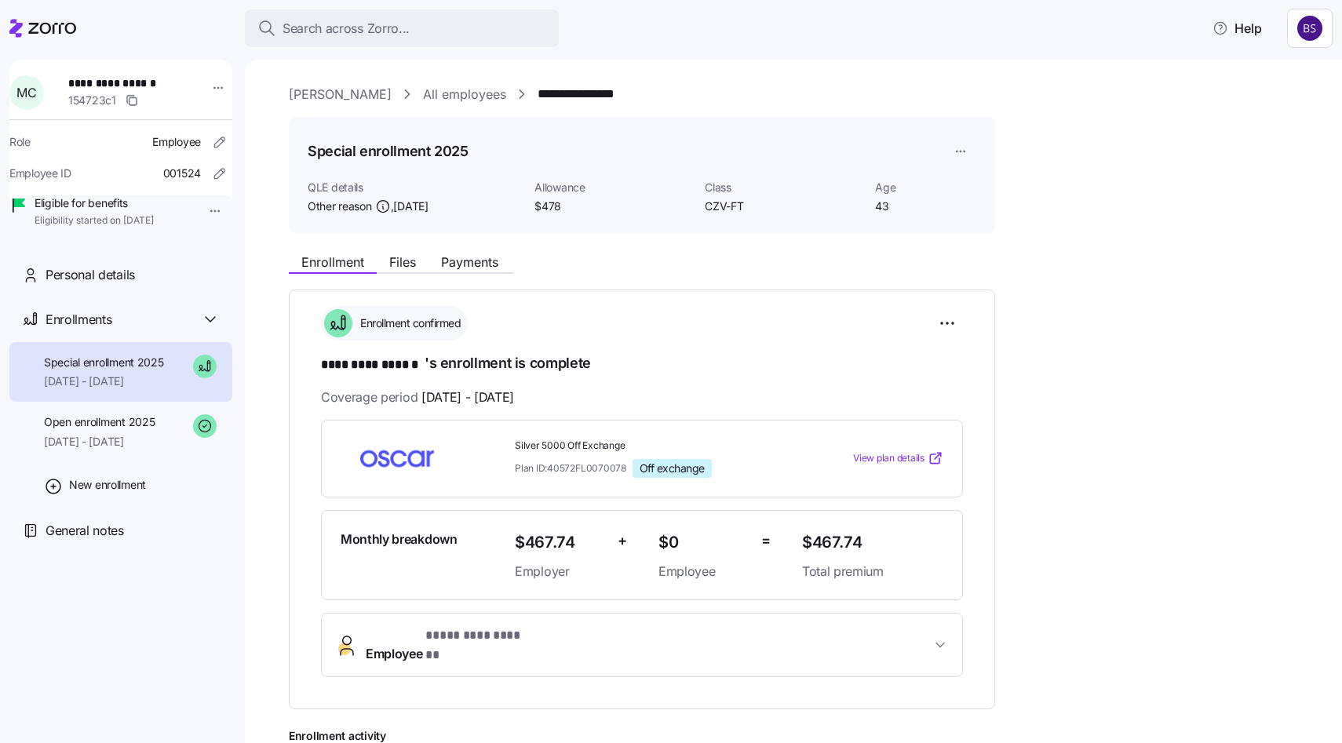
click at [669, 639] on span "Employee * ********* ****** *" at bounding box center [648, 645] width 565 height 38
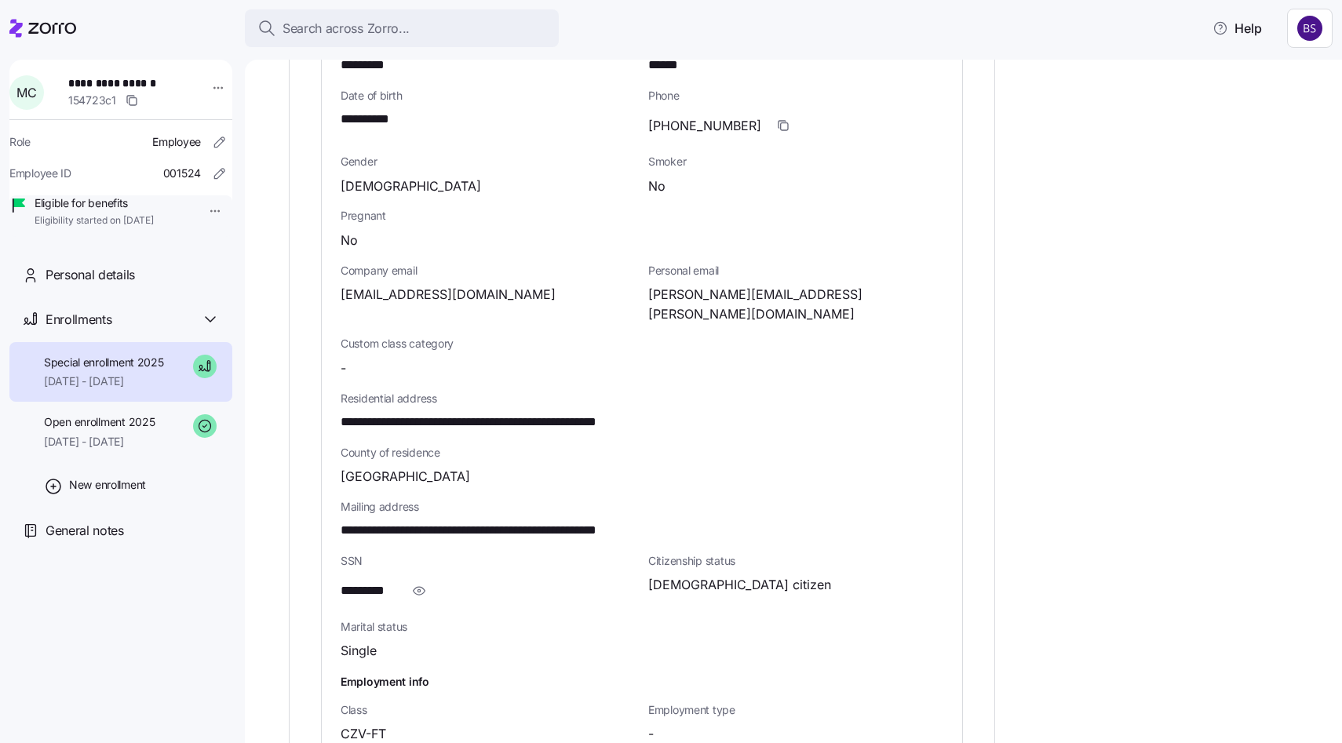
scroll to position [686, 0]
click at [415, 581] on icon "button" at bounding box center [419, 590] width 16 height 19
click at [345, 581] on span "**********" at bounding box center [380, 591] width 78 height 20
drag, startPoint x: 343, startPoint y: 556, endPoint x: 421, endPoint y: 550, distance: 77.9
click at [421, 574] on div "**********" at bounding box center [488, 589] width 295 height 31
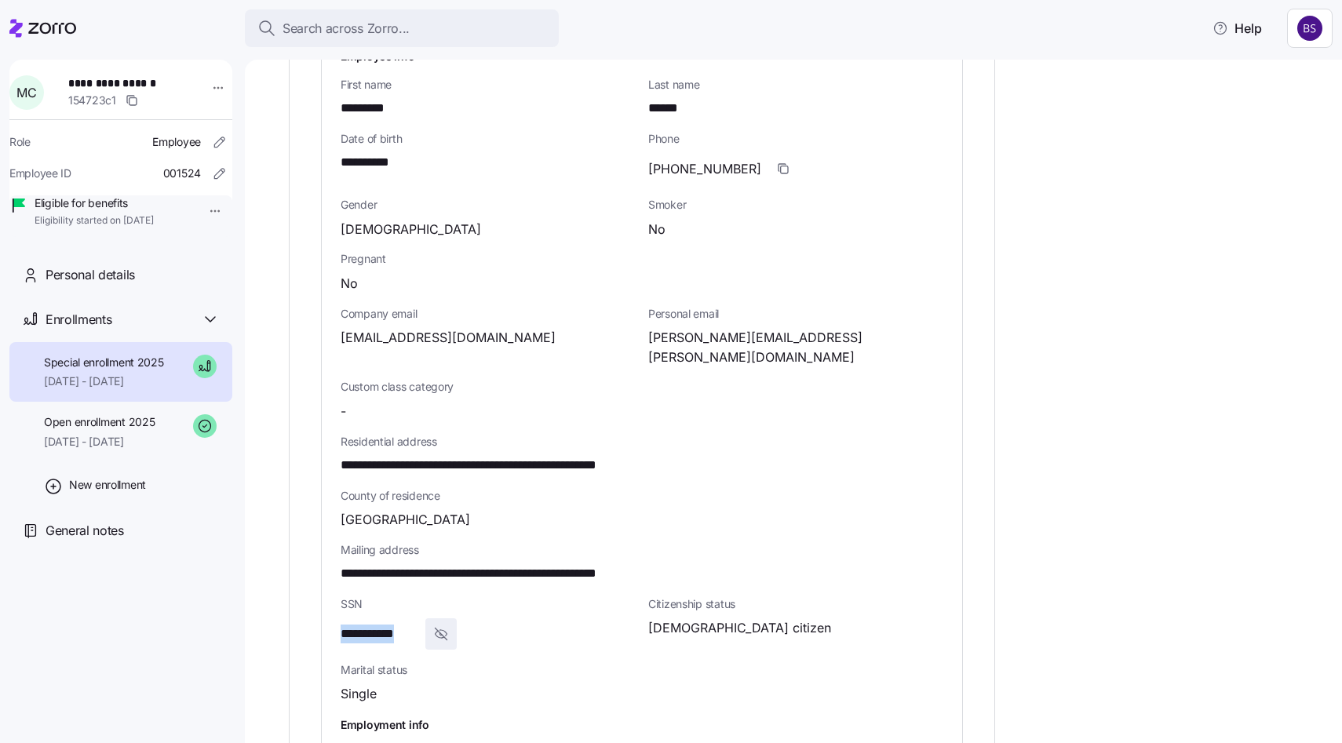
scroll to position [639, 0]
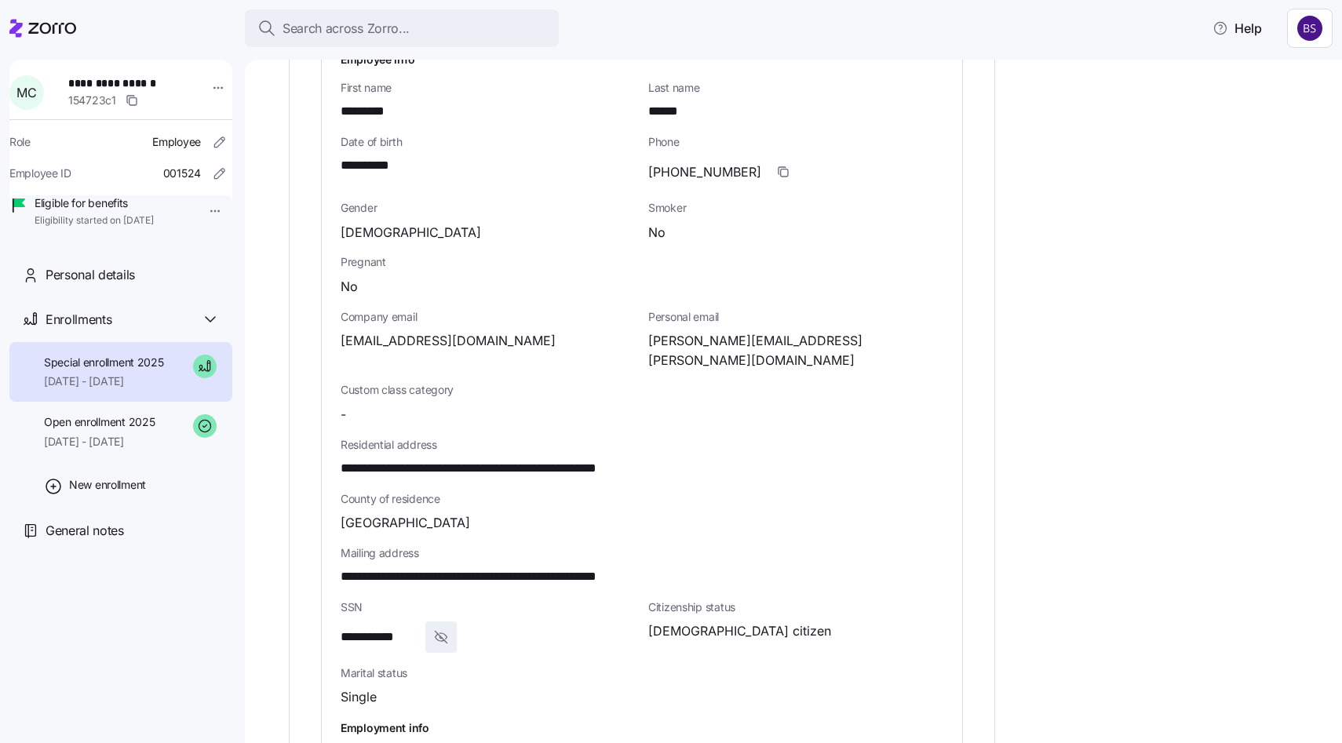
click at [355, 156] on span "**********" at bounding box center [374, 166] width 67 height 20
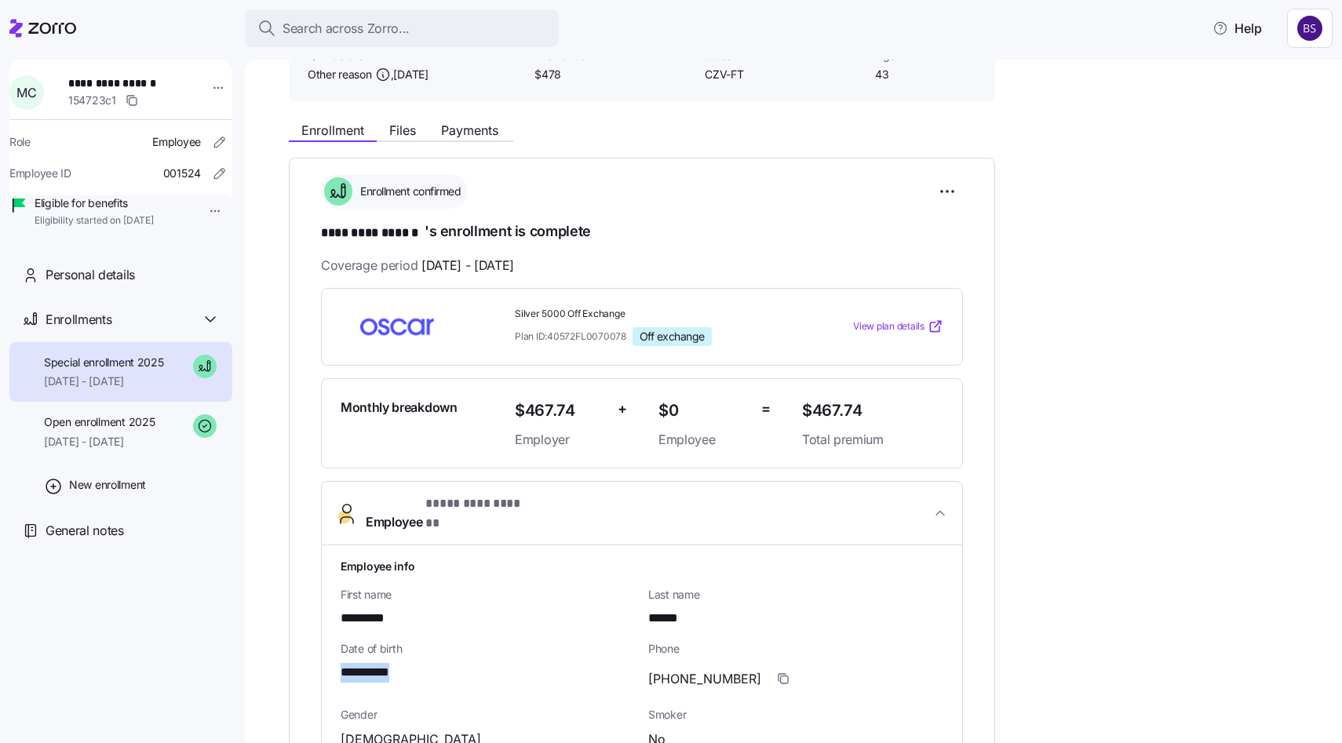
scroll to position [0, 0]
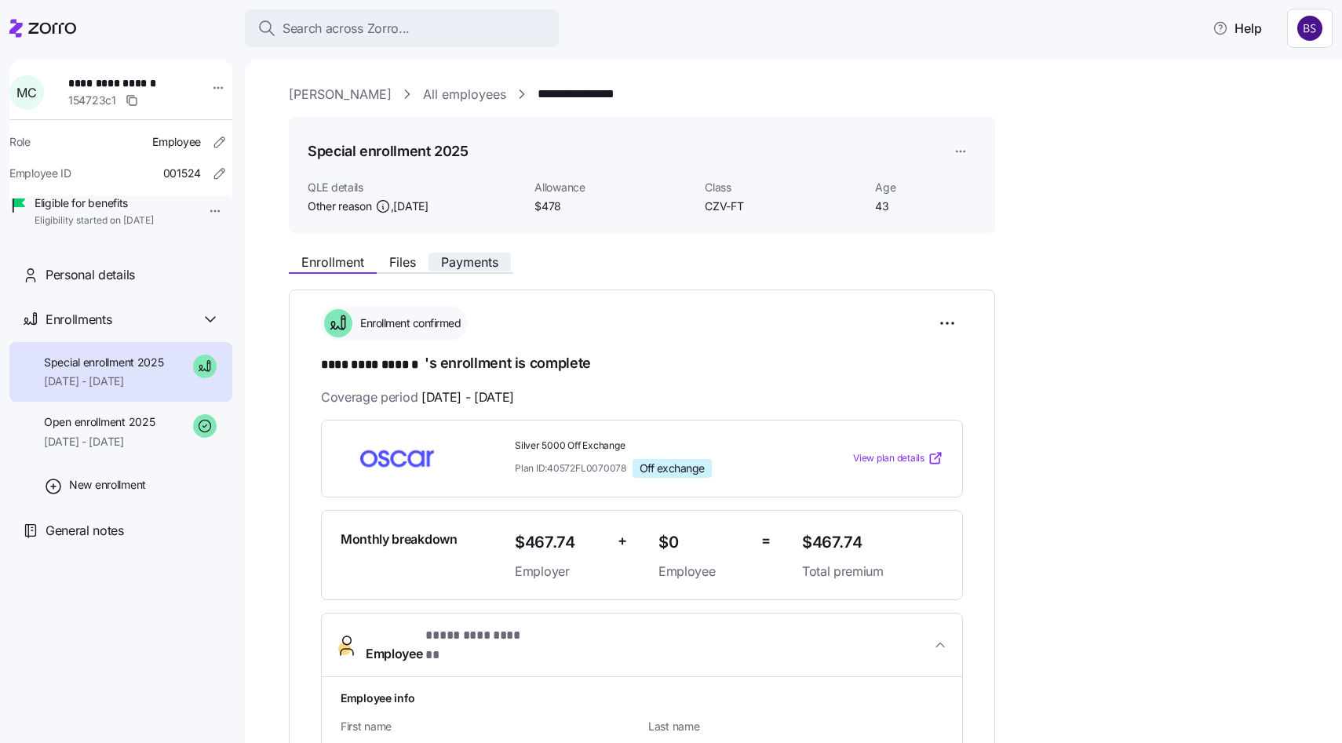
click at [458, 258] on span "Payments" at bounding box center [469, 262] width 57 height 13
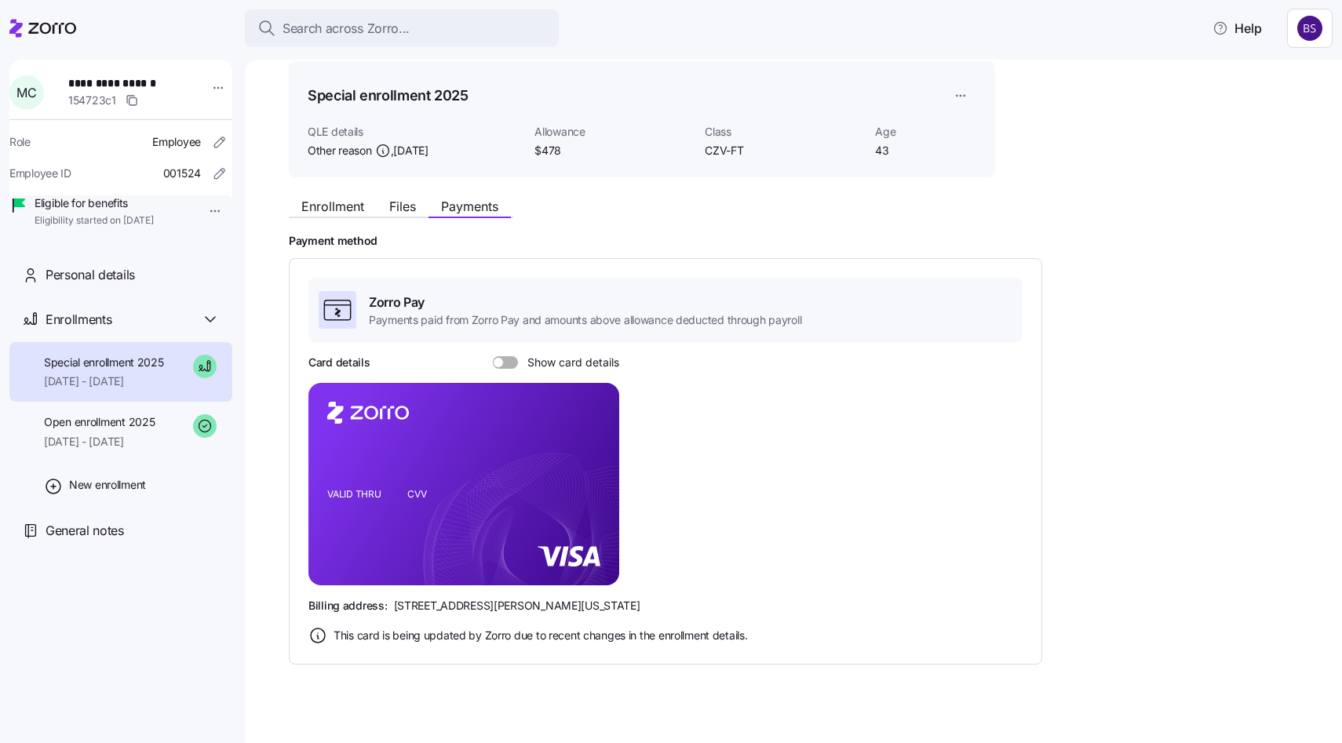
scroll to position [55, 0]
click at [510, 357] on span at bounding box center [511, 363] width 16 height 13
click at [493, 357] on input "Show card details" at bounding box center [493, 357] width 0 height 0
click at [596, 461] on icon "copy-to-clipboard" at bounding box center [590, 457] width 14 height 14
drag, startPoint x: 326, startPoint y: 560, endPoint x: 494, endPoint y: 567, distance: 168.0
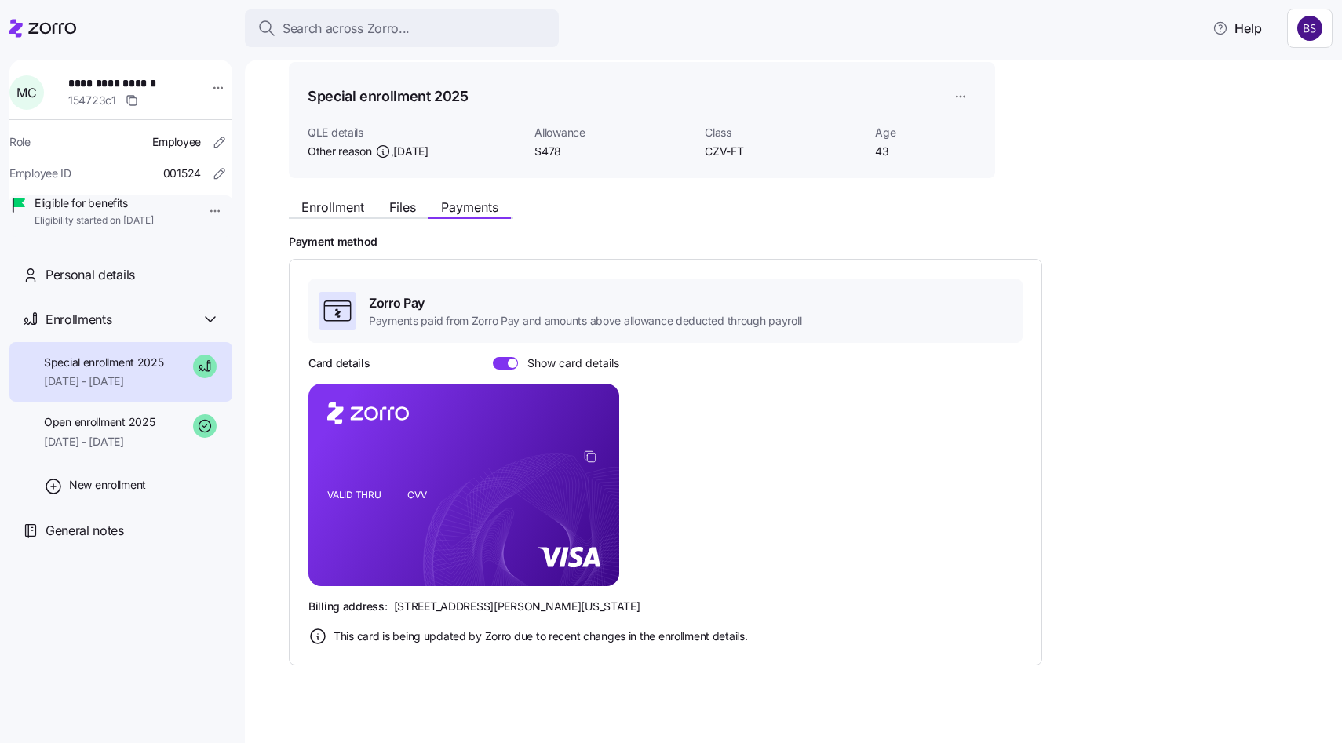
click at [494, 567] on rect at bounding box center [463, 485] width 311 height 202
click at [479, 555] on icon "VALID THRU CVV" at bounding box center [463, 485] width 311 height 202
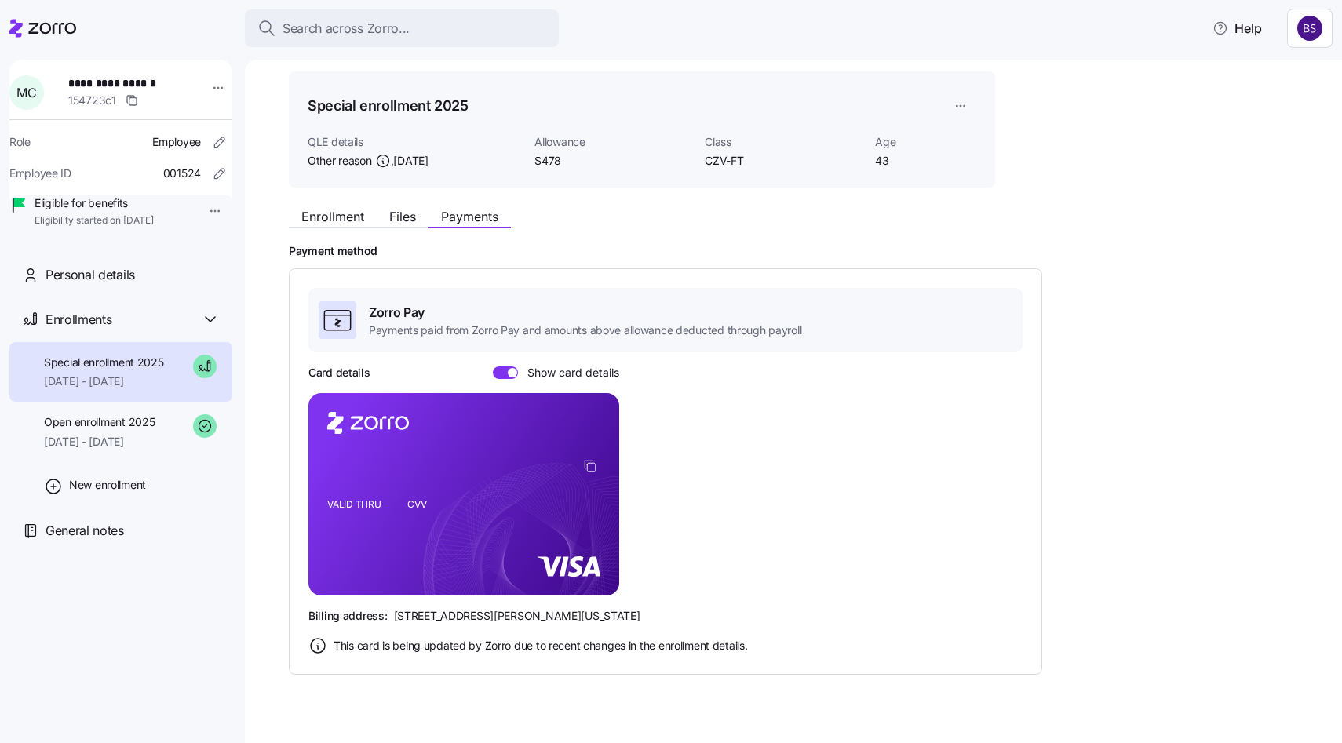
scroll to position [71, 0]
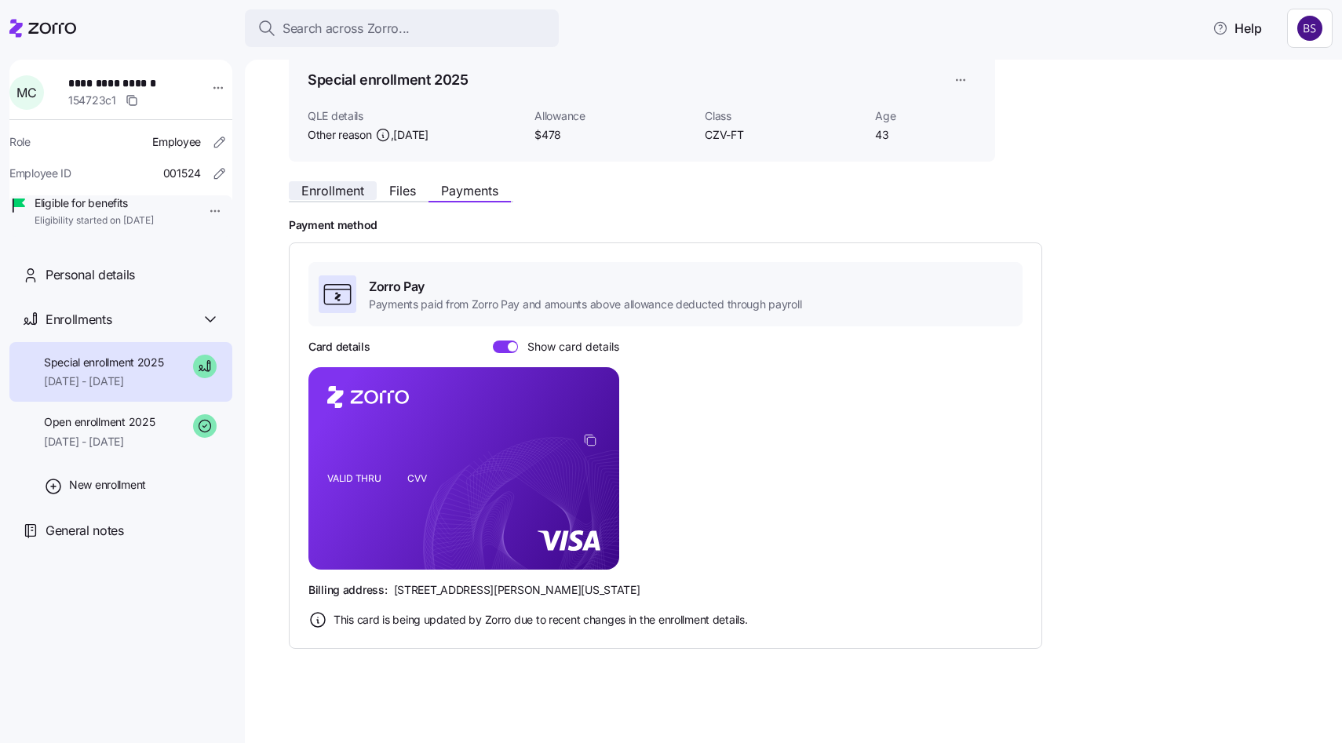
click at [333, 199] on button "Enrollment" at bounding box center [333, 190] width 88 height 19
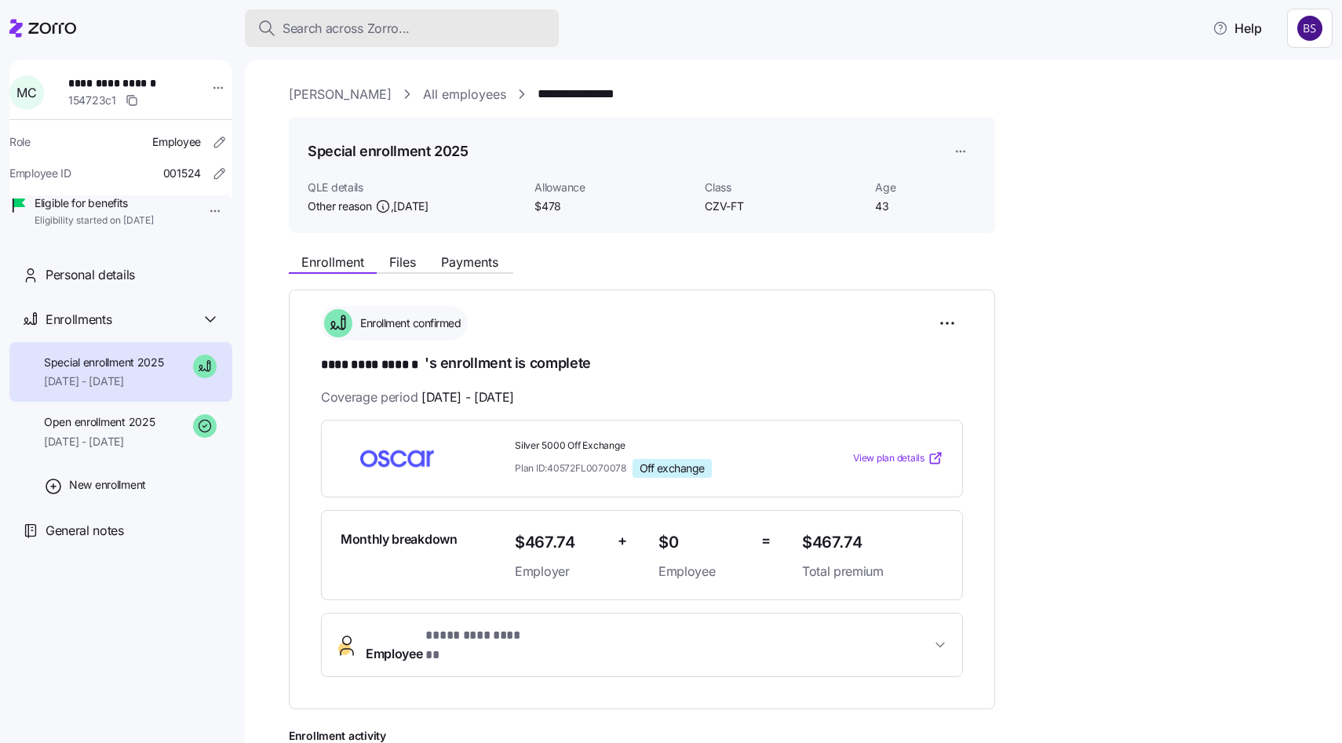
click at [368, 42] on button "Search across Zorro..." at bounding box center [402, 28] width 314 height 38
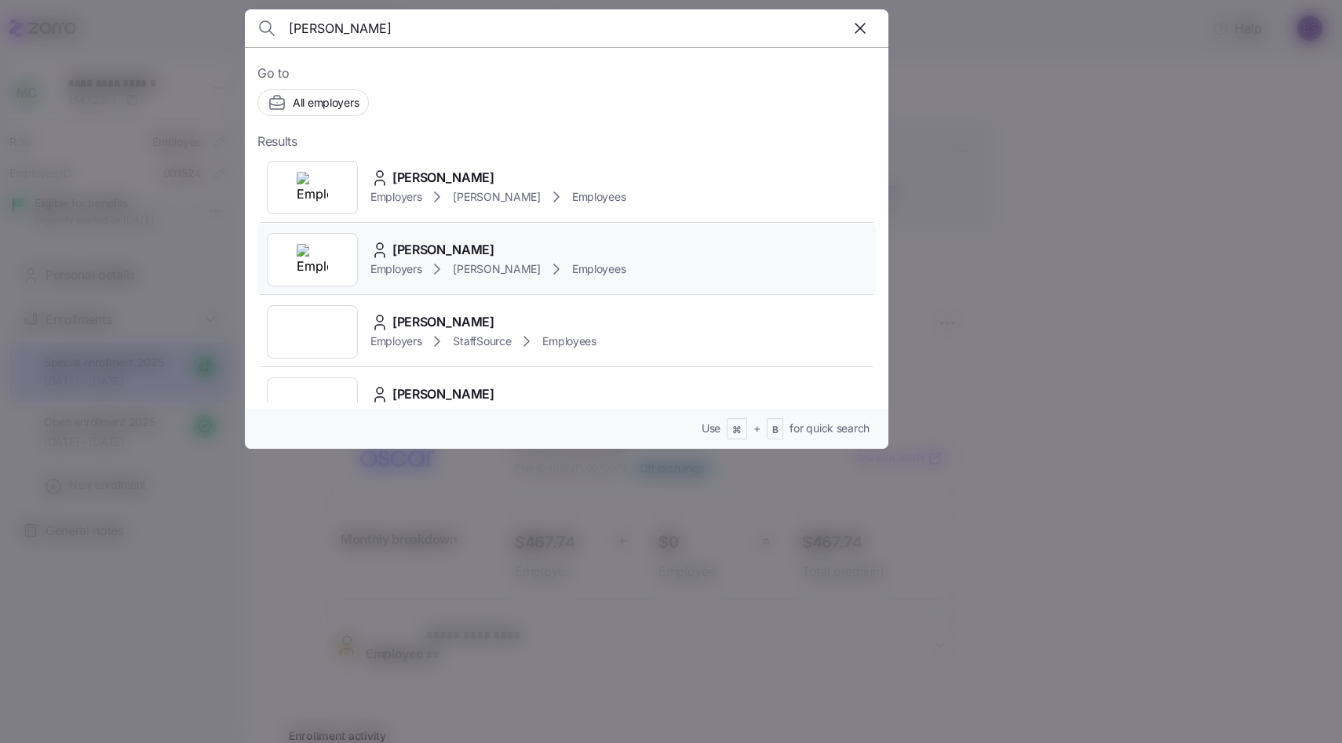
type input "[PERSON_NAME]"
click at [422, 246] on span "[PERSON_NAME]" at bounding box center [443, 250] width 102 height 20
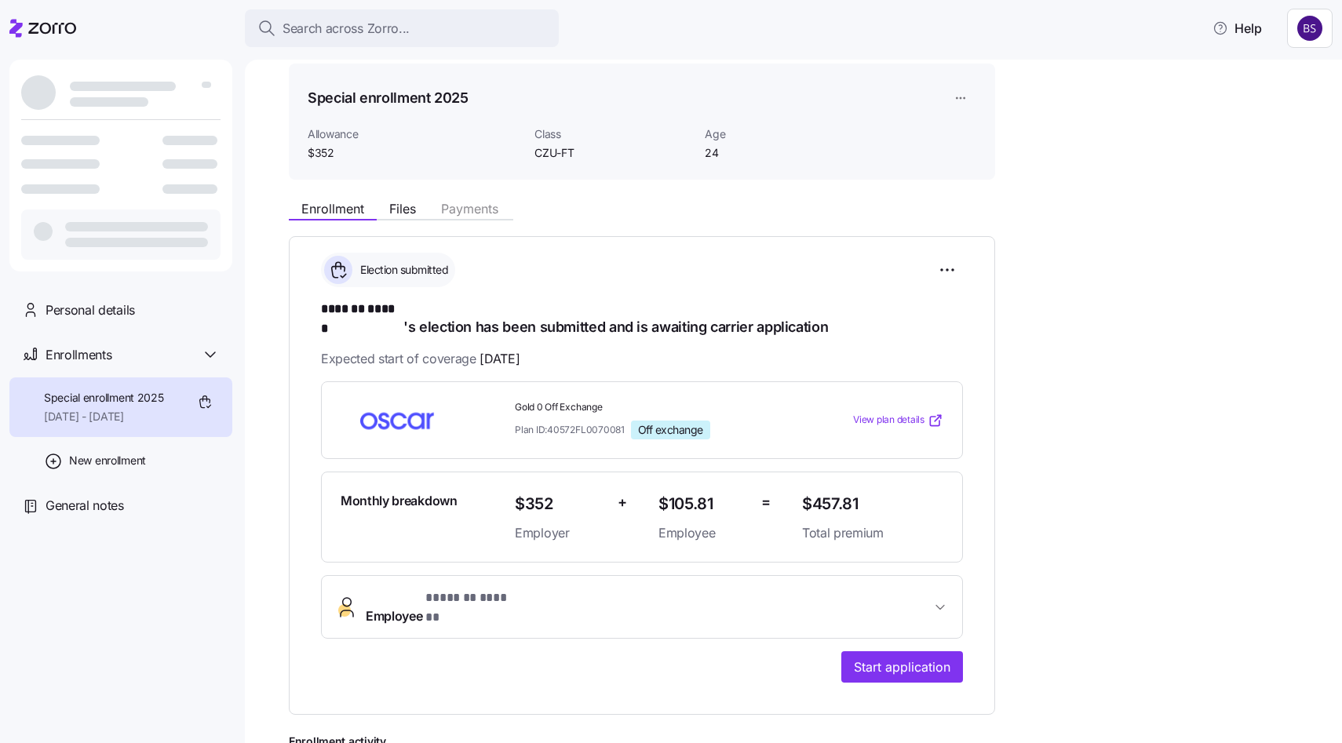
scroll to position [57, 0]
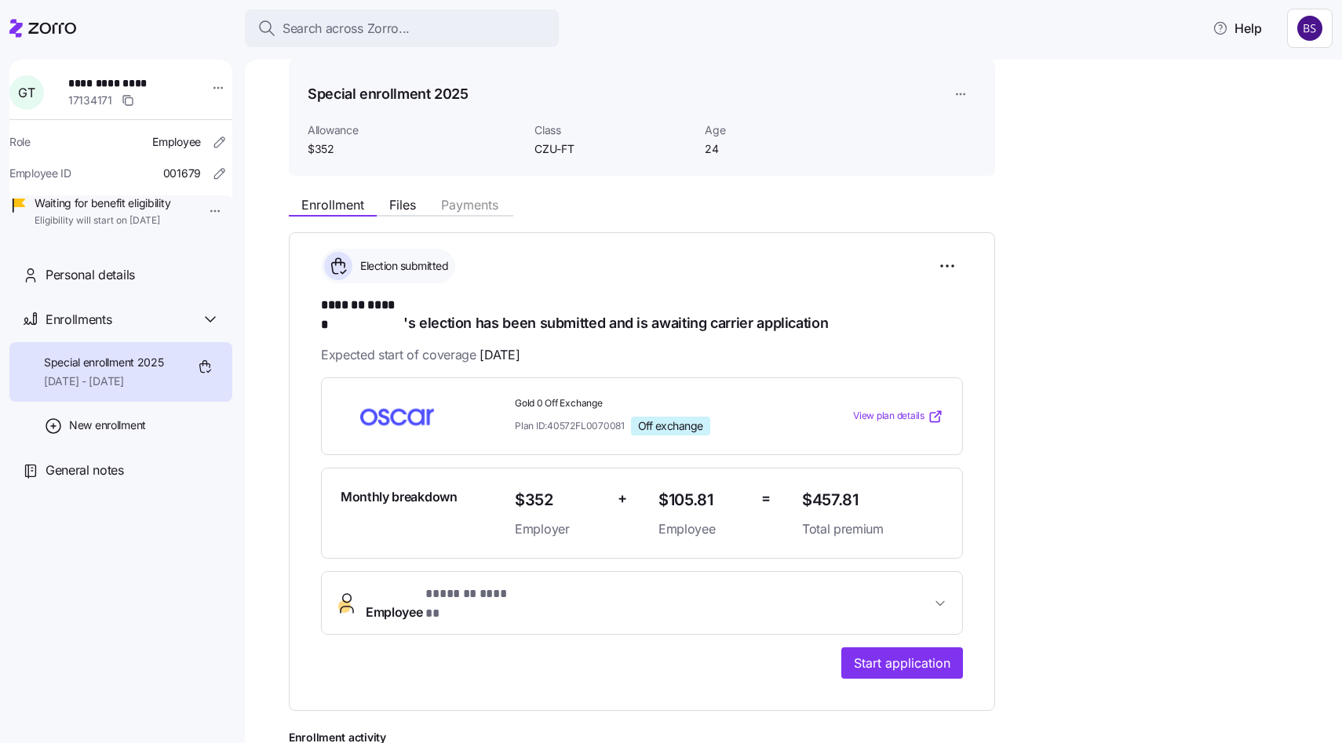
click at [563, 585] on span "Employee * ******* ****** *" at bounding box center [648, 604] width 565 height 38
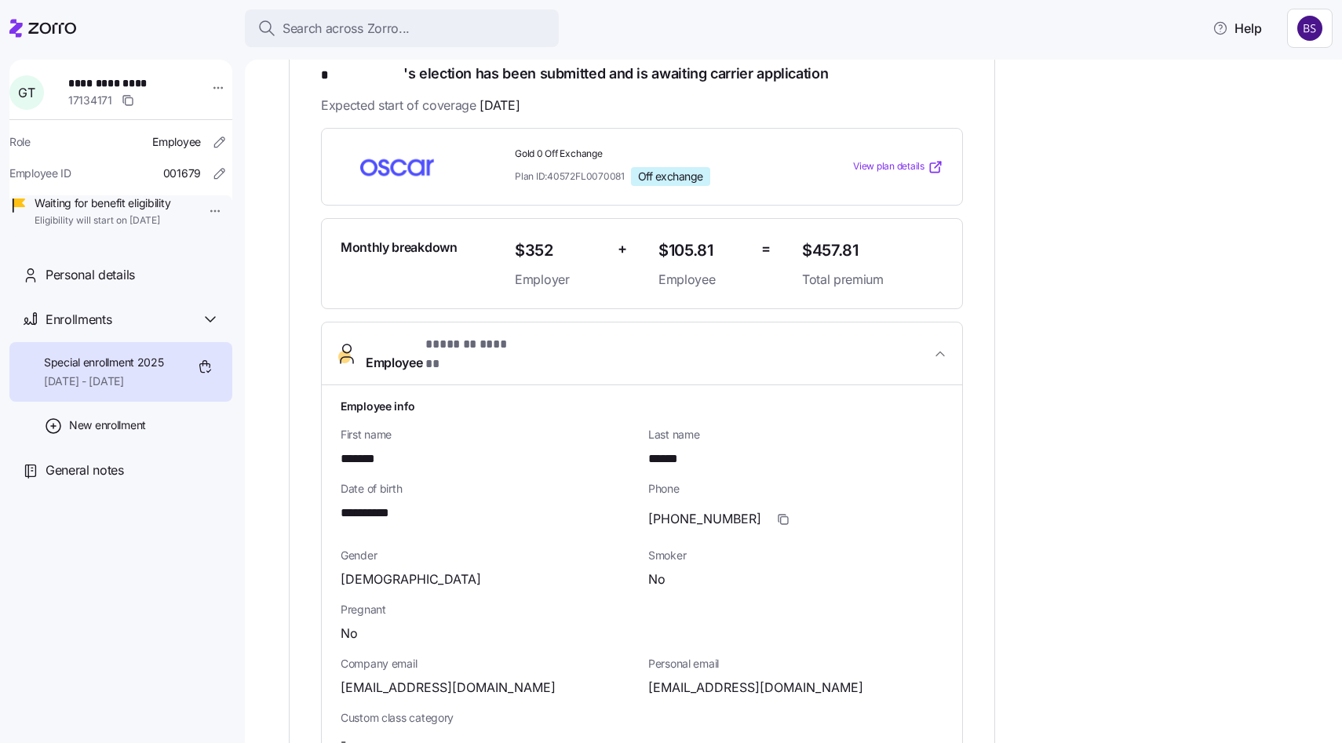
scroll to position [356, 0]
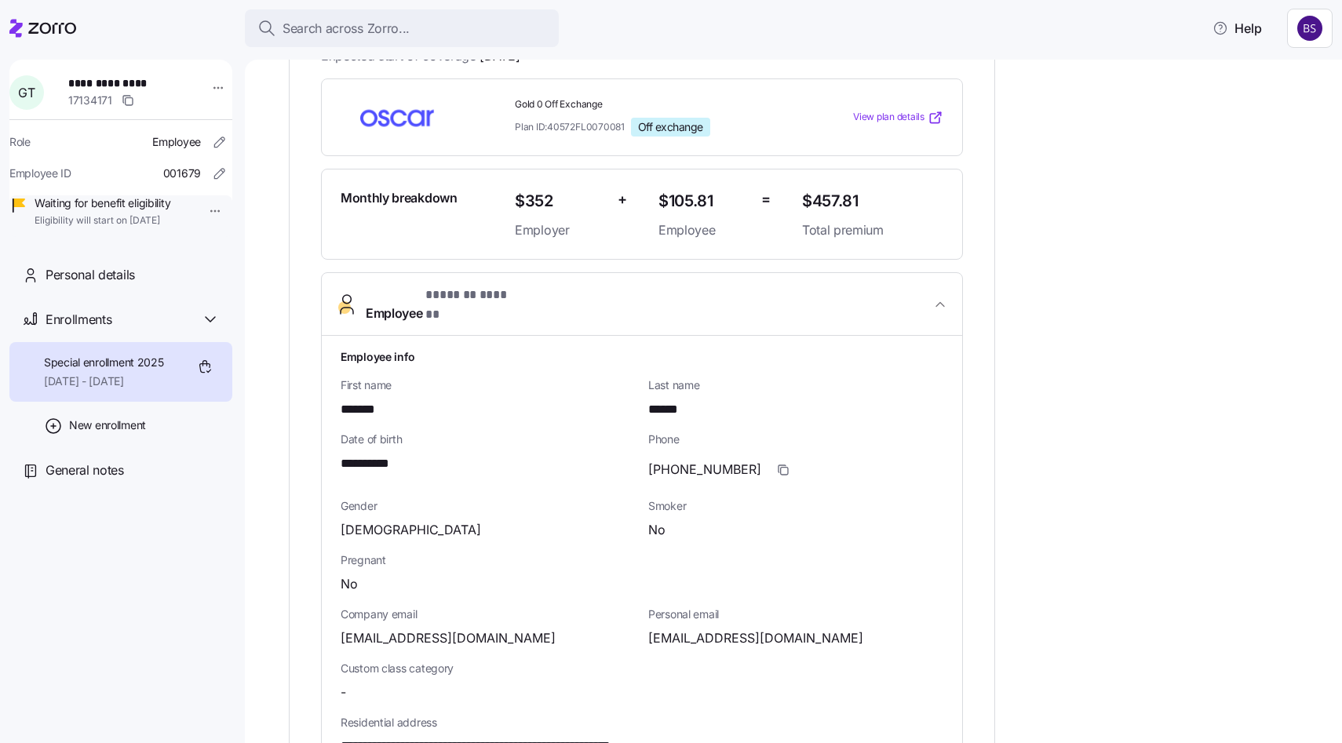
click at [369, 454] on span "**********" at bounding box center [375, 464] width 69 height 20
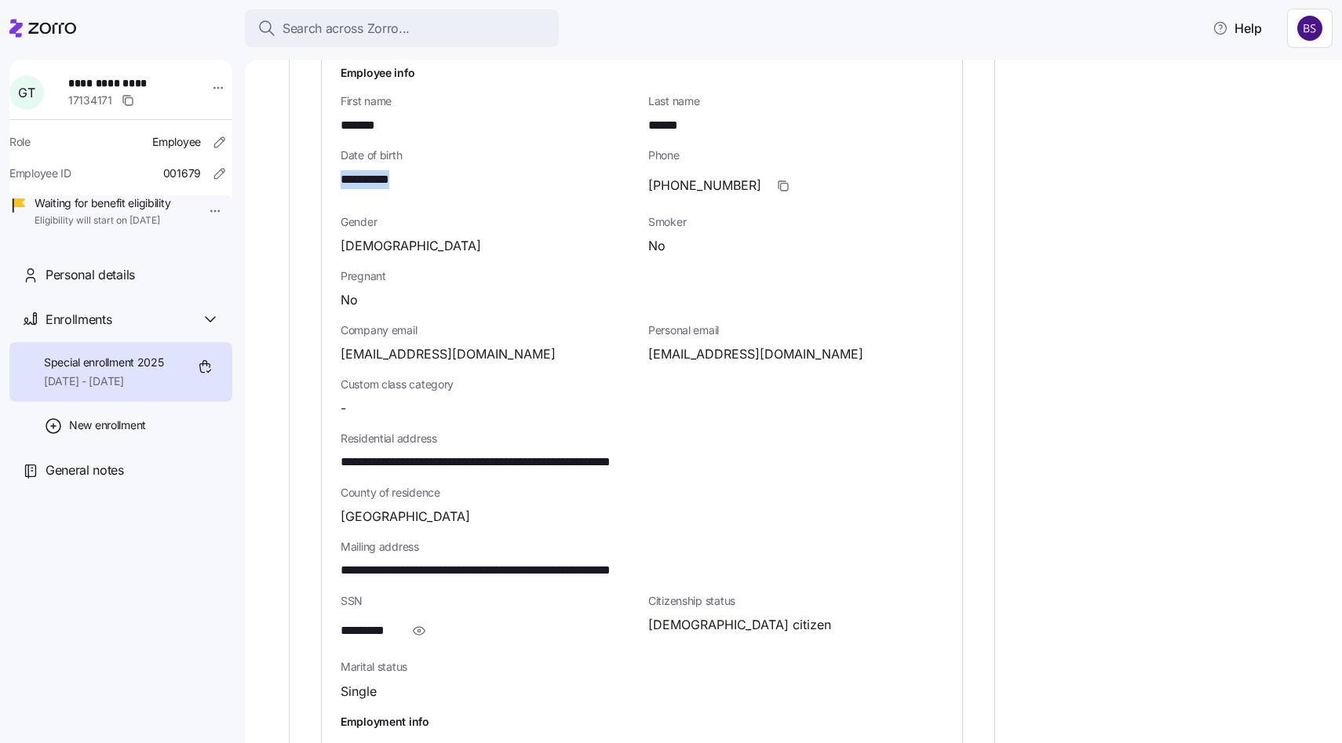
scroll to position [658, 0]
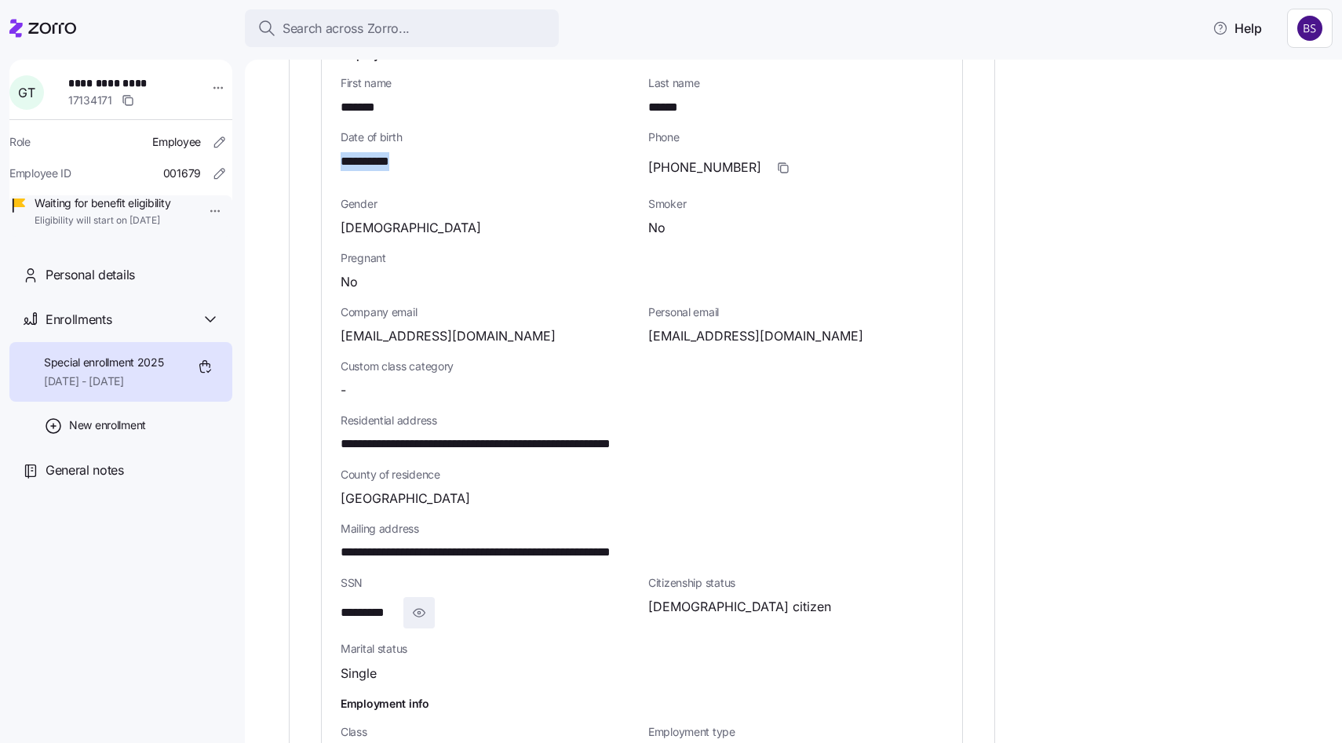
click at [422, 603] on icon "button" at bounding box center [419, 612] width 16 height 19
click at [388, 603] on span "**********" at bounding box center [378, 613] width 75 height 20
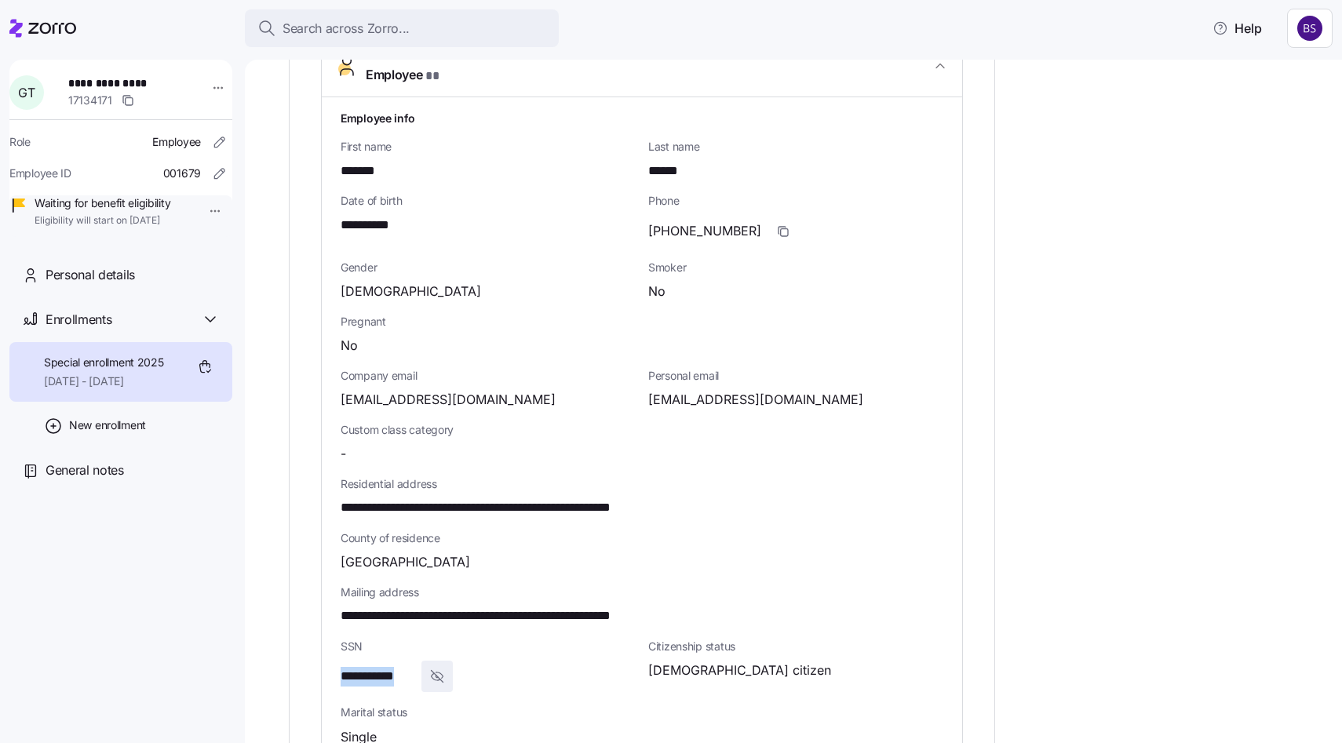
scroll to position [570, 0]
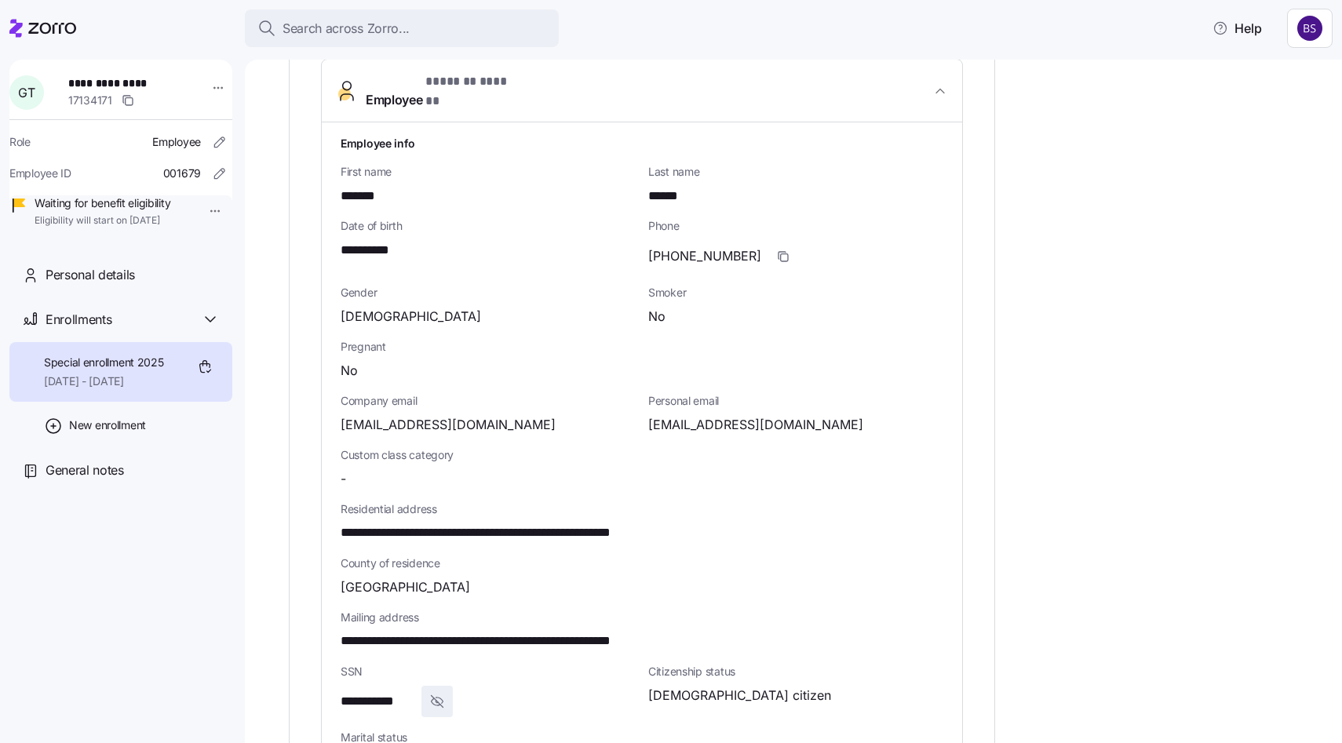
click at [360, 187] on span "*******" at bounding box center [362, 197] width 42 height 20
click at [677, 187] on span "******" at bounding box center [667, 197] width 39 height 20
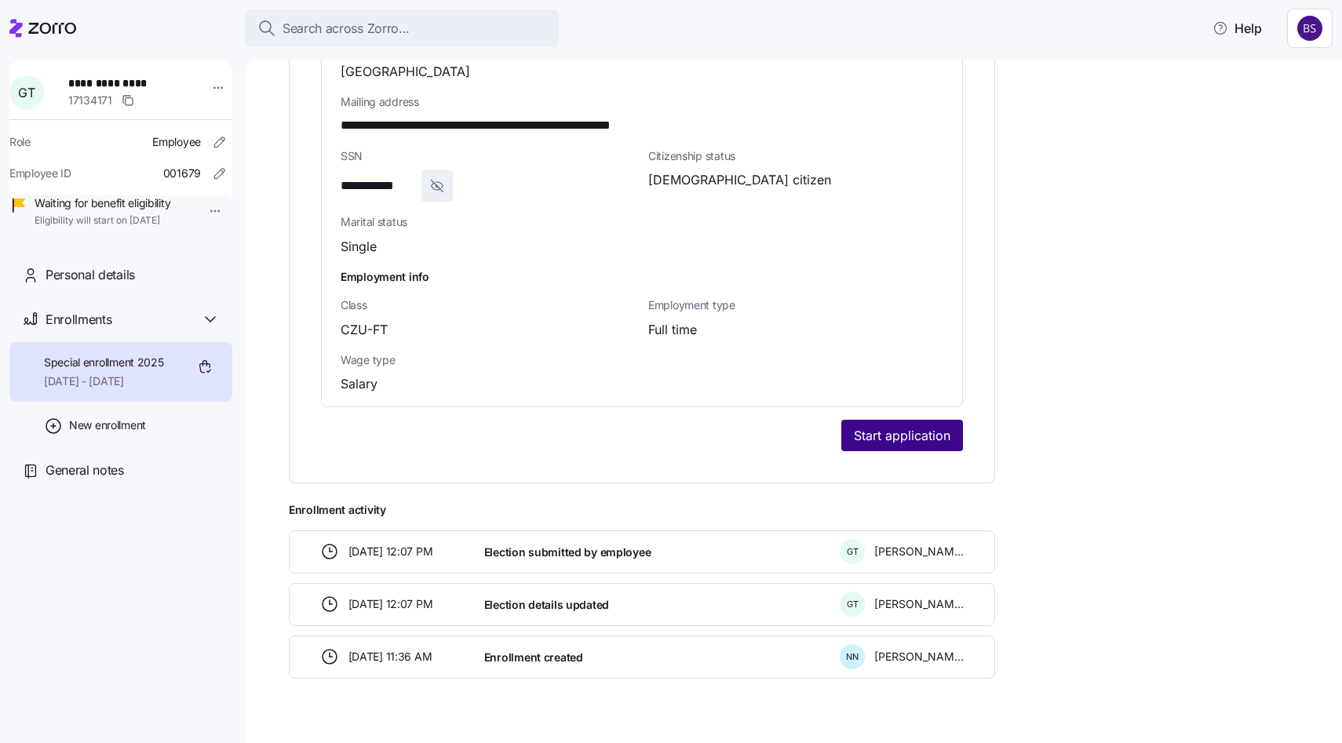
click at [920, 426] on span "Start application" at bounding box center [902, 435] width 97 height 19
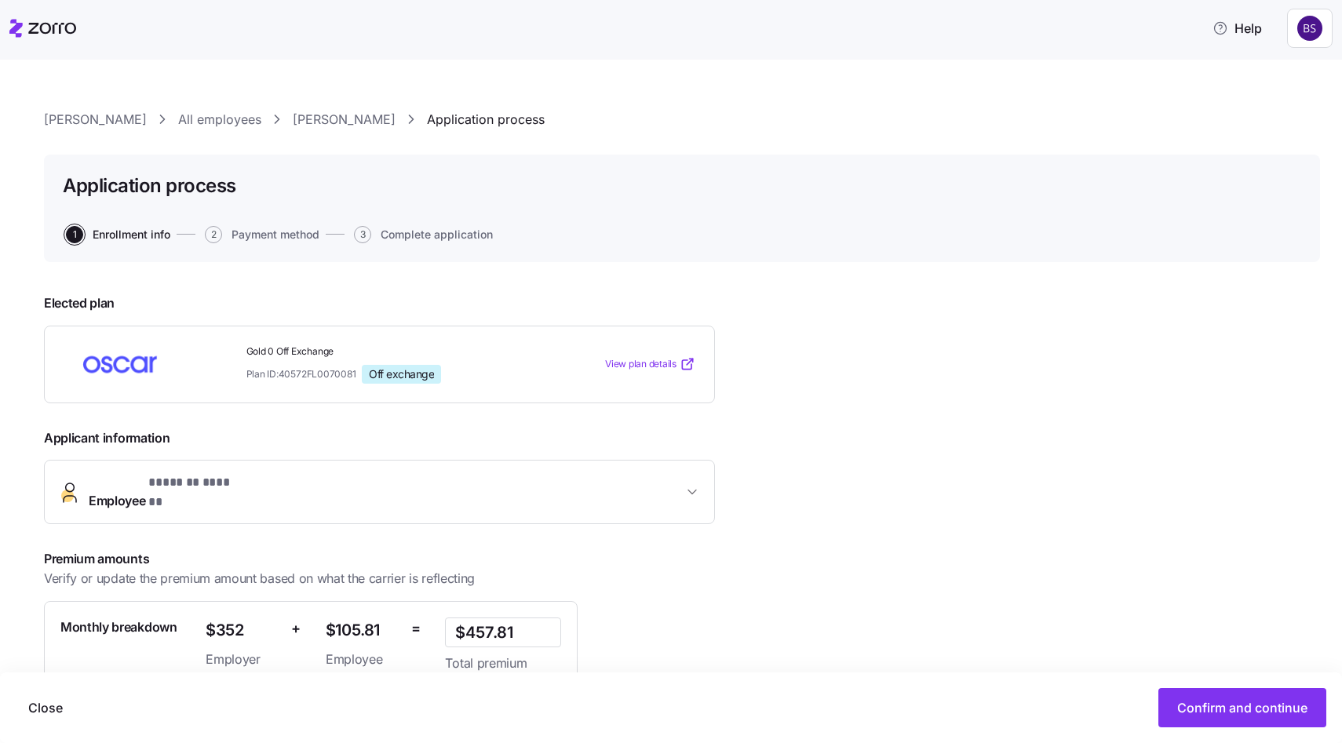
scroll to position [138, 0]
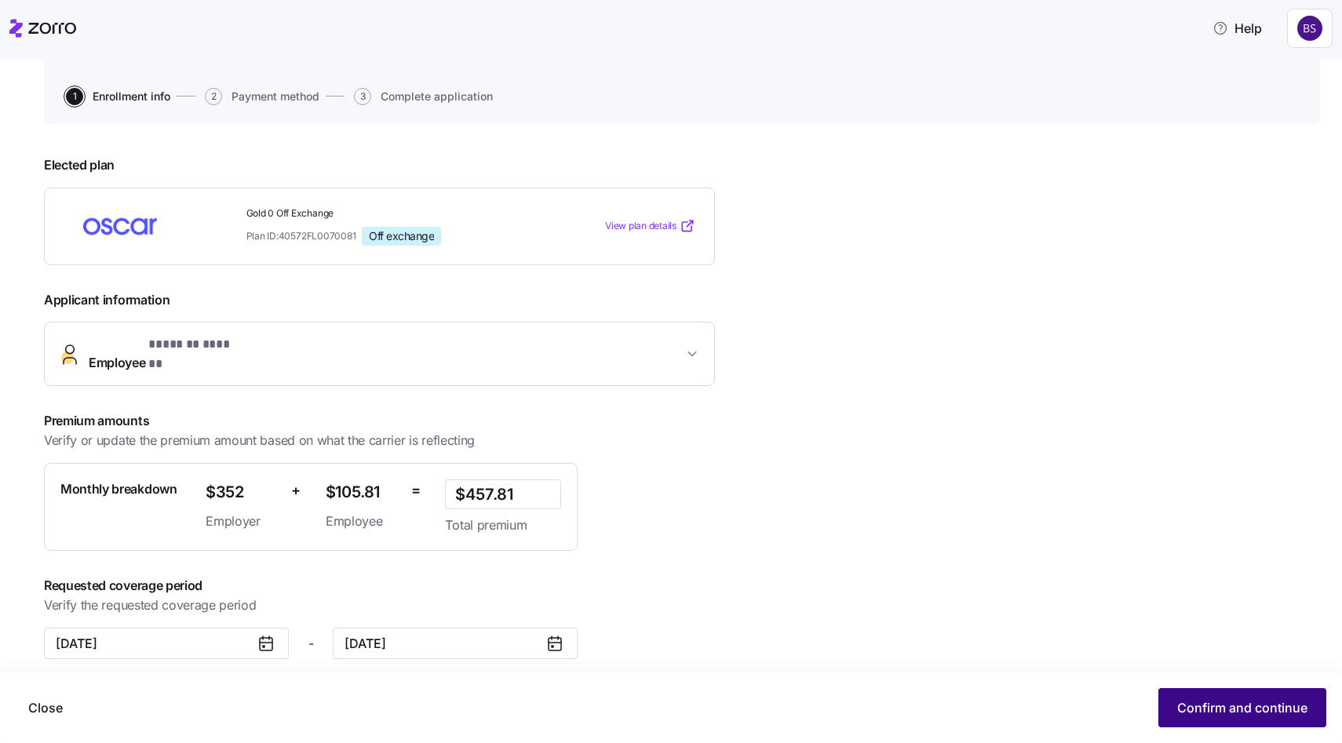
click at [1211, 695] on button "Confirm and continue" at bounding box center [1242, 707] width 168 height 39
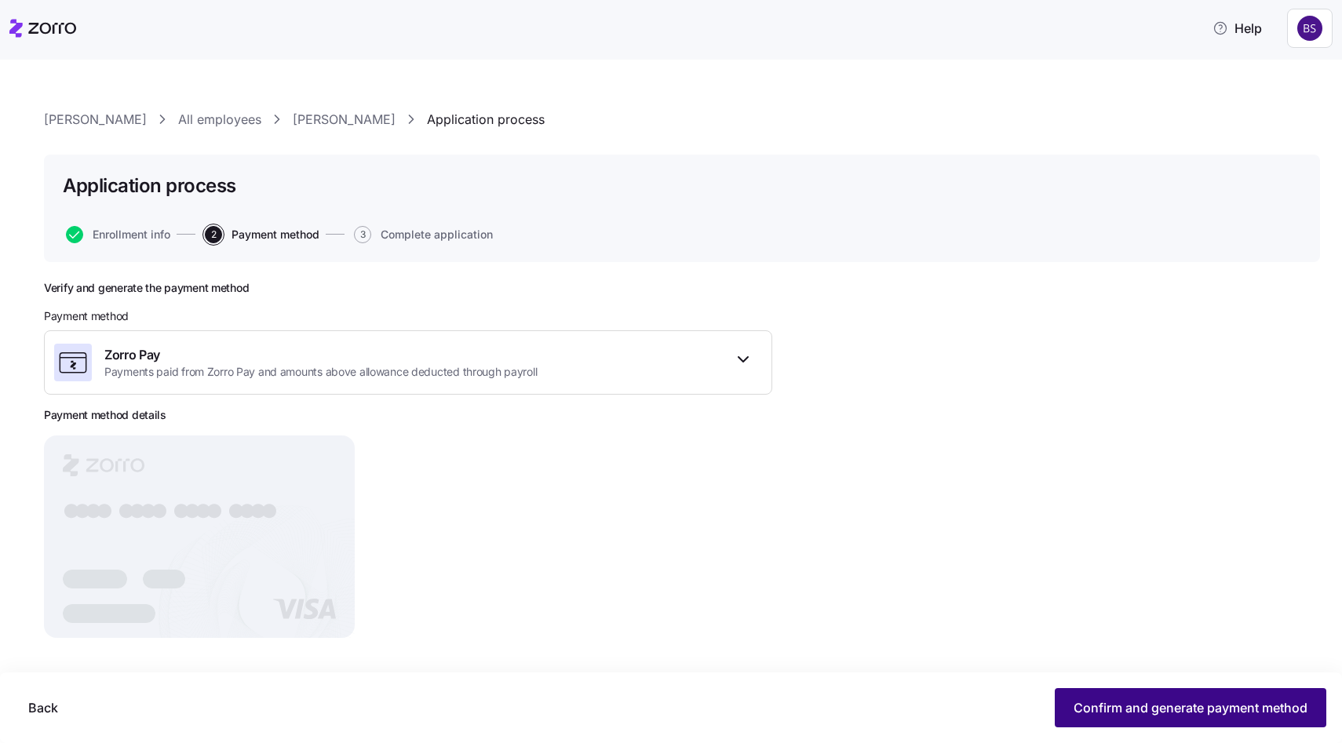
click at [1218, 691] on button "Confirm and generate payment method" at bounding box center [1190, 707] width 271 height 39
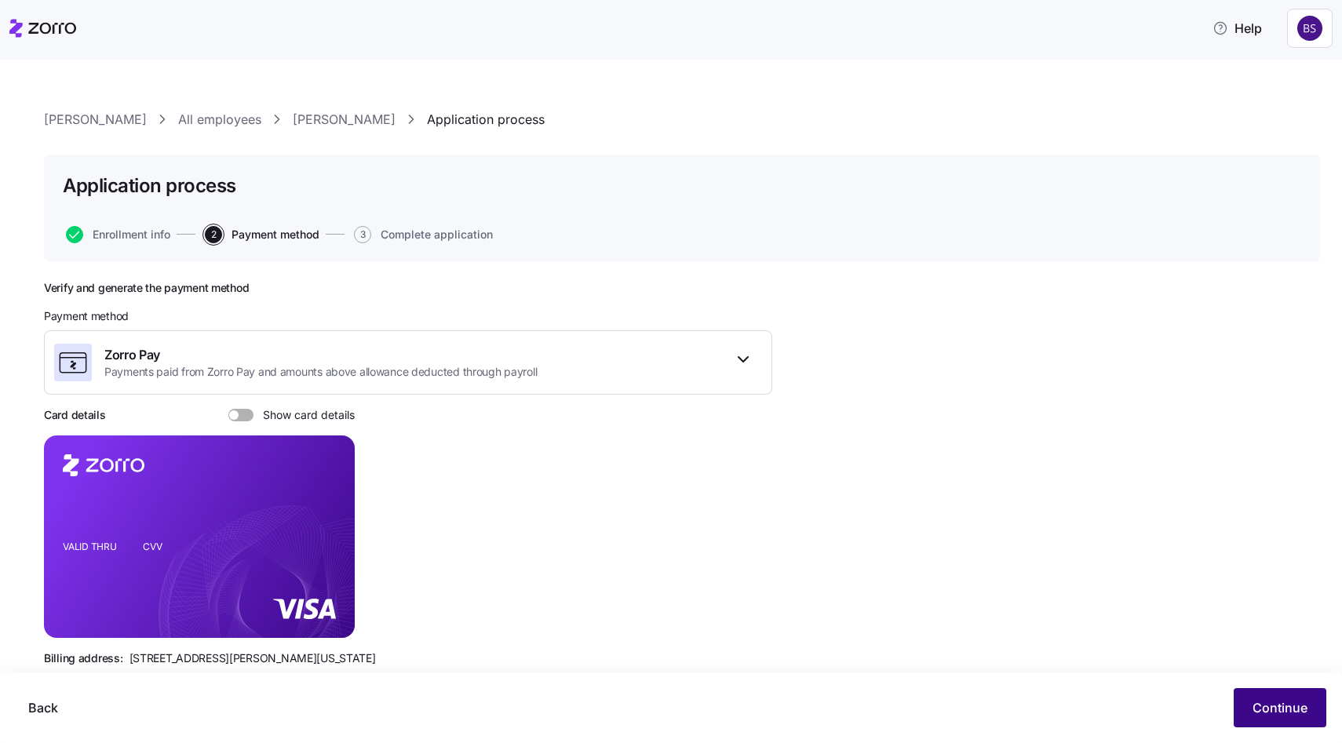
click at [1274, 720] on button "Continue" at bounding box center [1279, 707] width 93 height 39
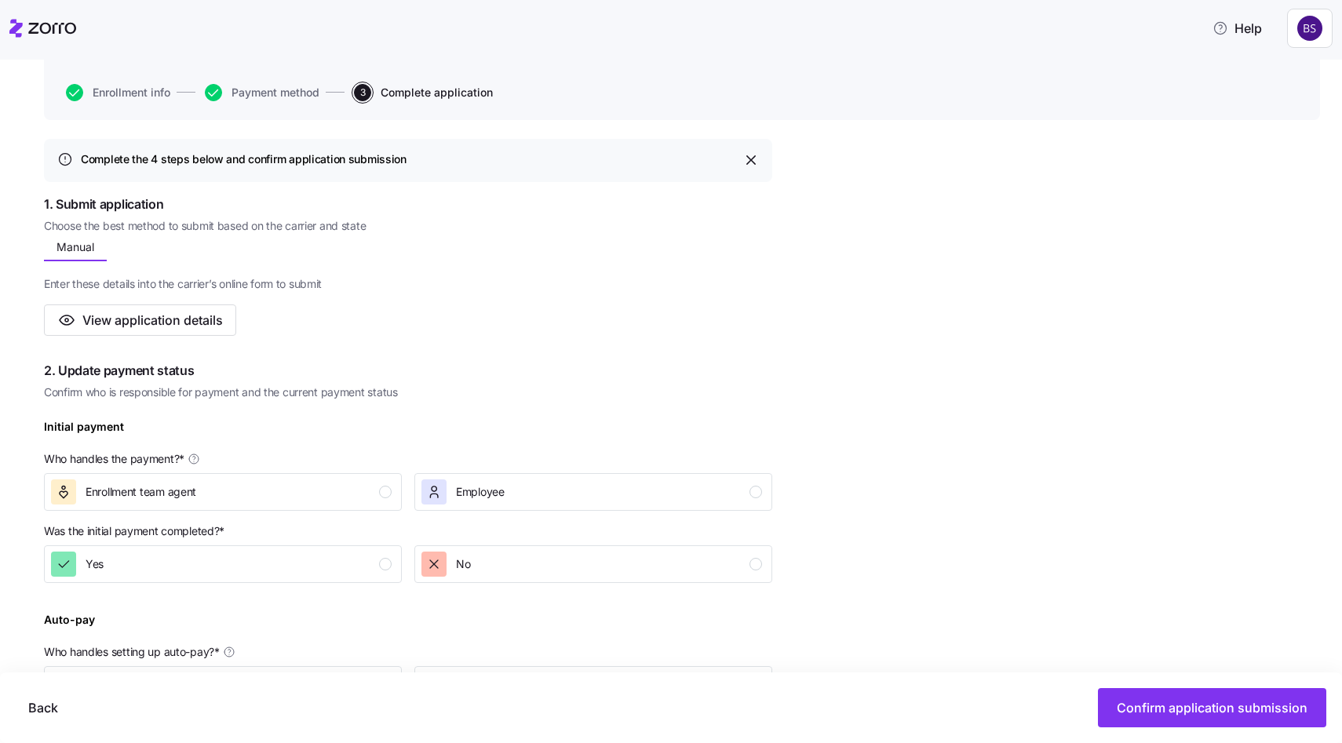
scroll to position [172, 0]
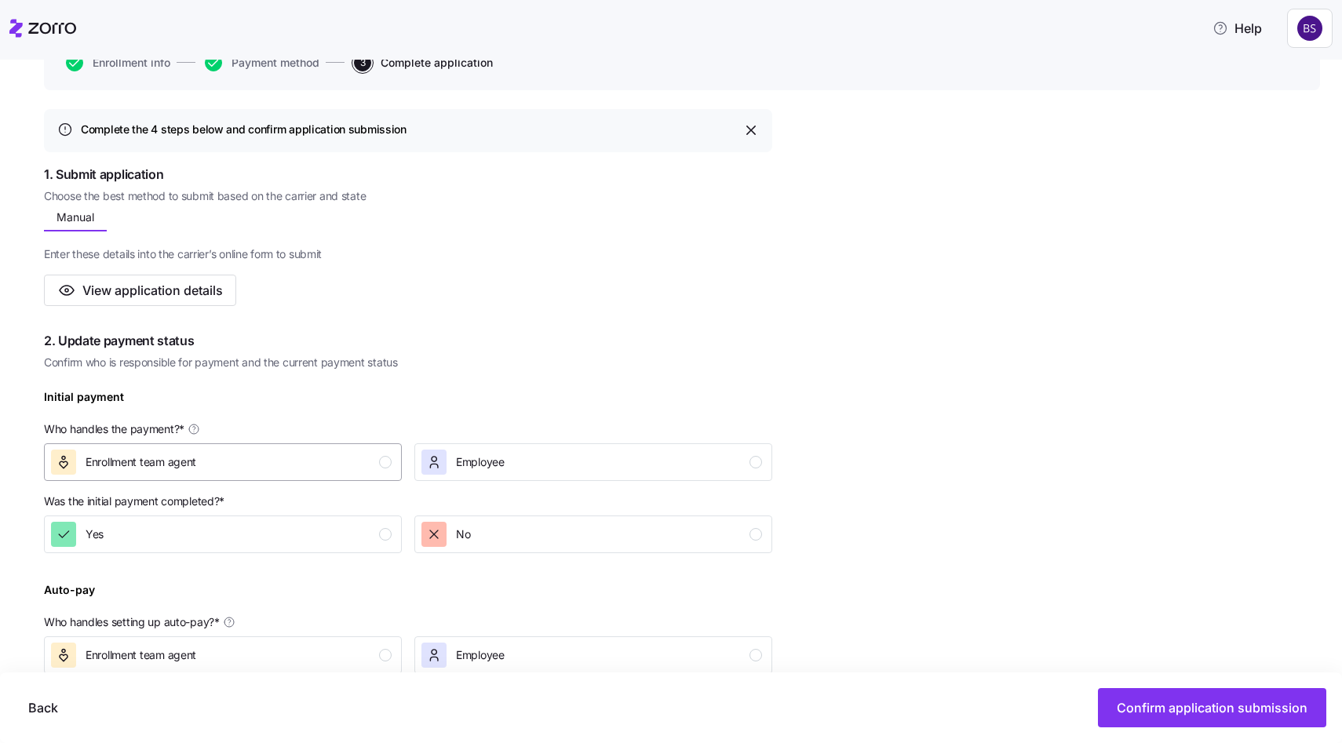
click at [217, 461] on div "Enrollment team agent" at bounding box center [221, 462] width 341 height 25
click at [210, 532] on div "Yes" at bounding box center [221, 534] width 341 height 25
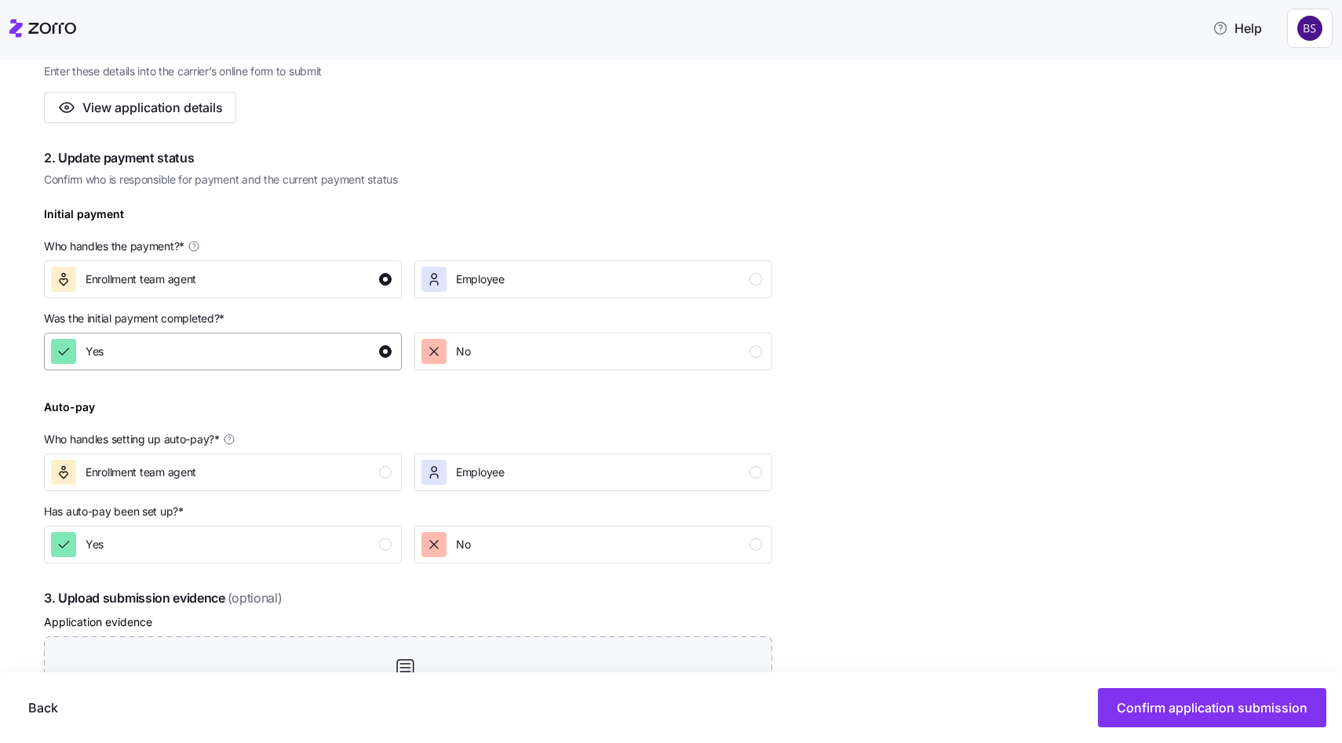
scroll to position [411, 0]
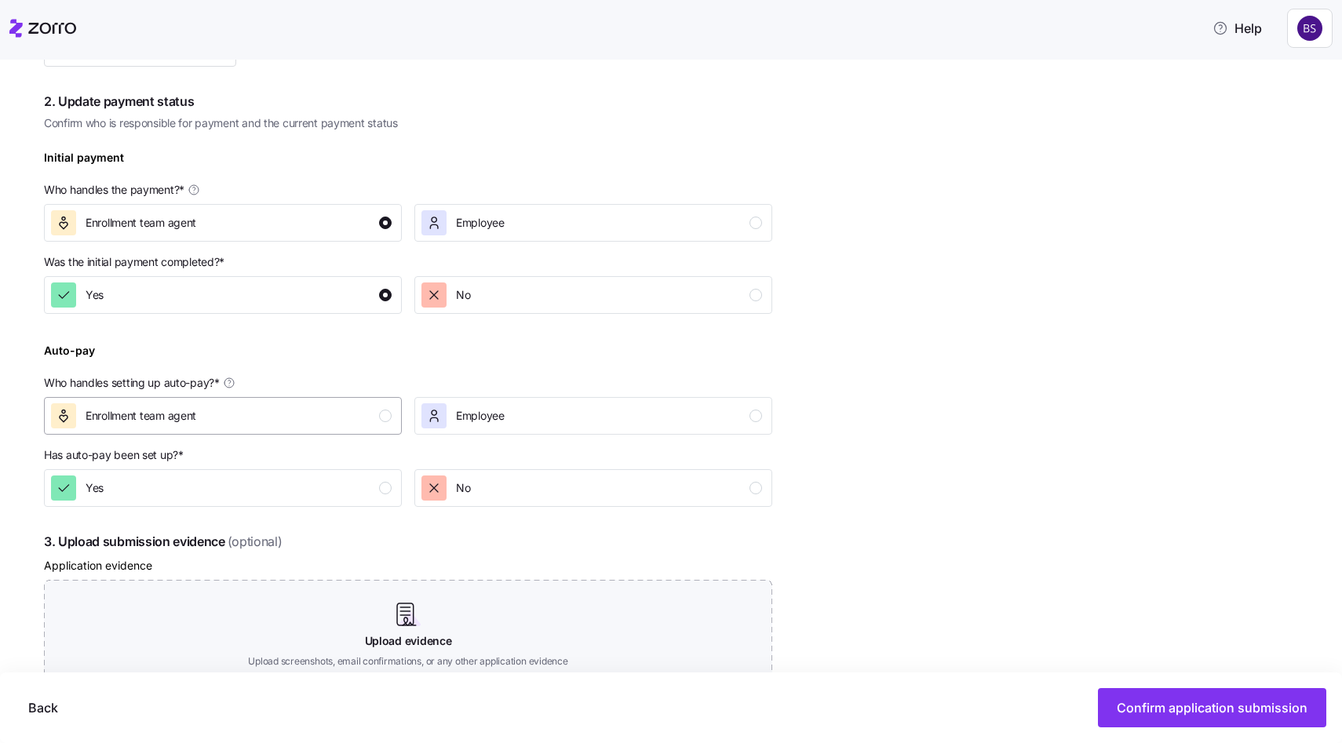
click at [263, 428] on div "Enrollment team agent" at bounding box center [221, 415] width 341 height 25
click at [218, 490] on div "Yes" at bounding box center [221, 487] width 341 height 25
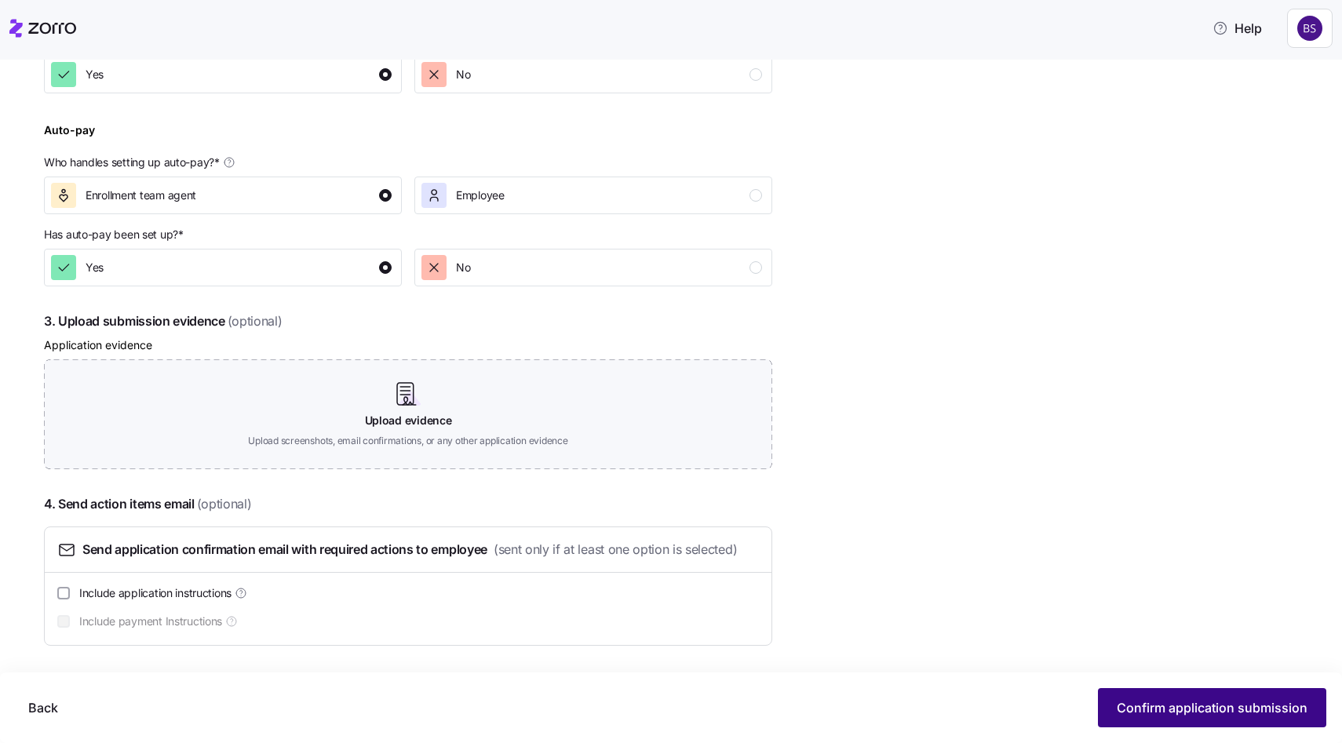
click at [1171, 716] on span "Confirm application submission" at bounding box center [1212, 707] width 191 height 19
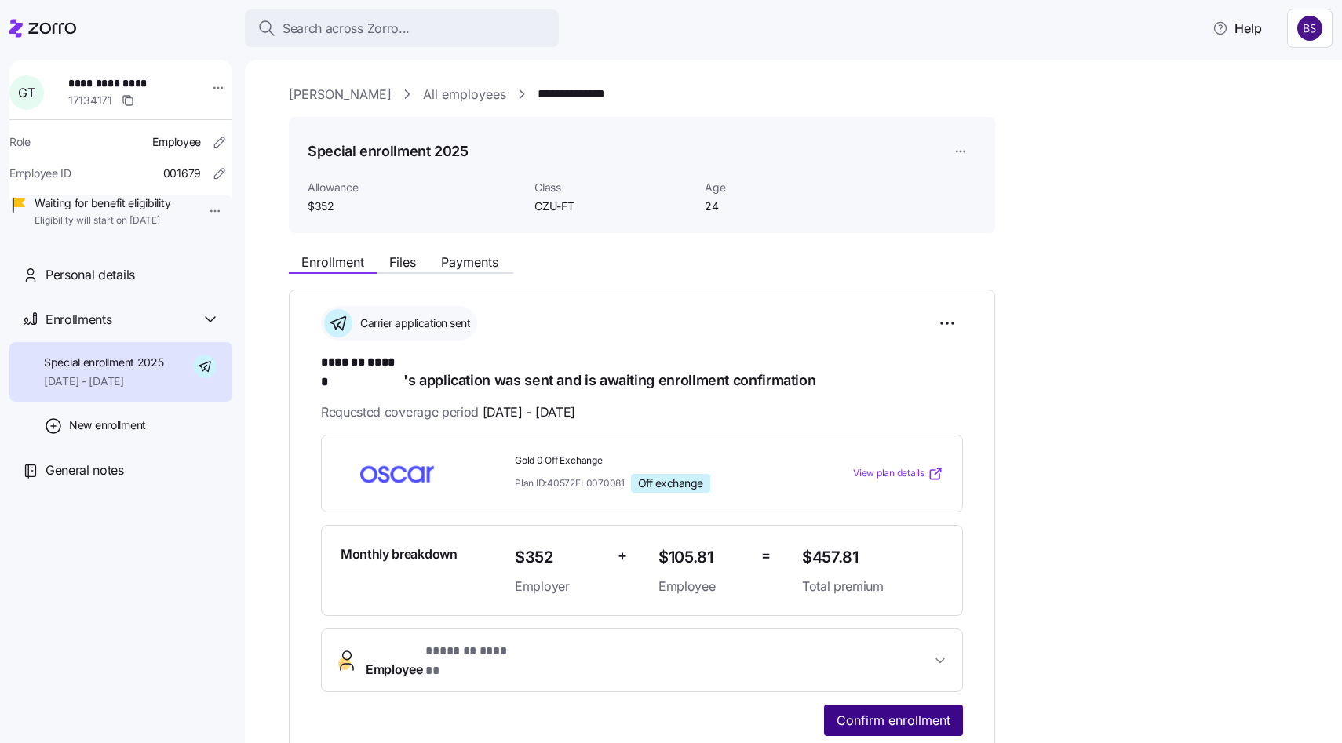
click at [880, 711] on span "Confirm enrollment" at bounding box center [893, 720] width 114 height 19
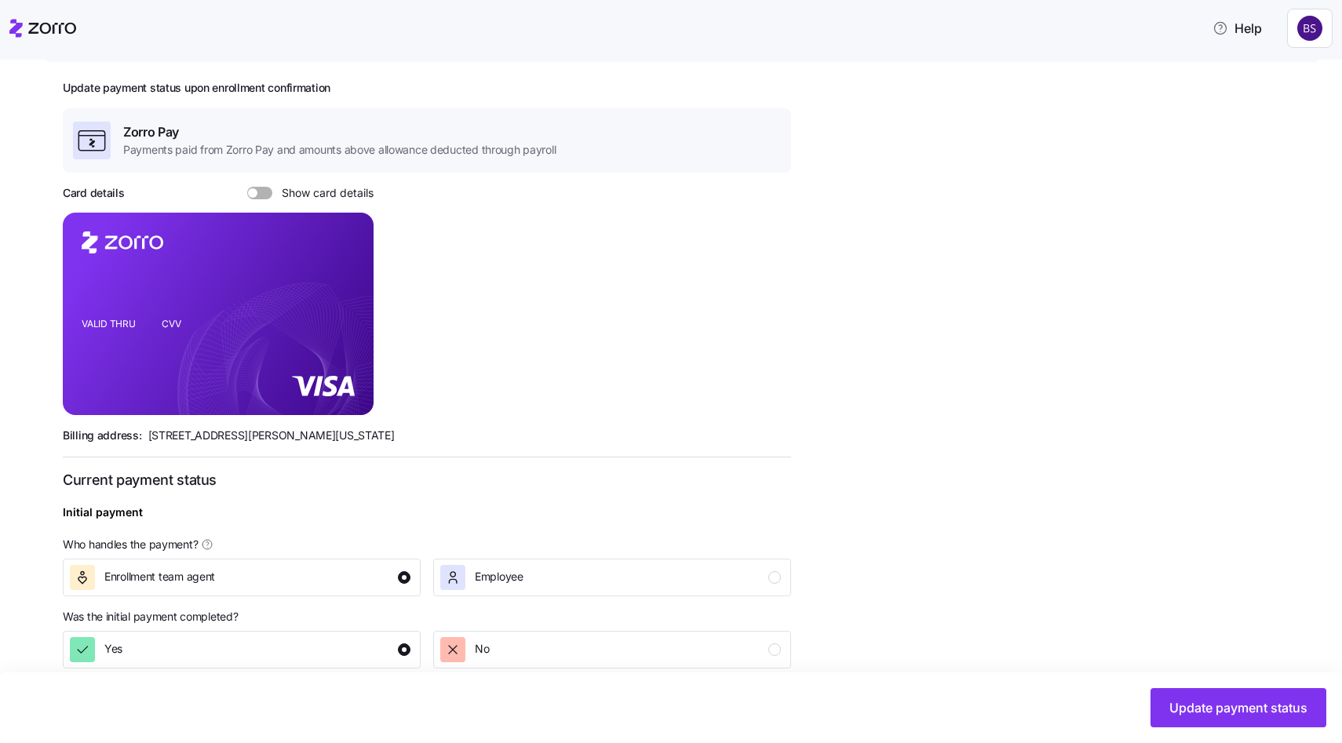
scroll to position [421, 0]
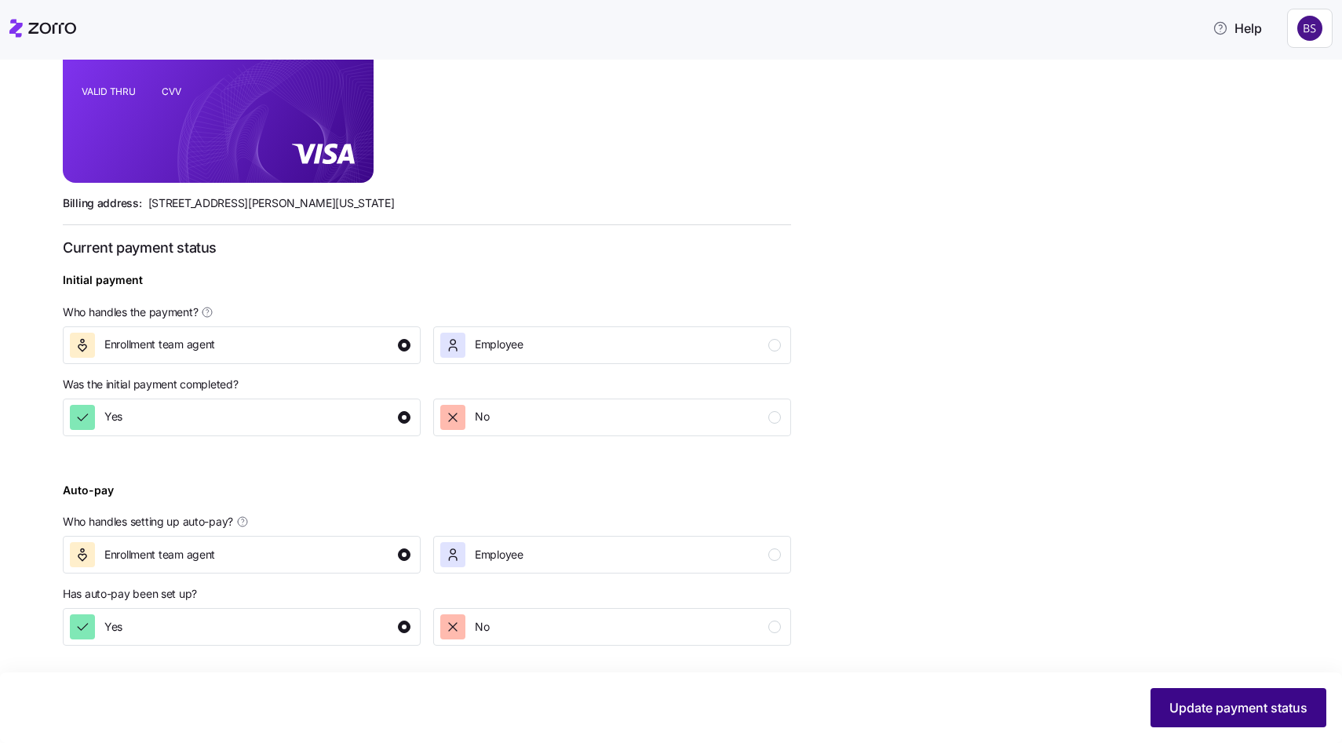
click at [1240, 717] on button "Update payment status" at bounding box center [1238, 707] width 176 height 39
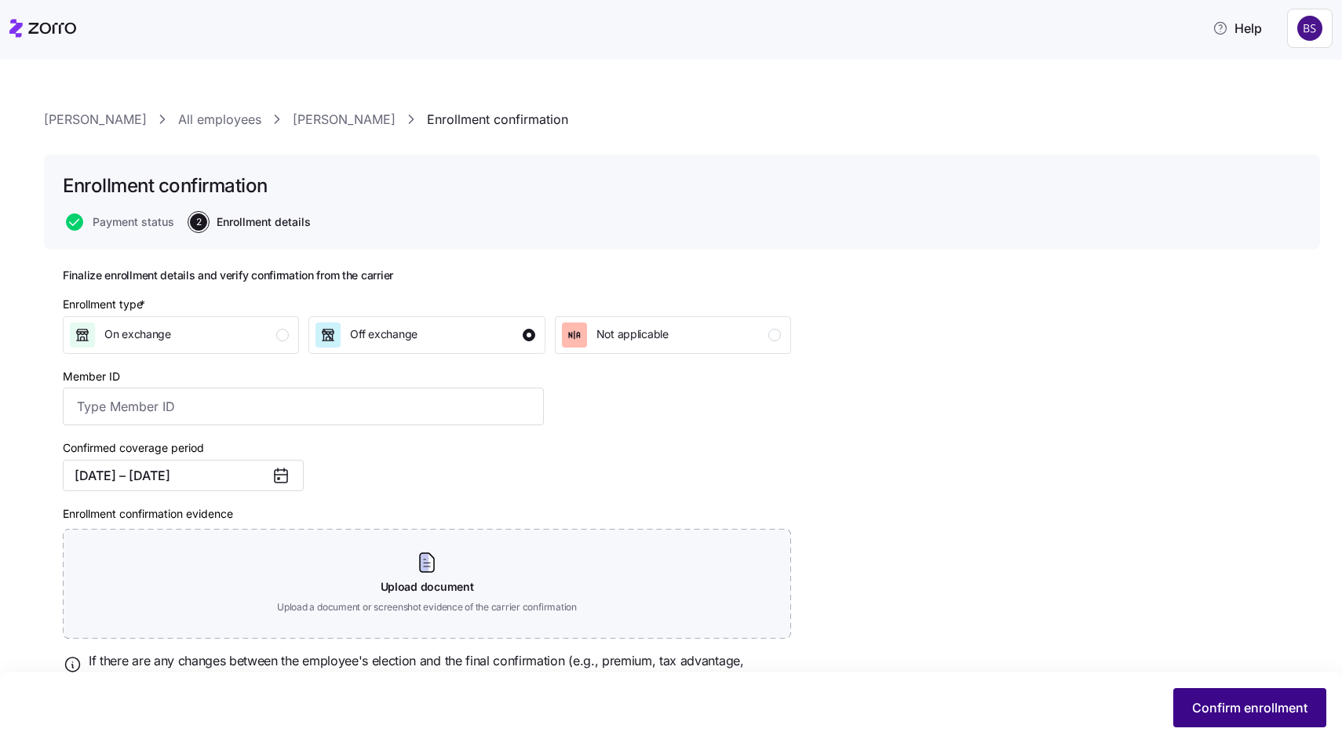
click at [1284, 707] on span "Confirm enrollment" at bounding box center [1249, 707] width 115 height 19
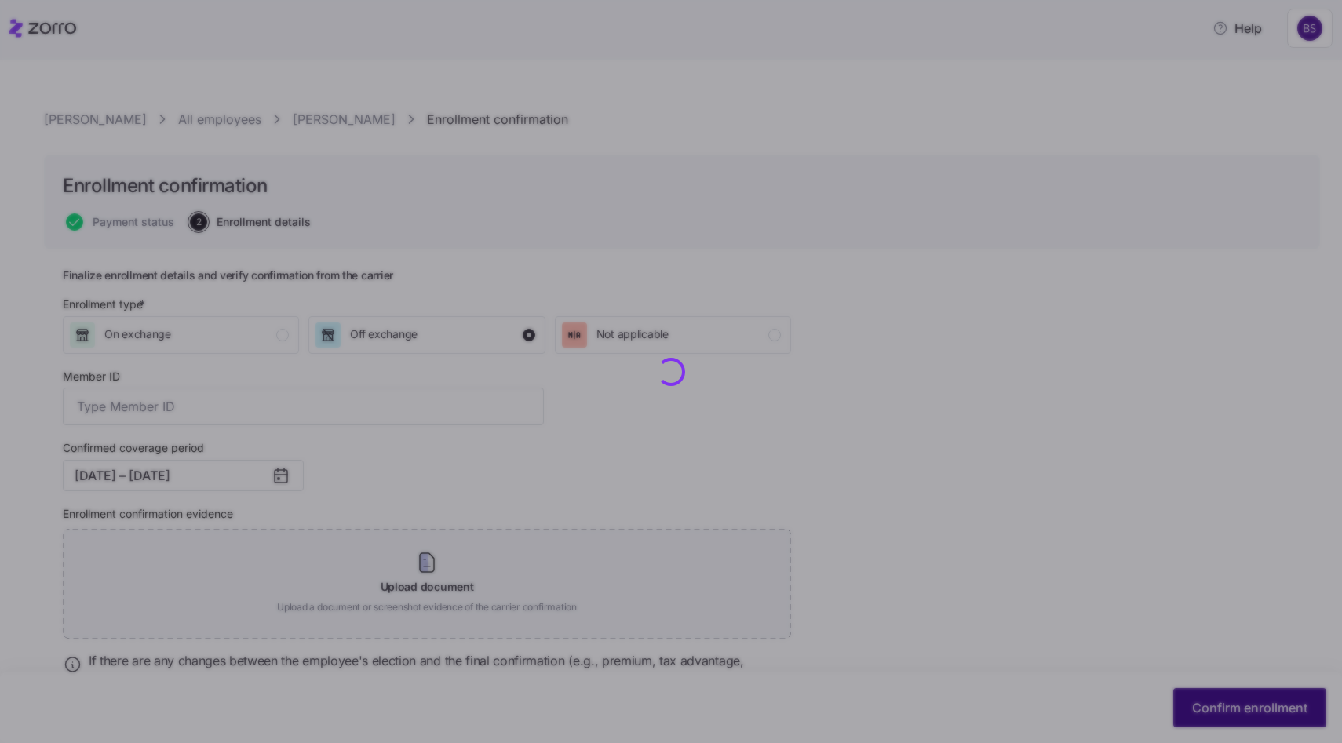
checkbox input "false"
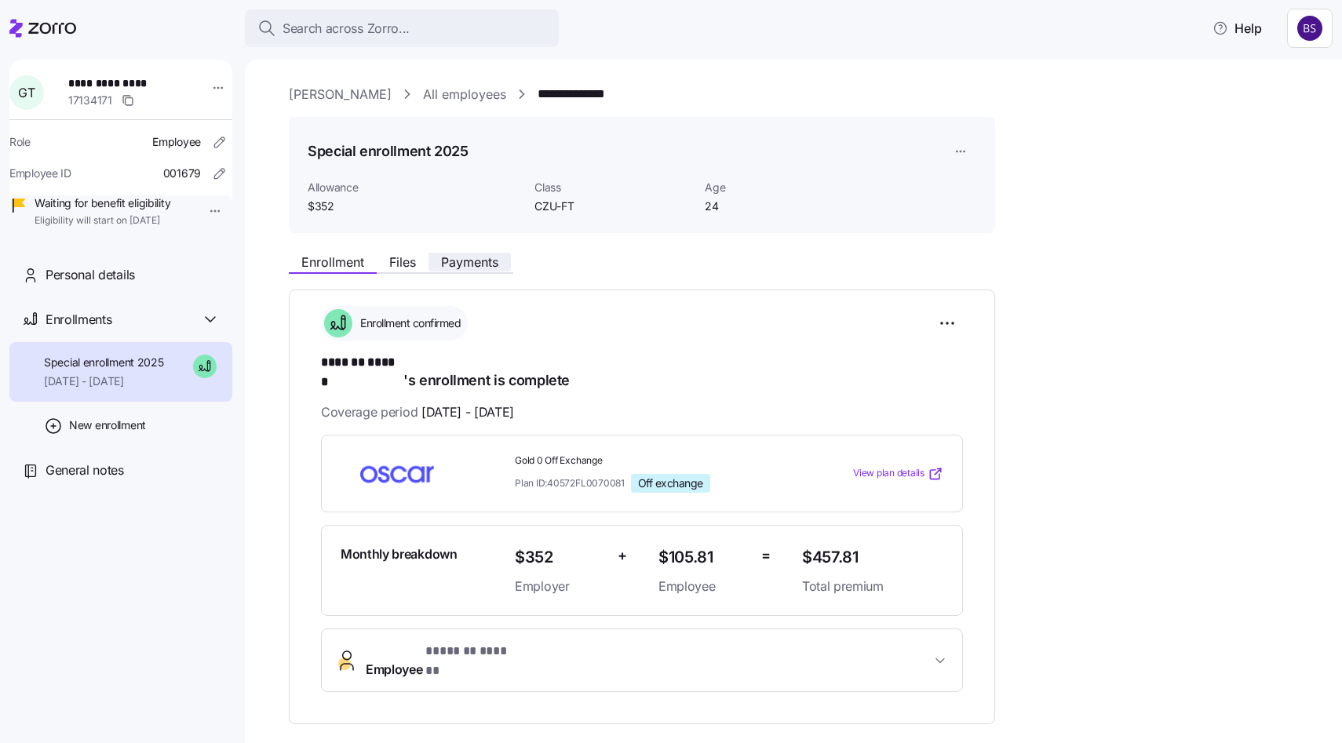
click at [468, 261] on span "Payments" at bounding box center [469, 262] width 57 height 13
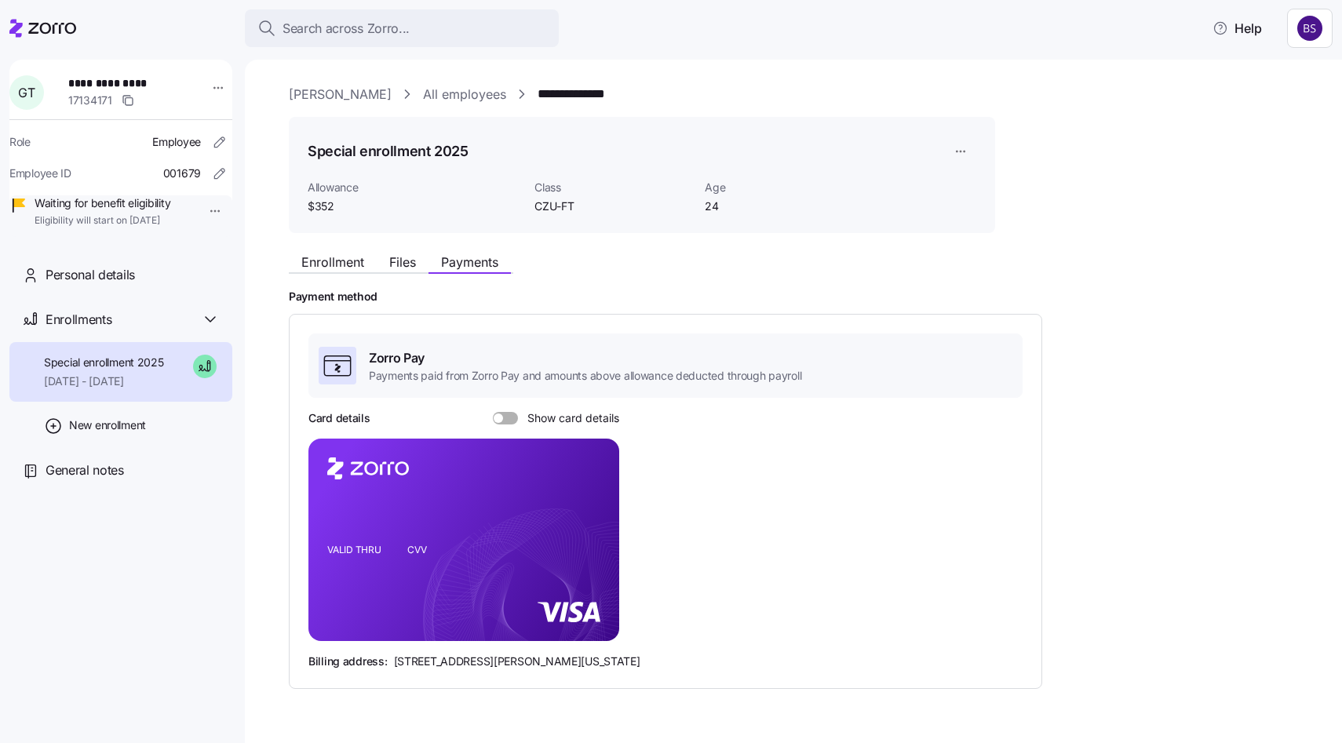
click at [501, 427] on div "Card details Show card details VALID THRU CVV Billing address: [STREET_ADDRESS]…" at bounding box center [665, 539] width 714 height 259
click at [504, 417] on span at bounding box center [511, 418] width 16 height 13
click at [493, 412] on input "Show card details" at bounding box center [493, 412] width 0 height 0
click at [588, 512] on icon "copy-to-clipboard" at bounding box center [590, 512] width 14 height 14
click at [87, 480] on span "General notes" at bounding box center [85, 471] width 78 height 20
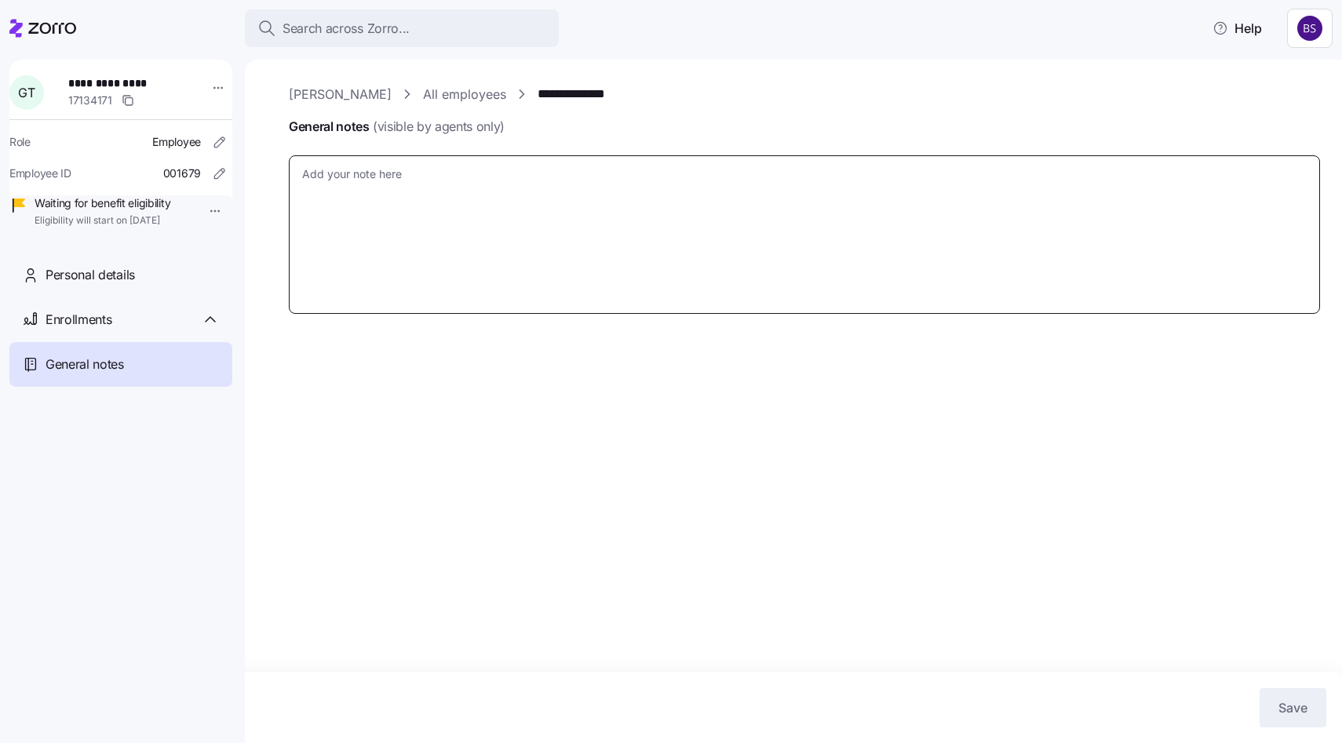
click at [335, 171] on textarea "General notes (visible by agents only)" at bounding box center [804, 234] width 1031 height 158
paste textarea "Payment #oZ0emFXQd6mo7iLGCcoIgka1WcnLIkzx2wEWULVxpWM= has been submitted for pr…"
type textarea "x"
type textarea "Payment #oZ0emFXQd6mo7iLGCcoIgka1WcnLIkzx2wEWULVxpWM= has been submitted for pr…"
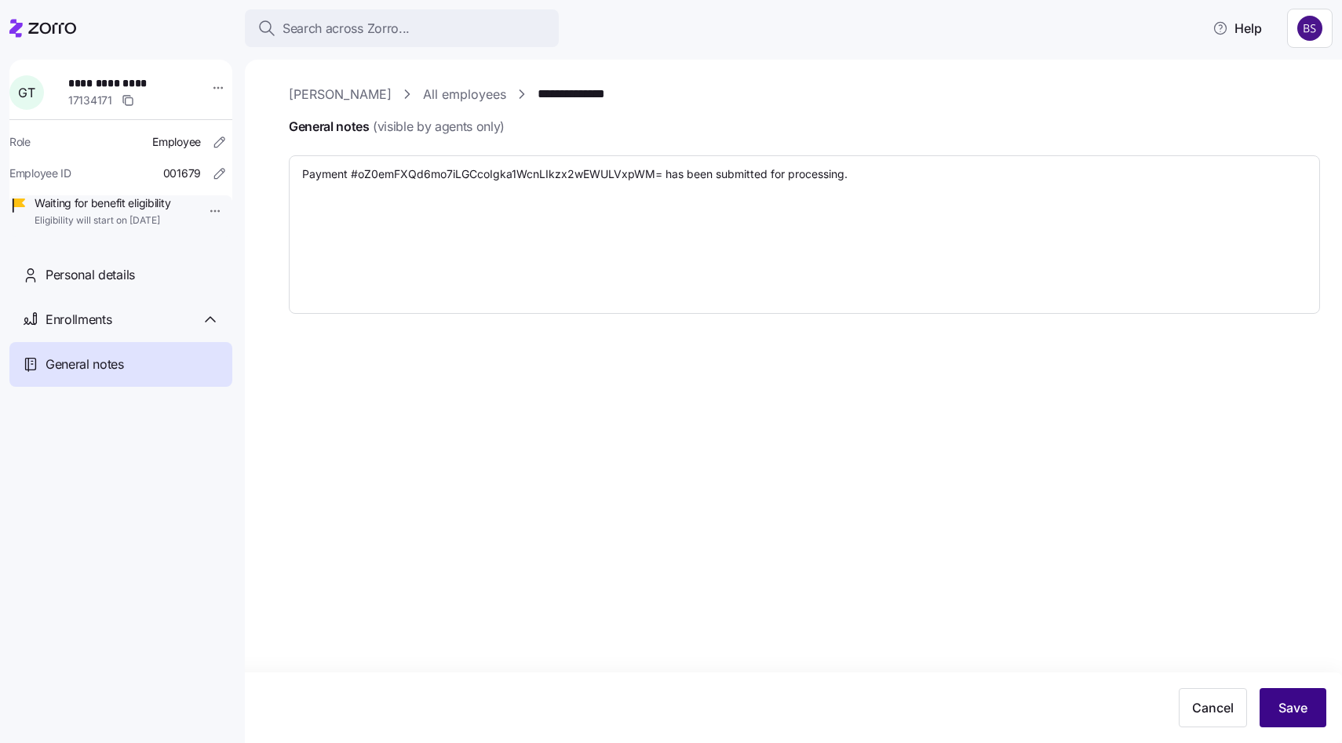
click at [1291, 709] on span "Save" at bounding box center [1292, 707] width 29 height 19
click at [454, 92] on link "All employees" at bounding box center [464, 95] width 83 height 20
type textarea "x"
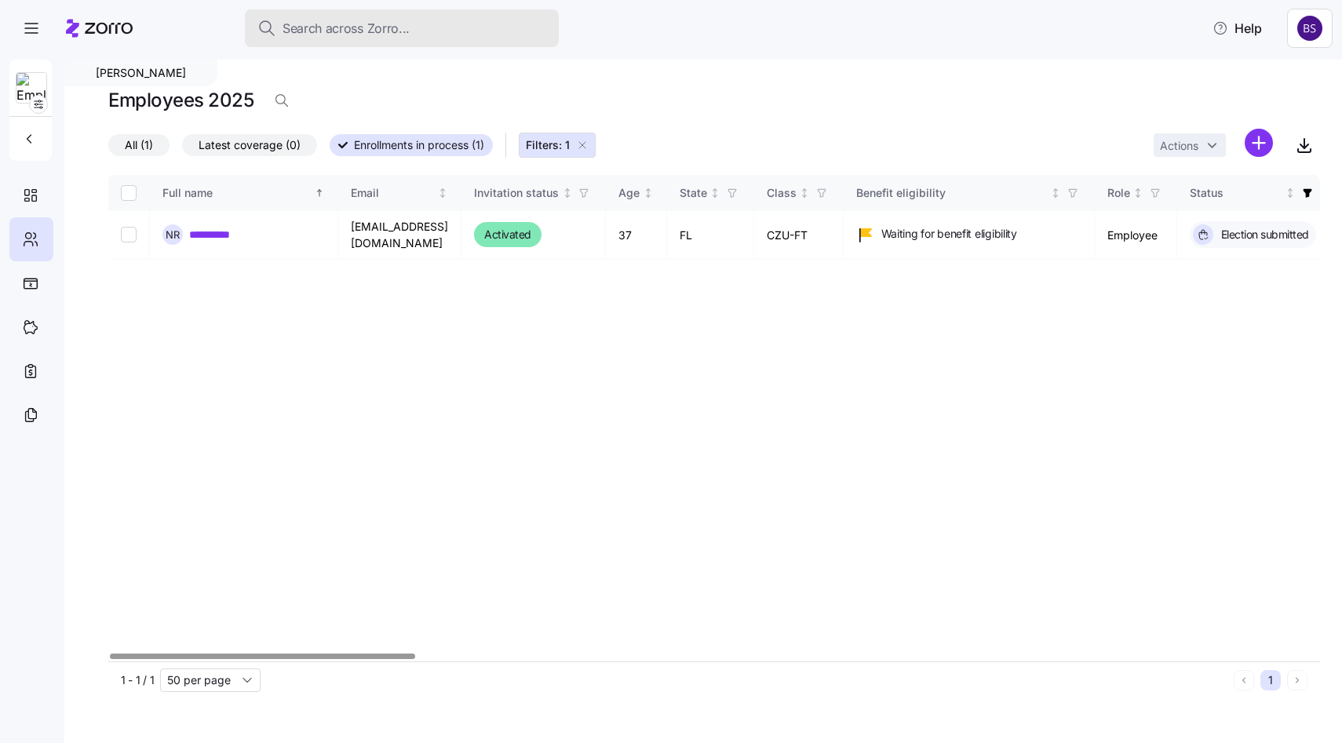
click at [314, 33] on span "Search across Zorro..." at bounding box center [345, 29] width 127 height 20
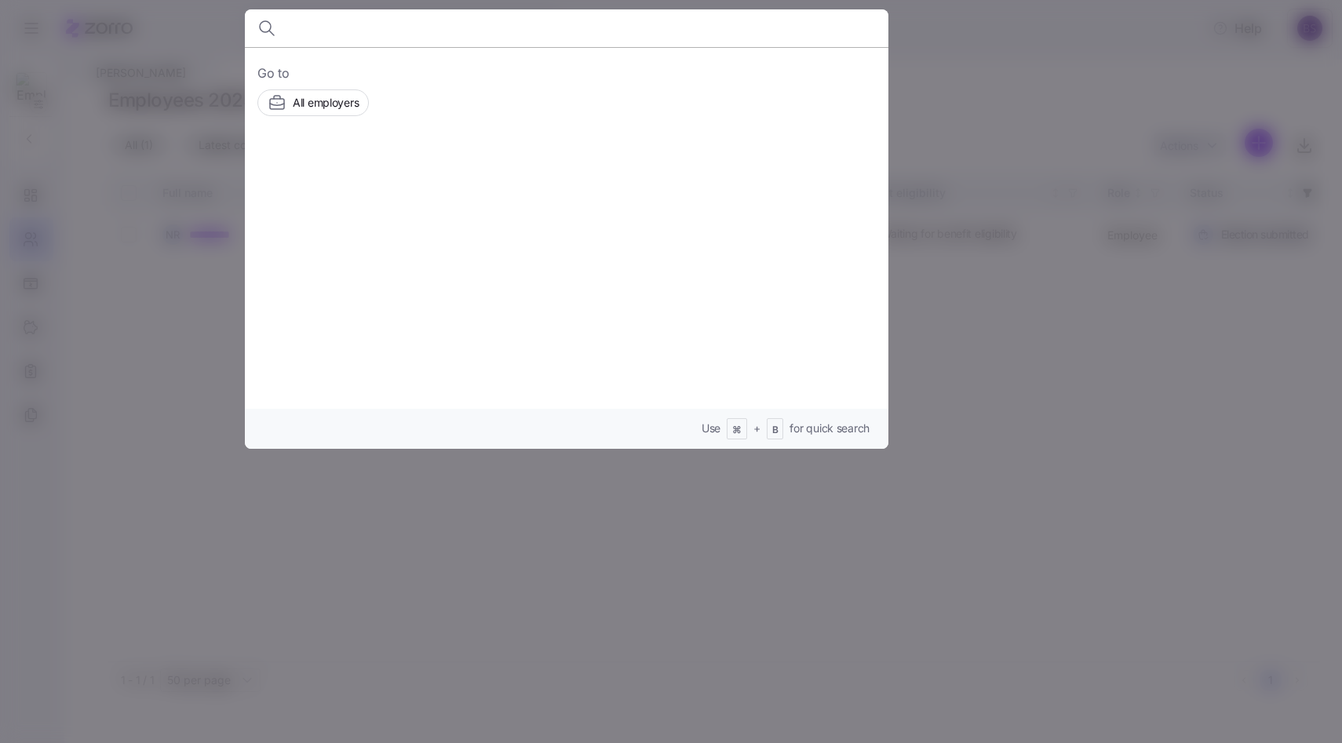
click at [967, 83] on div at bounding box center [671, 371] width 1342 height 743
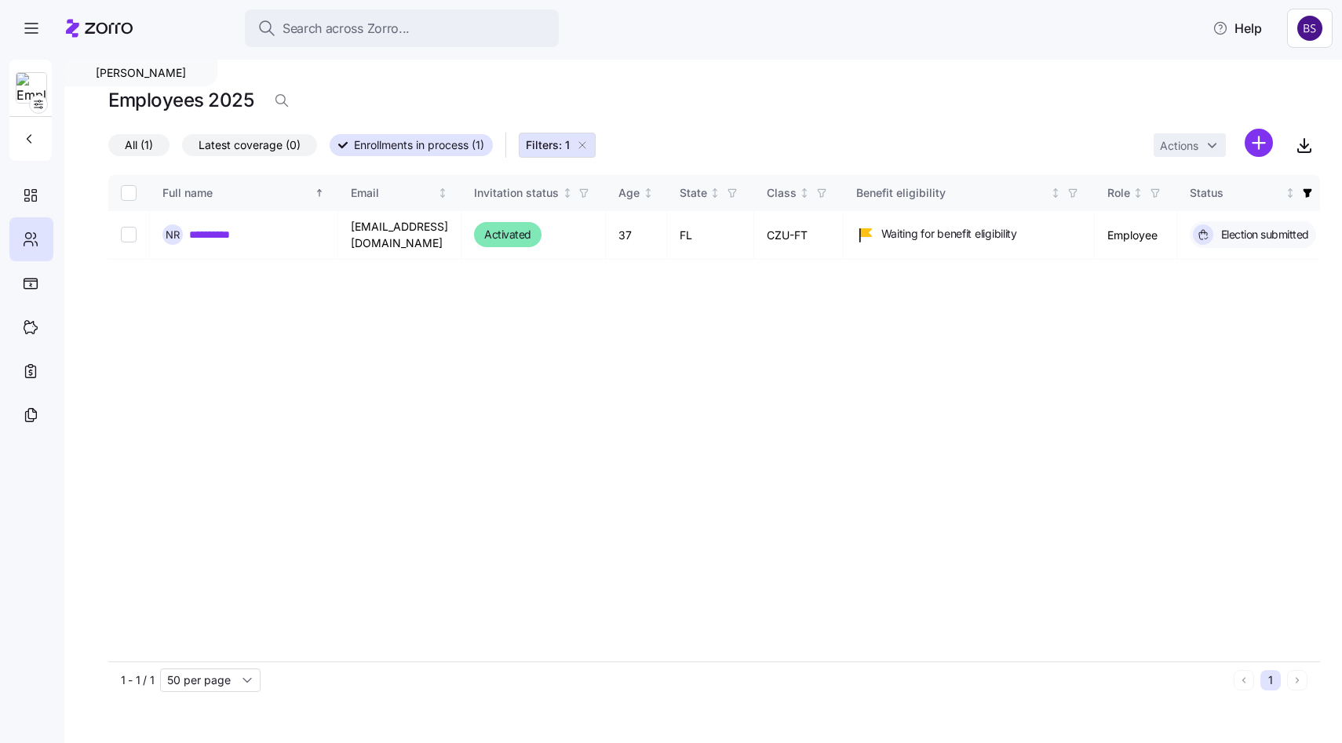
click at [579, 144] on icon "button" at bounding box center [582, 145] width 13 height 13
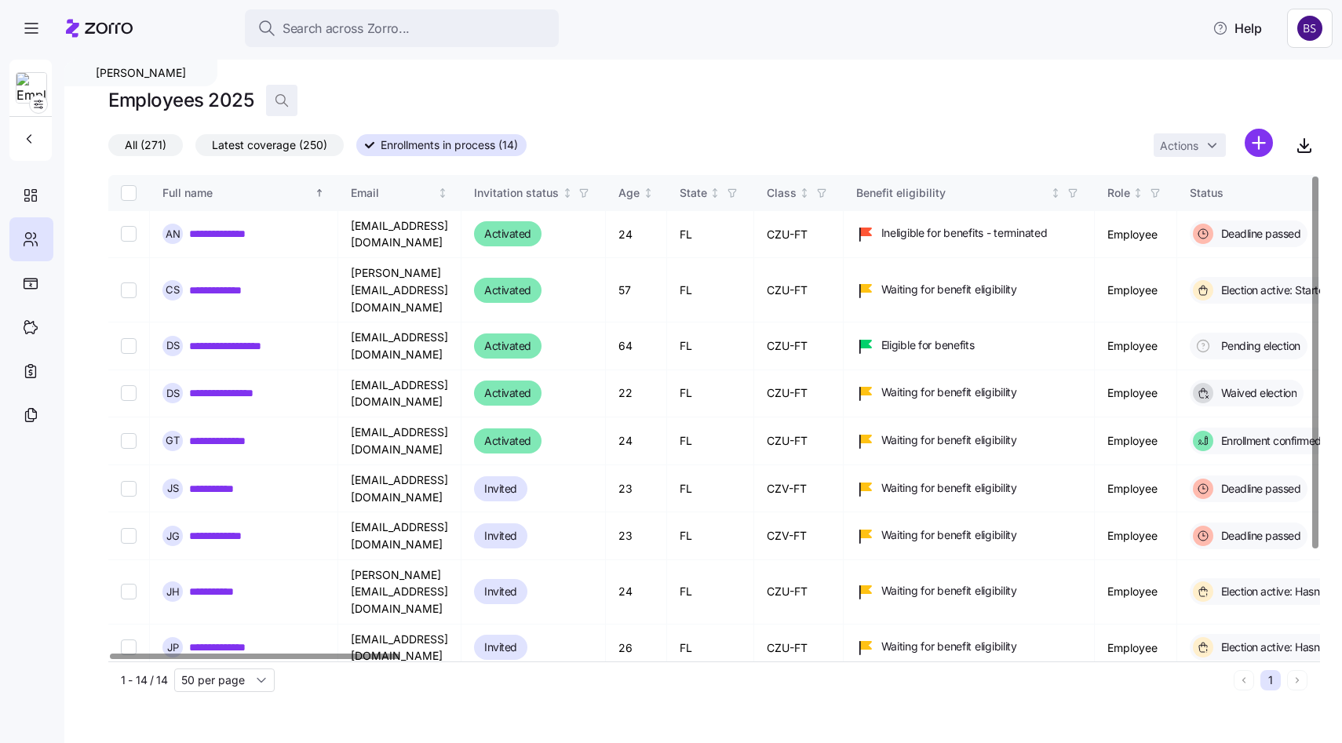
click at [288, 100] on icon "button" at bounding box center [282, 101] width 16 height 16
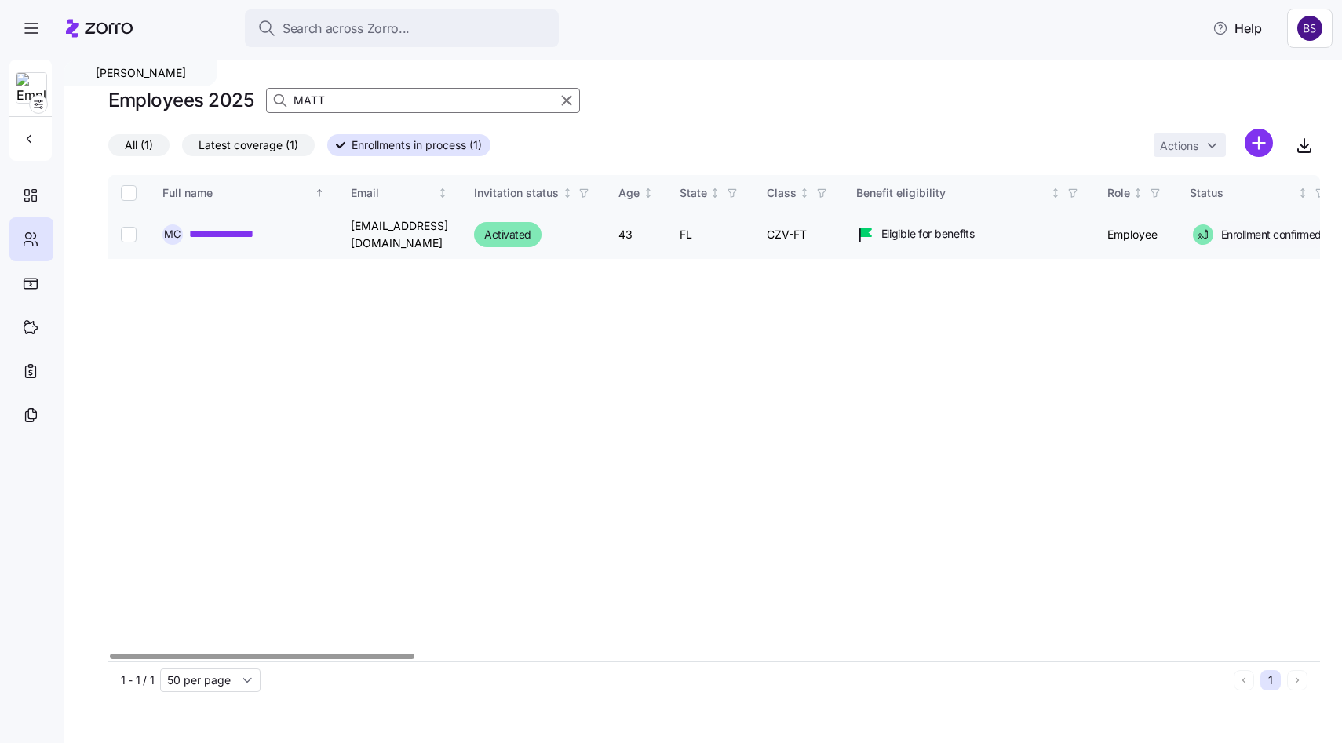
type input "MATT"
click at [222, 231] on link "**********" at bounding box center [235, 235] width 92 height 16
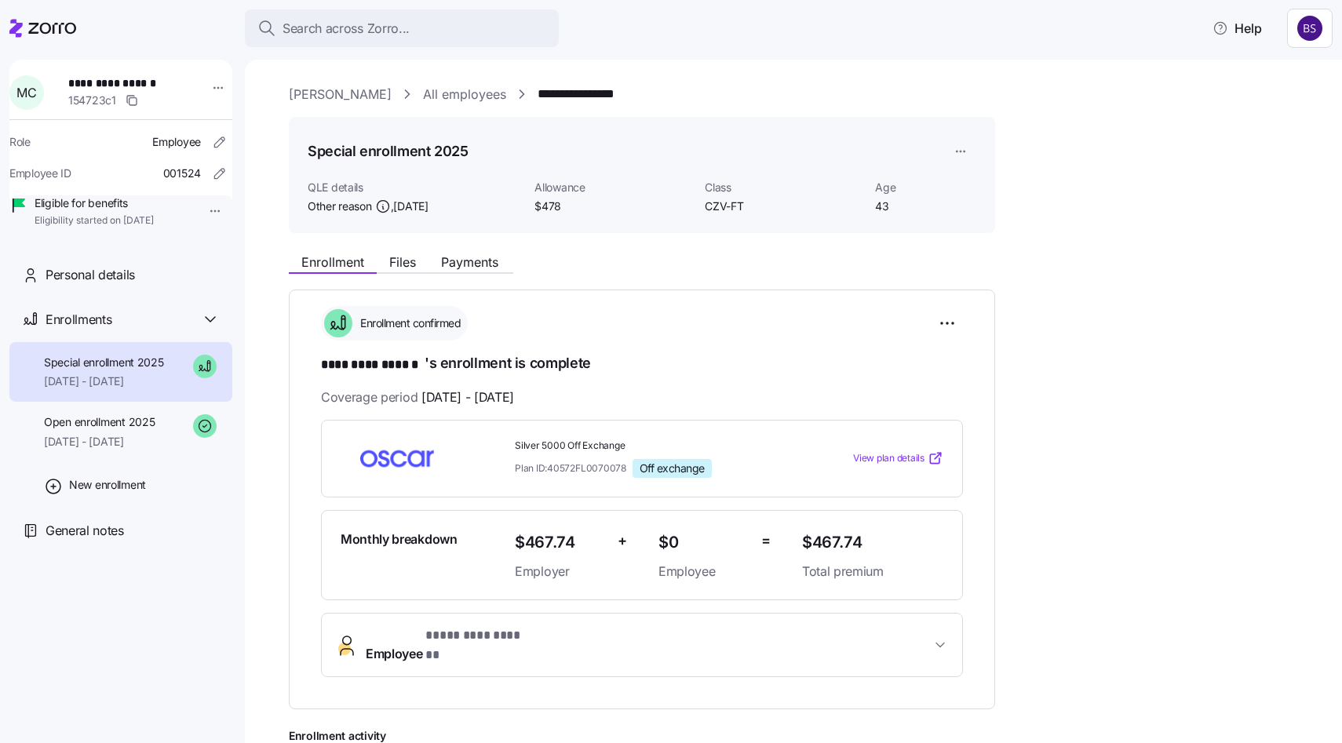
click at [588, 620] on button "Employee * ********* ****** *" at bounding box center [642, 645] width 640 height 63
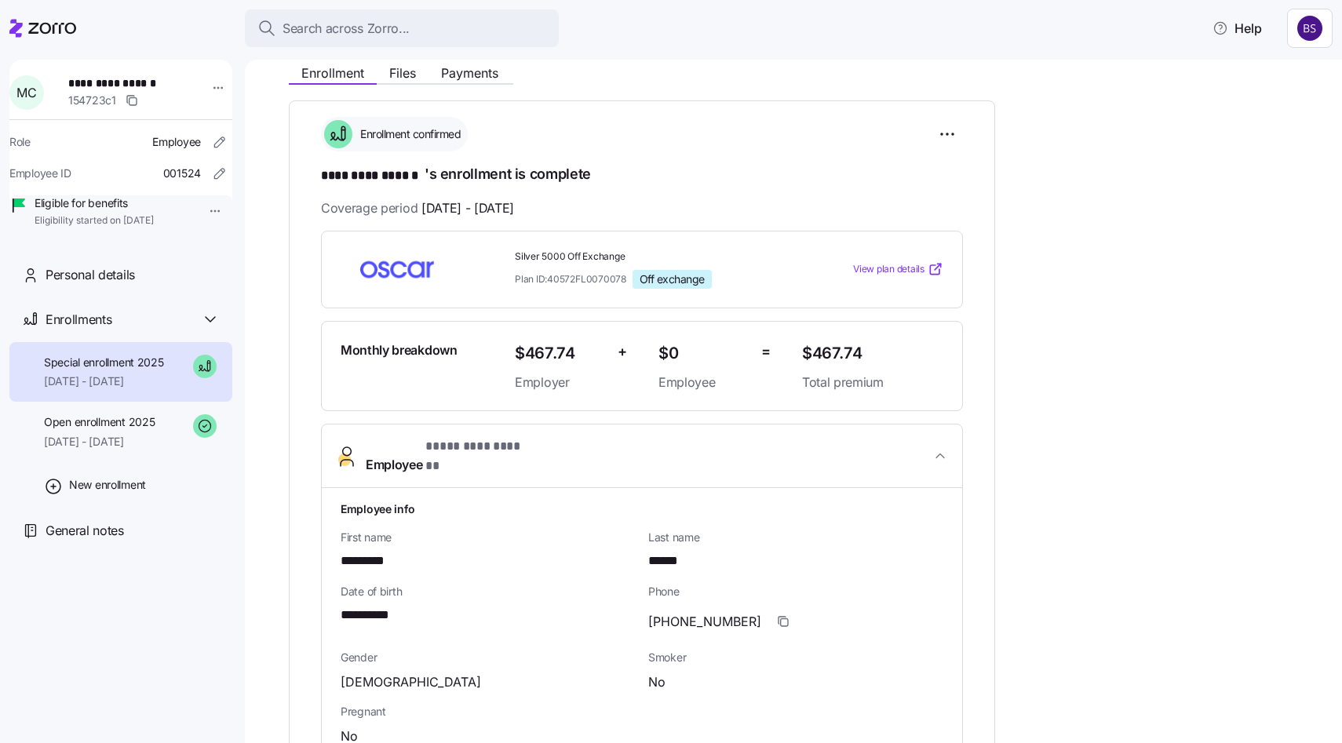
scroll to position [191, 0]
click at [366, 550] on span "*********" at bounding box center [373, 560] width 64 height 20
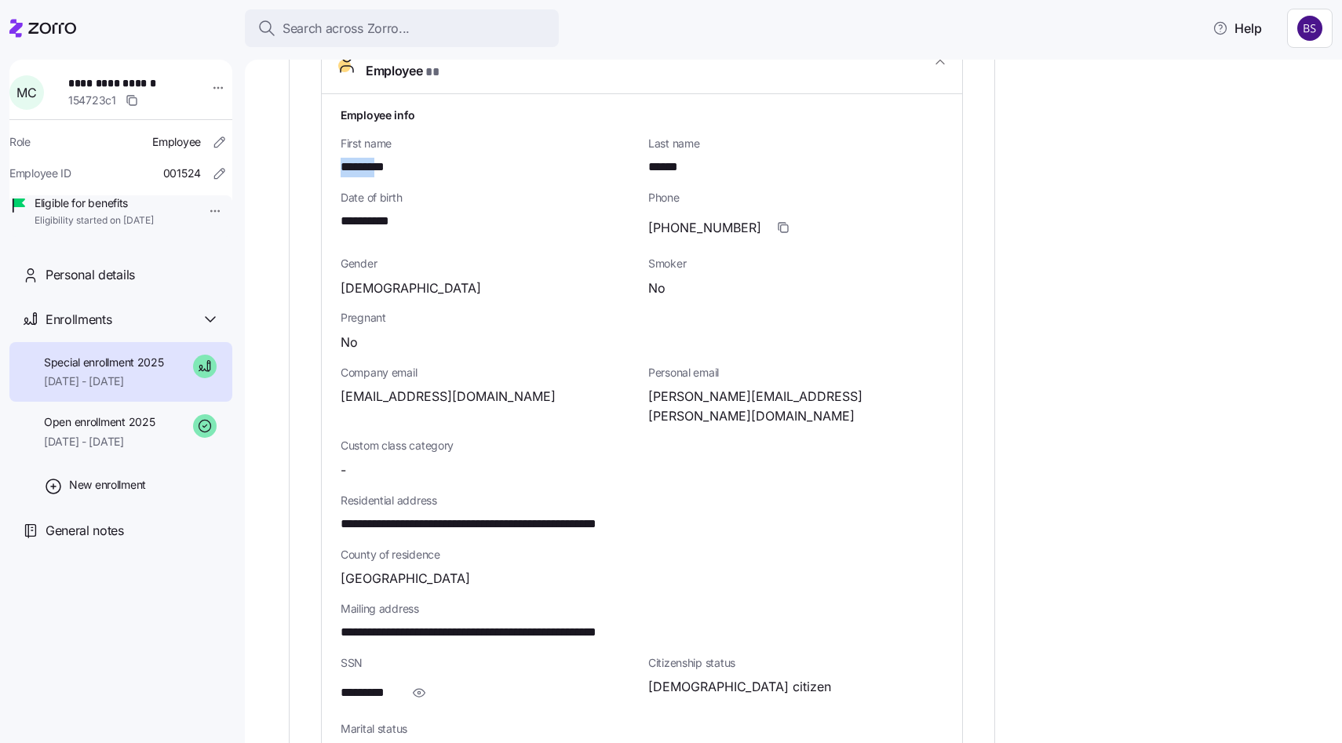
scroll to position [591, 0]
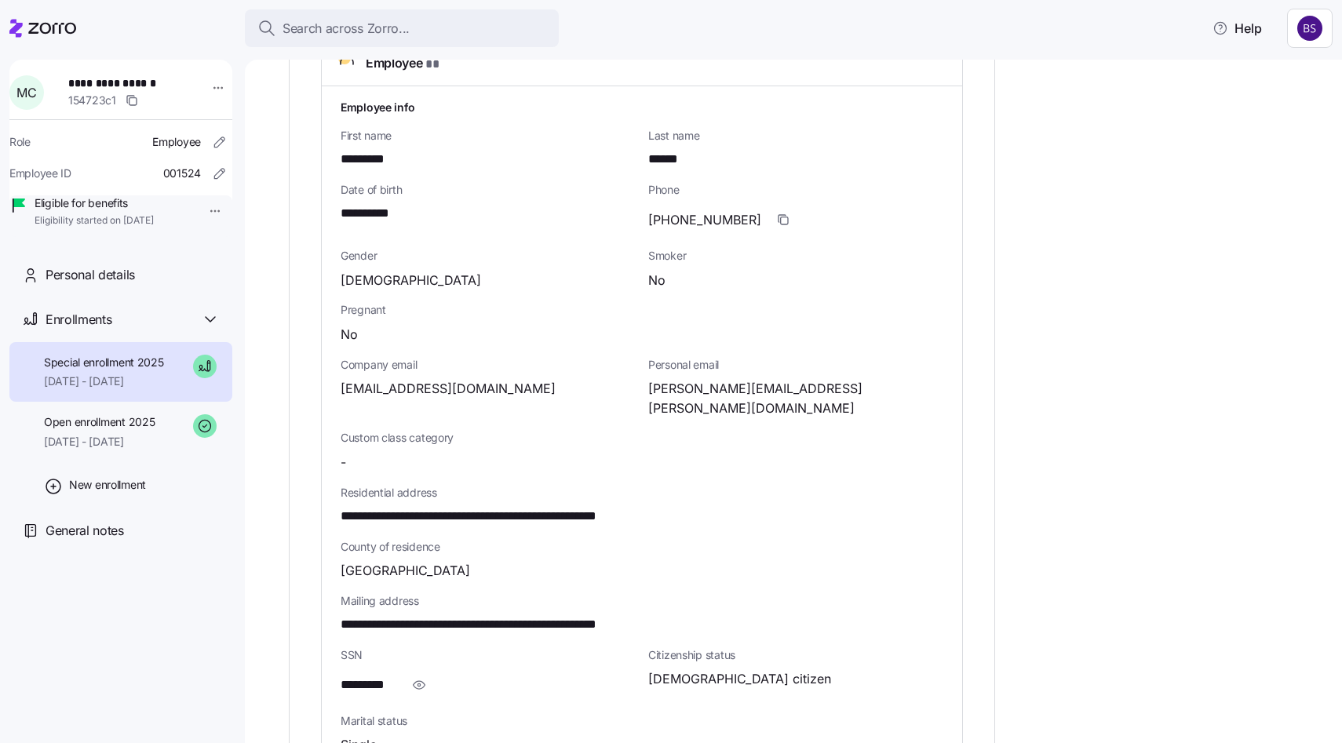
click at [595, 507] on span "**********" at bounding box center [513, 517] width 345 height 20
click at [368, 204] on span "**********" at bounding box center [374, 214] width 67 height 20
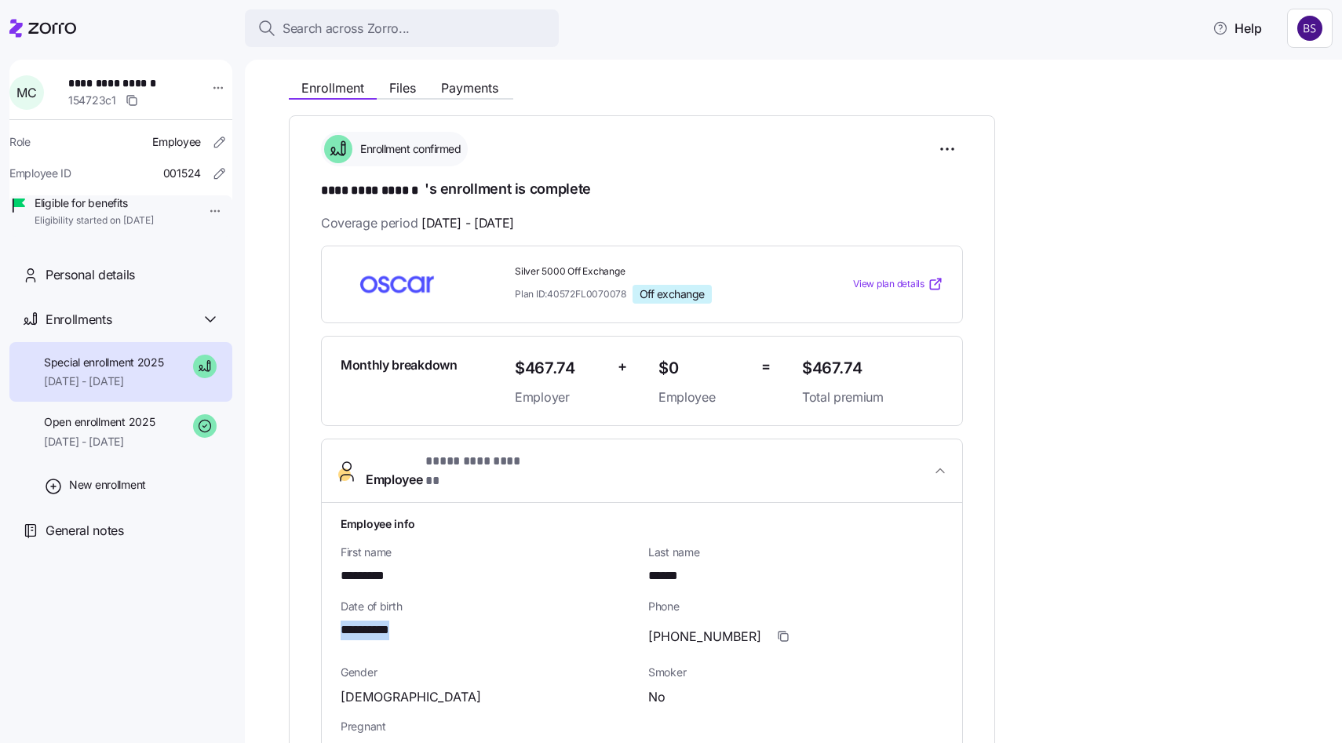
scroll to position [193, 0]
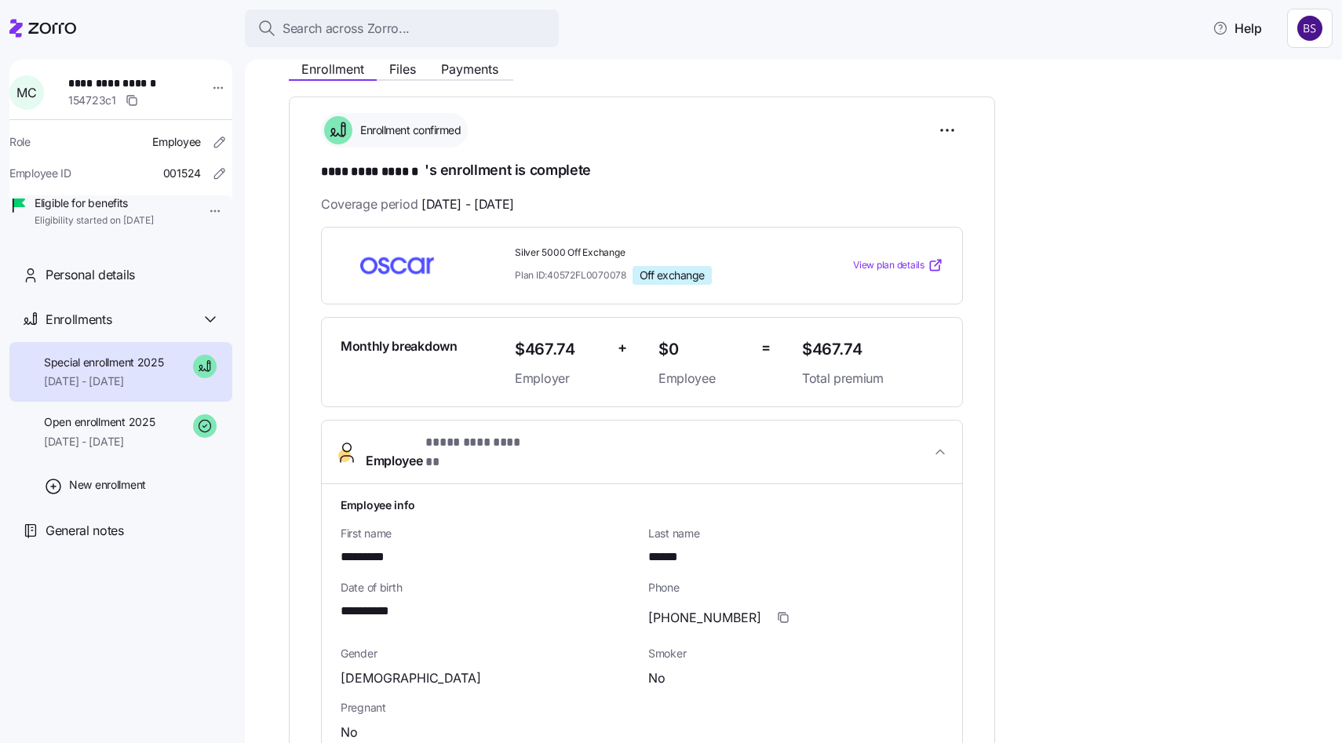
click at [361, 548] on span "*********" at bounding box center [373, 558] width 64 height 20
click at [667, 548] on span "******" at bounding box center [667, 558] width 38 height 20
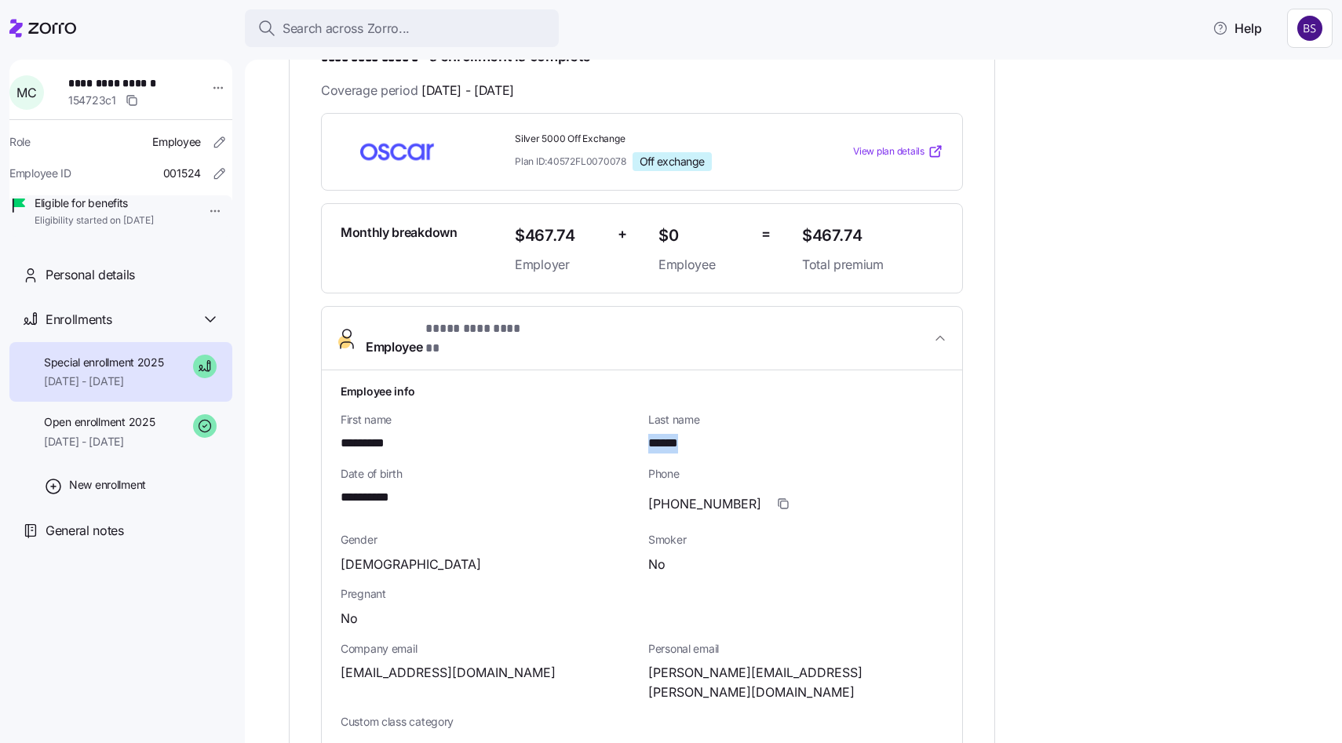
scroll to position [323, 0]
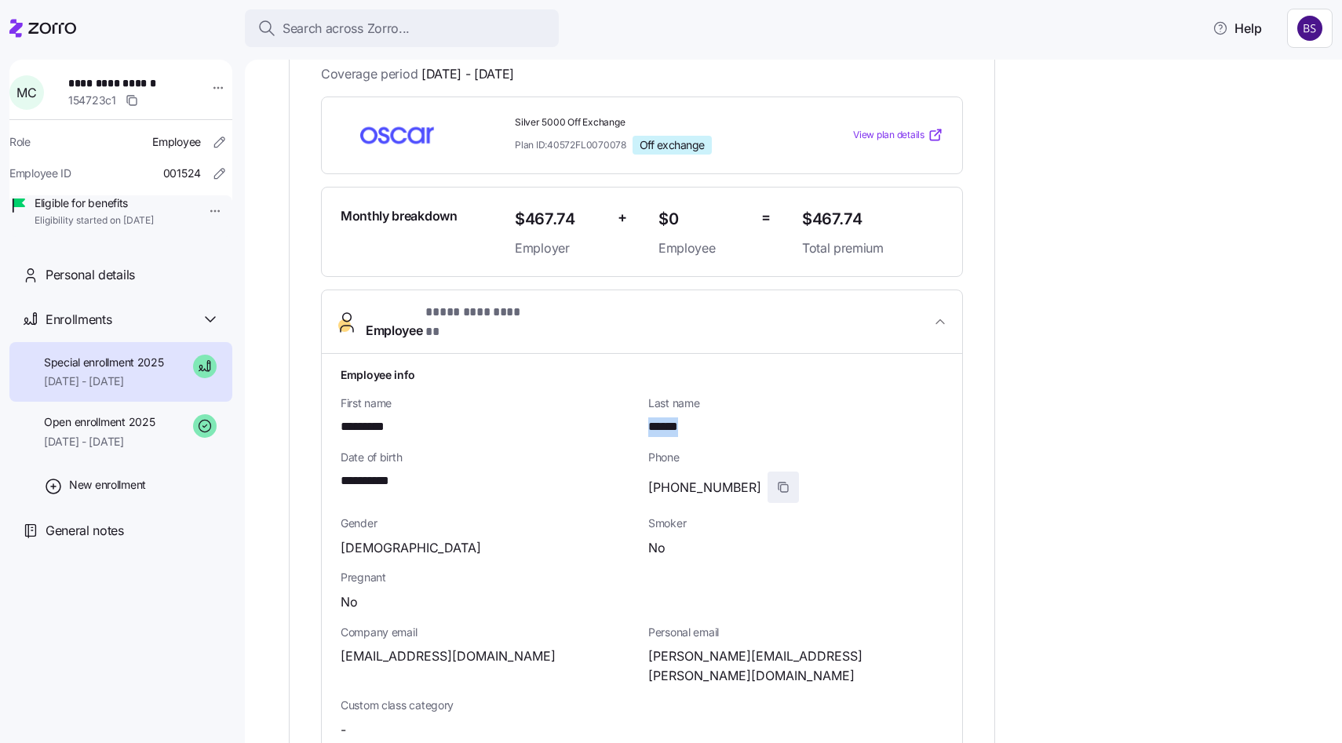
click at [777, 481] on icon "button" at bounding box center [783, 487] width 13 height 13
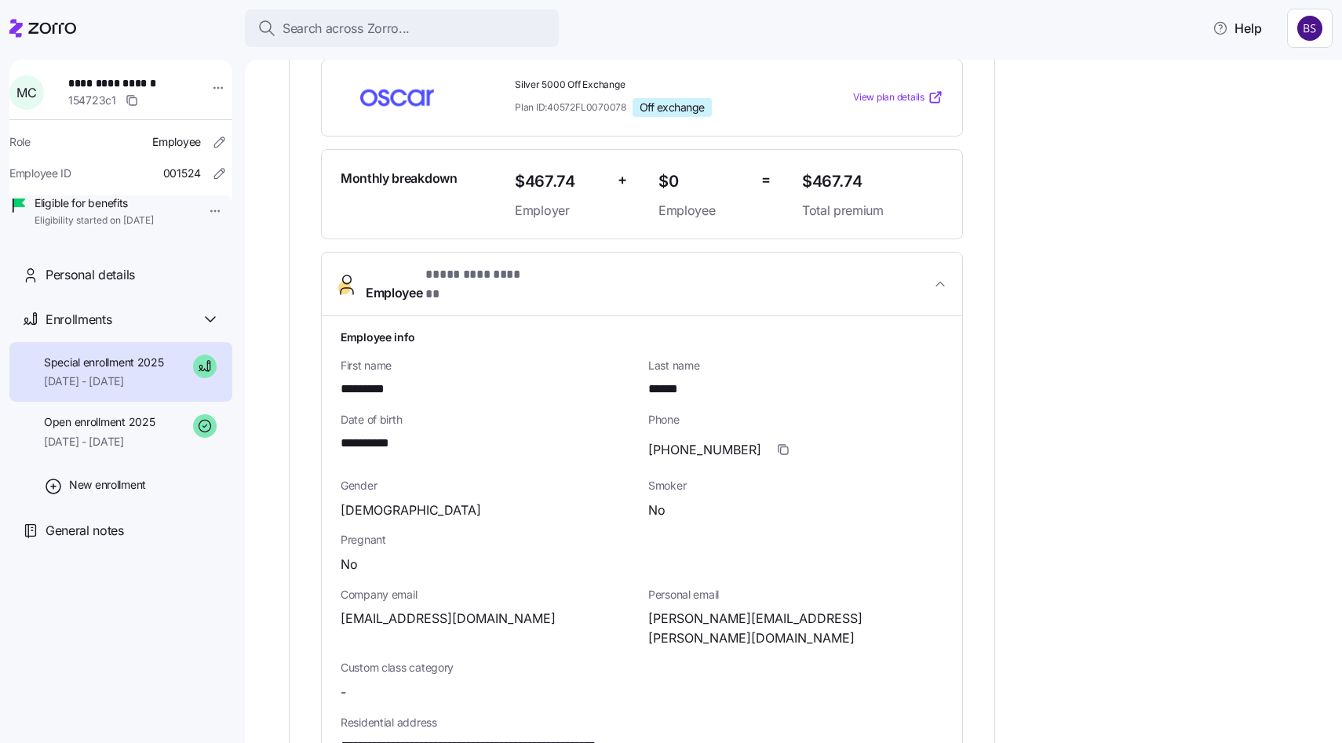
click at [741, 610] on span "[PERSON_NAME][EMAIL_ADDRESS][PERSON_NAME][DOMAIN_NAME]" at bounding box center [795, 628] width 295 height 39
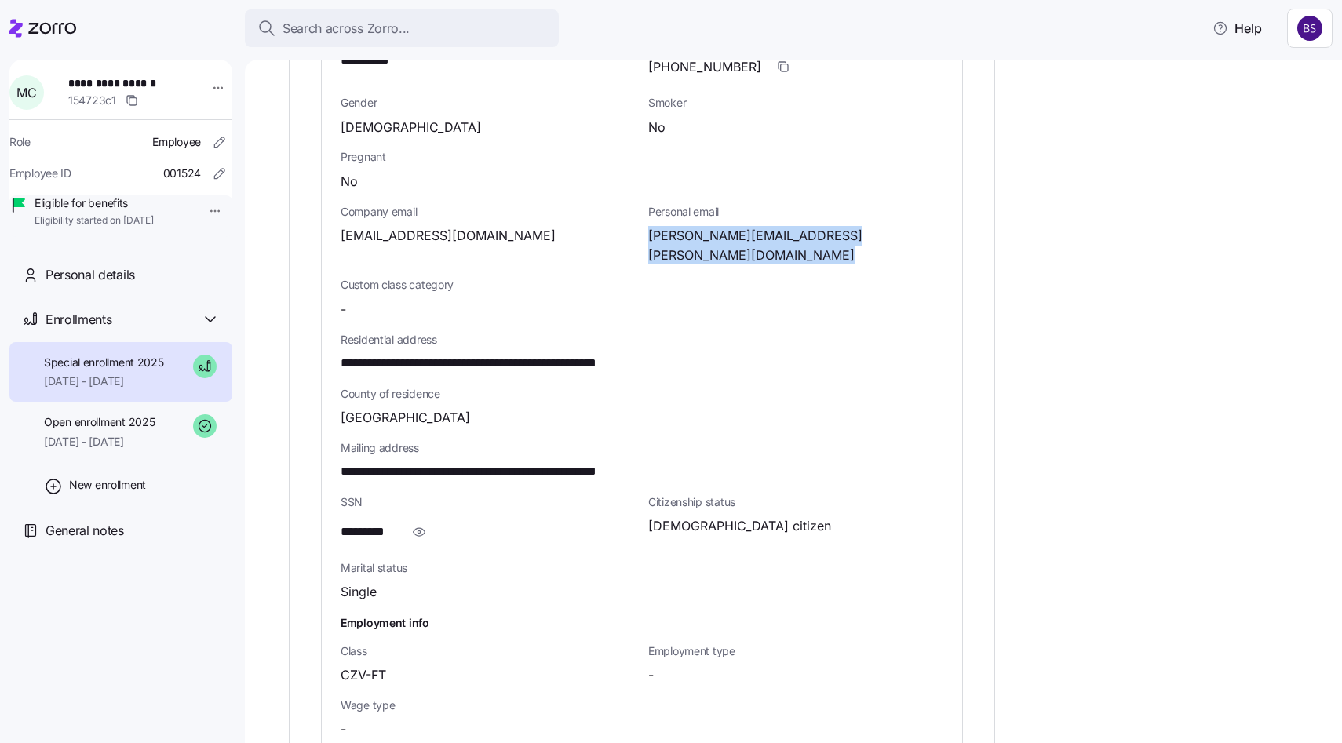
scroll to position [754, 0]
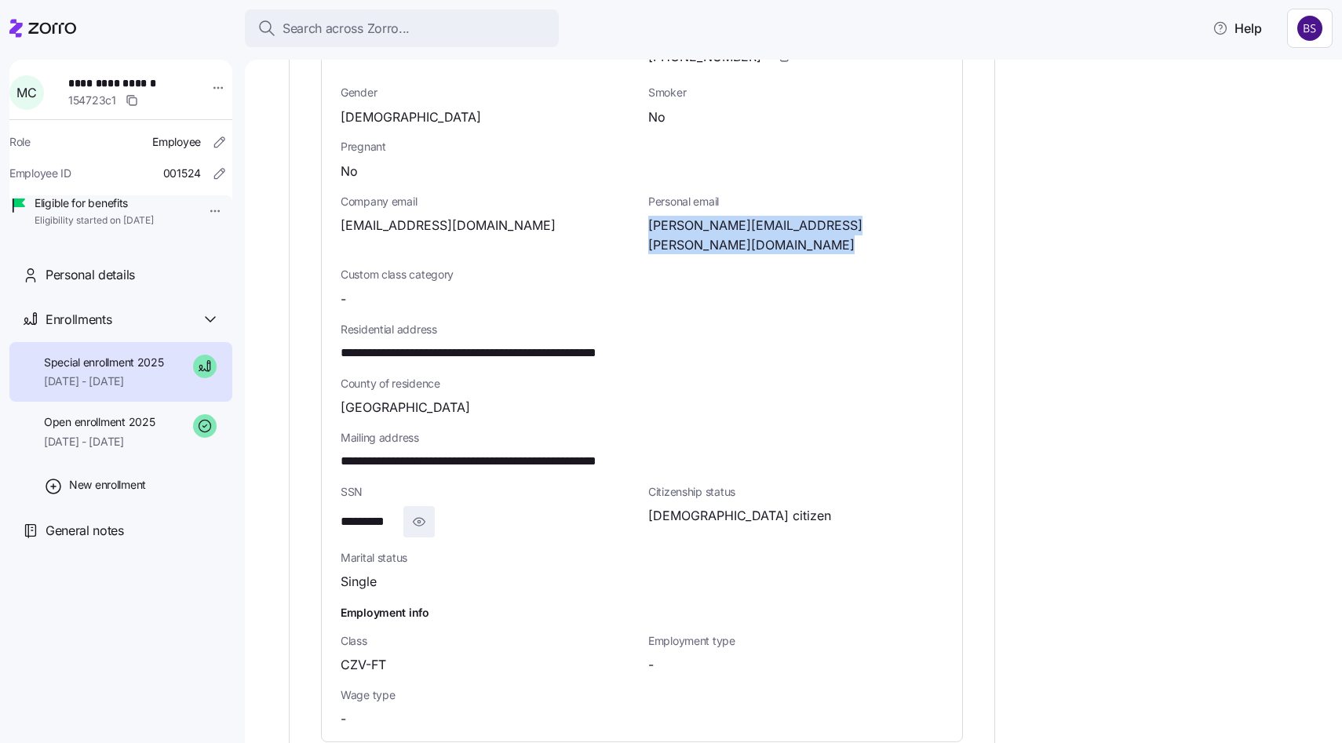
click at [417, 512] on icon "button" at bounding box center [419, 521] width 16 height 19
click at [381, 512] on span "**********" at bounding box center [380, 522] width 78 height 20
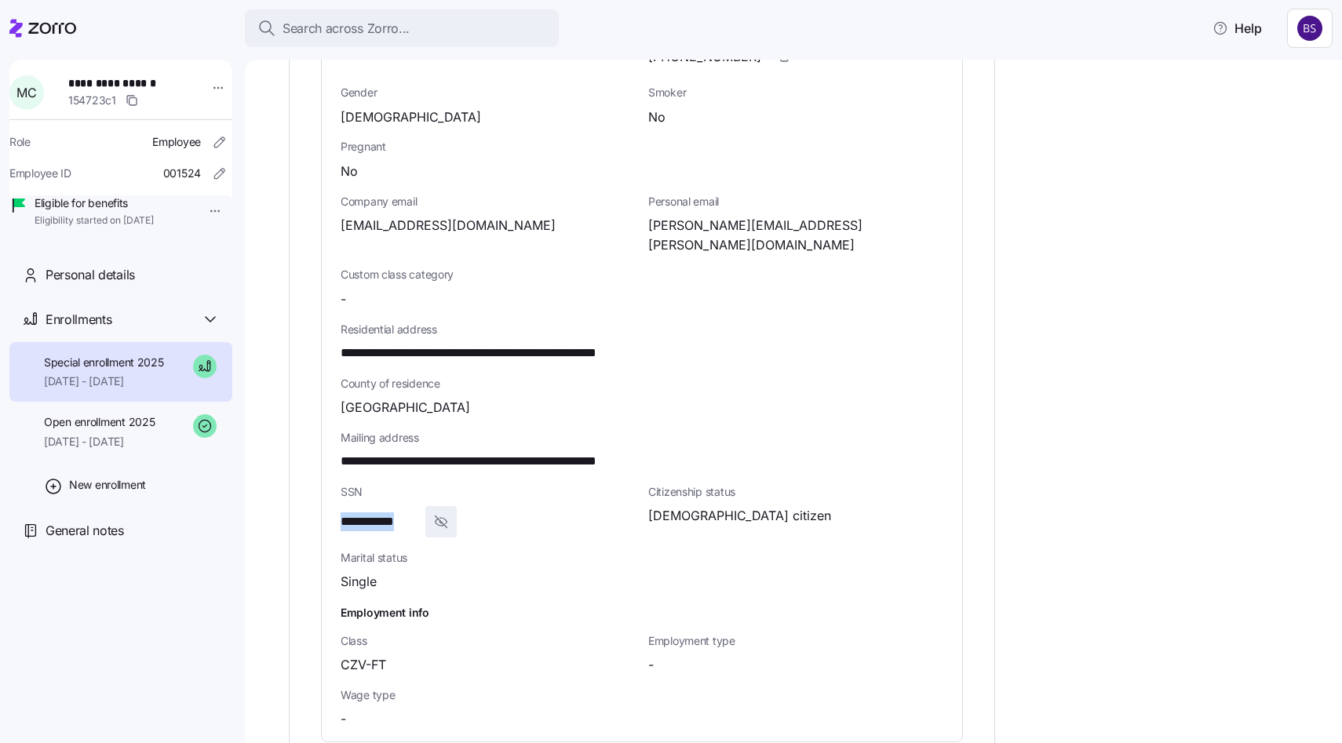
click at [381, 512] on span "**********" at bounding box center [380, 522] width 78 height 20
drag, startPoint x: 341, startPoint y: 319, endPoint x: 482, endPoint y: 324, distance: 141.3
click at [482, 344] on span "**********" at bounding box center [513, 354] width 345 height 20
click at [528, 344] on span "**********" at bounding box center [513, 354] width 345 height 20
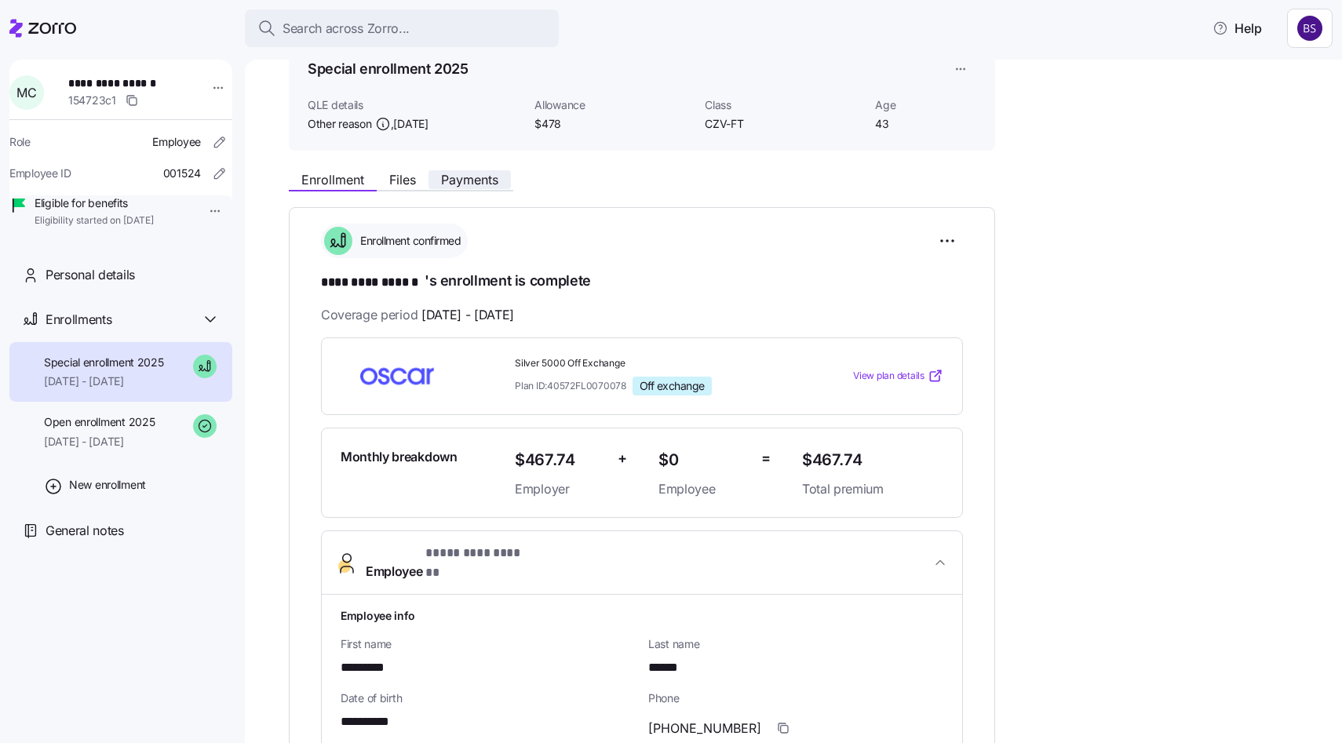
scroll to position [78, 0]
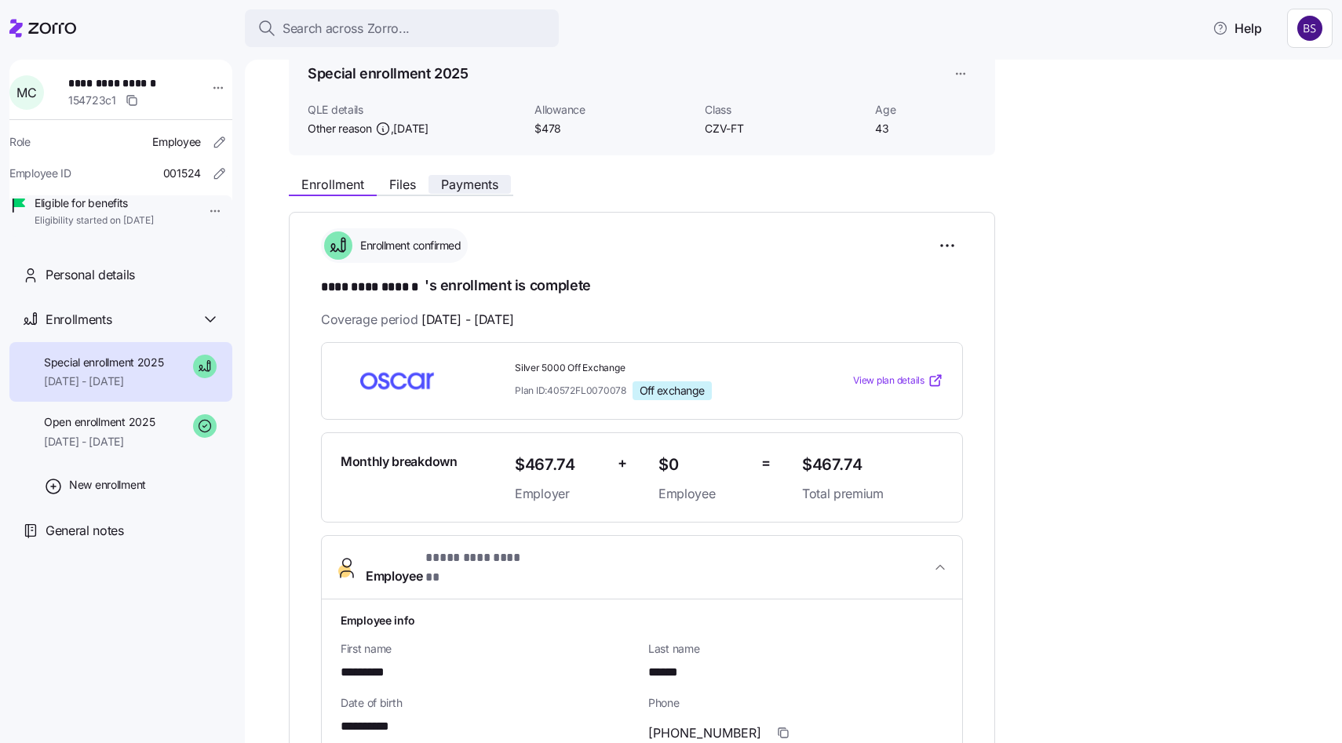
click at [486, 184] on span "Payments" at bounding box center [469, 184] width 57 height 13
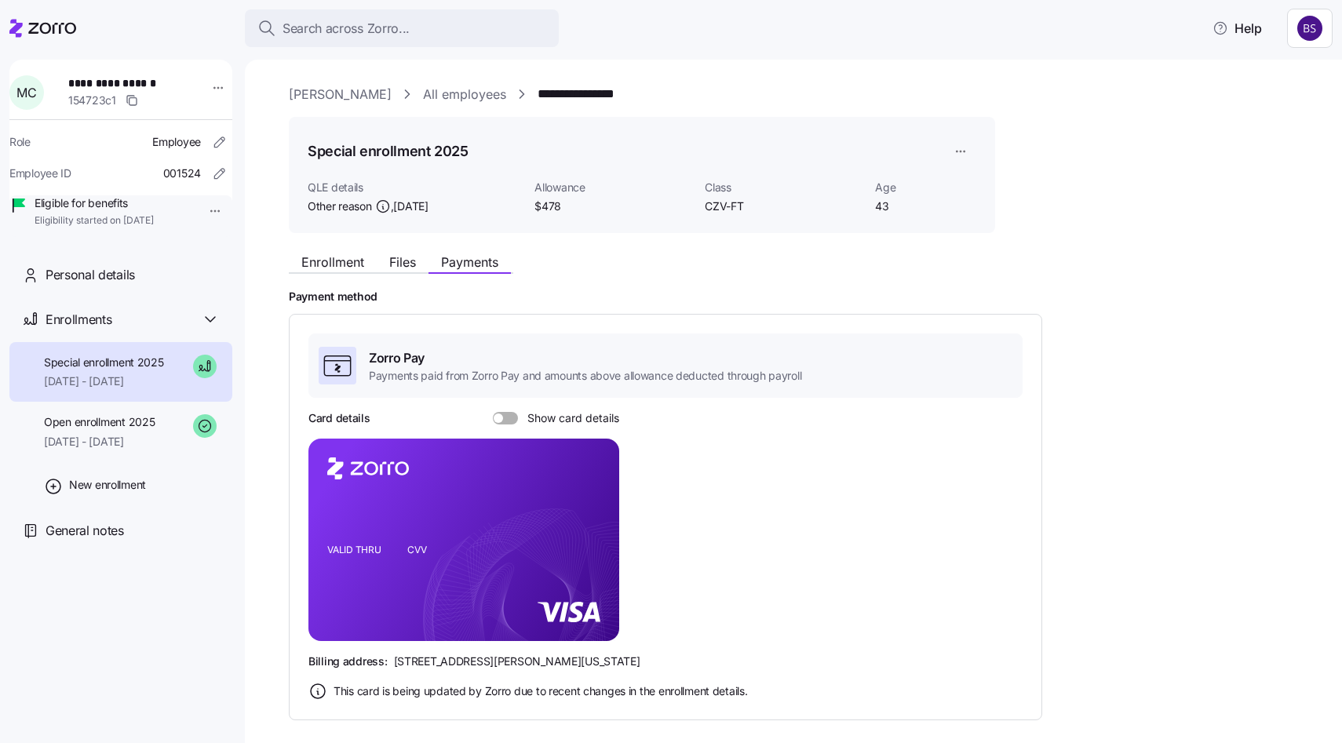
click at [505, 419] on span at bounding box center [511, 418] width 16 height 13
click at [493, 412] on input "Show card details" at bounding box center [493, 412] width 0 height 0
click at [592, 511] on icon "copy-to-clipboard" at bounding box center [590, 512] width 14 height 14
click at [477, 619] on icon "VALID THRU CVV" at bounding box center [463, 540] width 311 height 202
click at [99, 462] on div "Open enrollment 2025 [DATE] - [DATE]" at bounding box center [120, 432] width 223 height 60
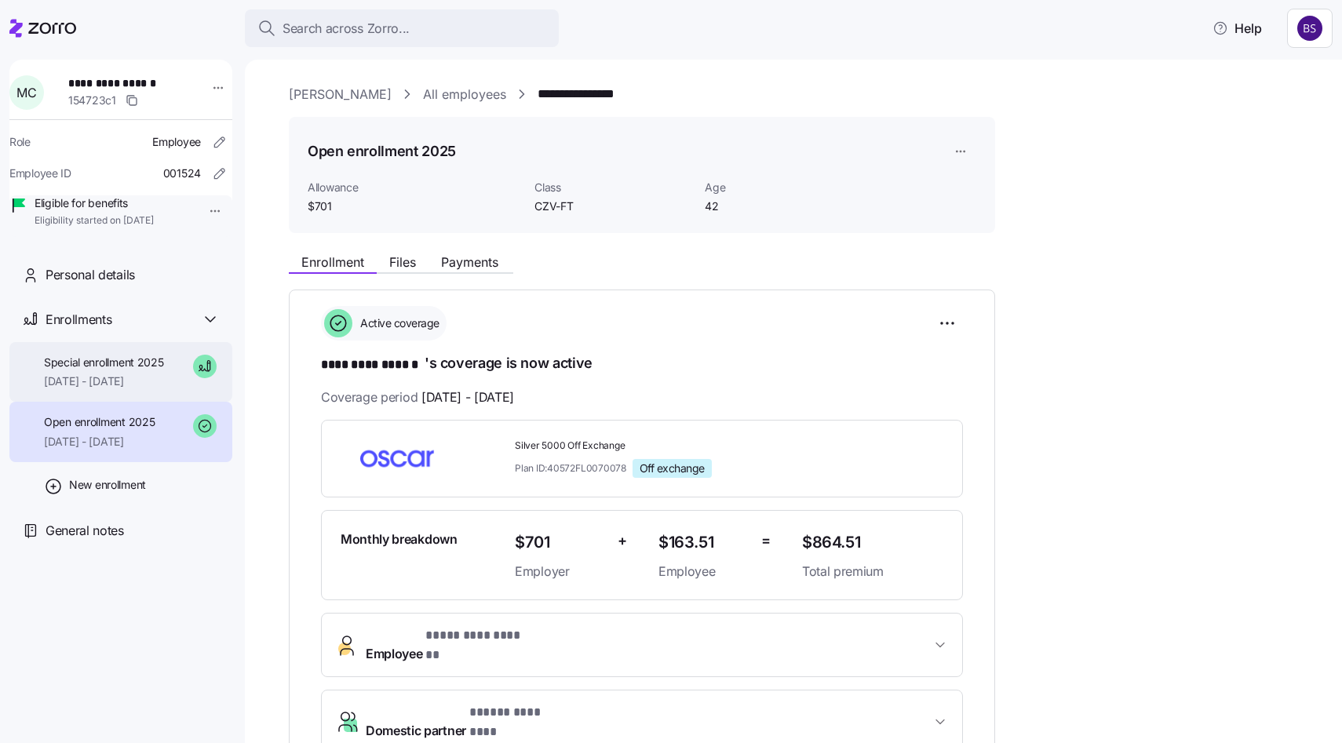
click at [115, 389] on span "[DATE] - [DATE]" at bounding box center [104, 381] width 120 height 16
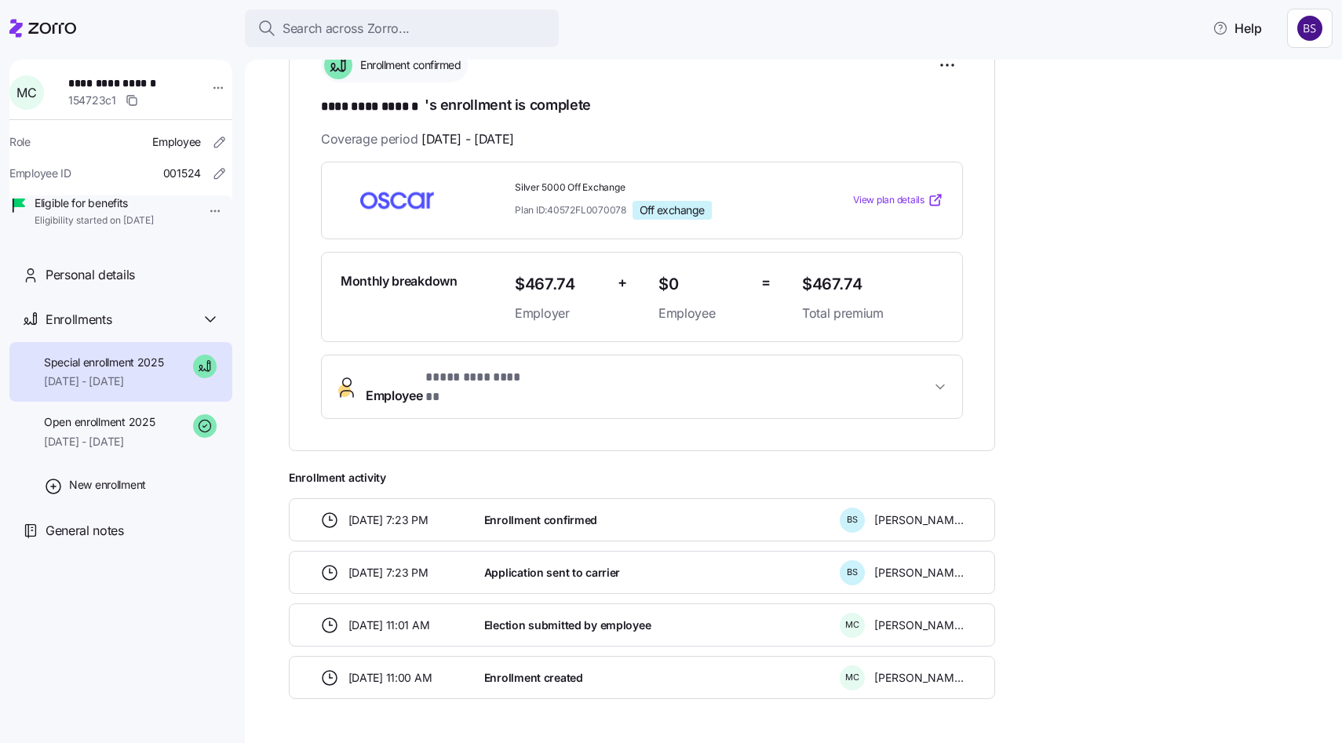
scroll to position [282, 0]
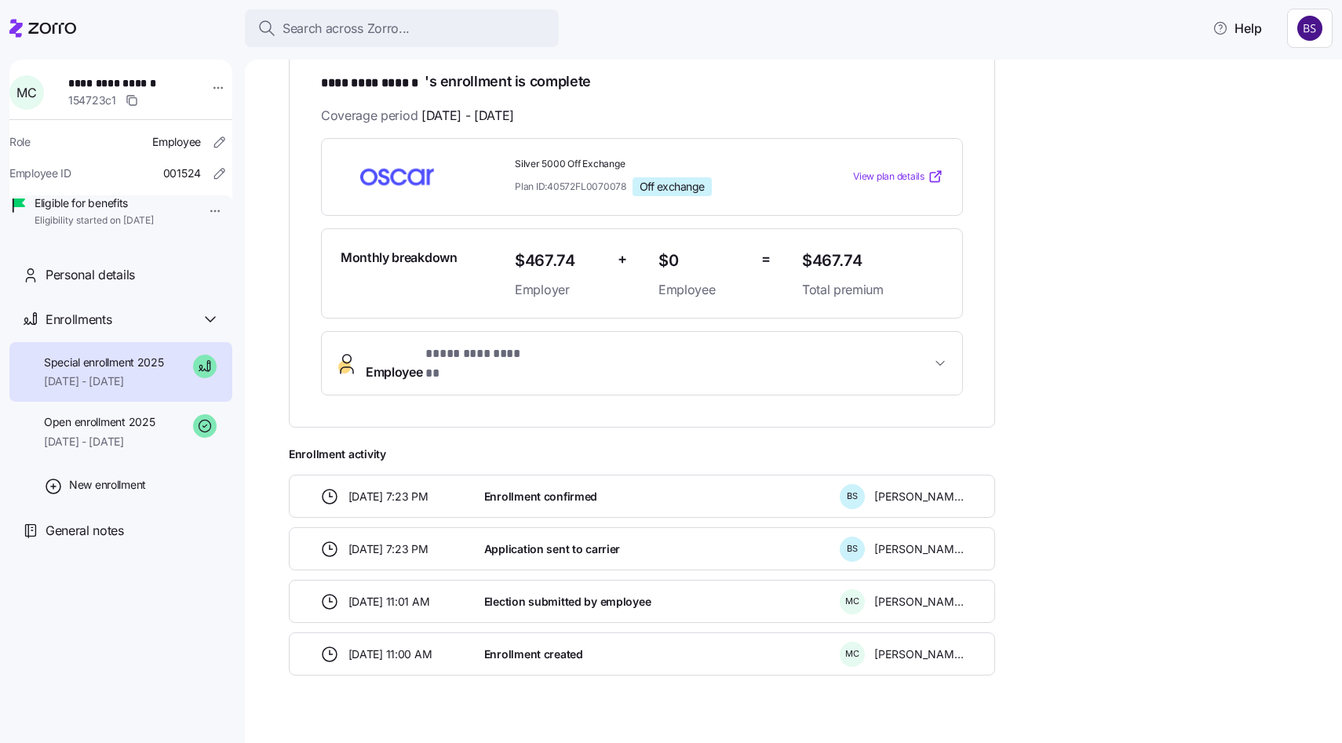
click at [537, 384] on div "**********" at bounding box center [642, 218] width 706 height 420
click at [536, 373] on button "Employee * ********* ****** *" at bounding box center [642, 363] width 640 height 63
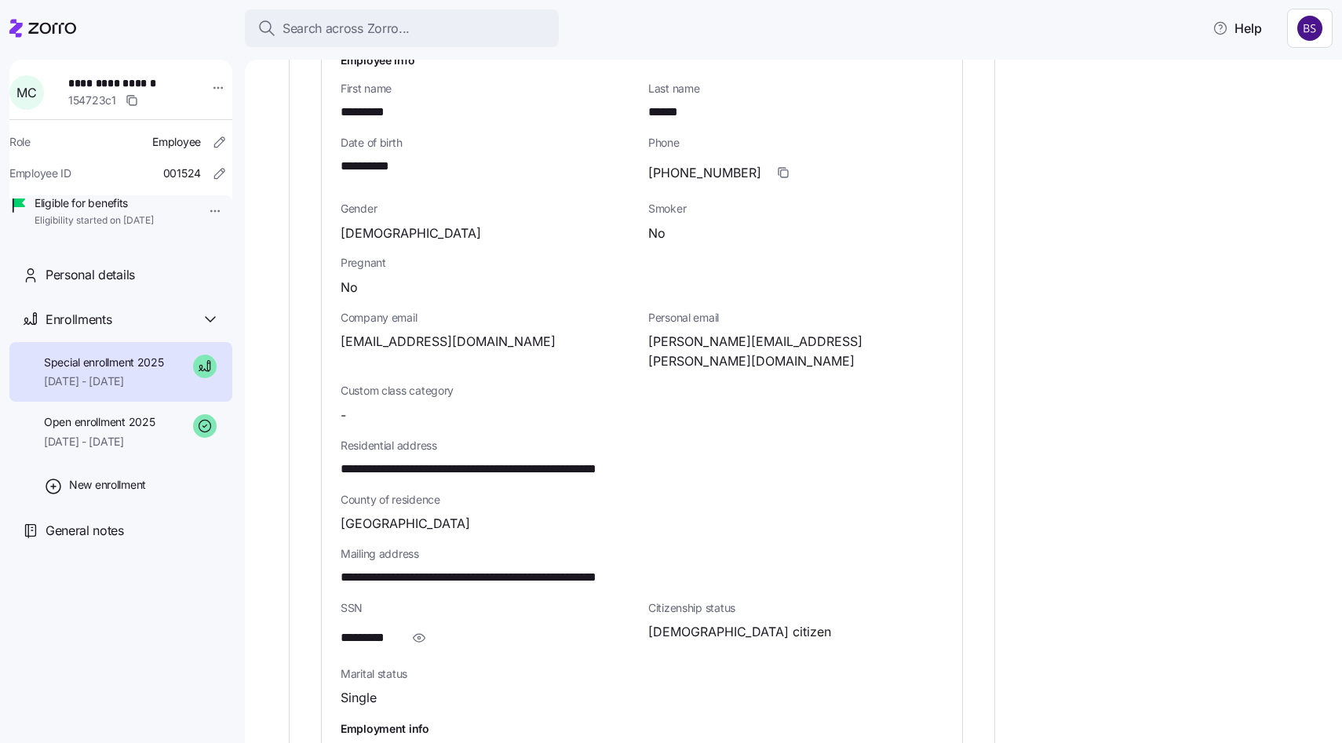
scroll to position [660, 0]
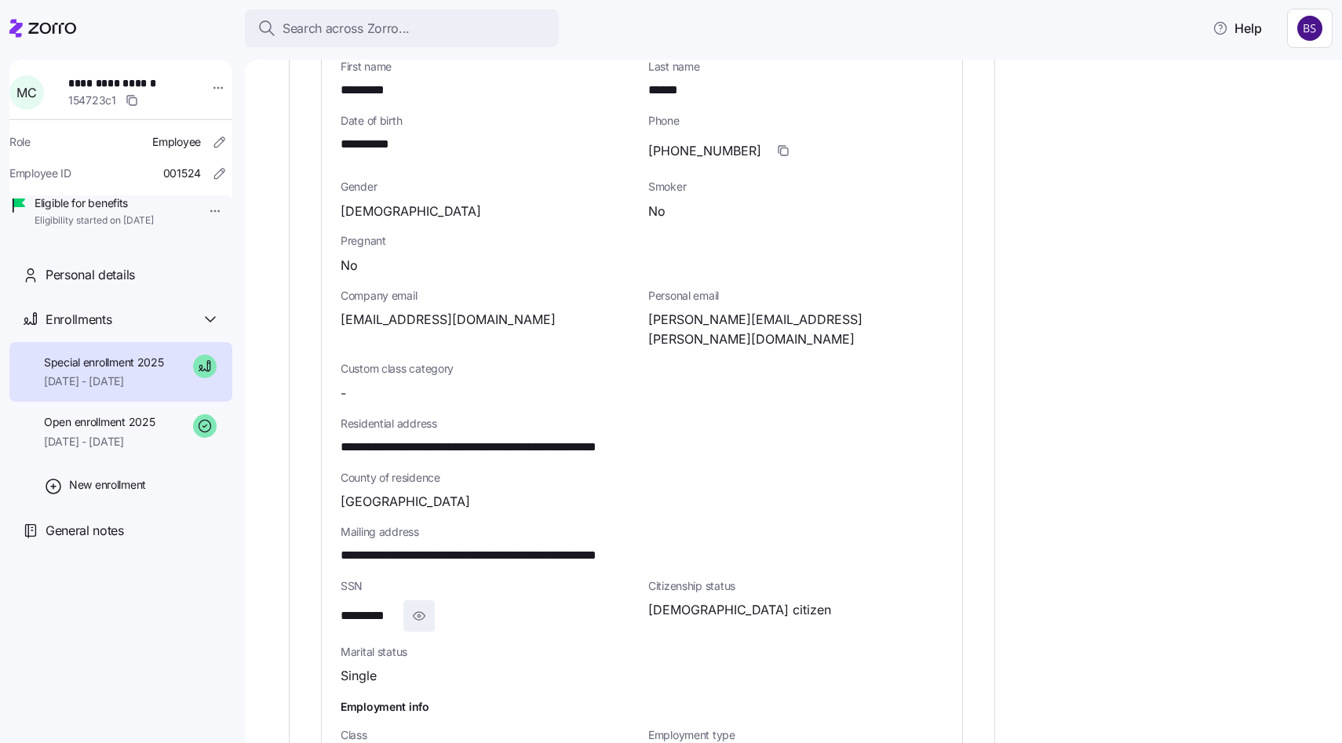
click at [426, 601] on span "button" at bounding box center [419, 616] width 30 height 30
click at [391, 607] on span "**********" at bounding box center [380, 617] width 78 height 20
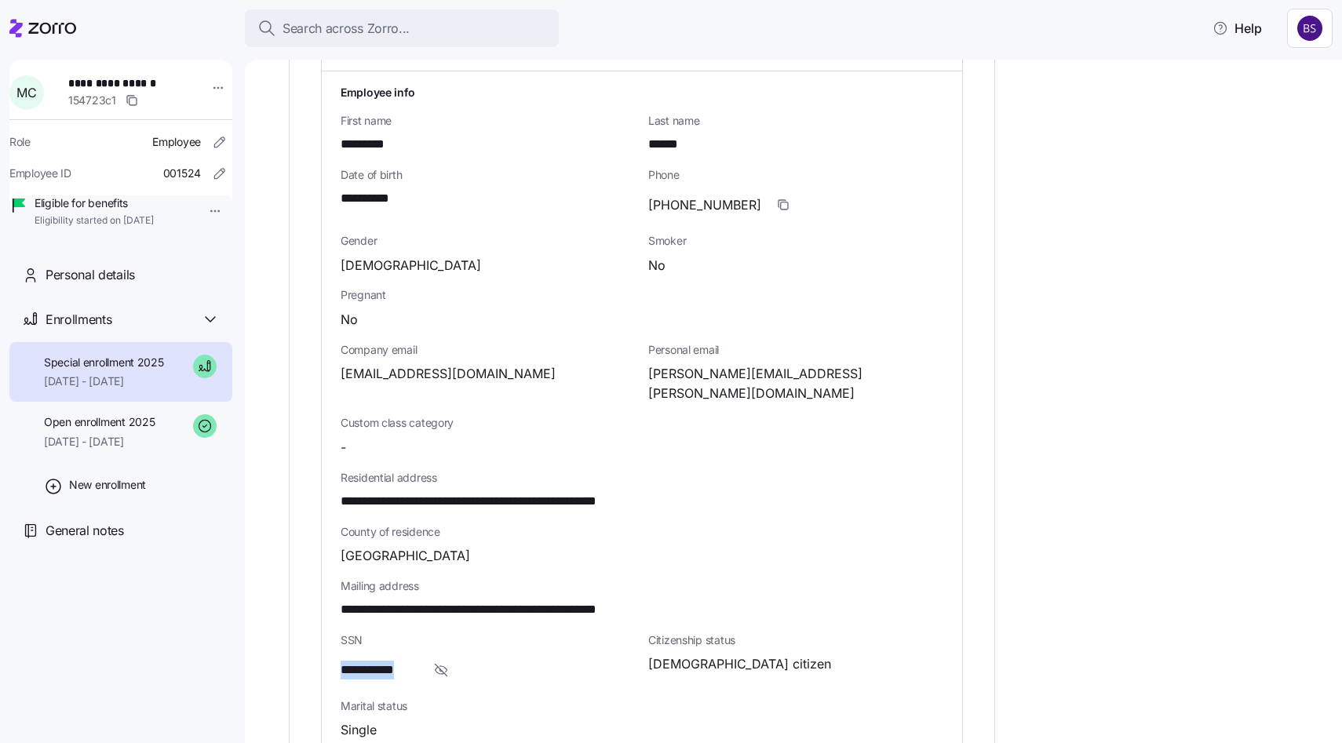
scroll to position [588, 0]
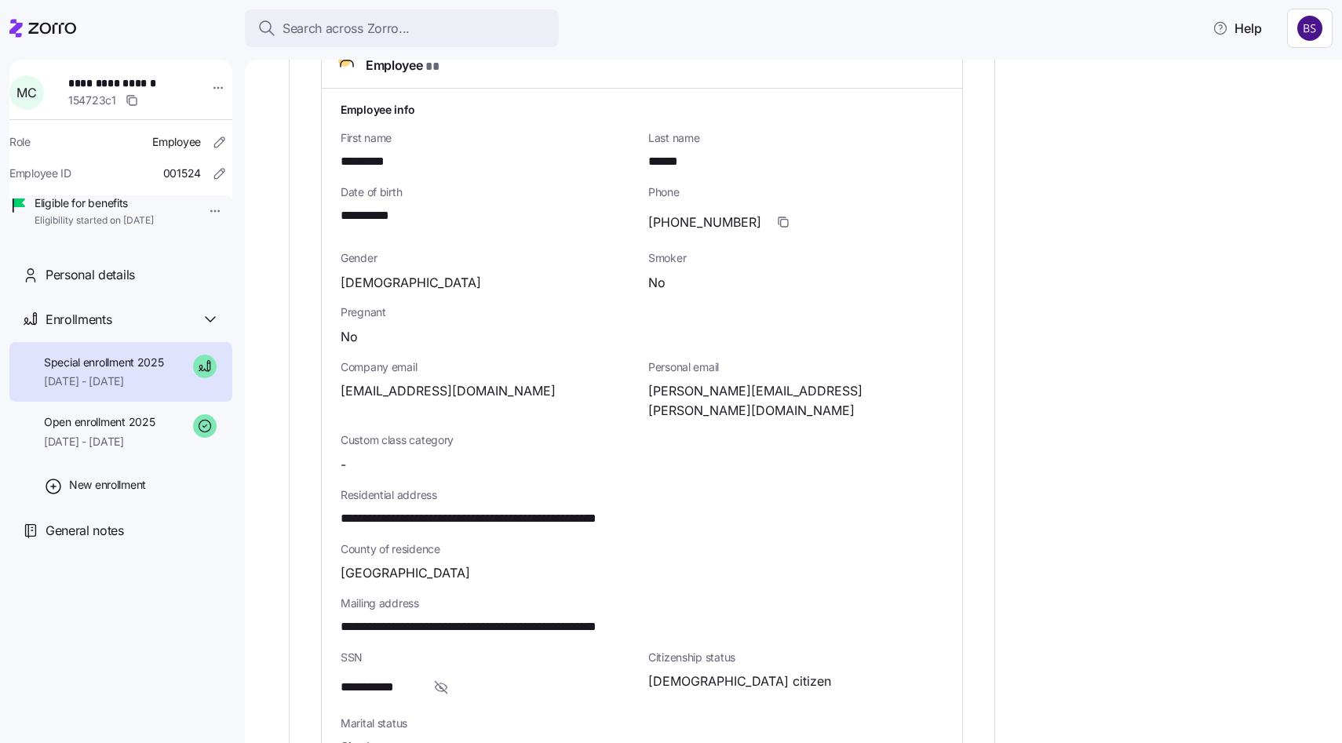
click at [362, 206] on span "**********" at bounding box center [374, 216] width 67 height 20
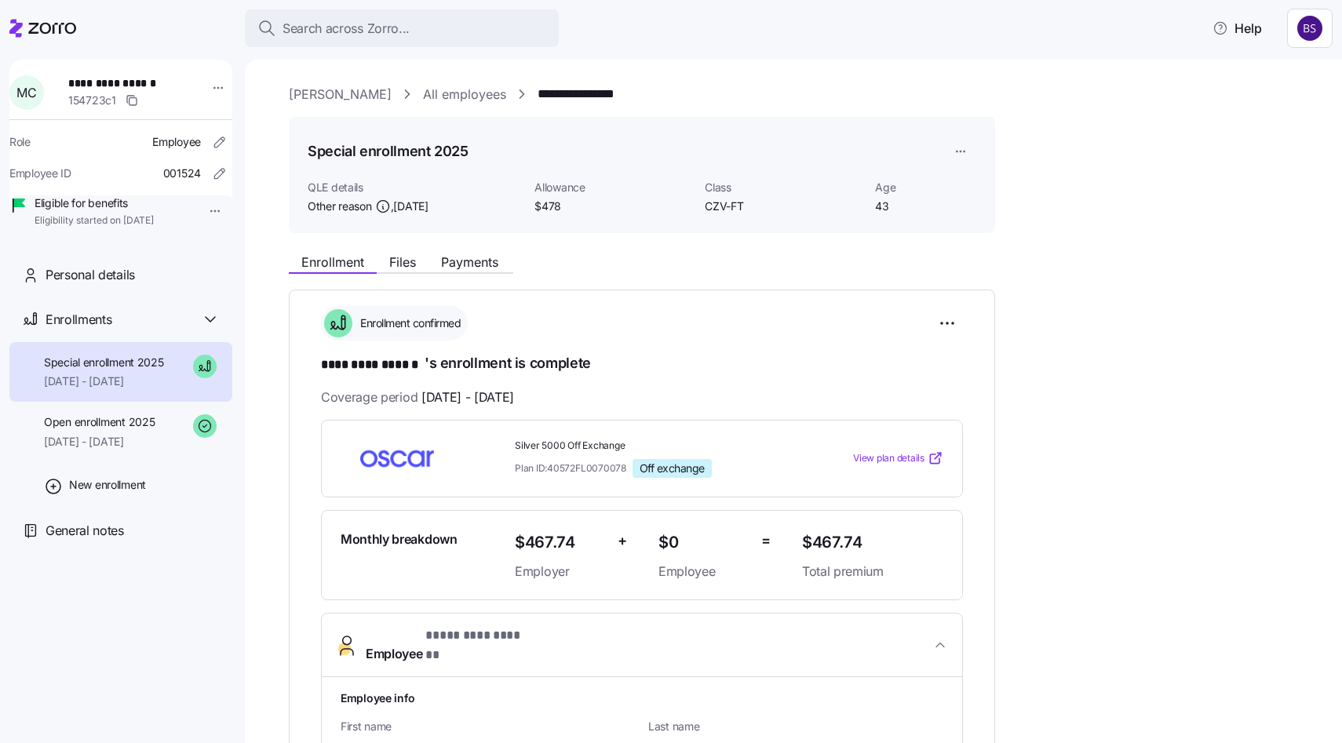
scroll to position [60, 0]
